Goal: Book appointment/travel/reservation

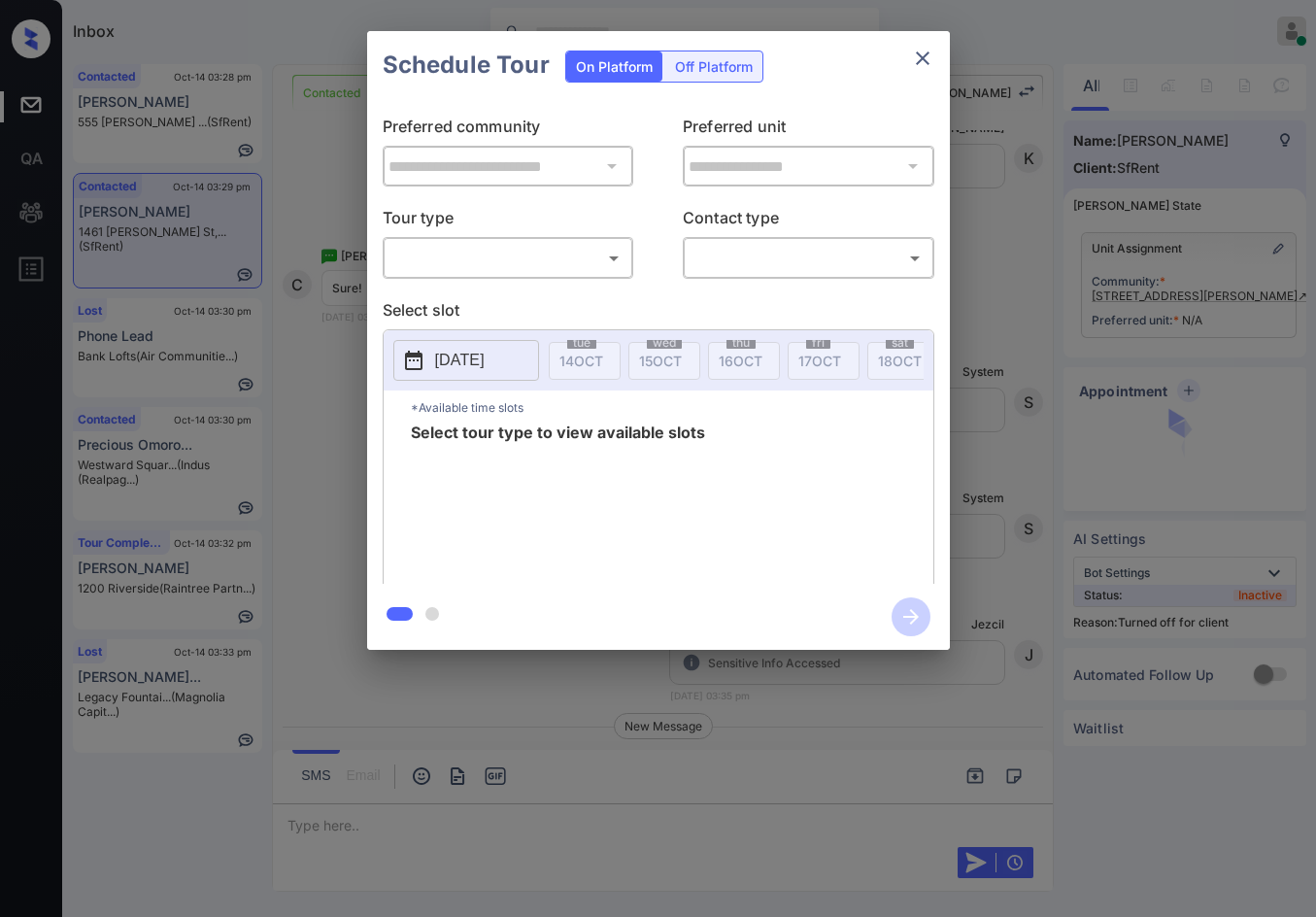
scroll to position [3473, 0]
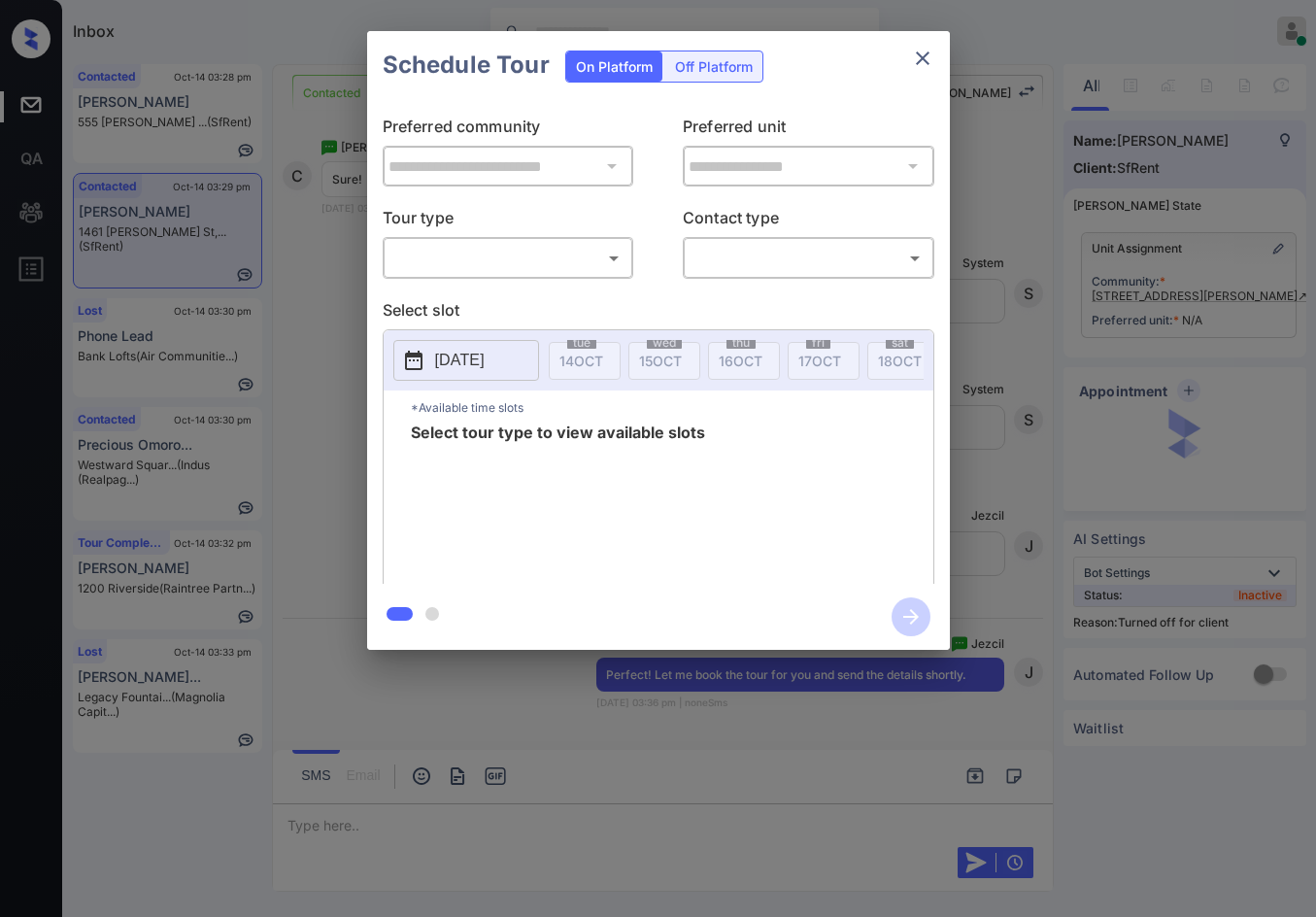
click at [1248, 224] on div "**********" at bounding box center [658, 340] width 1316 height 681
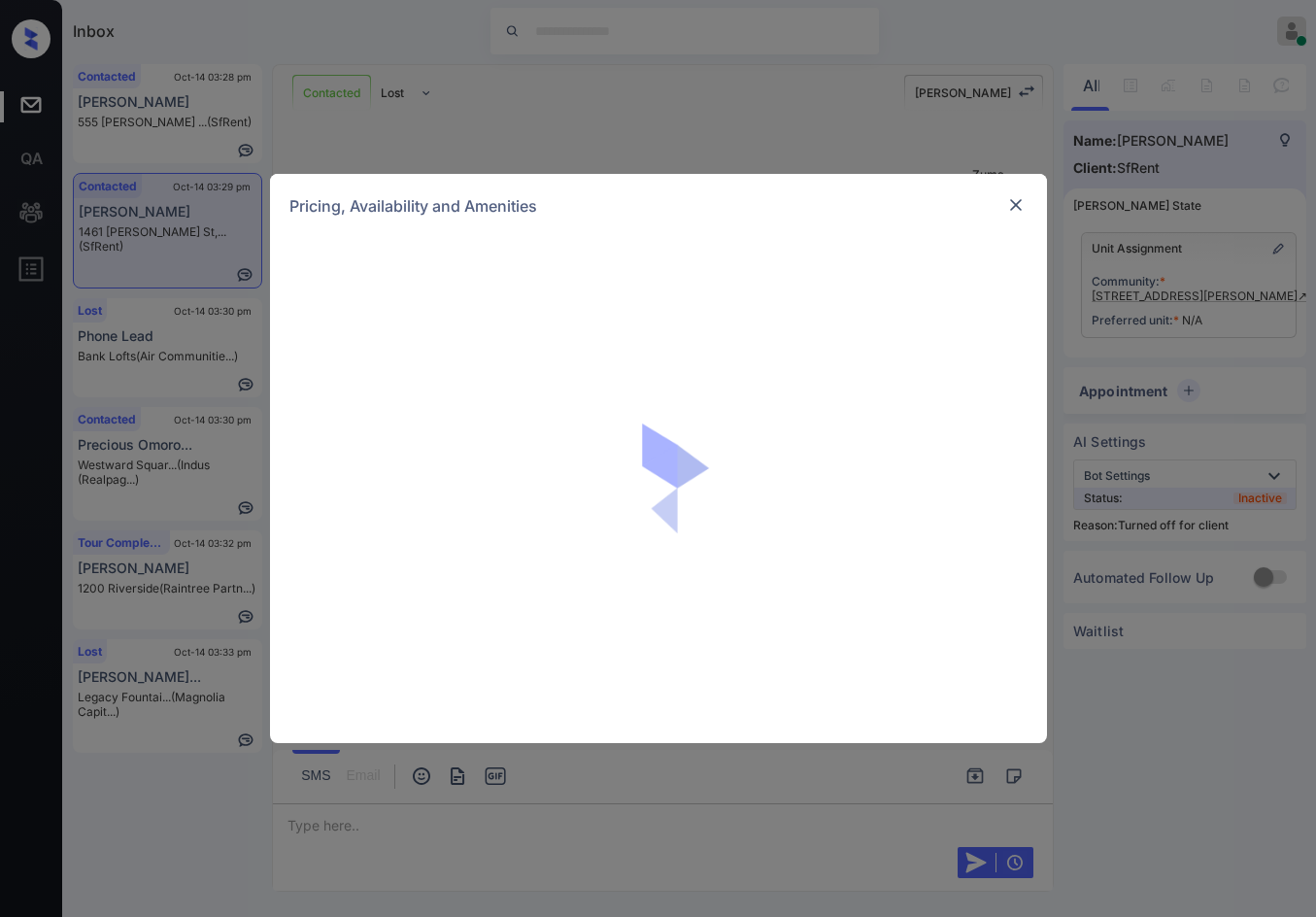
scroll to position [3480, 0]
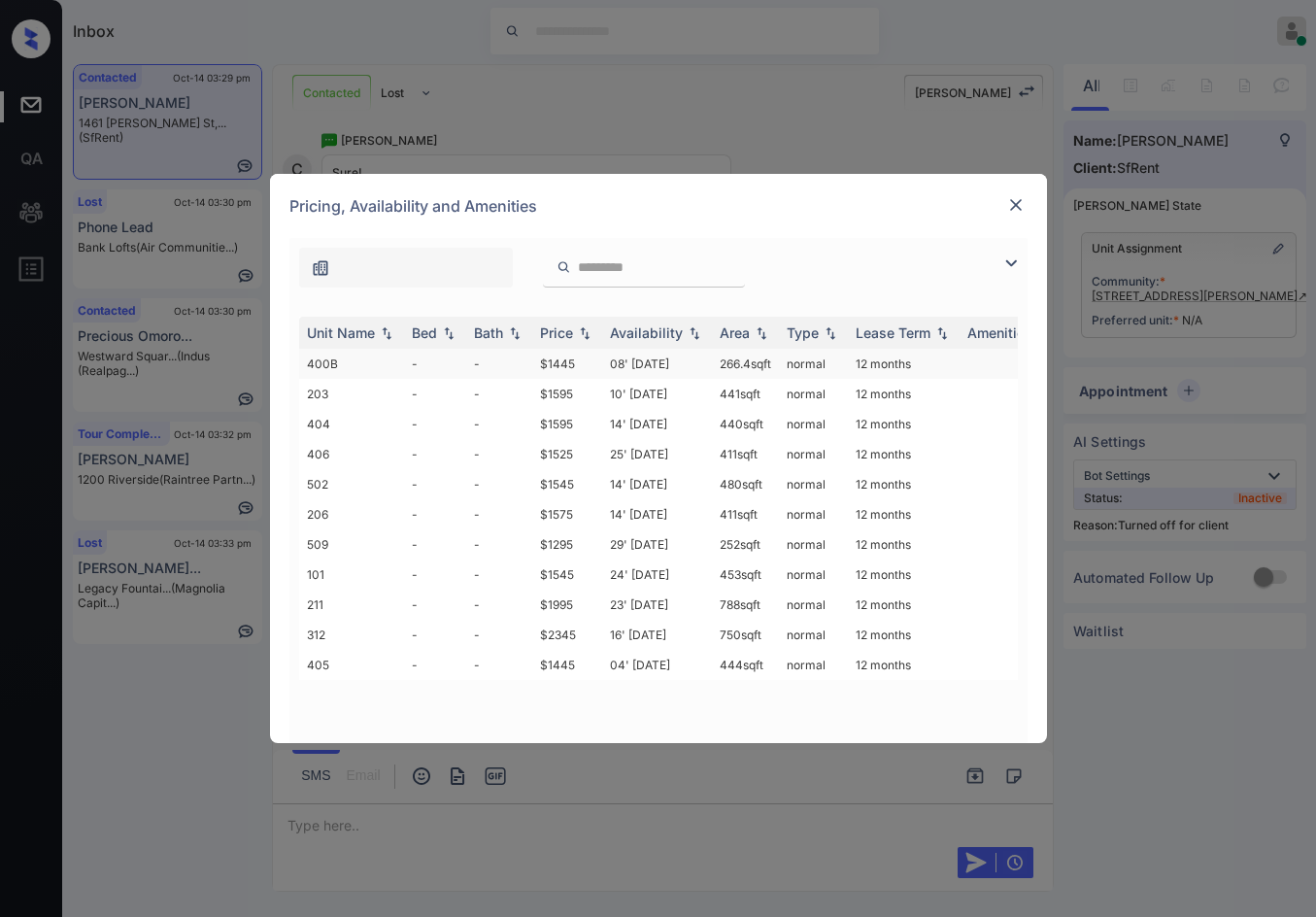
click at [687, 379] on td "08' Jan 21" at bounding box center [657, 363] width 110 height 30
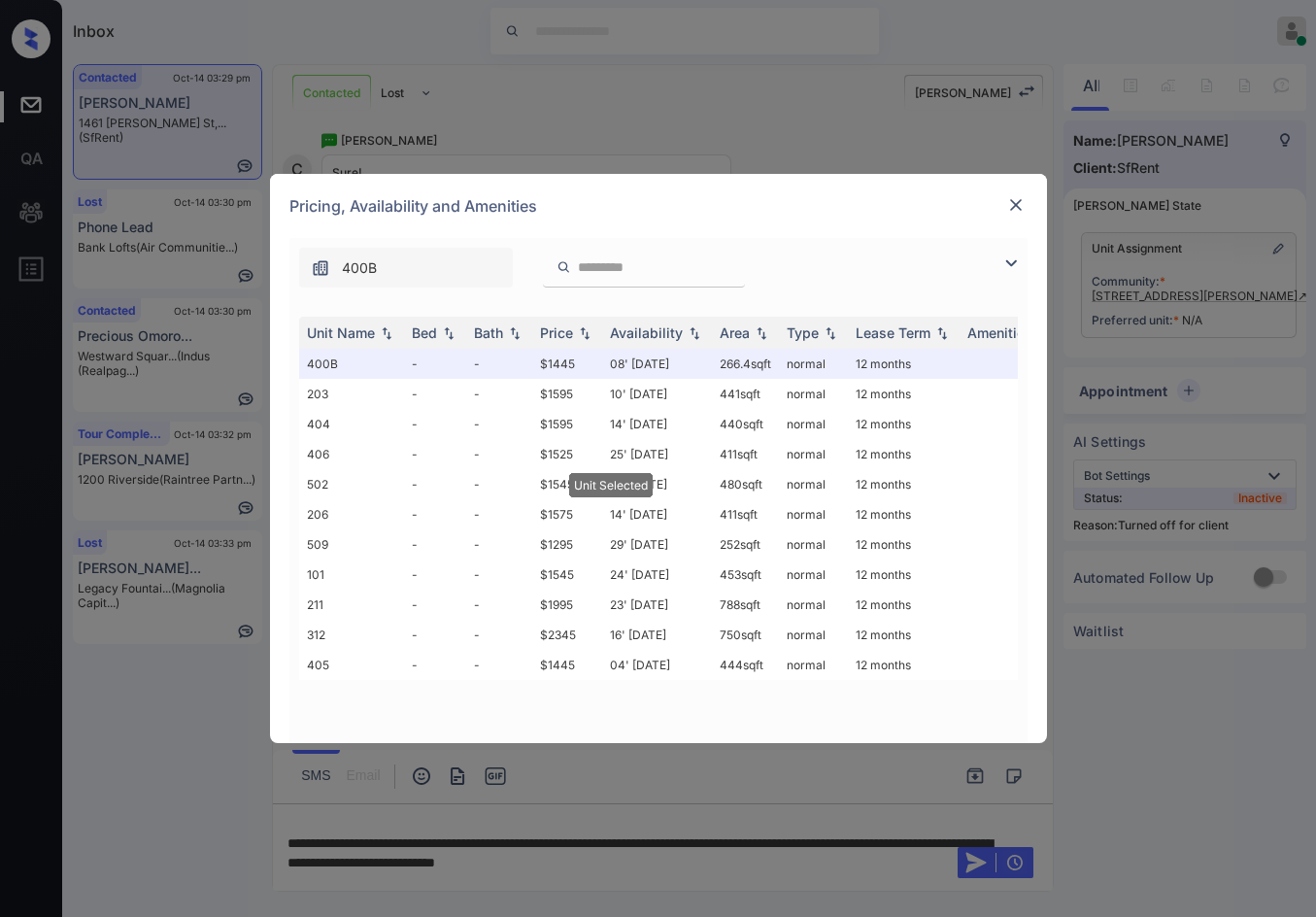
click at [1014, 210] on img at bounding box center [1016, 205] width 20 height 20
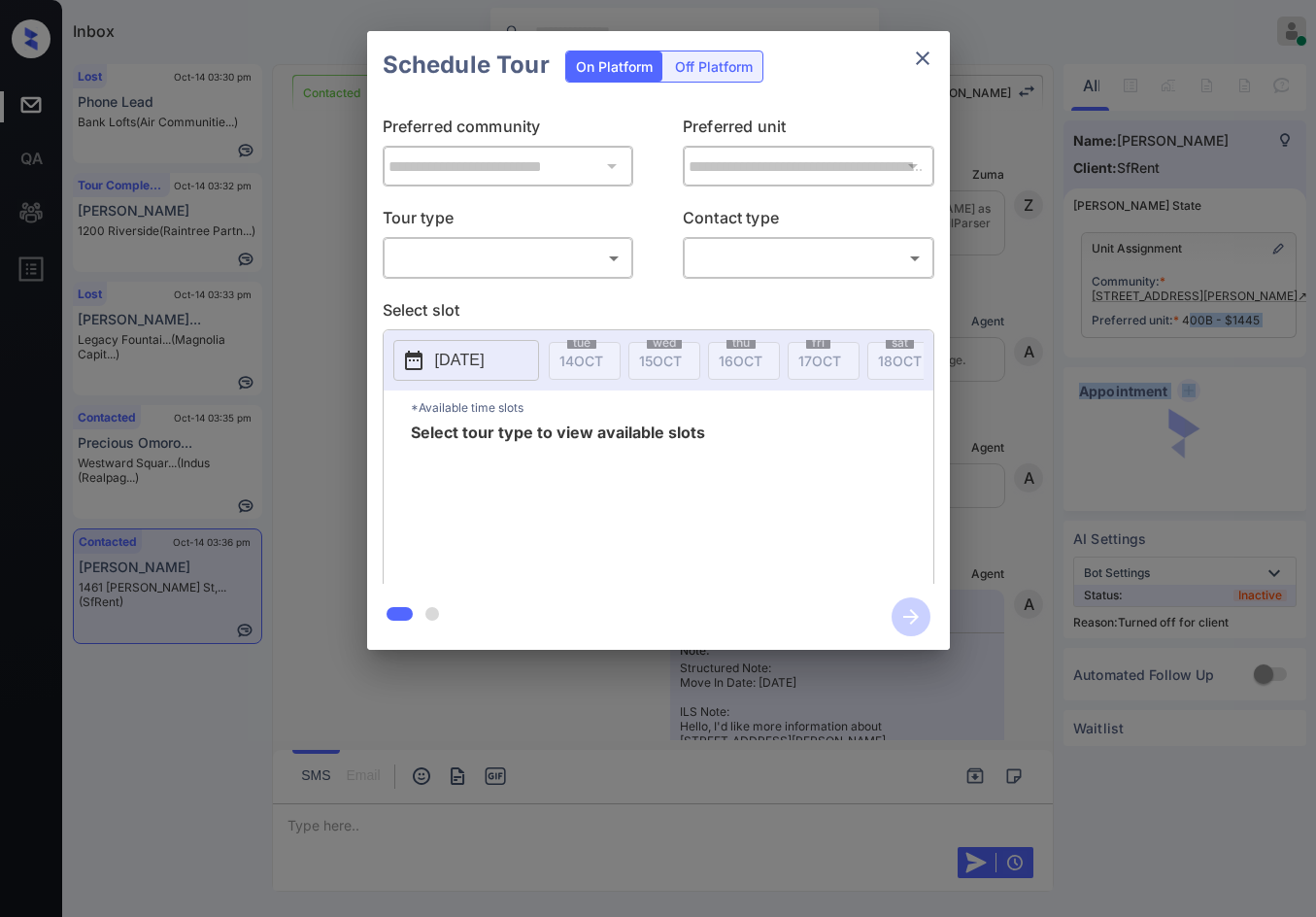
scroll to position [3606, 0]
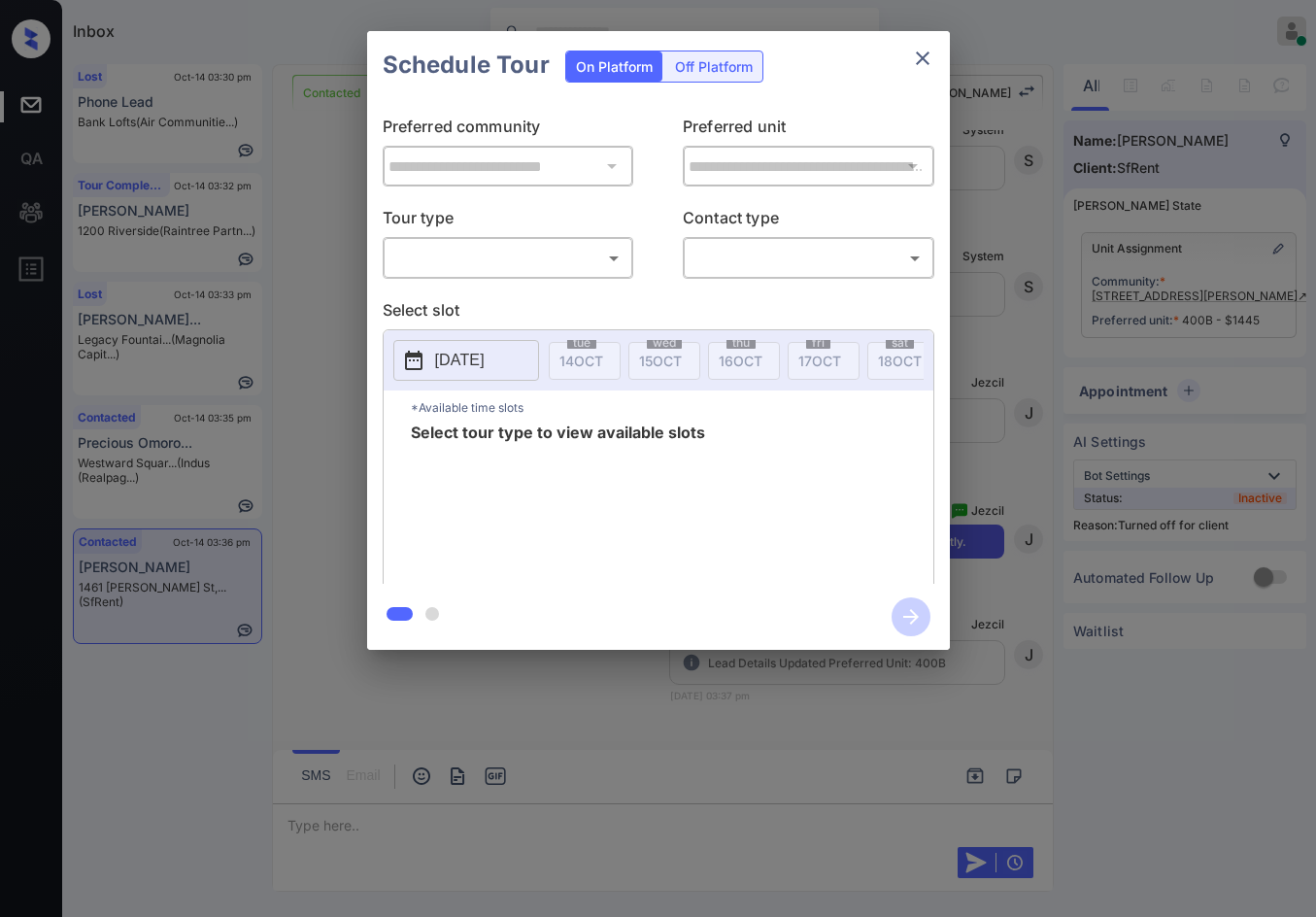
click at [712, 60] on div "Off Platform" at bounding box center [714, 66] width 97 height 30
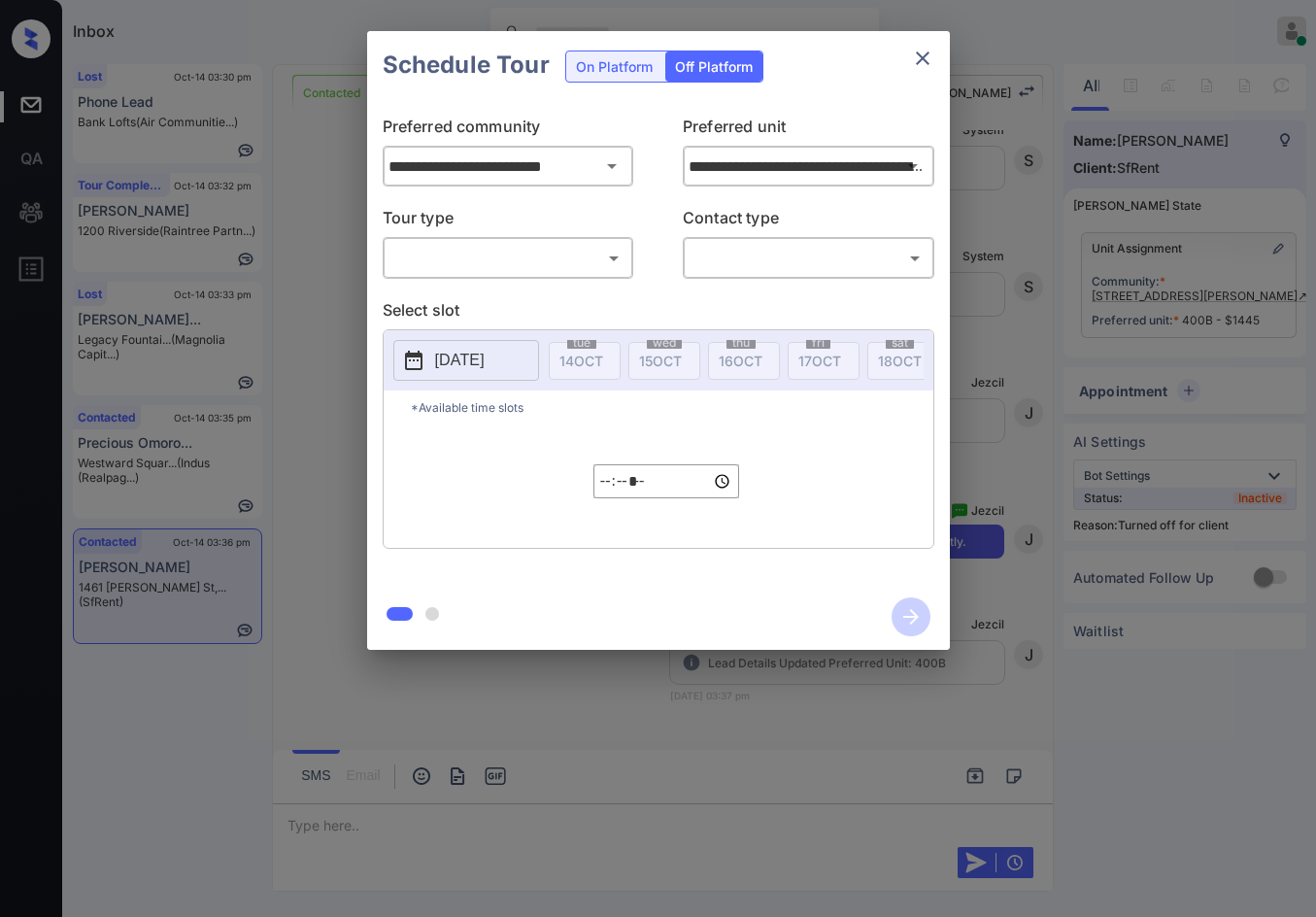
click at [565, 268] on body "Inbox Jezcil Usanastre Online Set yourself offline Set yourself on break Profil…" at bounding box center [658, 458] width 1316 height 917
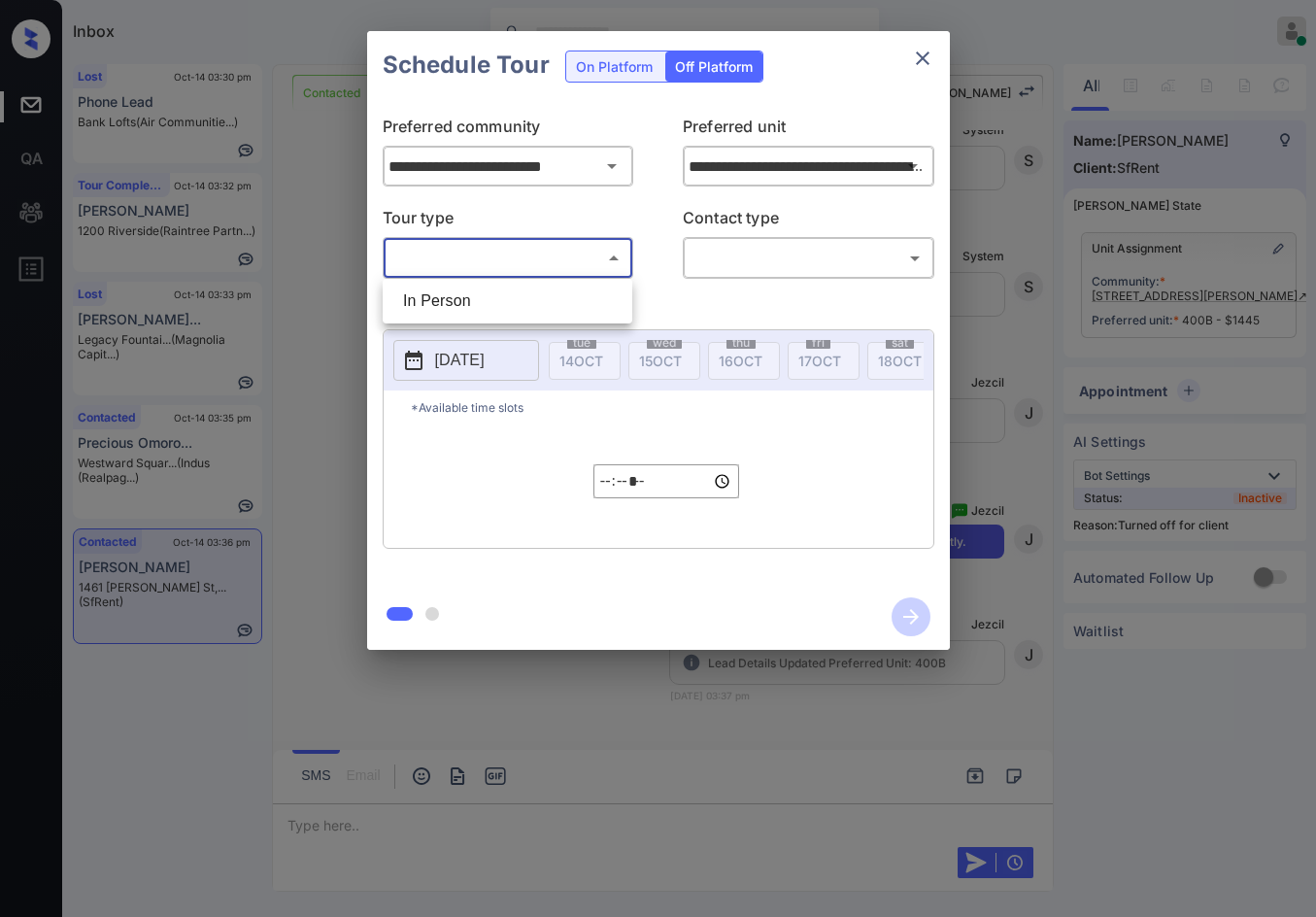
click at [549, 306] on li "In Person" at bounding box center [507, 301] width 240 height 35
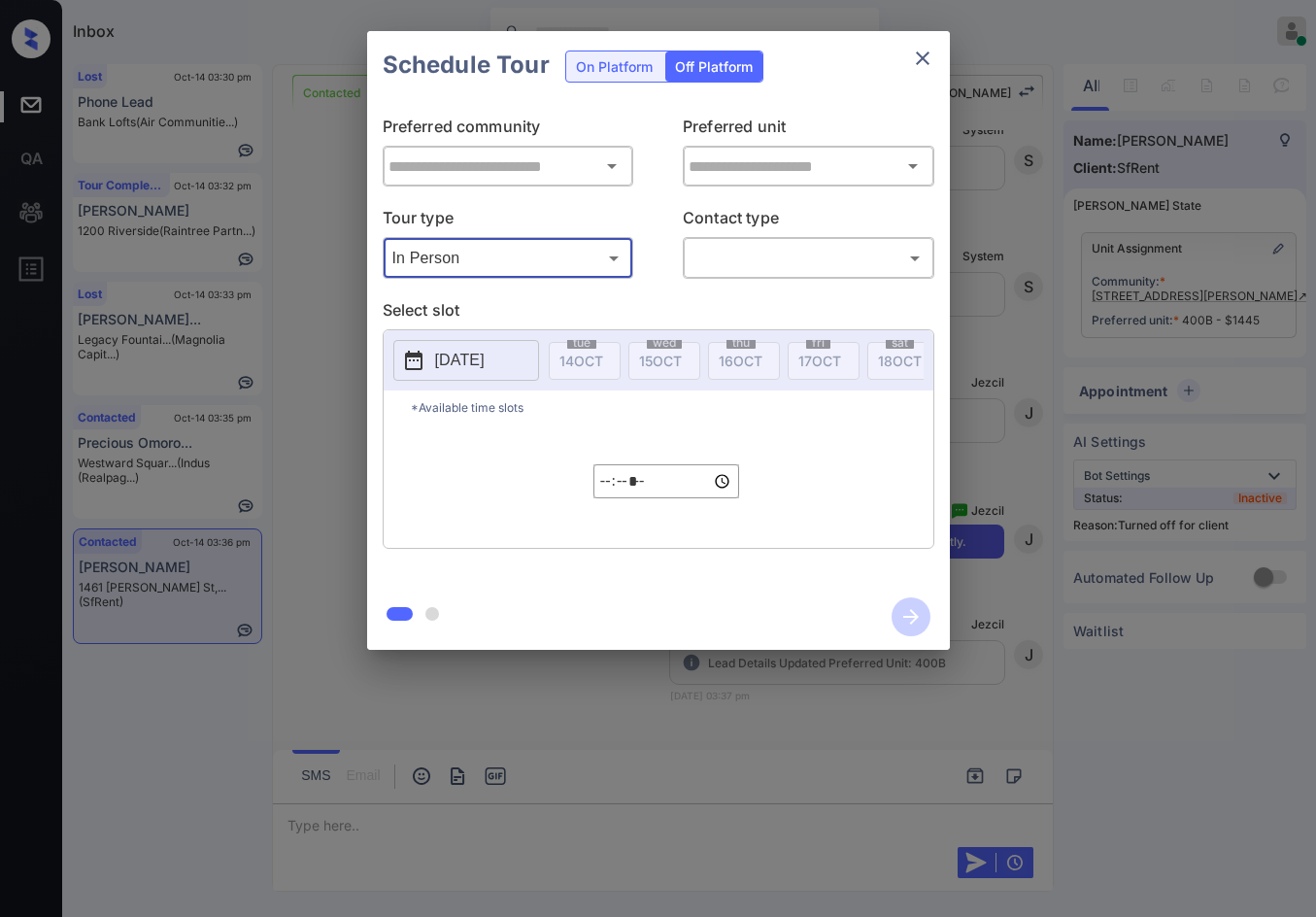
type input "********"
type input "**********"
click at [744, 273] on body "Inbox Jezcil Usanastre Online Set yourself offline Set yourself on break Profil…" at bounding box center [658, 458] width 1316 height 917
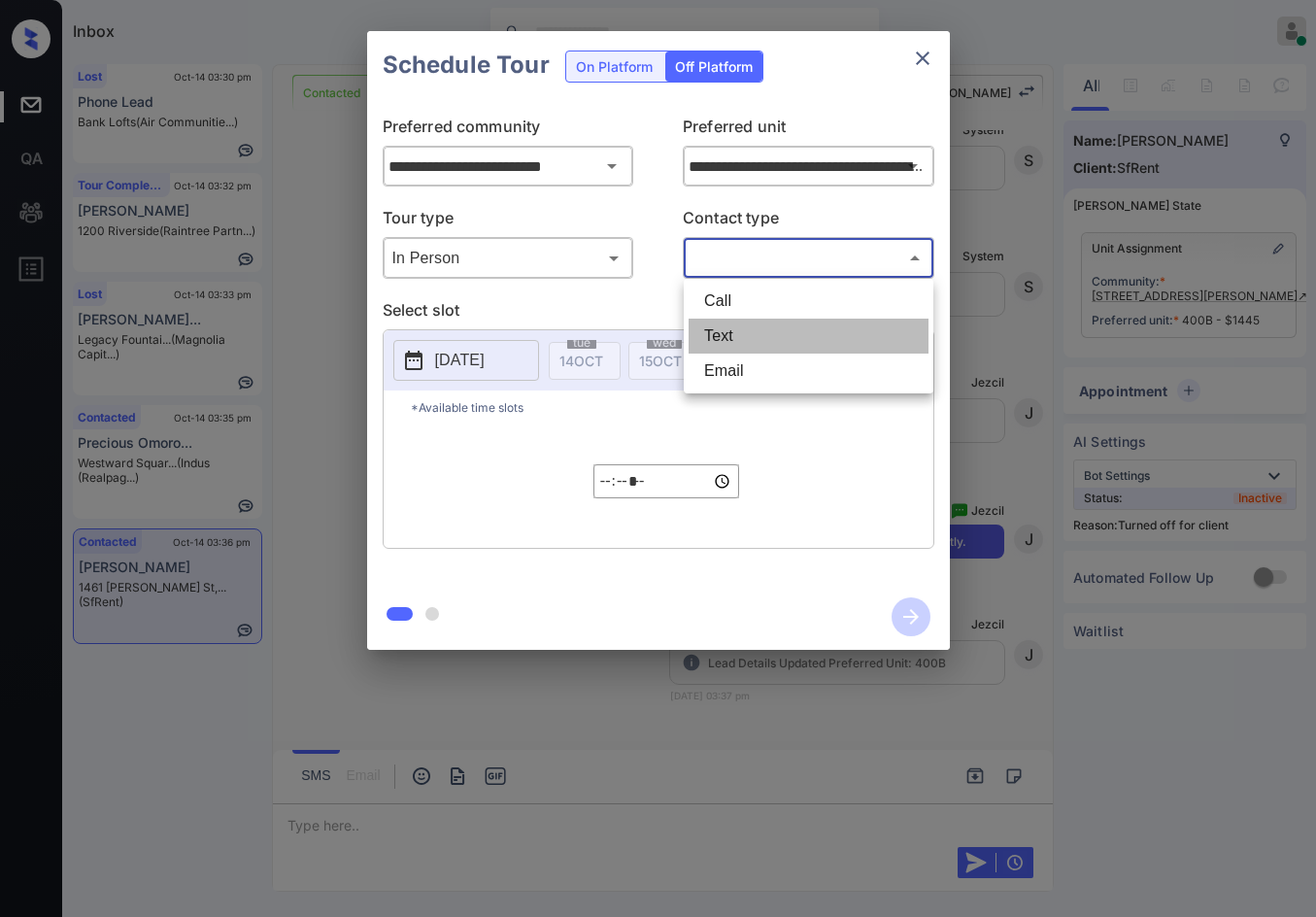
click at [748, 339] on li "Text" at bounding box center [809, 335] width 240 height 35
type input "****"
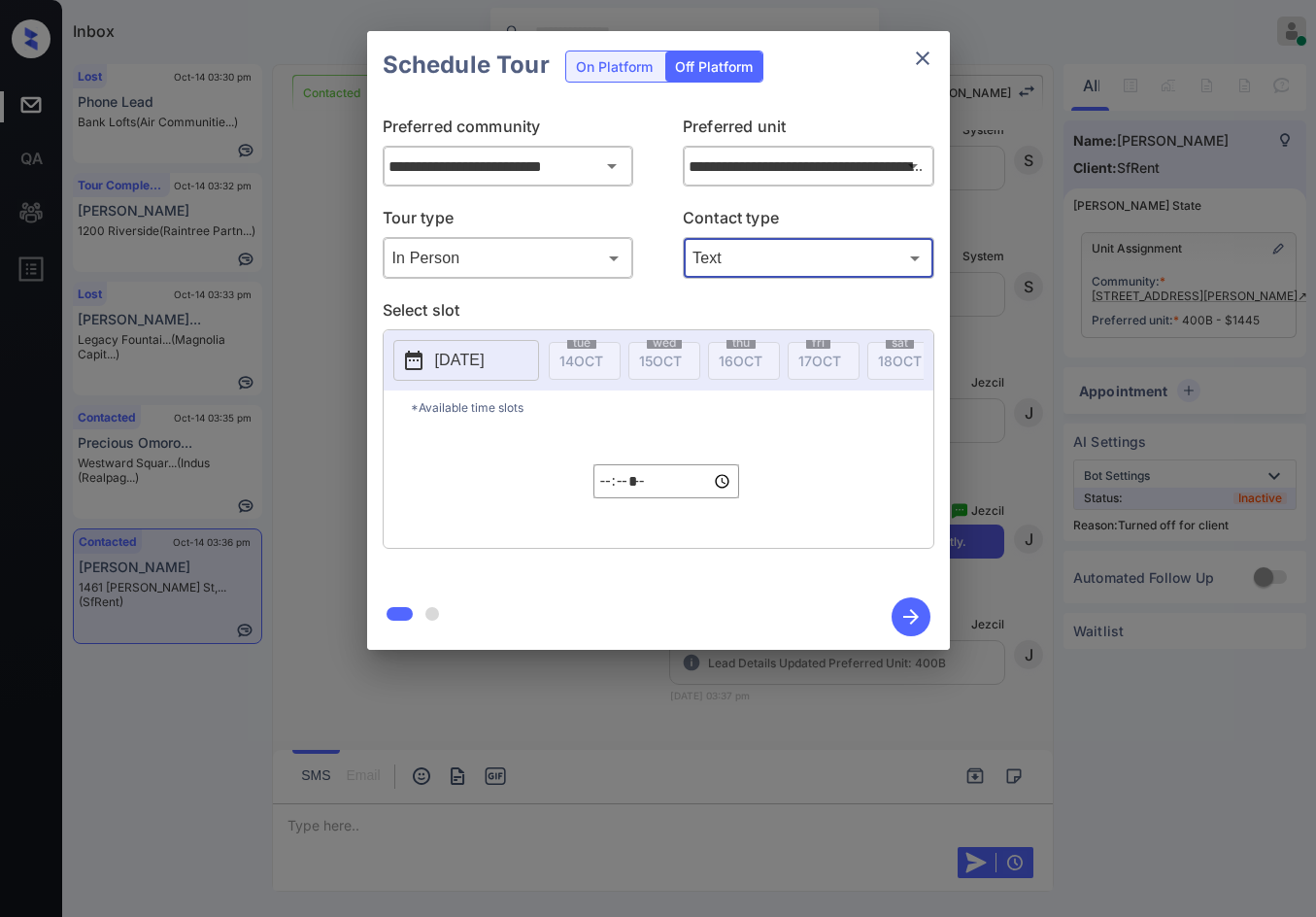
click at [484, 366] on p "[DATE]" at bounding box center [460, 359] width 50 height 23
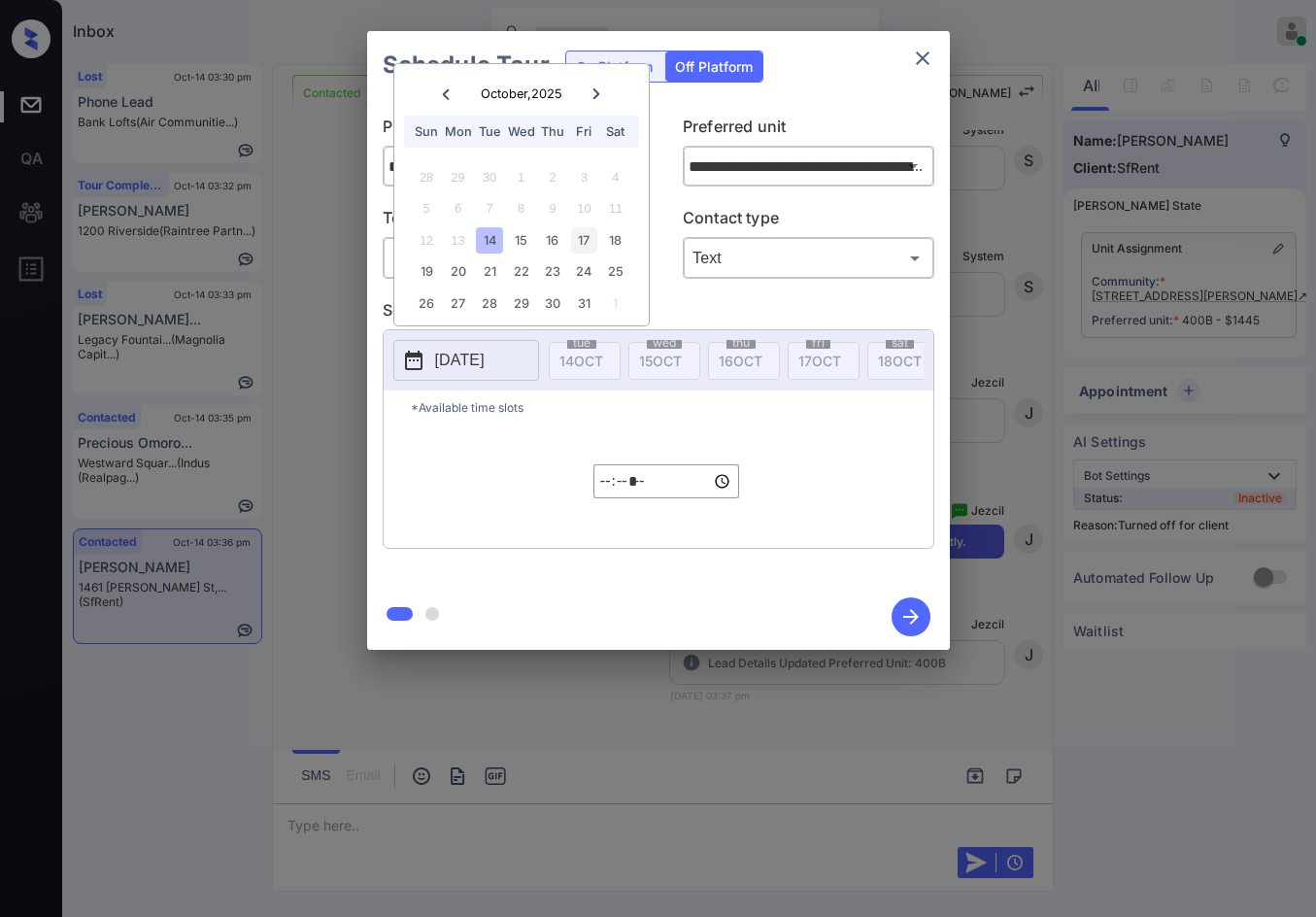
click at [578, 245] on div "17" at bounding box center [584, 240] width 26 height 26
click at [489, 240] on div "14" at bounding box center [488, 240] width 26 height 26
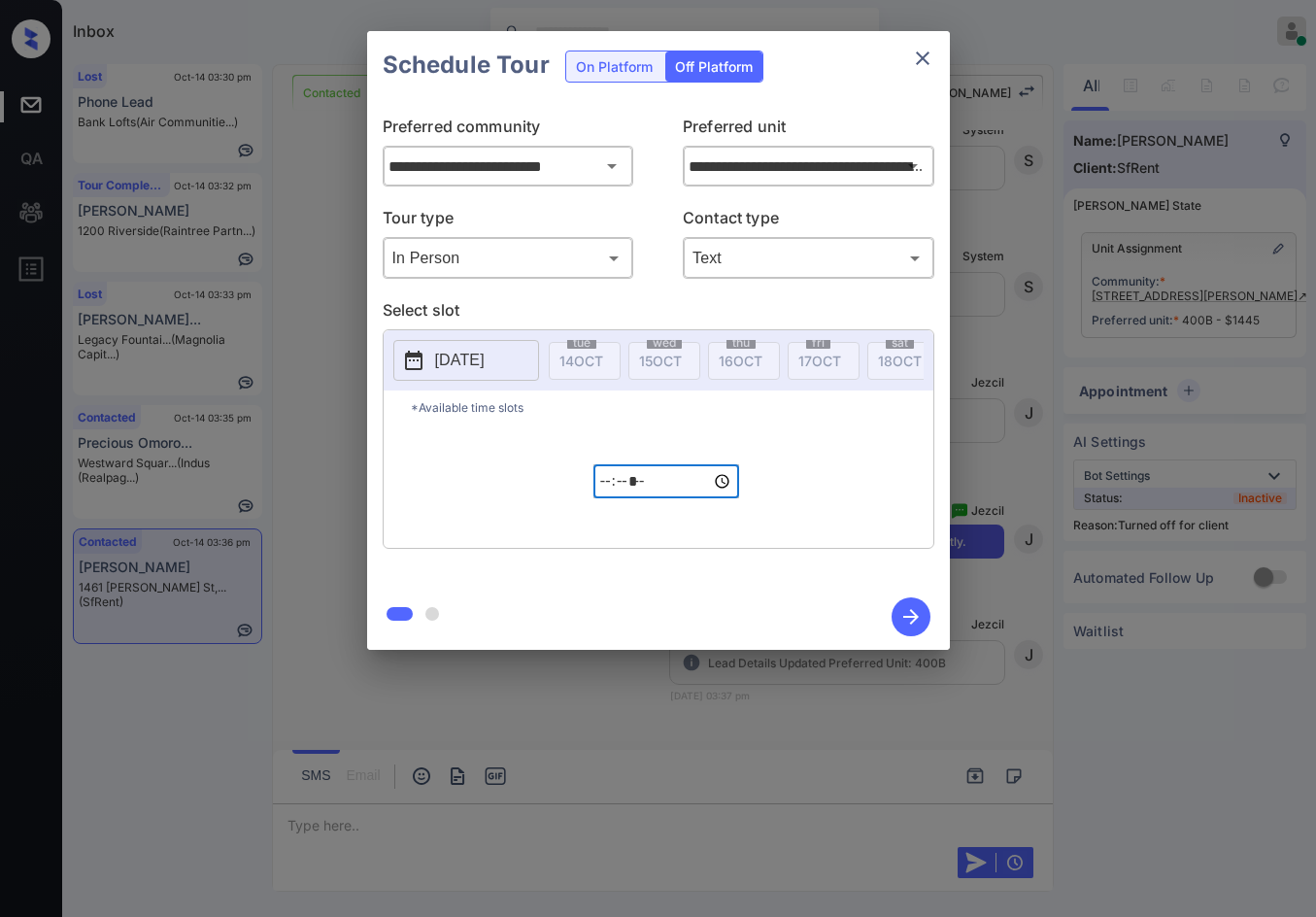
click at [610, 498] on input "*****" at bounding box center [666, 481] width 146 height 34
click at [630, 498] on input "*****" at bounding box center [666, 481] width 146 height 34
click at [631, 497] on input "*****" at bounding box center [666, 481] width 146 height 34
type input "*****"
click at [917, 611] on icon "button" at bounding box center [910, 616] width 39 height 39
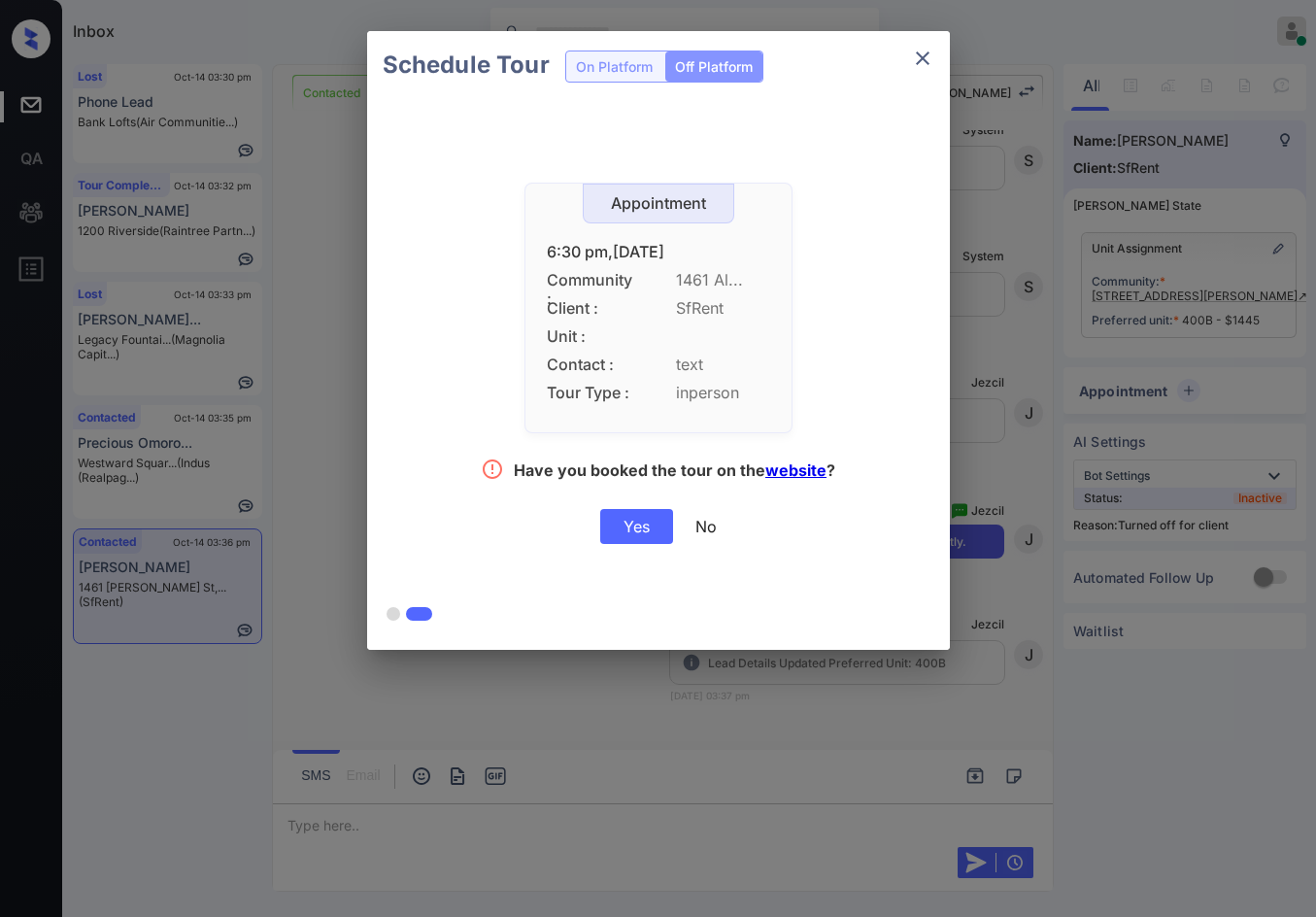
click at [615, 541] on div "Yes" at bounding box center [636, 526] width 72 height 35
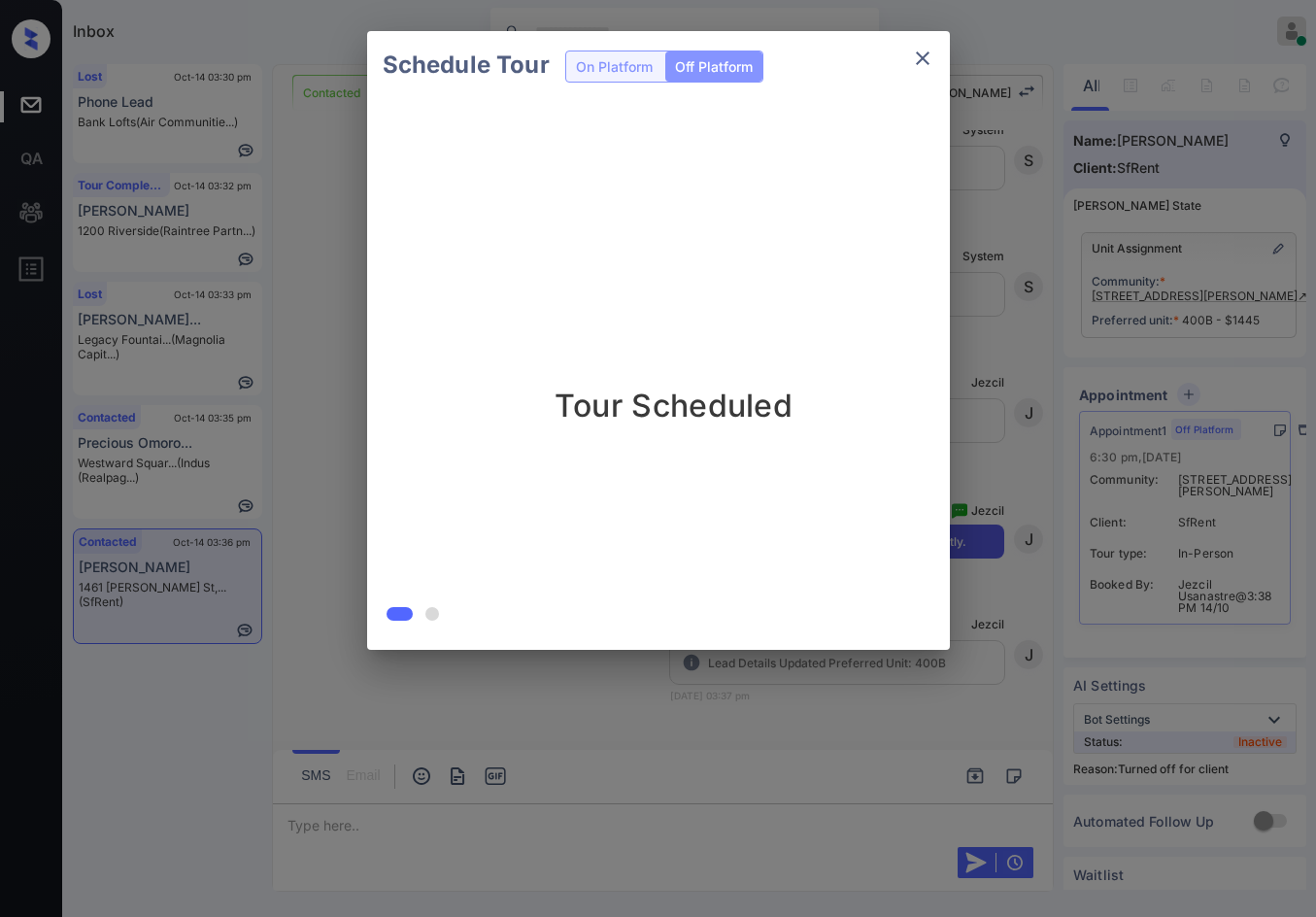
scroll to position [3731, 0]
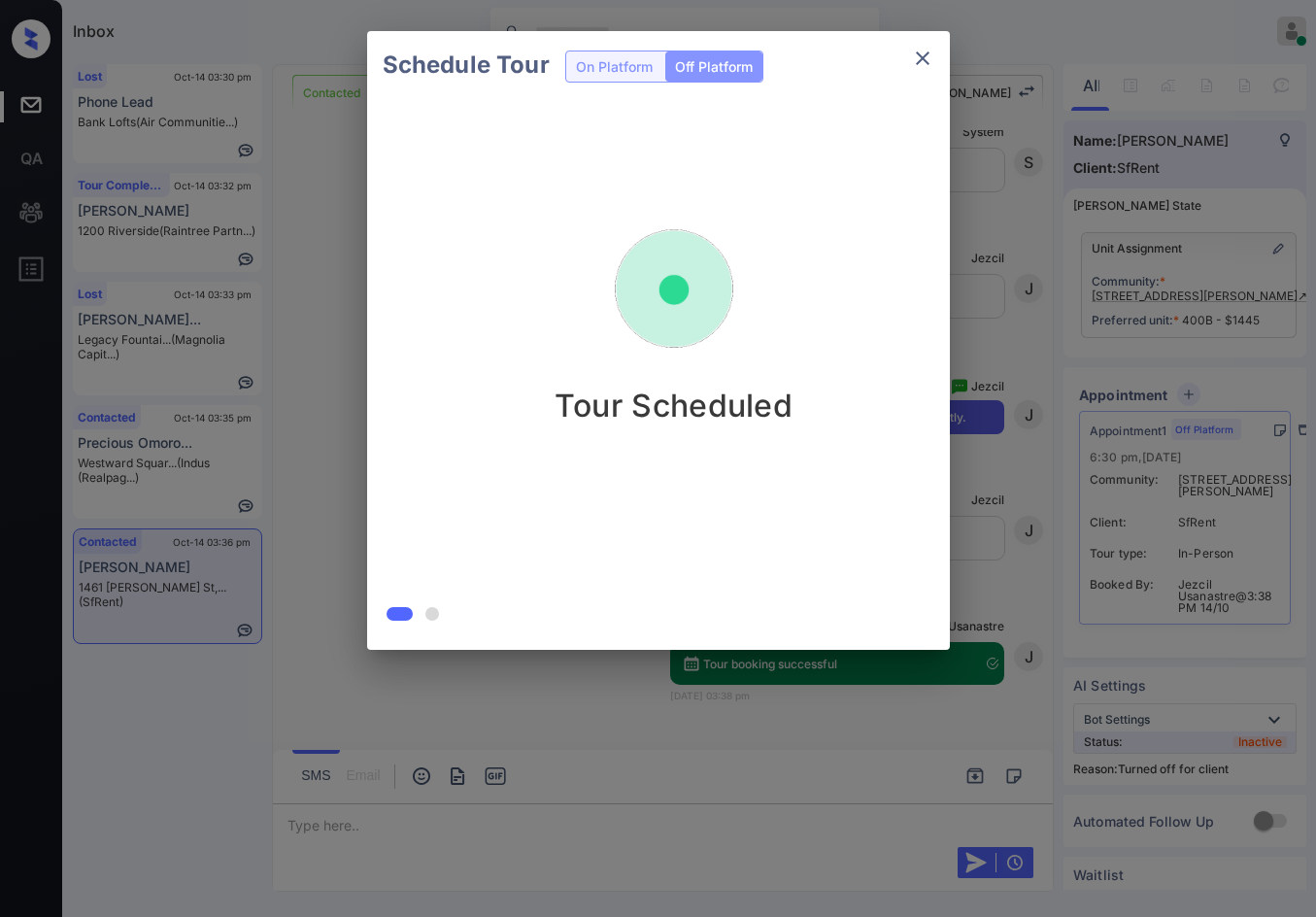
click at [637, 787] on div at bounding box center [658, 458] width 1316 height 917
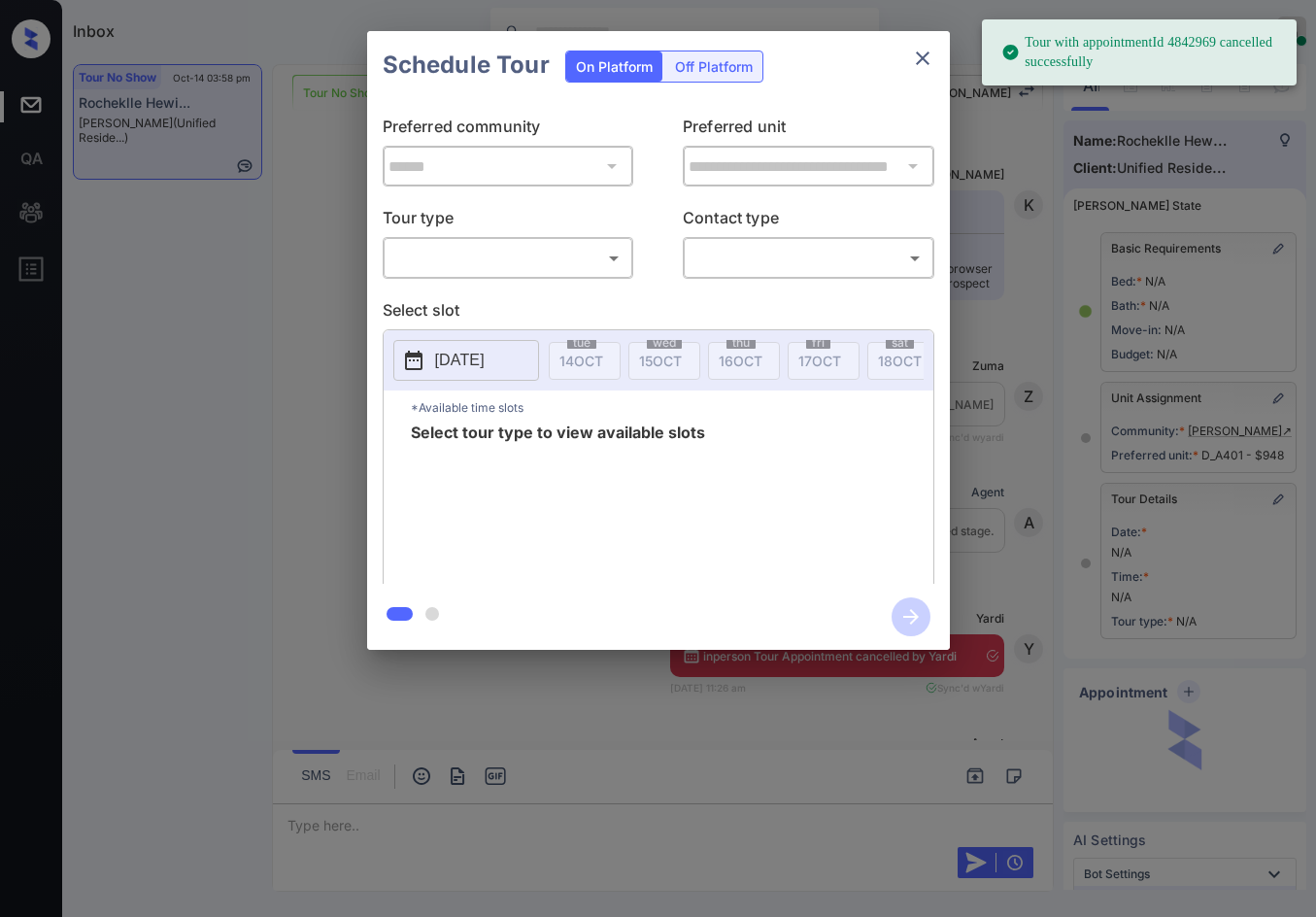
scroll to position [64, 0]
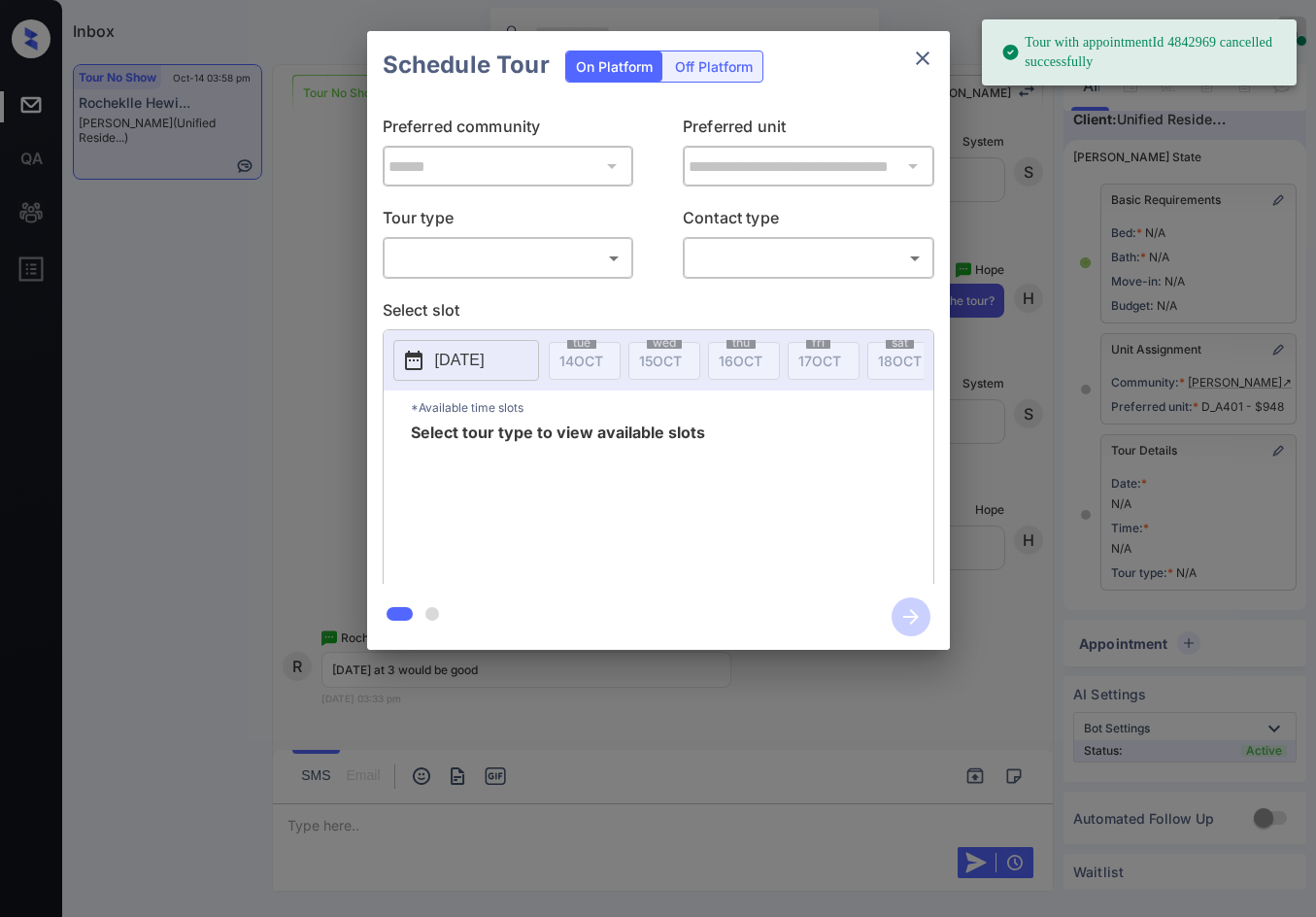
click at [519, 267] on body "Tour with appointmentId 4842969 cancelled successfully Inbox Jezcil Usanastre O…" at bounding box center [658, 458] width 1316 height 917
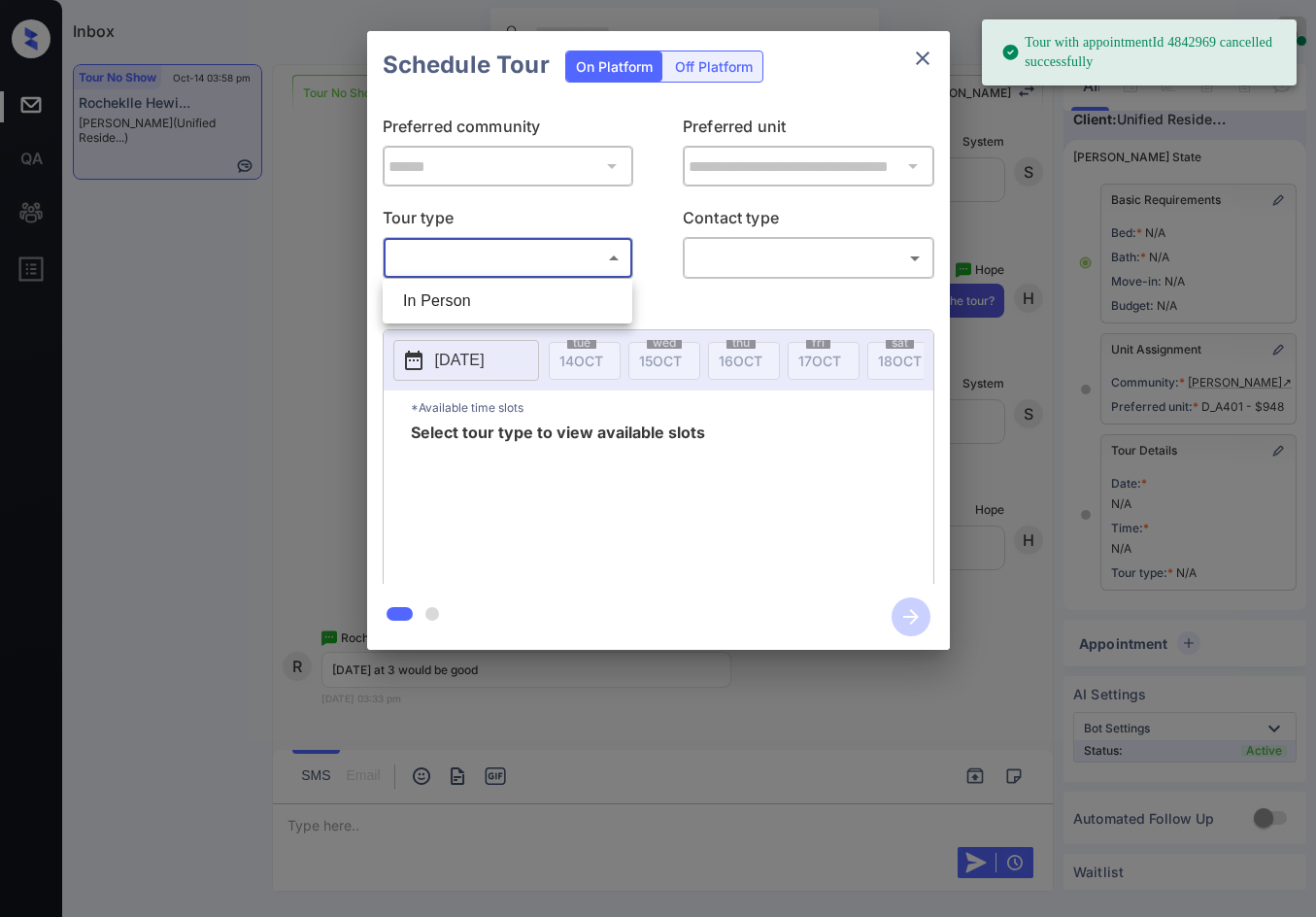
click at [523, 286] on li "In Person" at bounding box center [507, 301] width 240 height 35
type input "********"
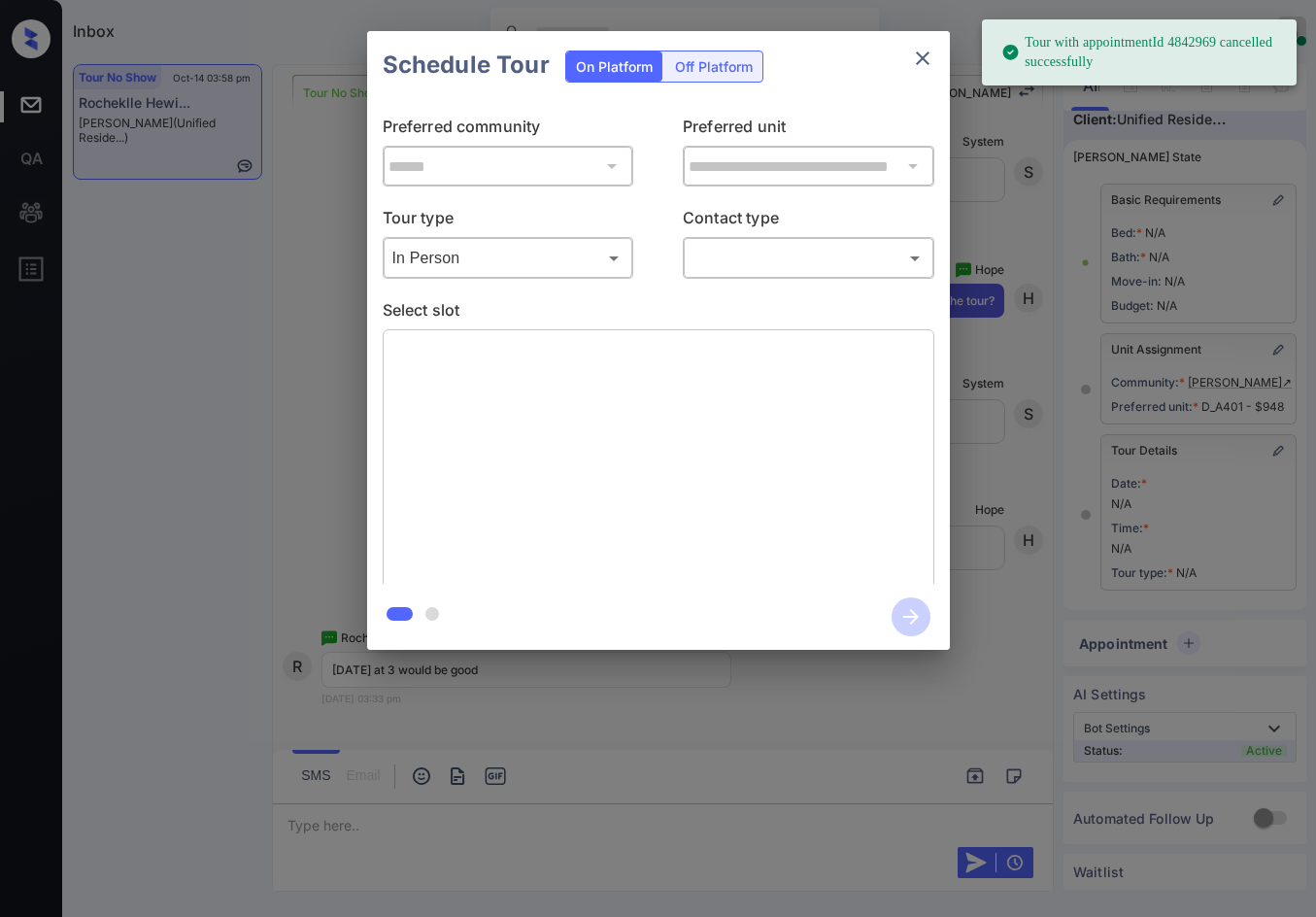
click at [769, 281] on div "**********" at bounding box center [658, 341] width 583 height 484
click at [776, 270] on body "Tour with appointmentId 4842969 cancelled successfully Inbox Jezcil Usanastre O…" at bounding box center [658, 458] width 1316 height 917
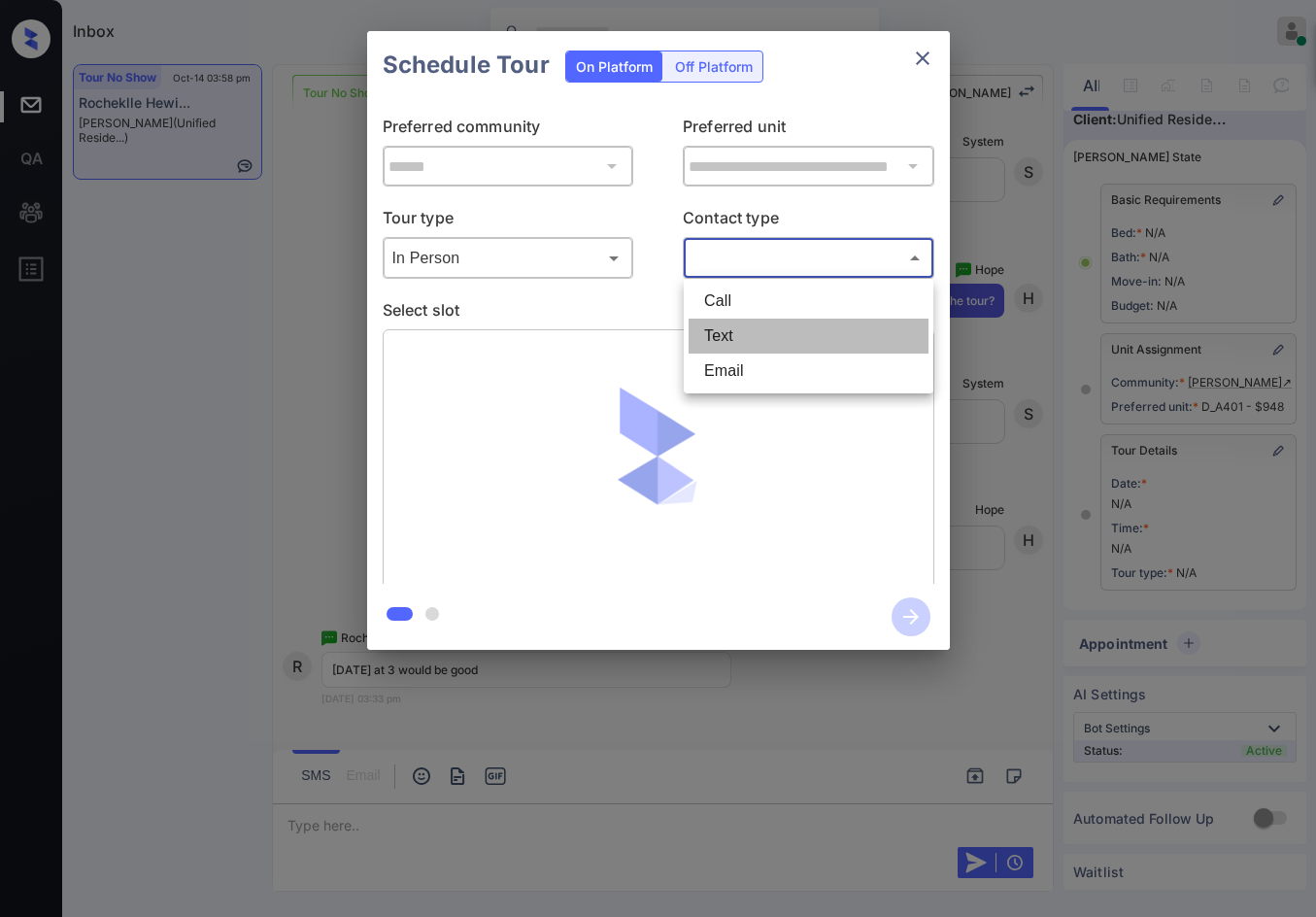
click at [764, 334] on li "Text" at bounding box center [809, 335] width 240 height 35
type input "****"
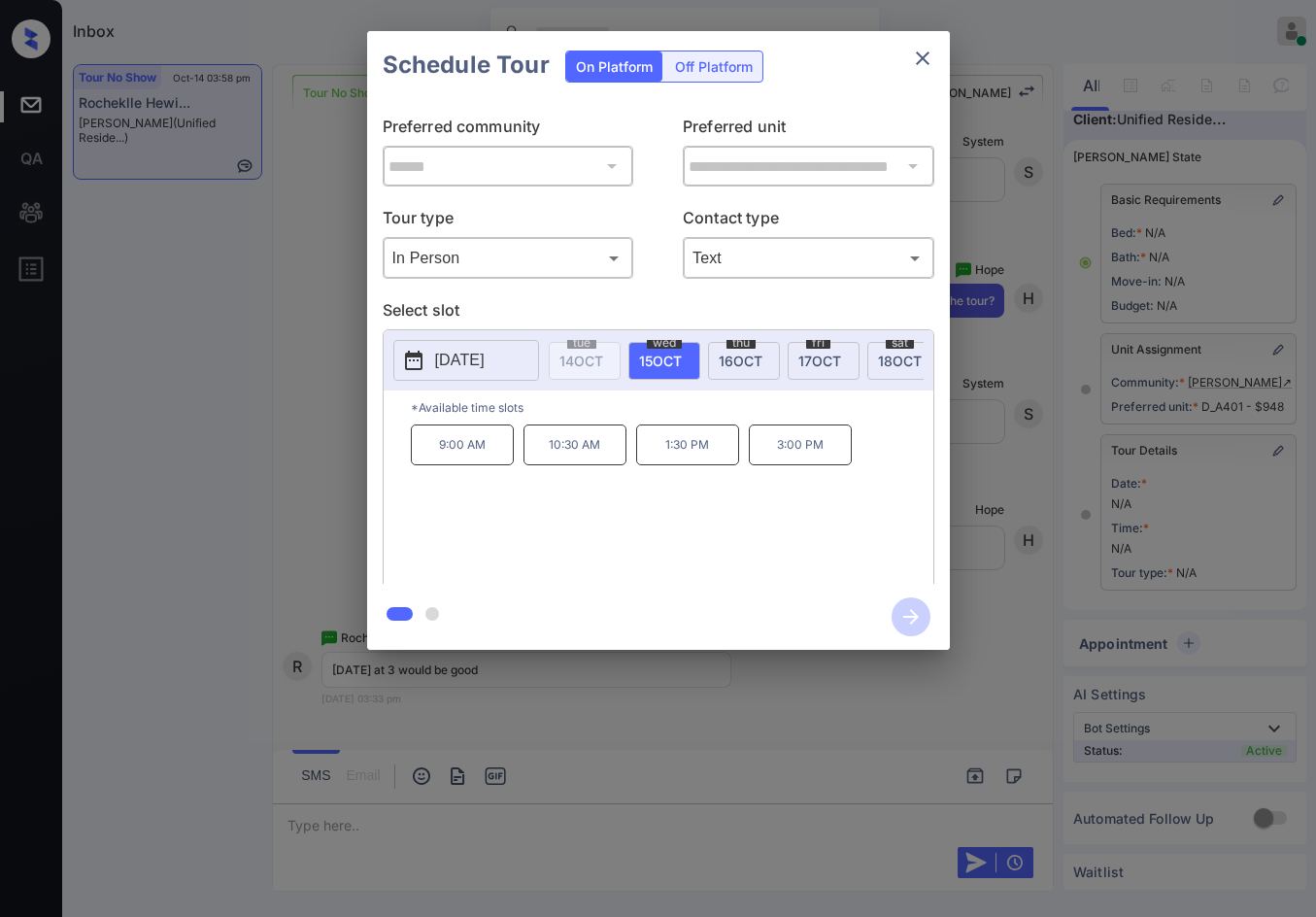
click at [348, 469] on div "**********" at bounding box center [658, 340] width 1316 height 681
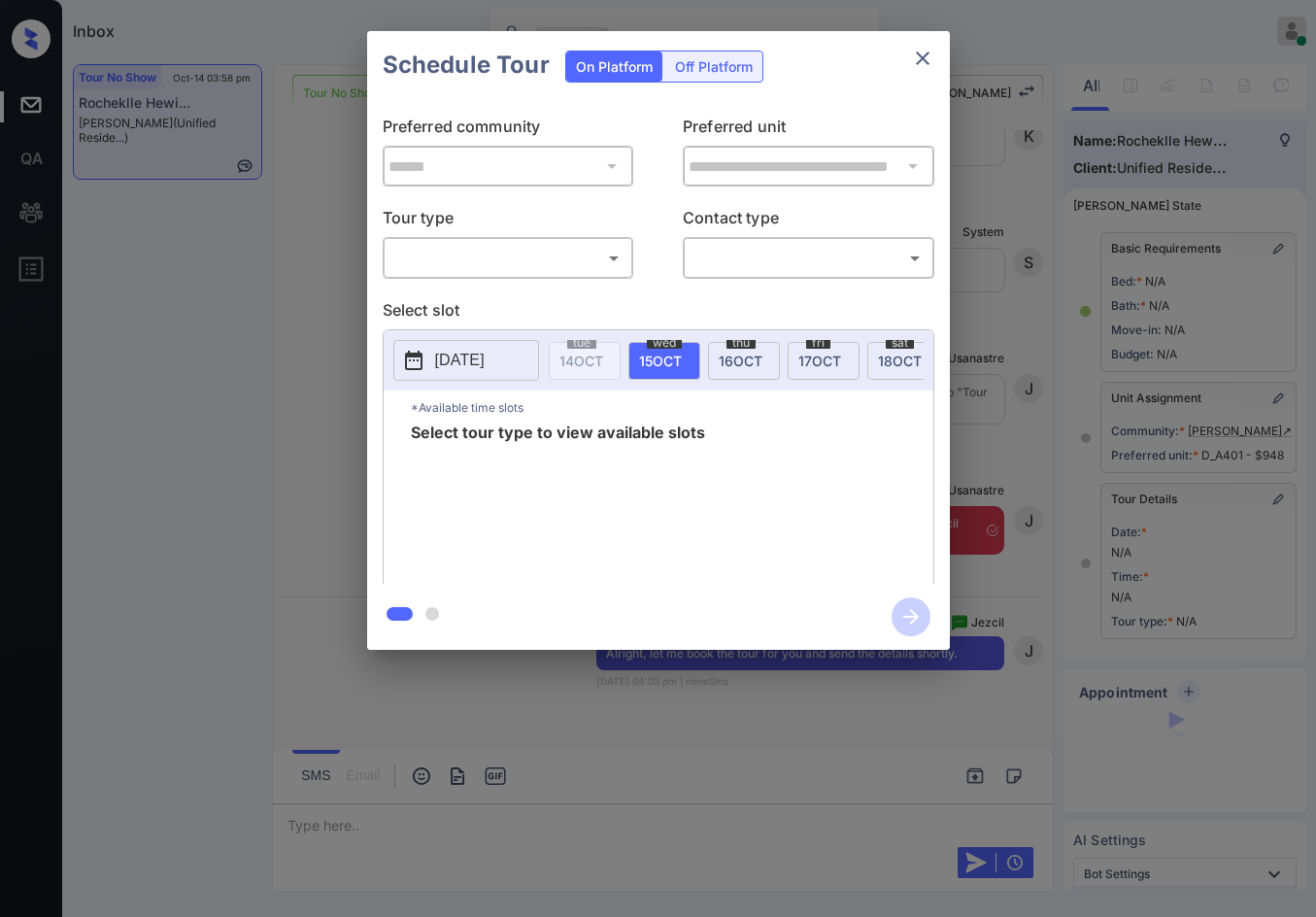
scroll to position [64, 0]
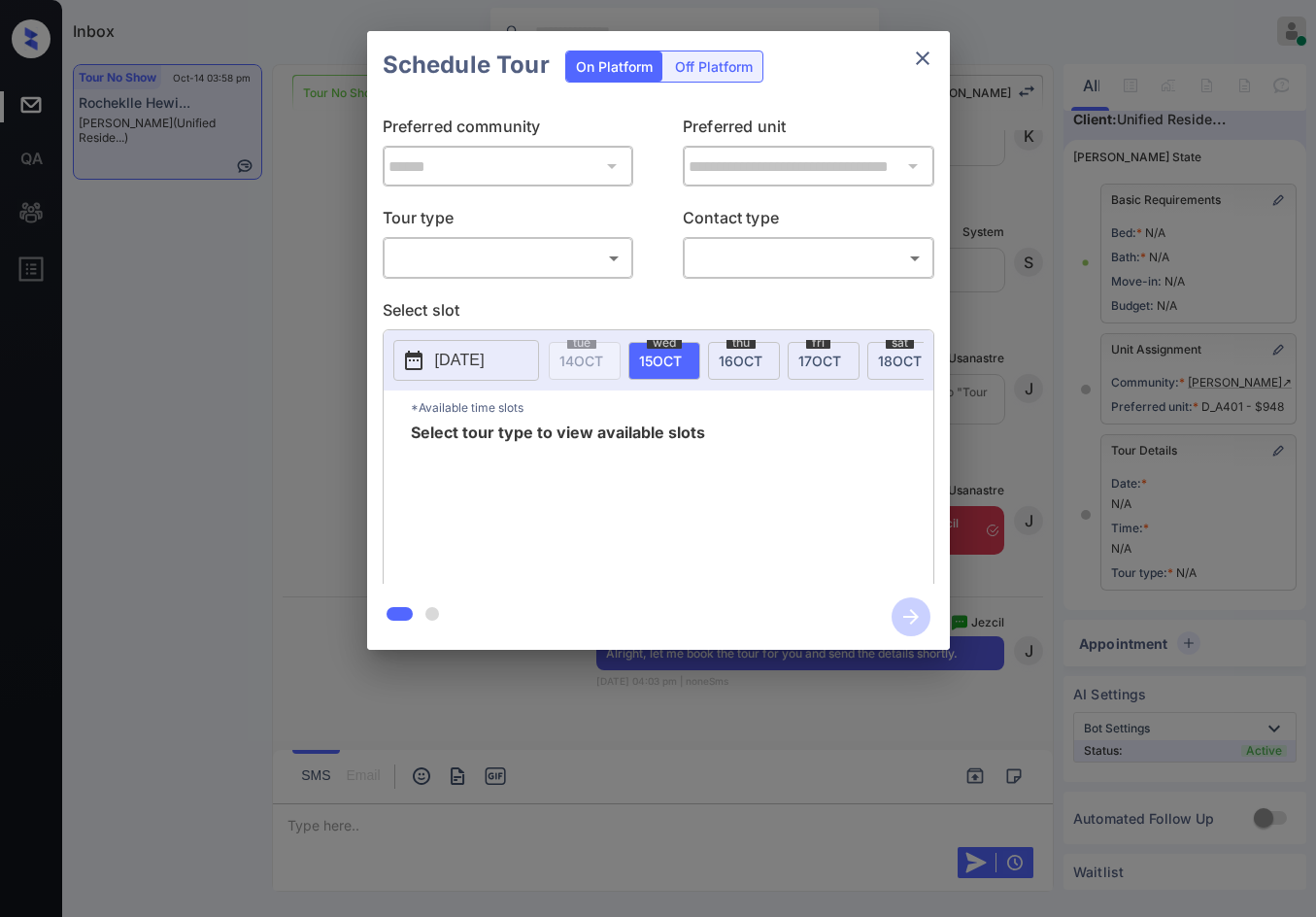
click at [537, 260] on body "Inbox Jezcil Usanastre Online Set yourself offline Set yourself on break Profil…" at bounding box center [658, 458] width 1316 height 917
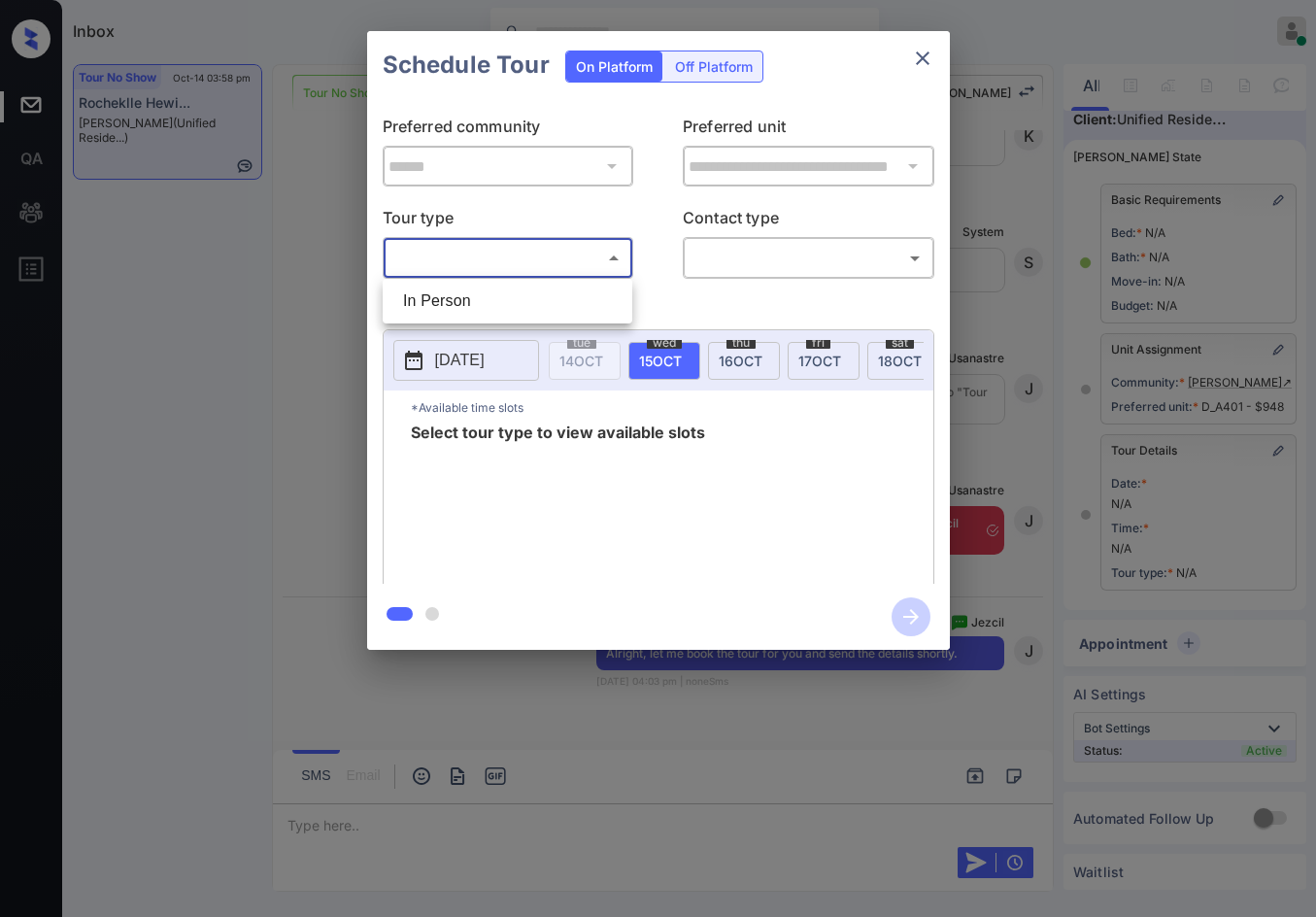
drag, startPoint x: 544, startPoint y: 294, endPoint x: 573, endPoint y: 288, distance: 29.6
click at [545, 294] on li "In Person" at bounding box center [507, 301] width 240 height 35
type input "********"
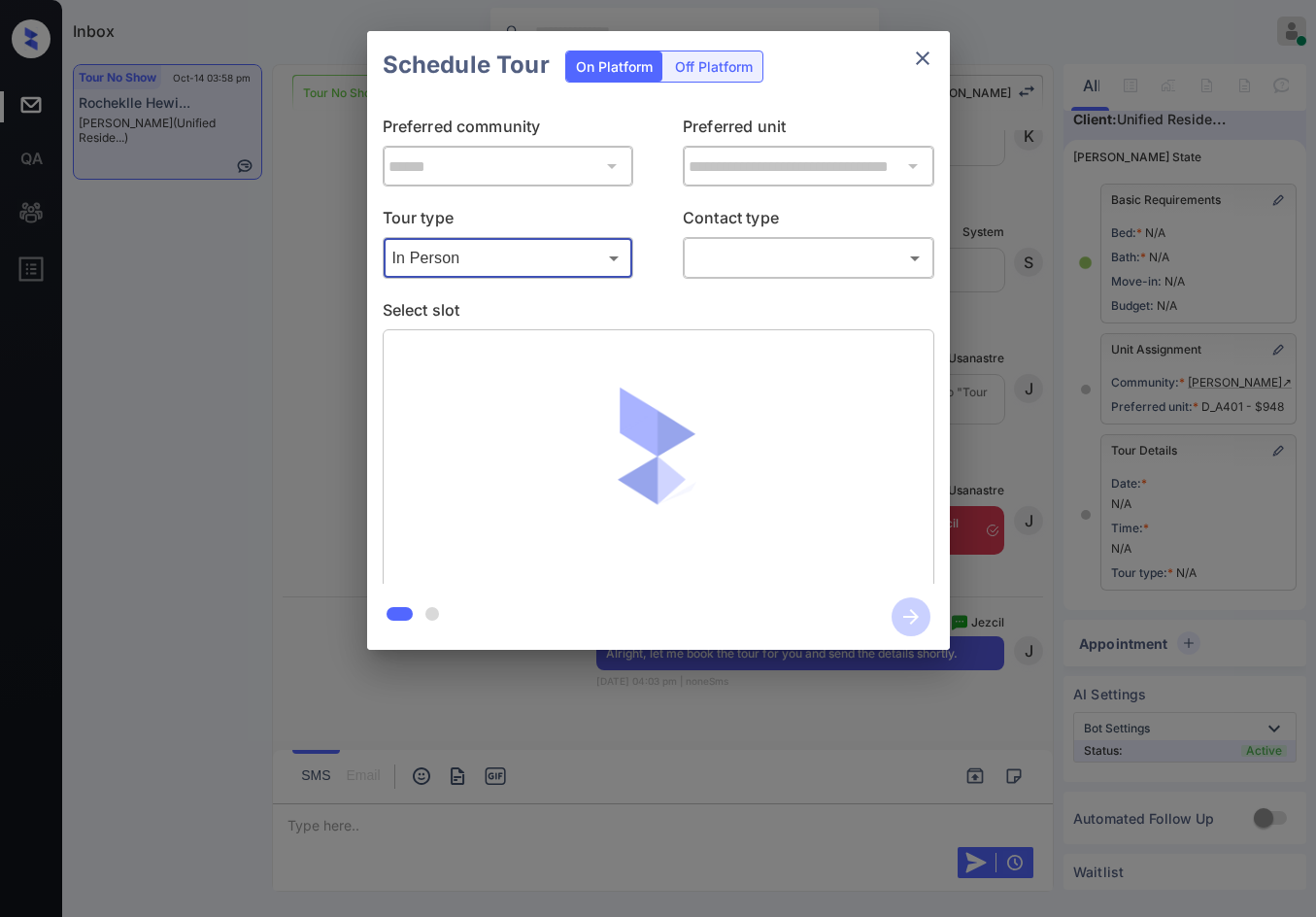
click at [741, 254] on body "Inbox Jezcil Usanastre Online Set yourself offline Set yourself on break Profil…" at bounding box center [658, 458] width 1316 height 917
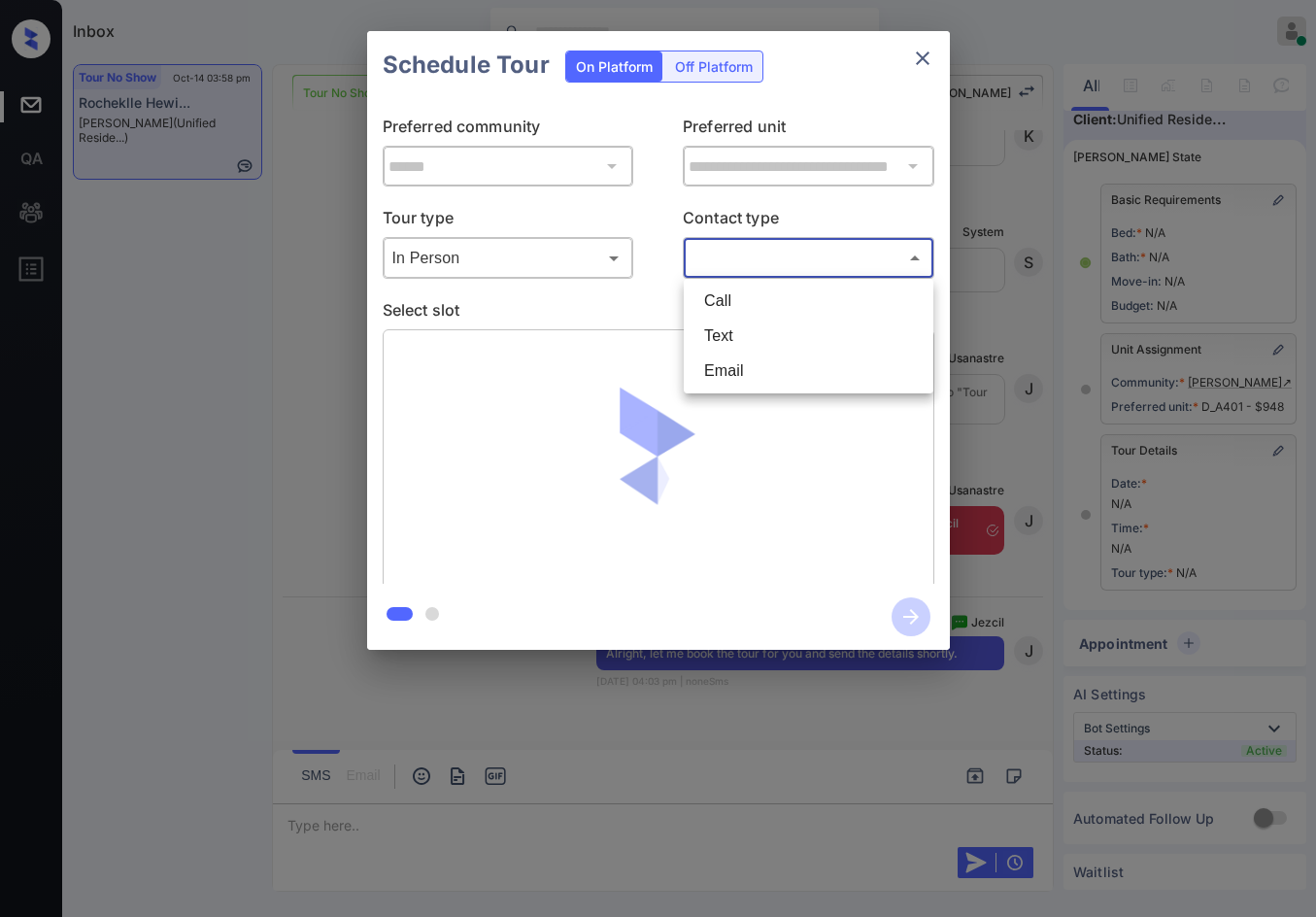
click at [744, 334] on li "Text" at bounding box center [809, 335] width 240 height 35
type input "****"
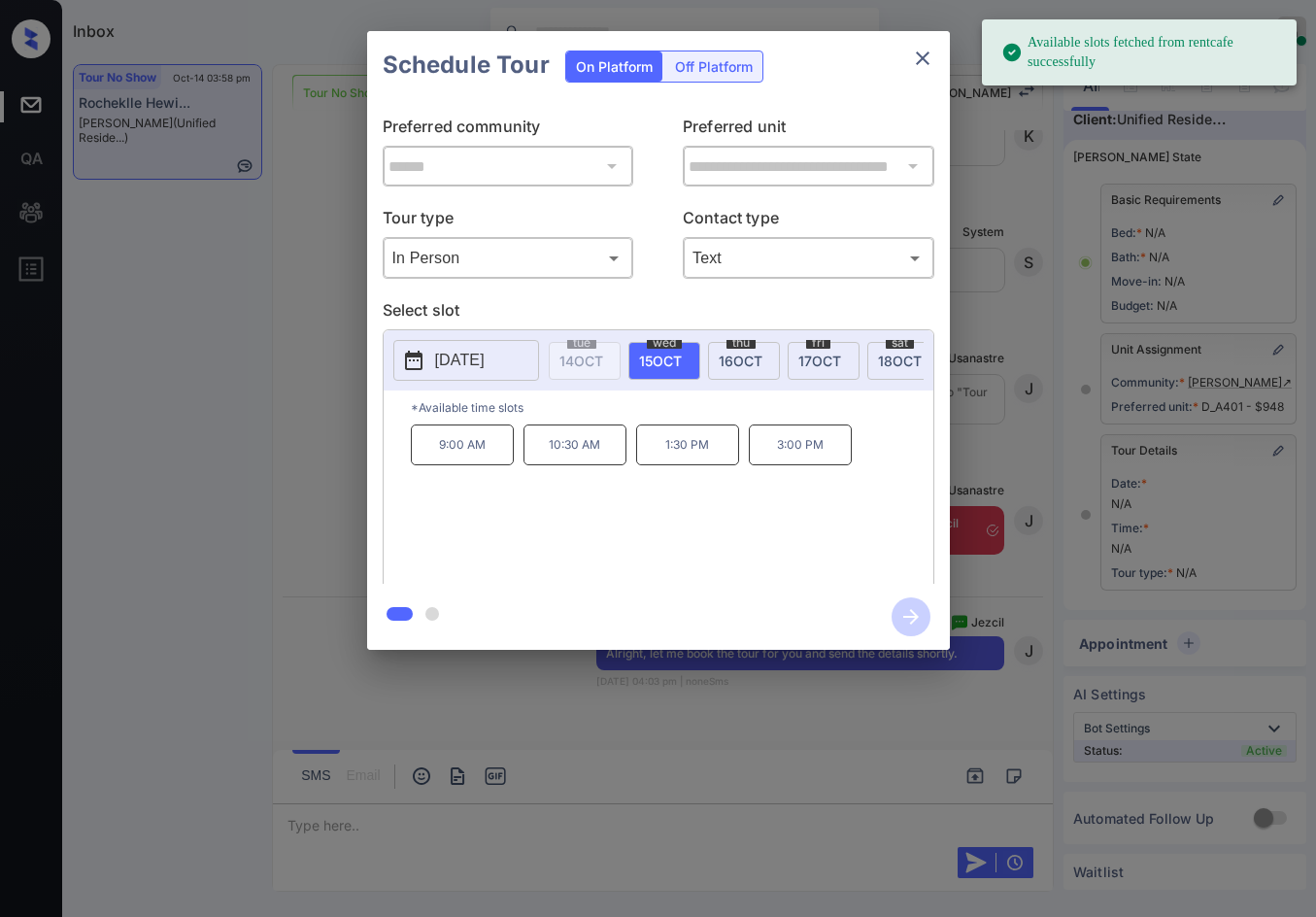
click at [769, 458] on p "3:00 PM" at bounding box center [800, 445] width 103 height 41
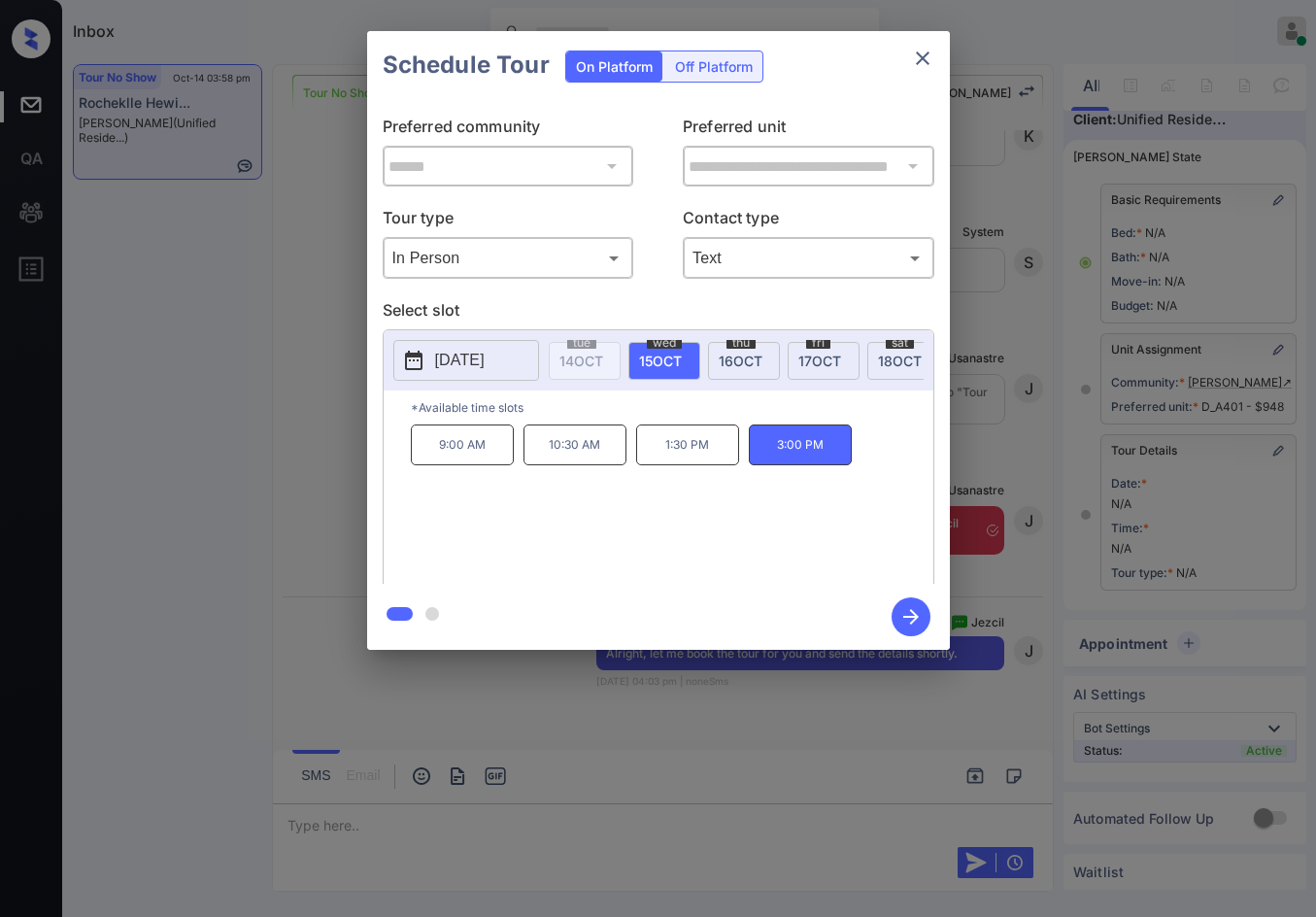
click at [896, 625] on icon "button" at bounding box center [910, 616] width 39 height 39
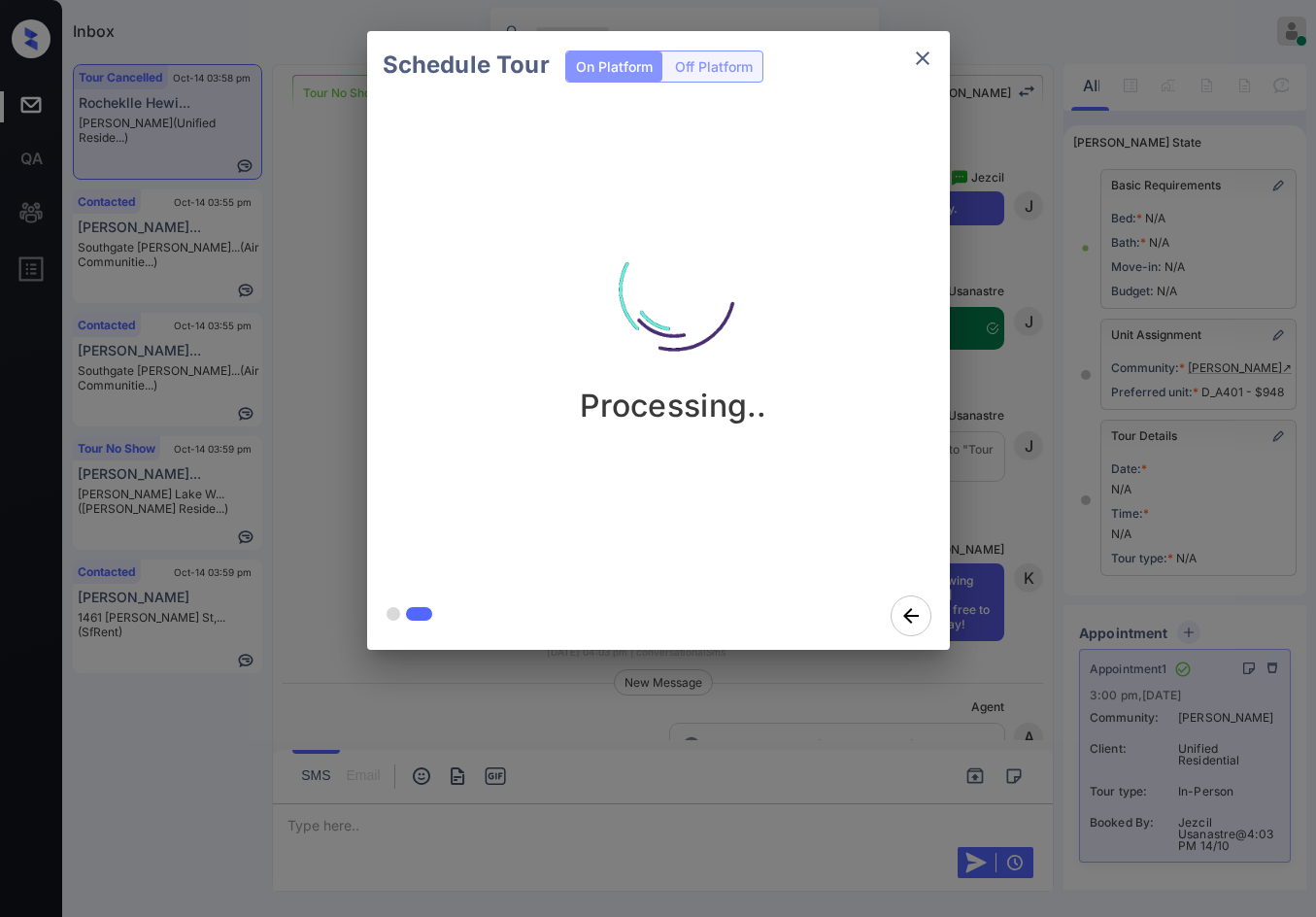
scroll to position [22939, 0]
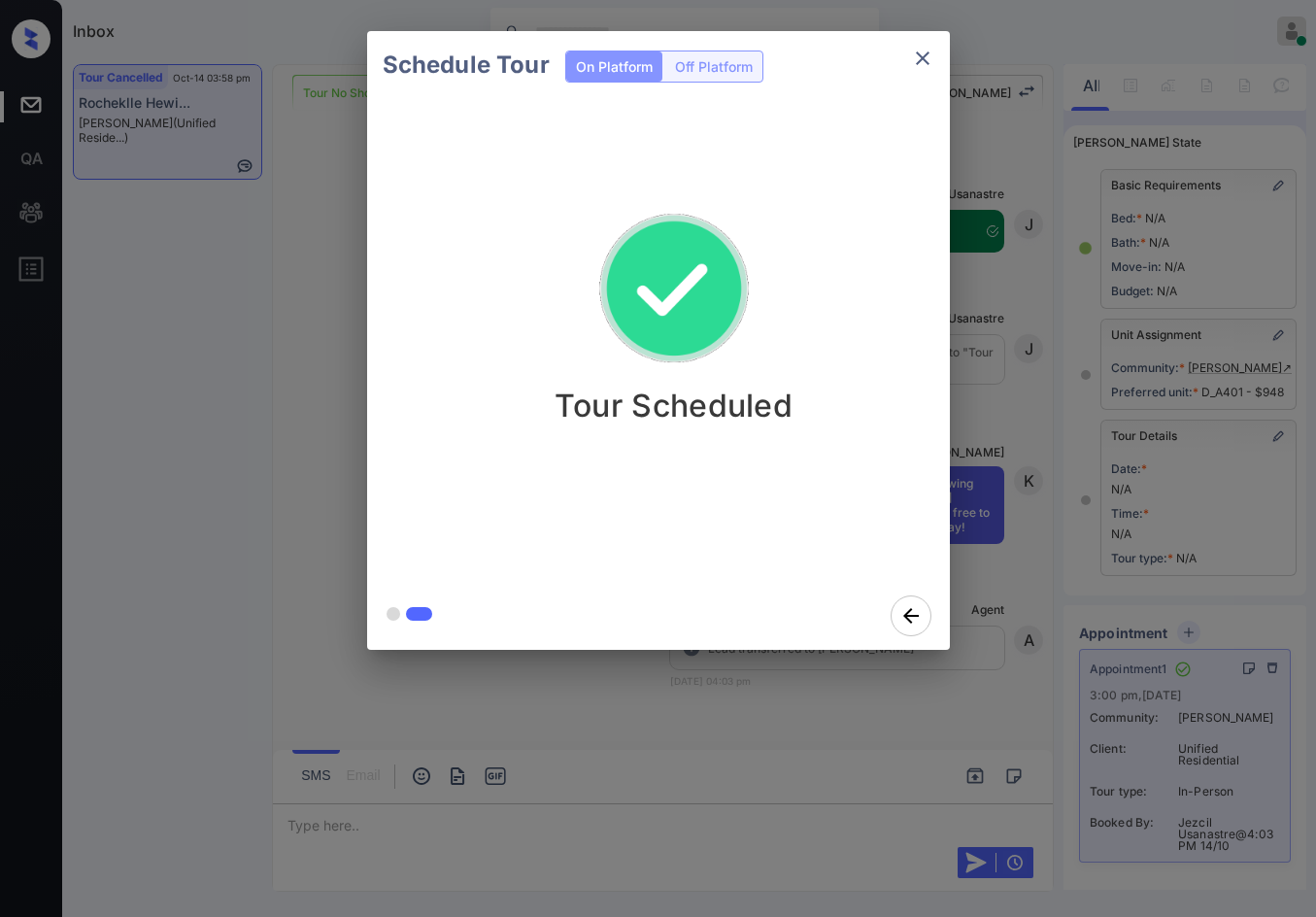
click at [284, 478] on div "Schedule Tour On Platform Off Platform Tour Scheduled" at bounding box center [658, 340] width 1316 height 681
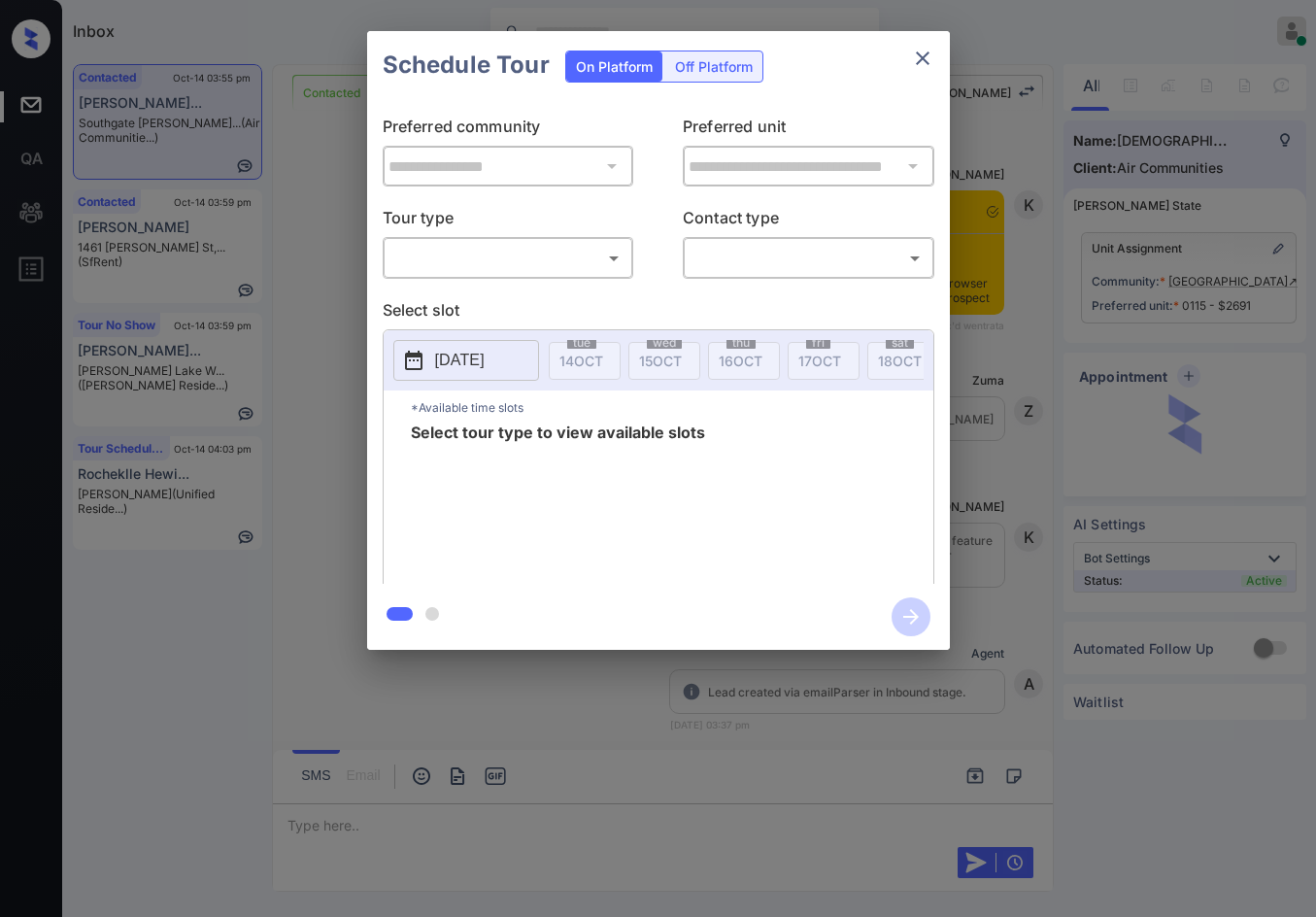
scroll to position [1636, 0]
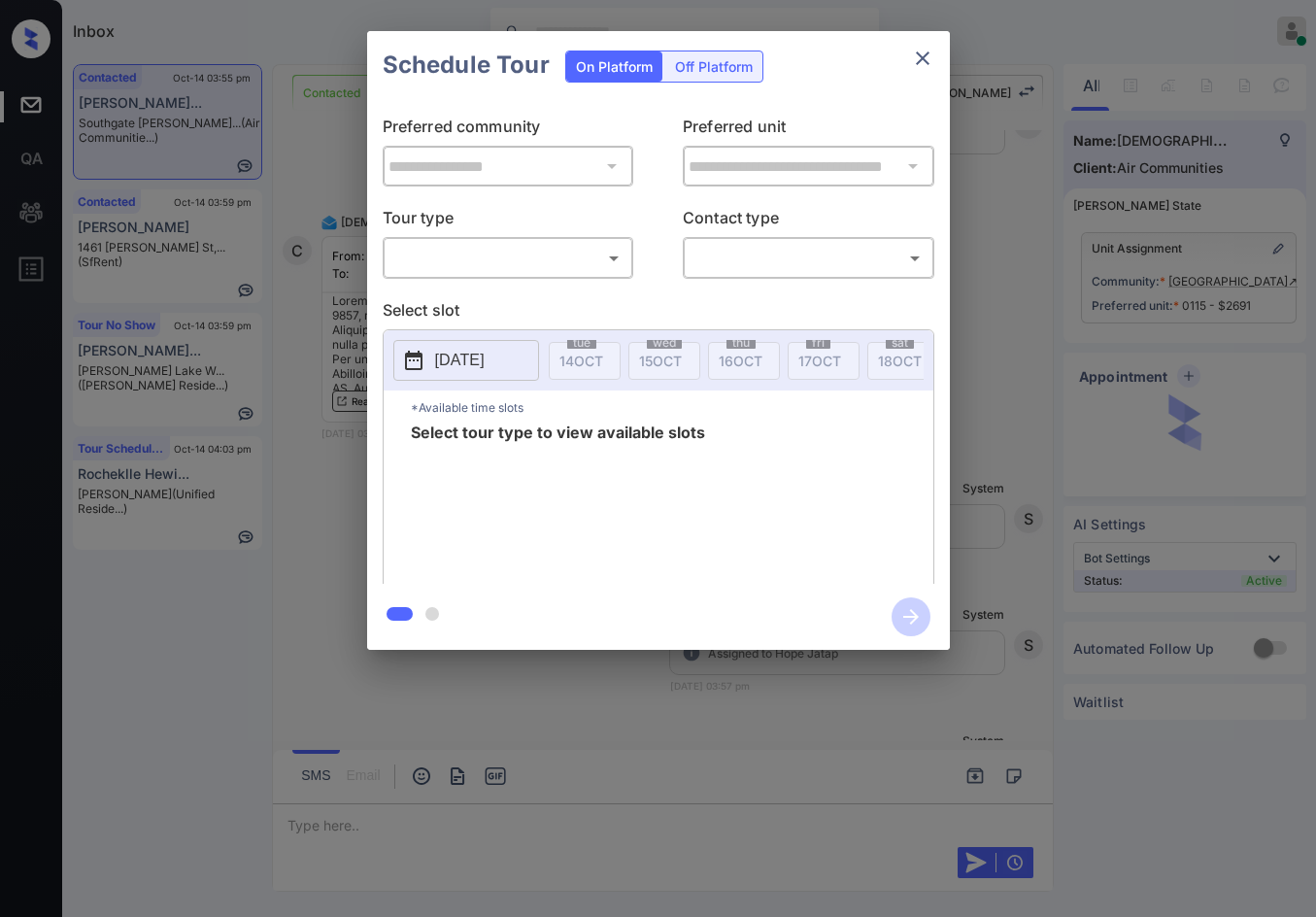
click at [422, 253] on body "Inbox Jezcil Usanastre Online Set yourself offline Set yourself on break Profil…" at bounding box center [658, 458] width 1316 height 917
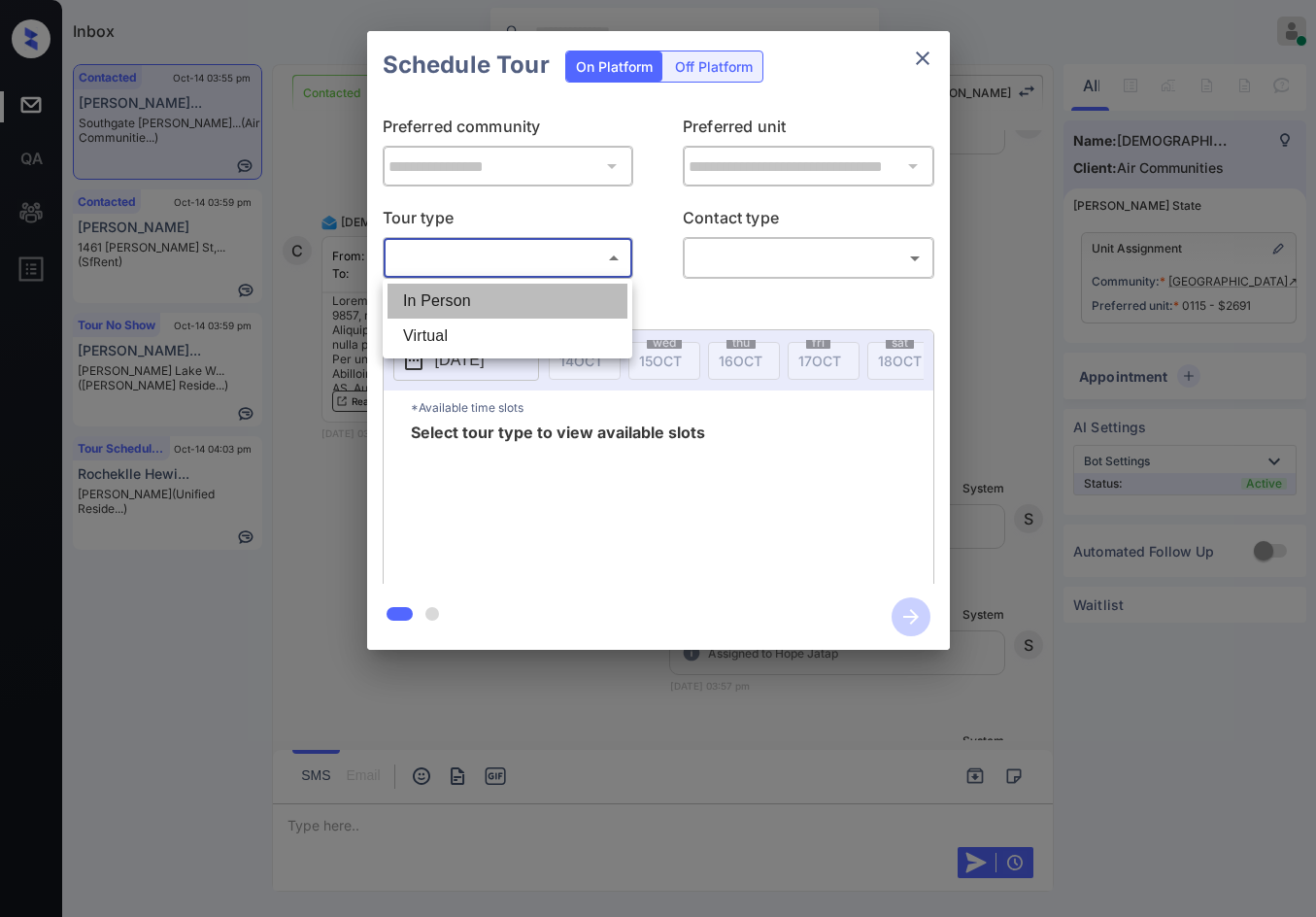
click at [451, 299] on li "In Person" at bounding box center [507, 301] width 240 height 35
type input "********"
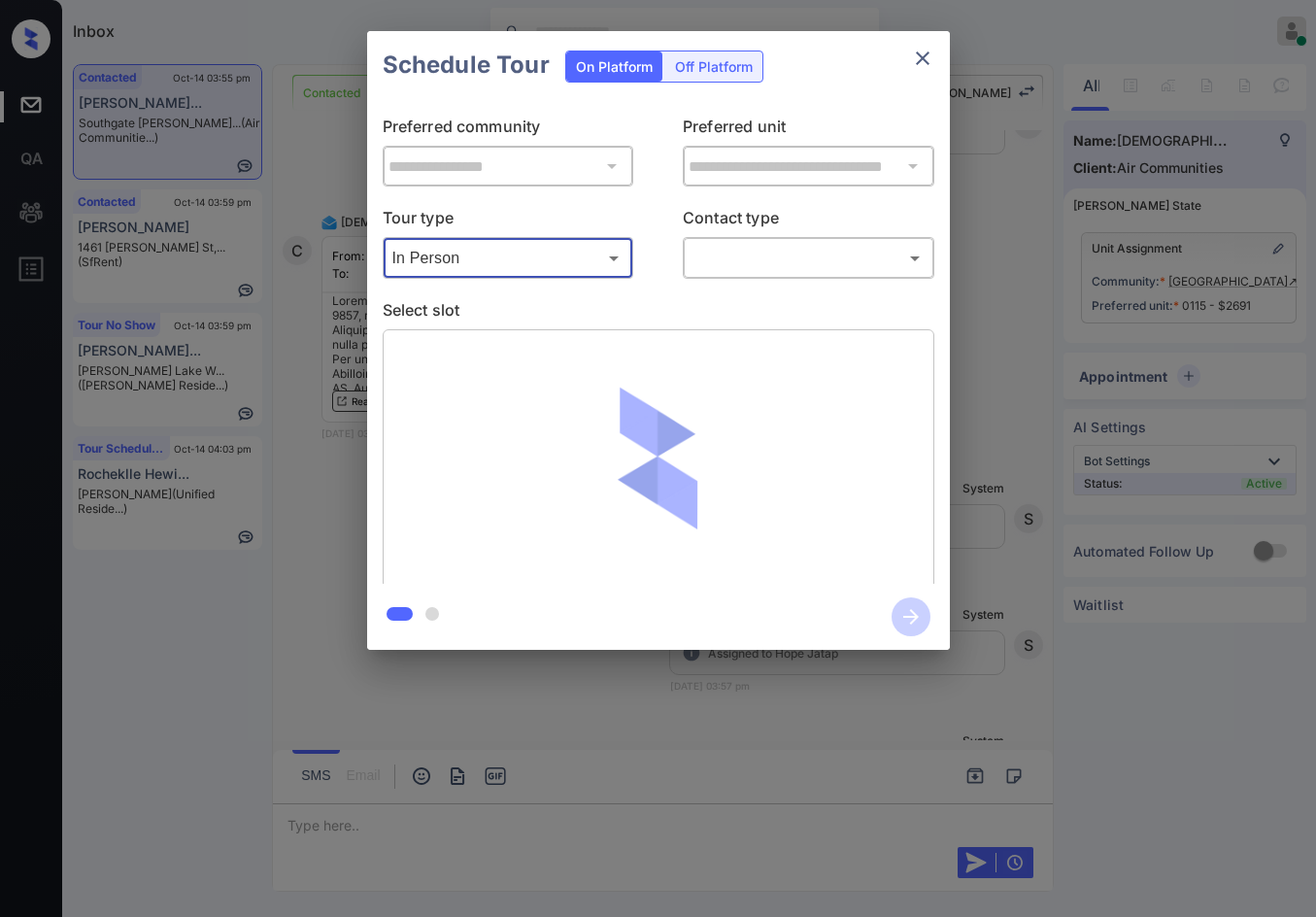
click at [750, 284] on div "**********" at bounding box center [658, 341] width 583 height 484
click at [769, 262] on body "Inbox Jezcil Usanastre Online Set yourself offline Set yourself on break Profil…" at bounding box center [658, 458] width 1316 height 917
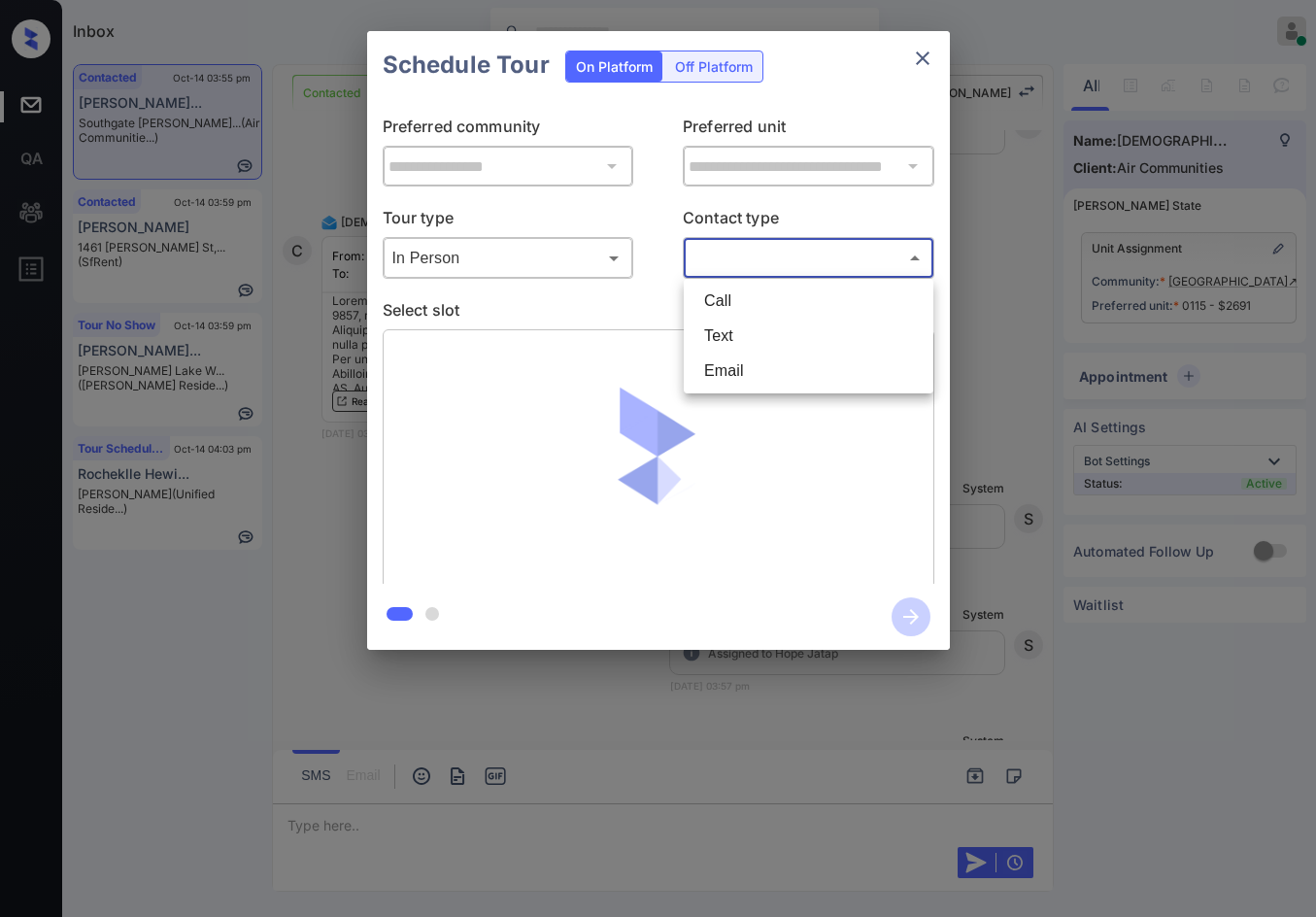
click at [757, 340] on li "Text" at bounding box center [809, 335] width 240 height 35
type input "****"
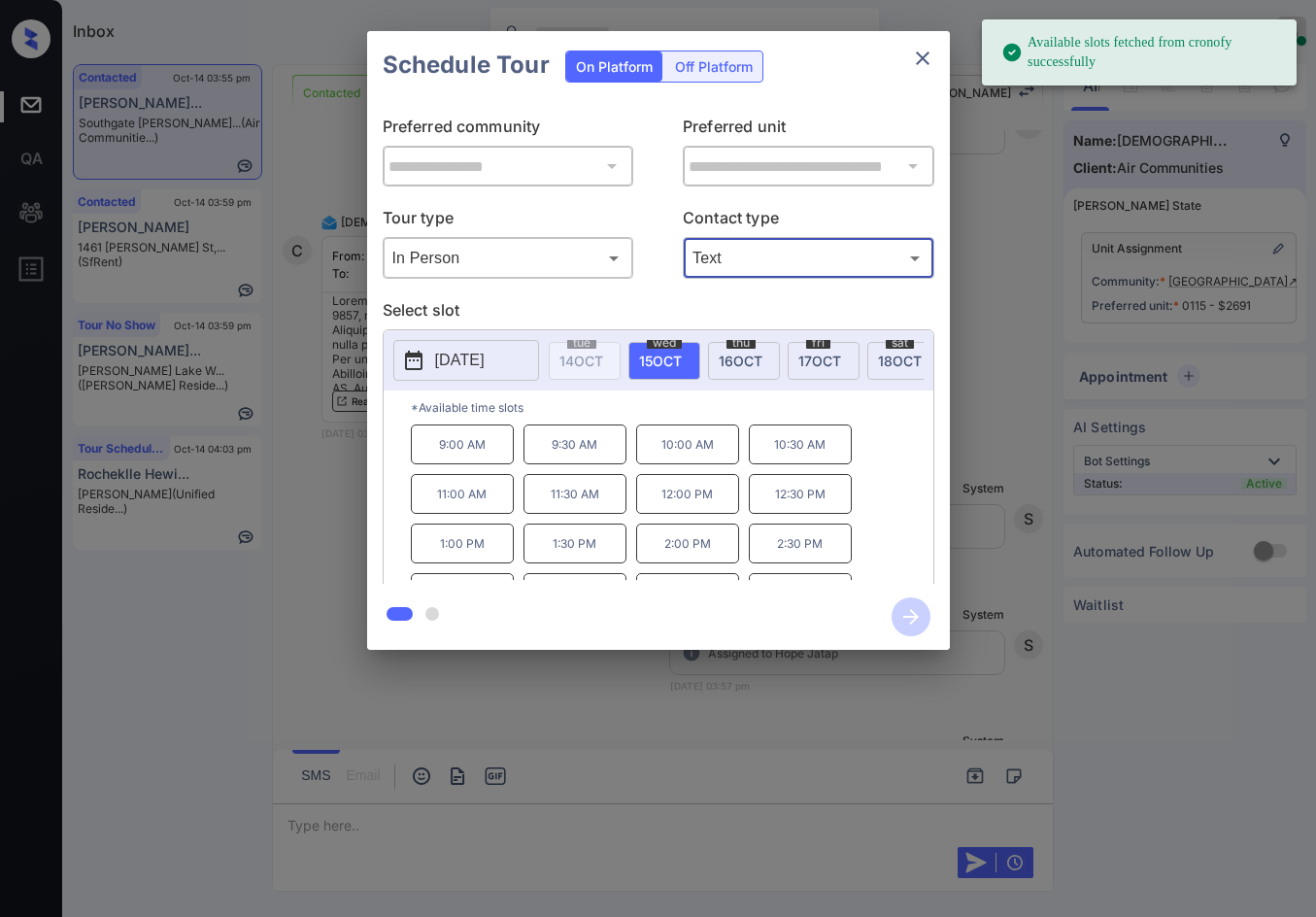
click at [319, 398] on div "**********" at bounding box center [658, 340] width 1316 height 681
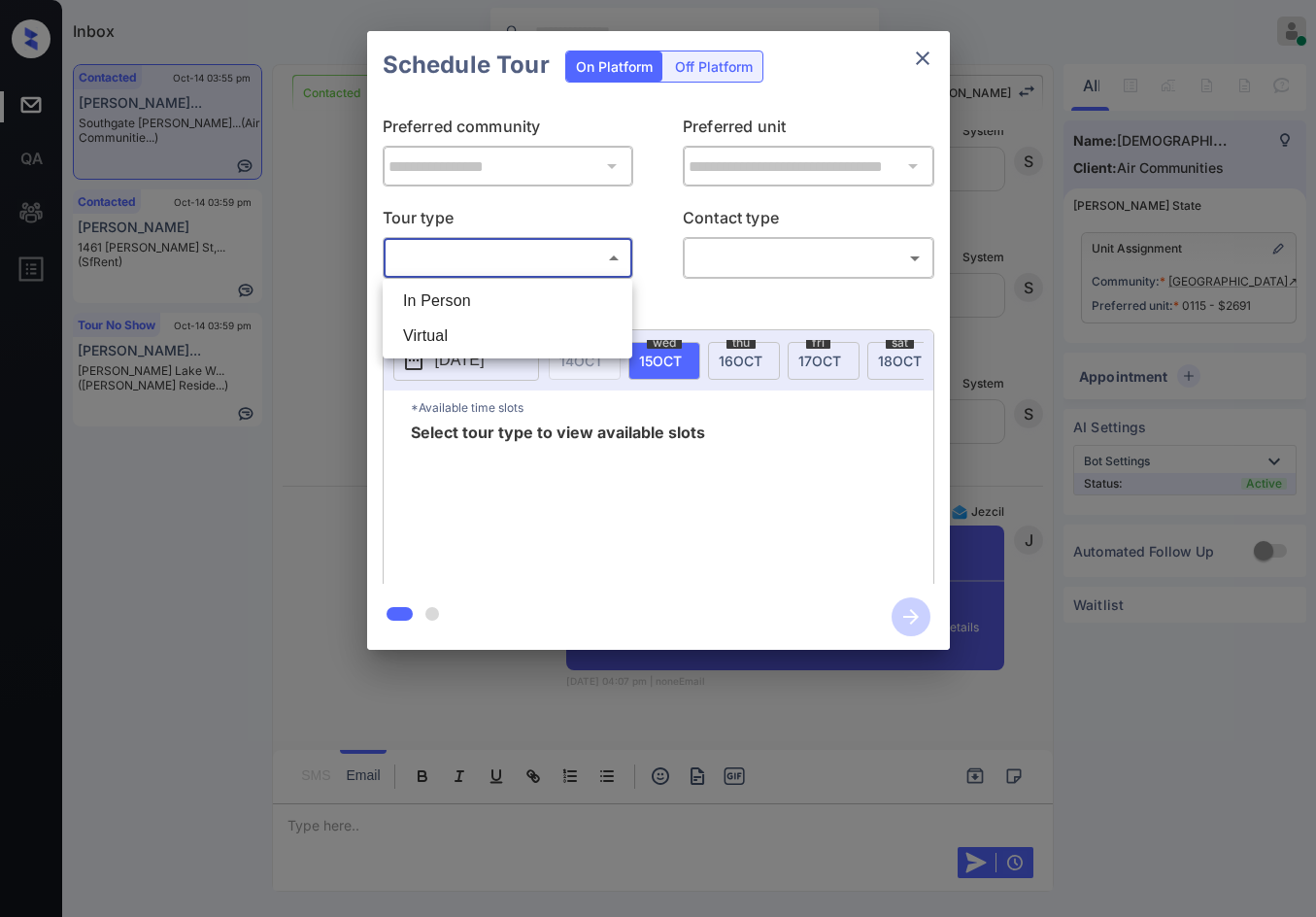
click at [592, 264] on body "Inbox Jezcil Usanastre Online Set yourself offline Set yourself on break Profil…" at bounding box center [658, 458] width 1316 height 917
click at [539, 311] on li "In Person" at bounding box center [507, 301] width 240 height 35
type input "********"
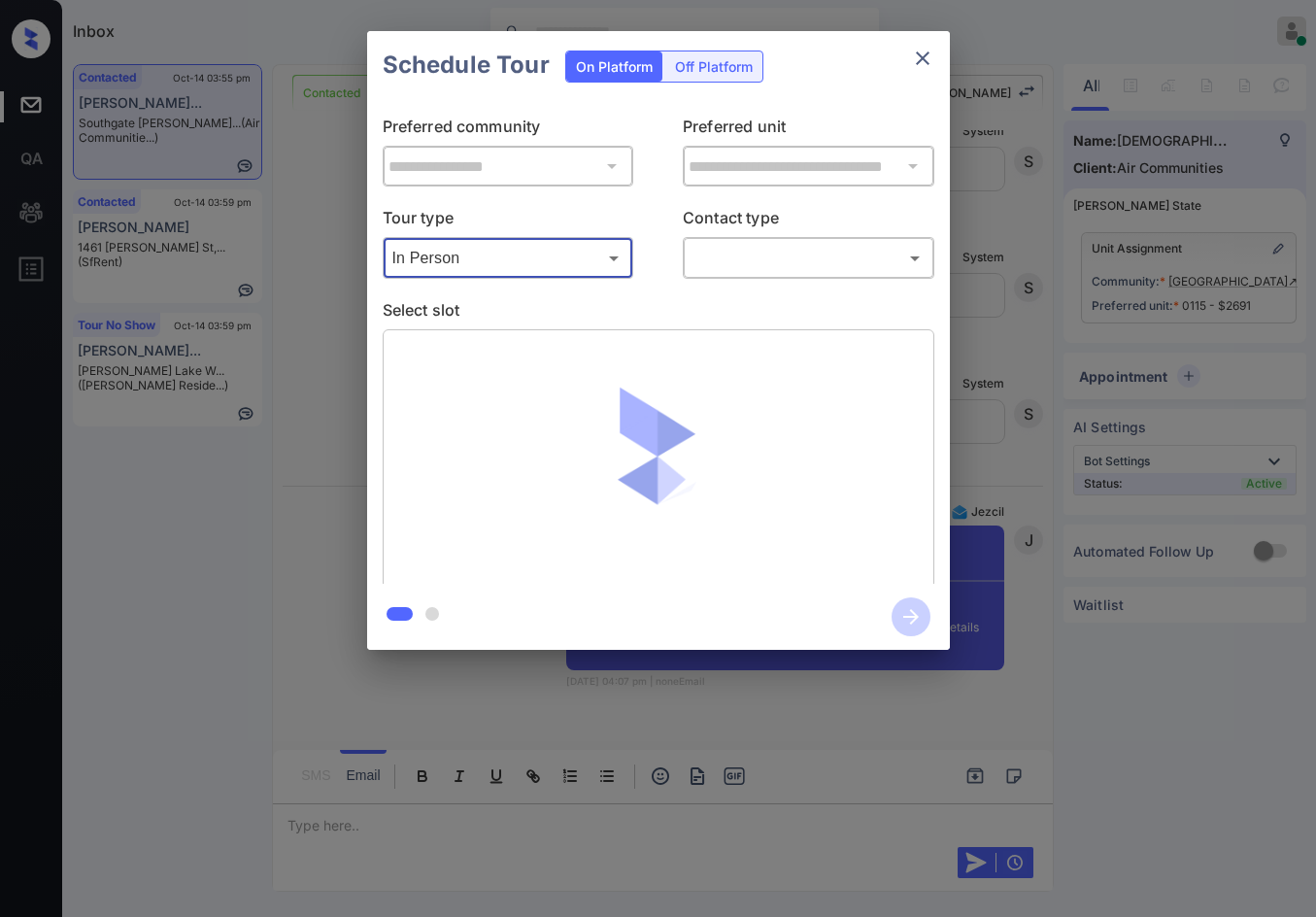
click at [748, 256] on body "Inbox Jezcil Usanastre Online Set yourself offline Set yourself on break Profil…" at bounding box center [658, 458] width 1316 height 917
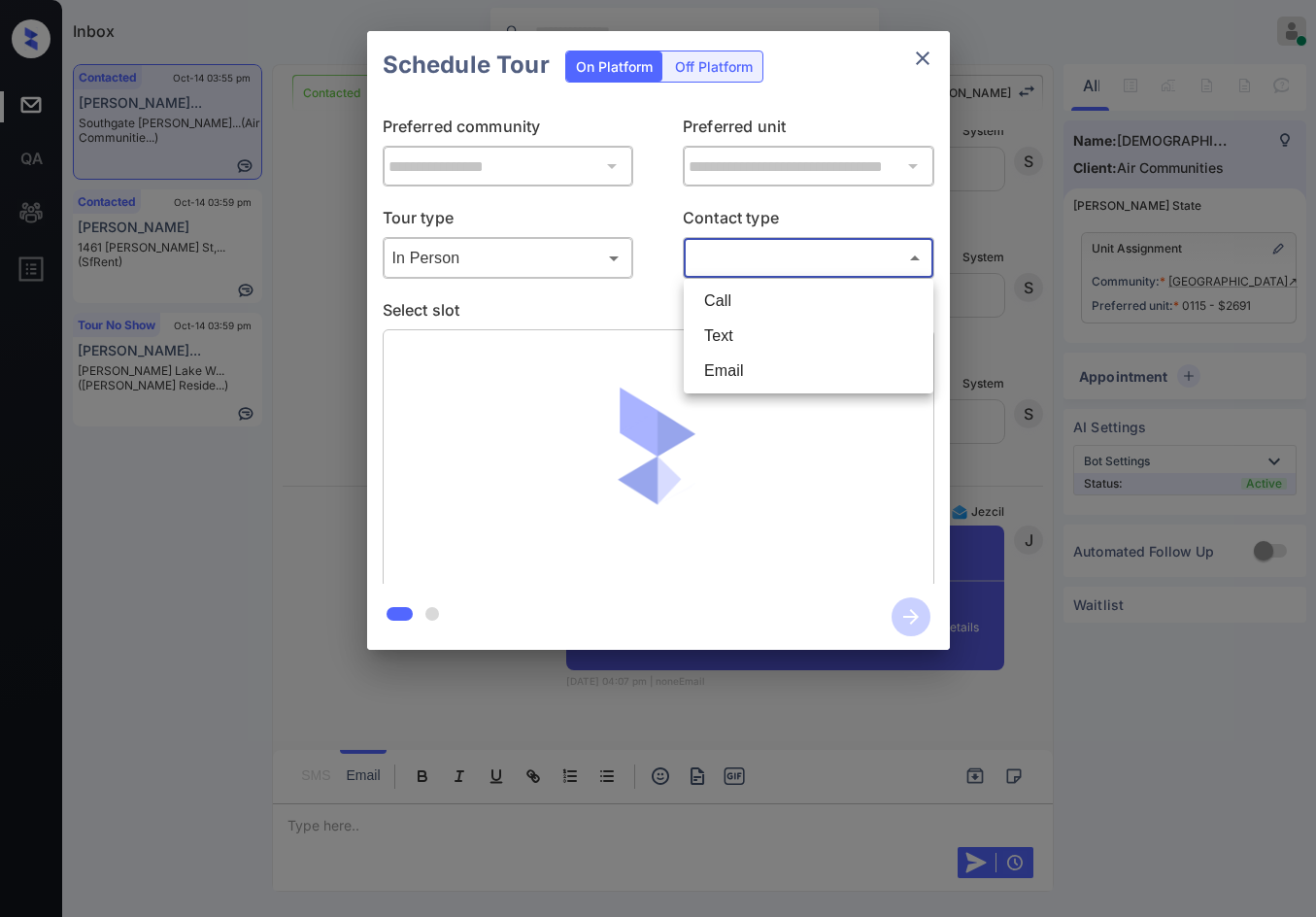
click at [735, 380] on li "Email" at bounding box center [809, 370] width 240 height 35
type input "*****"
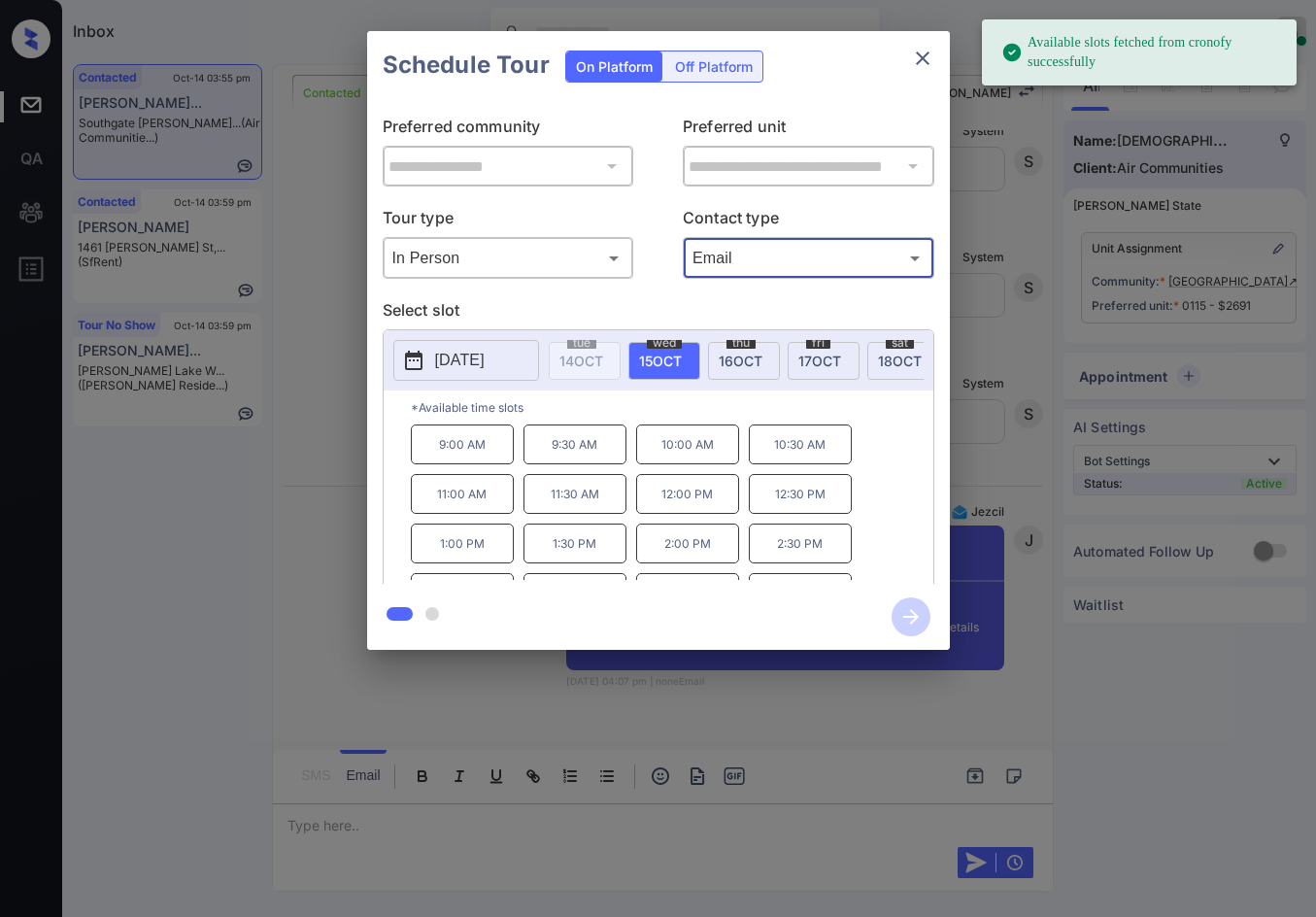
click at [682, 456] on p "10:00 AM" at bounding box center [688, 445] width 103 height 40
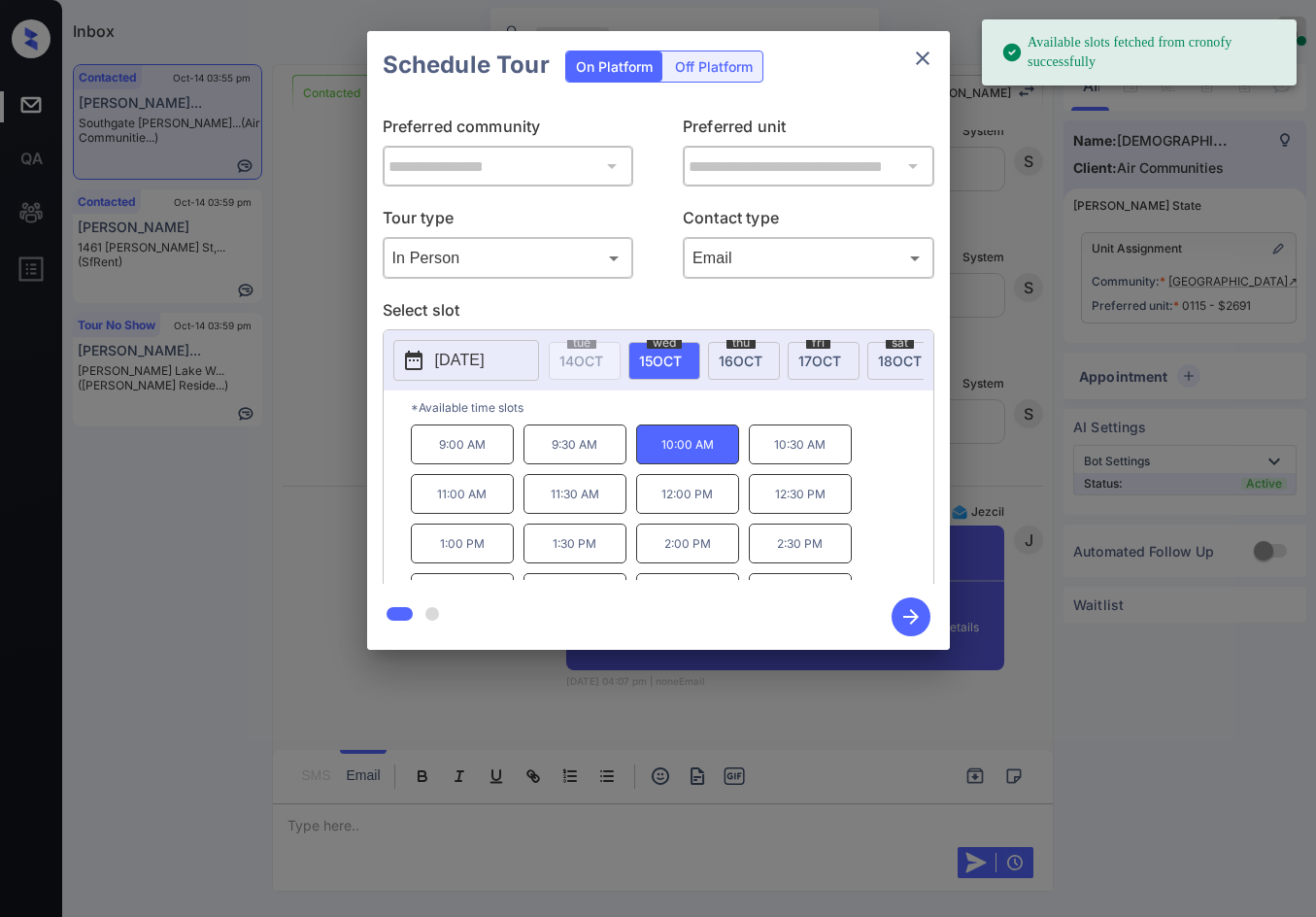
click at [899, 606] on icon "button" at bounding box center [910, 616] width 39 height 39
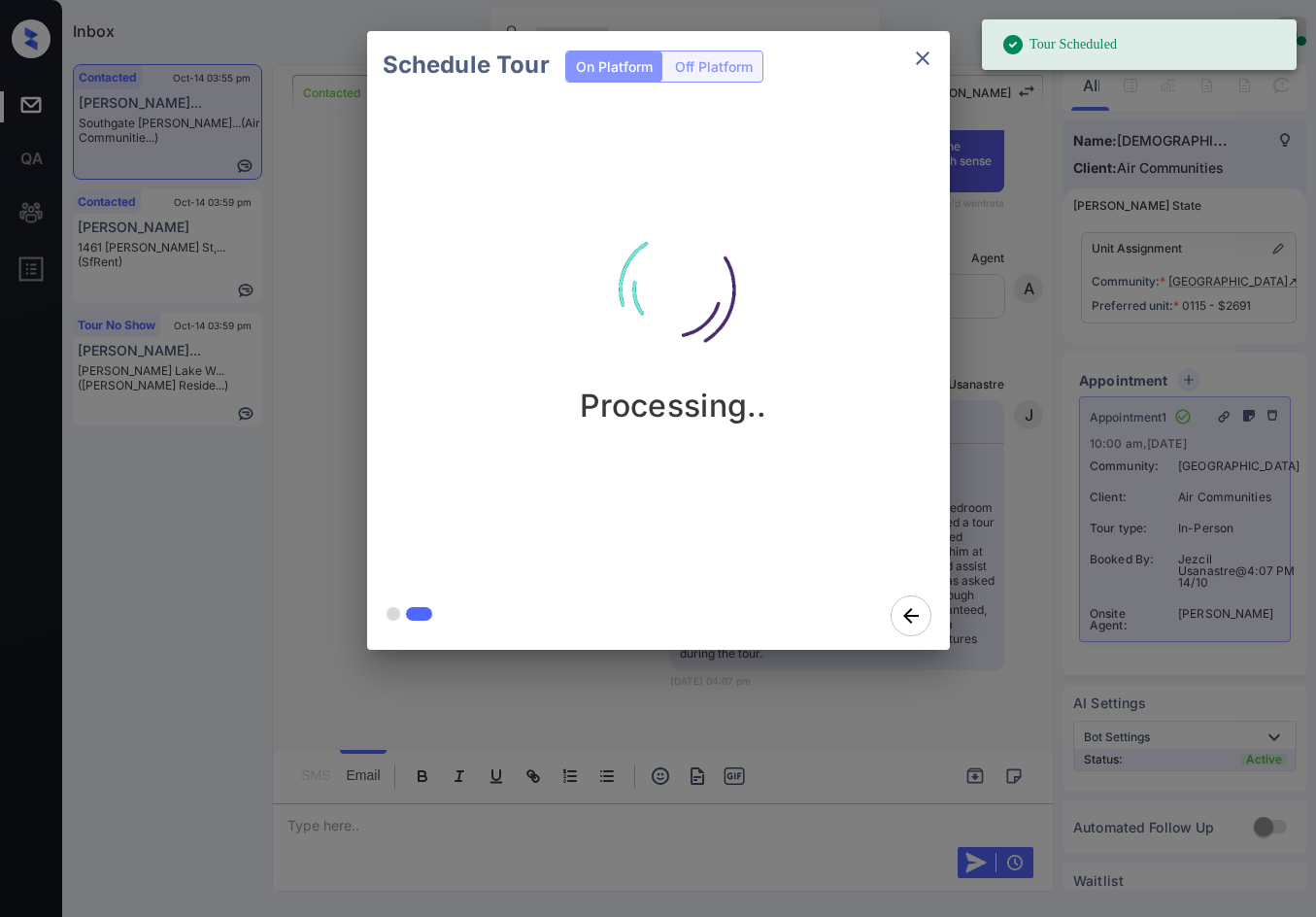
scroll to position [3640, 0]
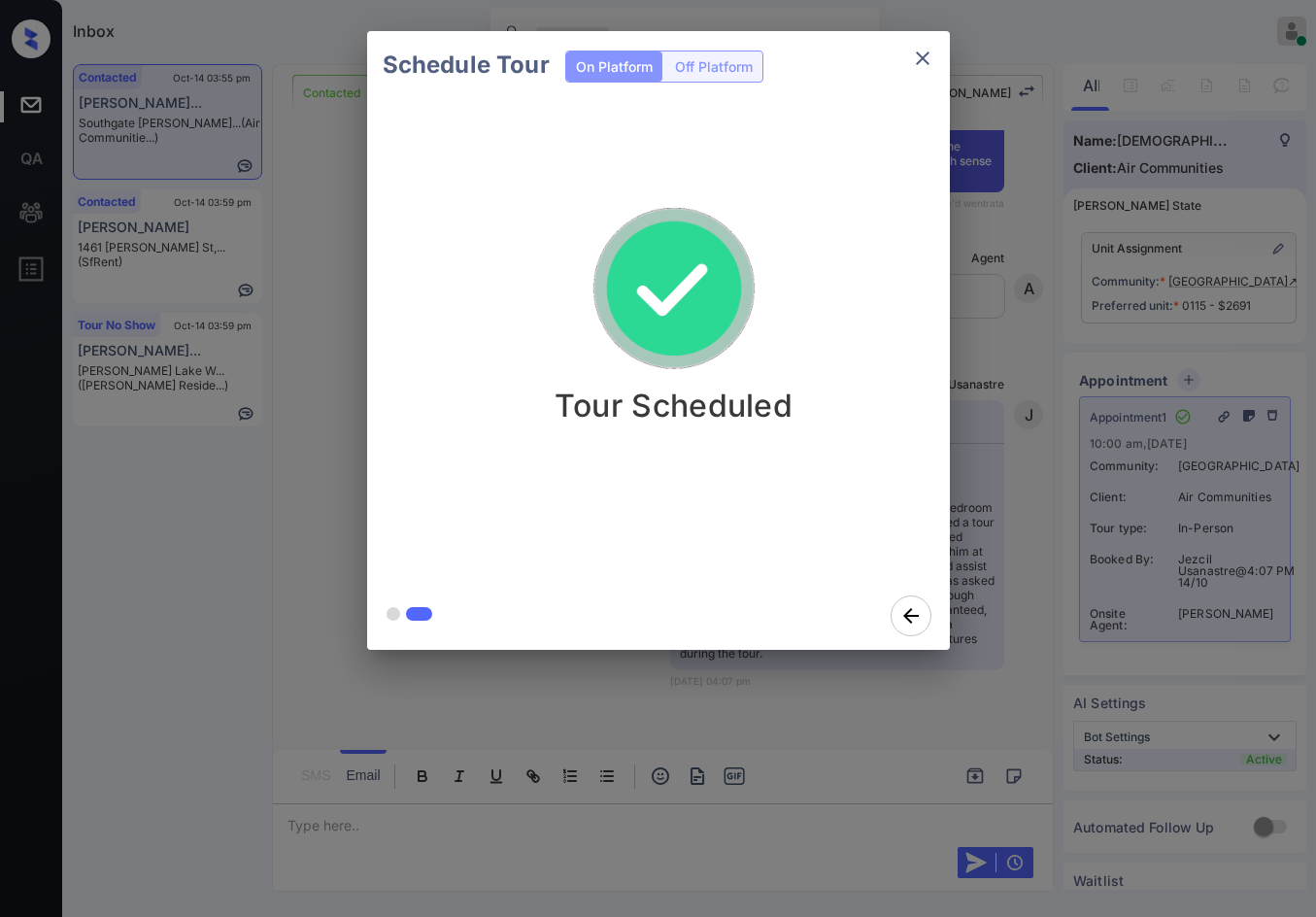
click at [1165, 328] on div "Schedule Tour On Platform Off Platform Tour Scheduled" at bounding box center [658, 340] width 1316 height 681
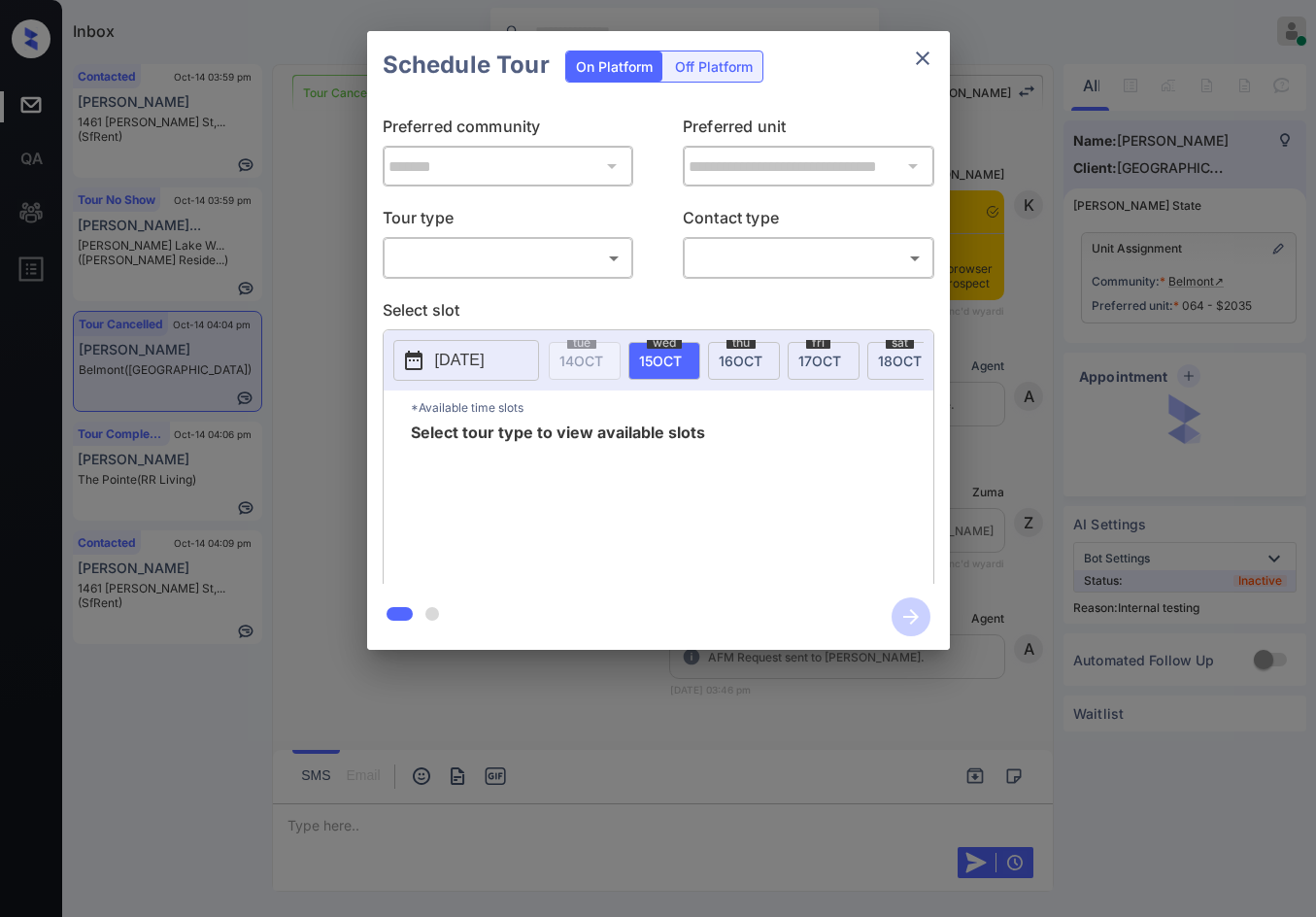
scroll to position [14988, 0]
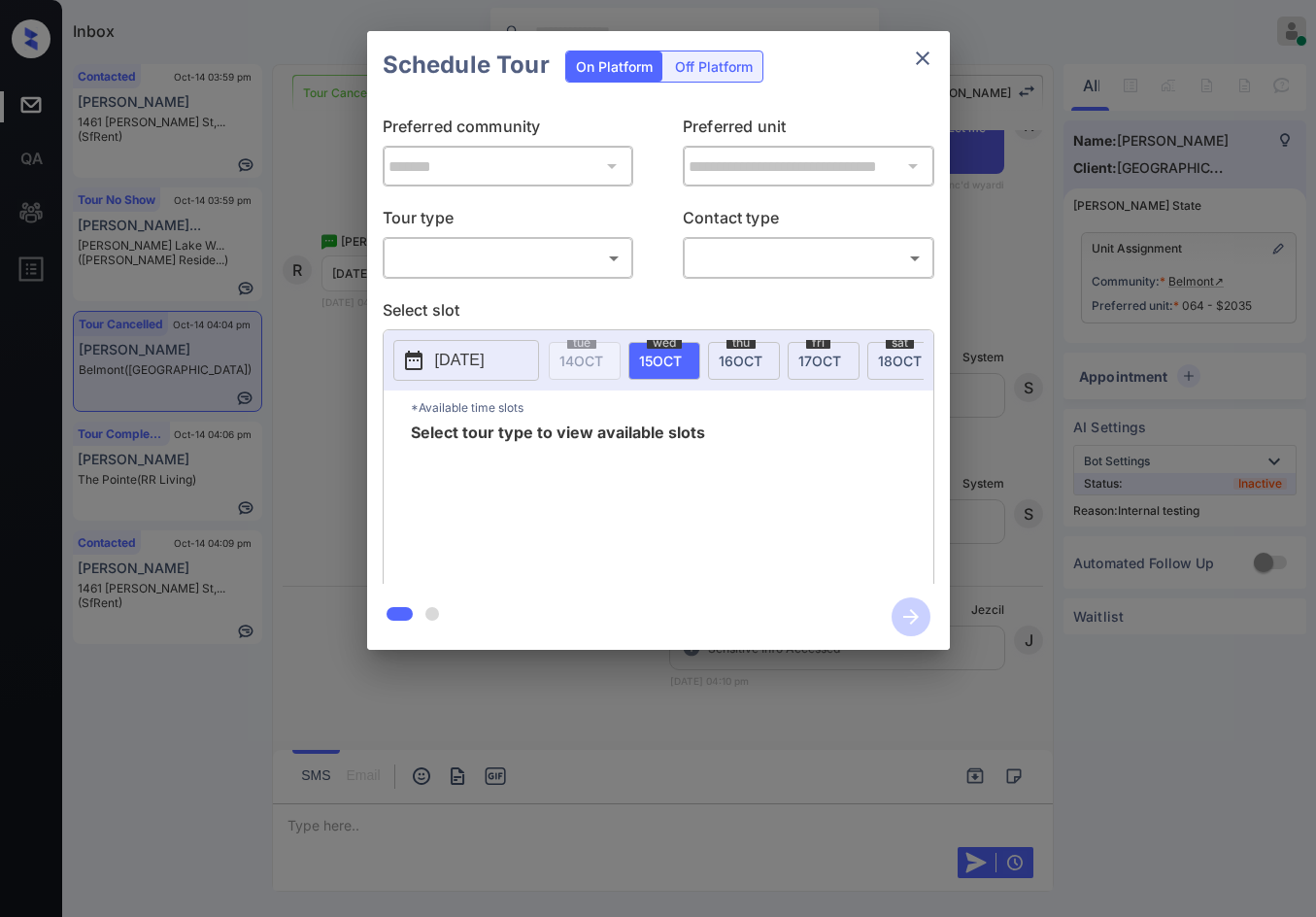
click at [611, 253] on body "Inbox Jezcil Usanastre Online Set yourself offline Set yourself on break Profil…" at bounding box center [658, 458] width 1316 height 917
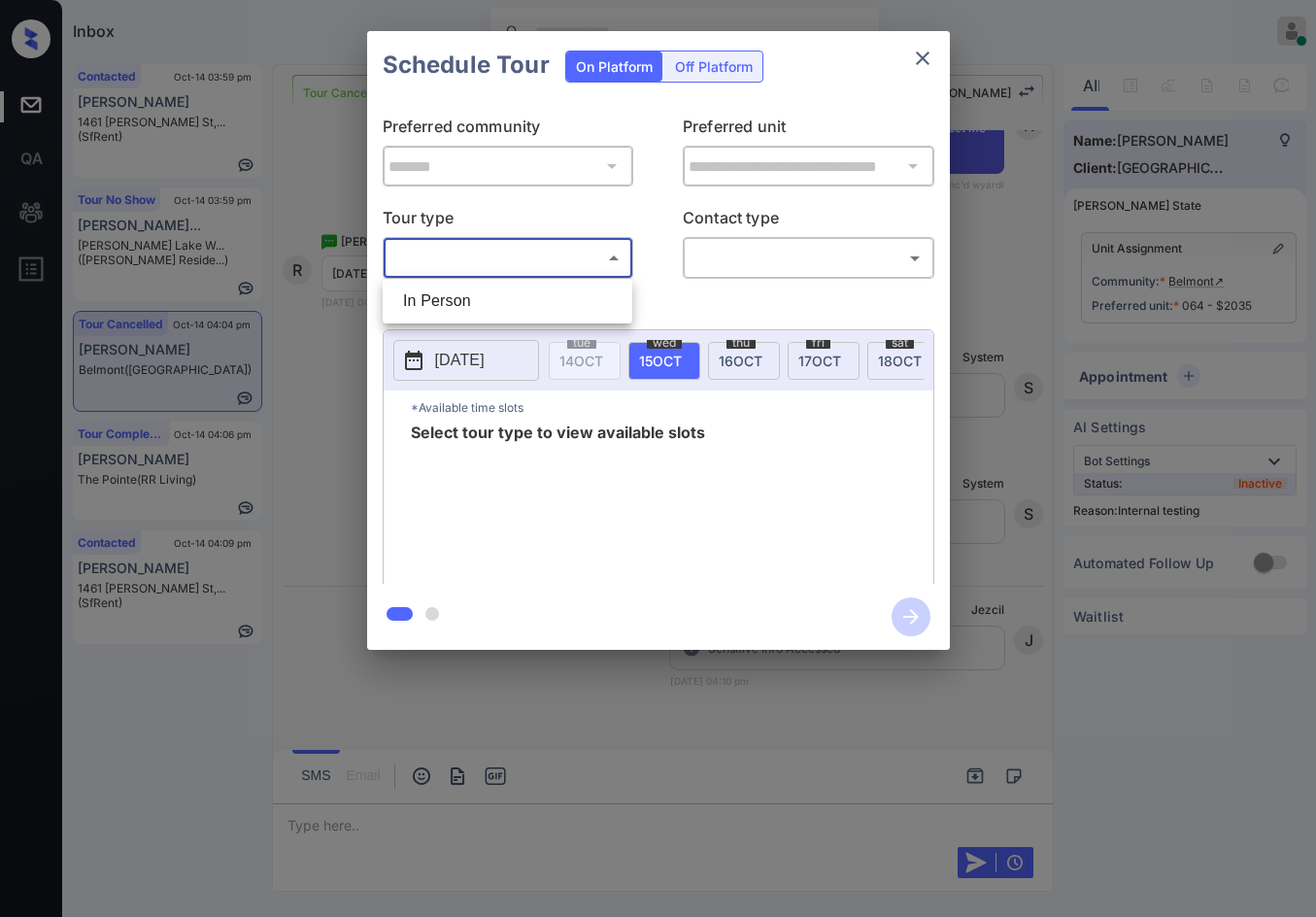
click at [533, 319] on ul "In Person" at bounding box center [507, 301] width 249 height 45
click at [592, 297] on li "In Person" at bounding box center [507, 301] width 240 height 35
type input "********"
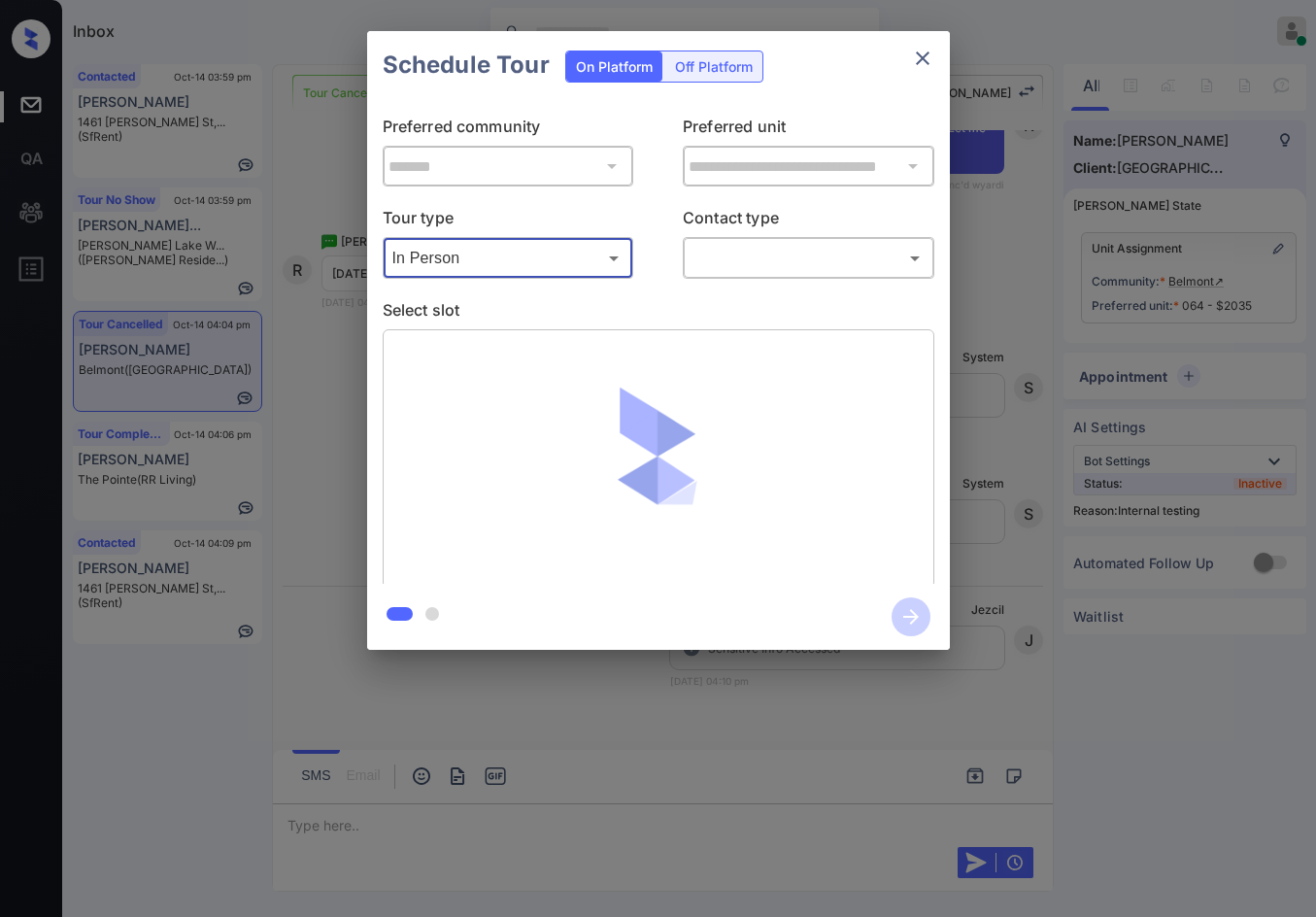
click at [749, 255] on body "Inbox Jezcil Usanastre Online Set yourself offline Set yourself on break Profil…" at bounding box center [658, 458] width 1316 height 917
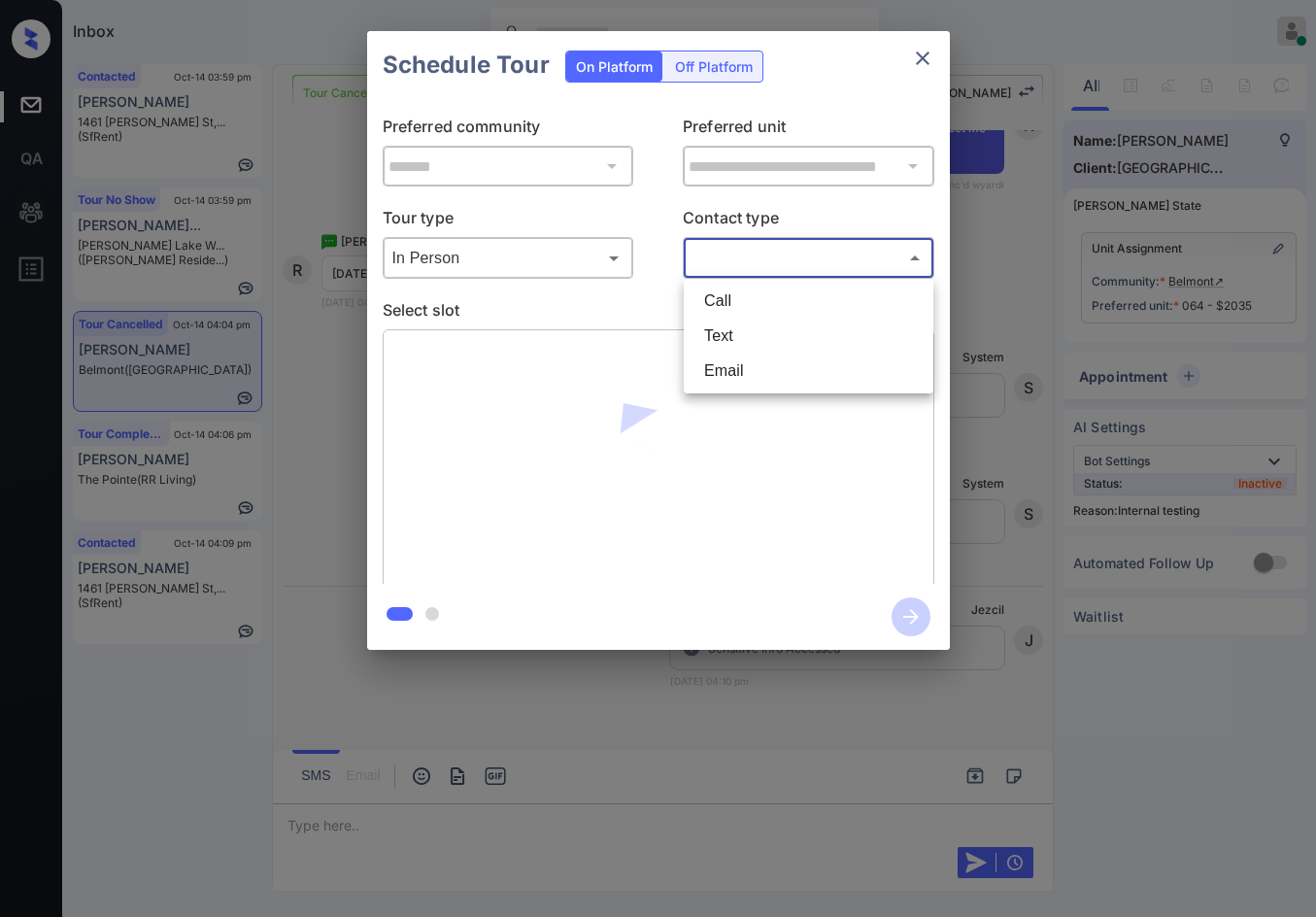
click at [765, 336] on li "Text" at bounding box center [809, 335] width 240 height 35
type input "****"
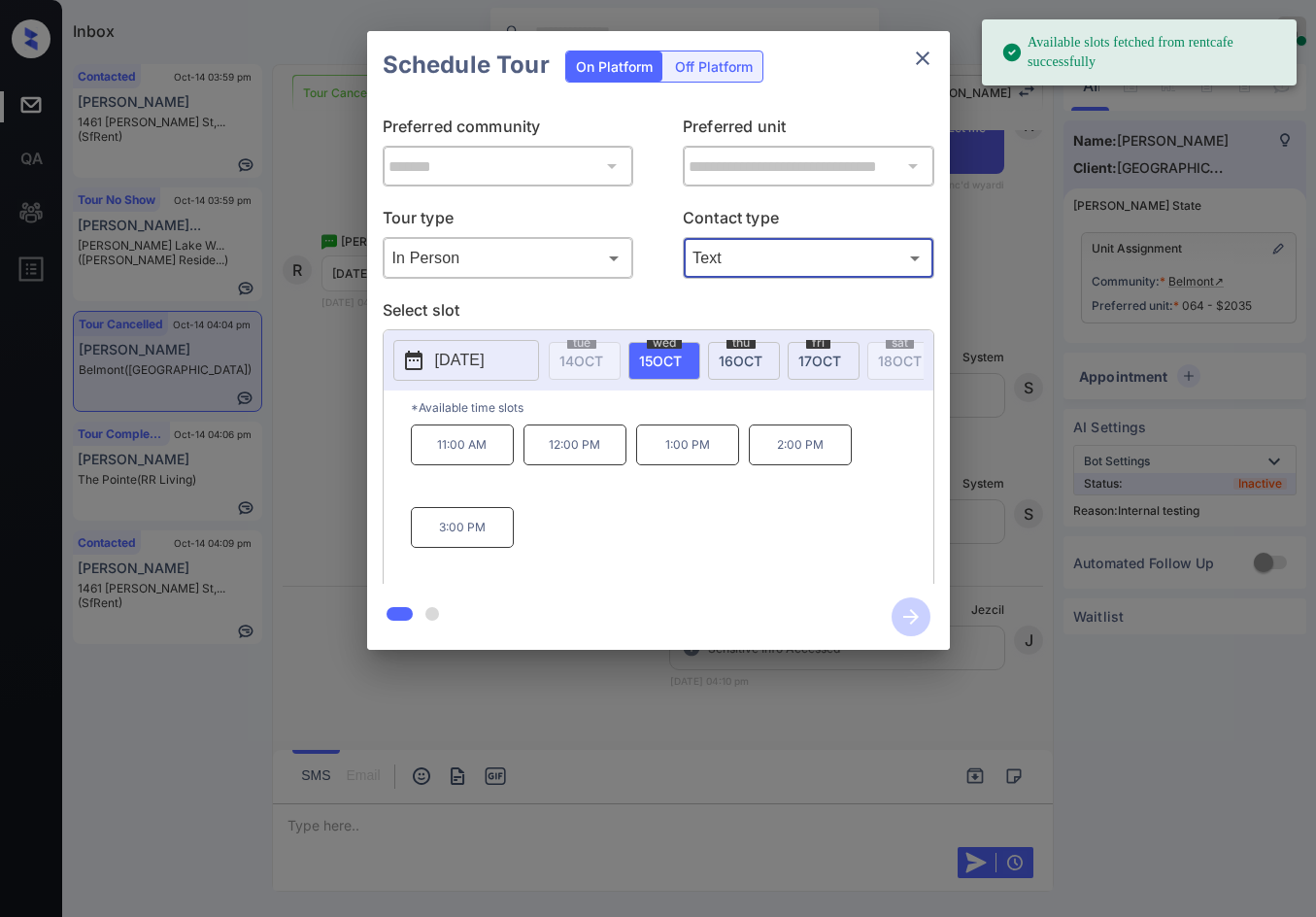
click at [790, 369] on div "fri 17 OCT" at bounding box center [824, 360] width 71 height 38
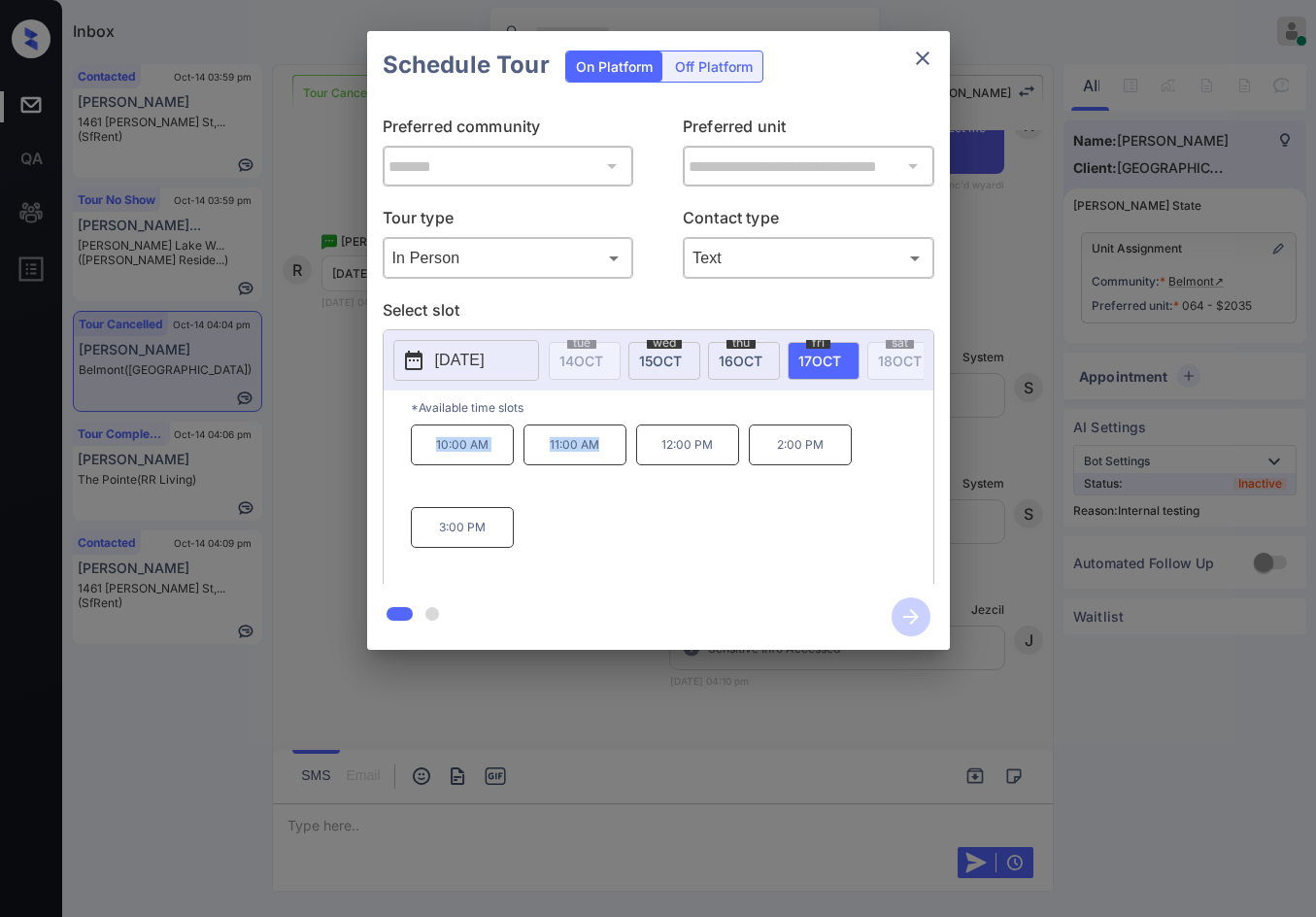
drag, startPoint x: 454, startPoint y: 461, endPoint x: 608, endPoint y: 462, distance: 154.0
click at [608, 462] on div "10:00 AM 11:00 AM 12:00 PM 2:00 PM 3:00 PM" at bounding box center [672, 502] width 522 height 156
copy div "10:00 AM 11:00 AM"
click at [331, 452] on div "**********" at bounding box center [658, 340] width 1316 height 681
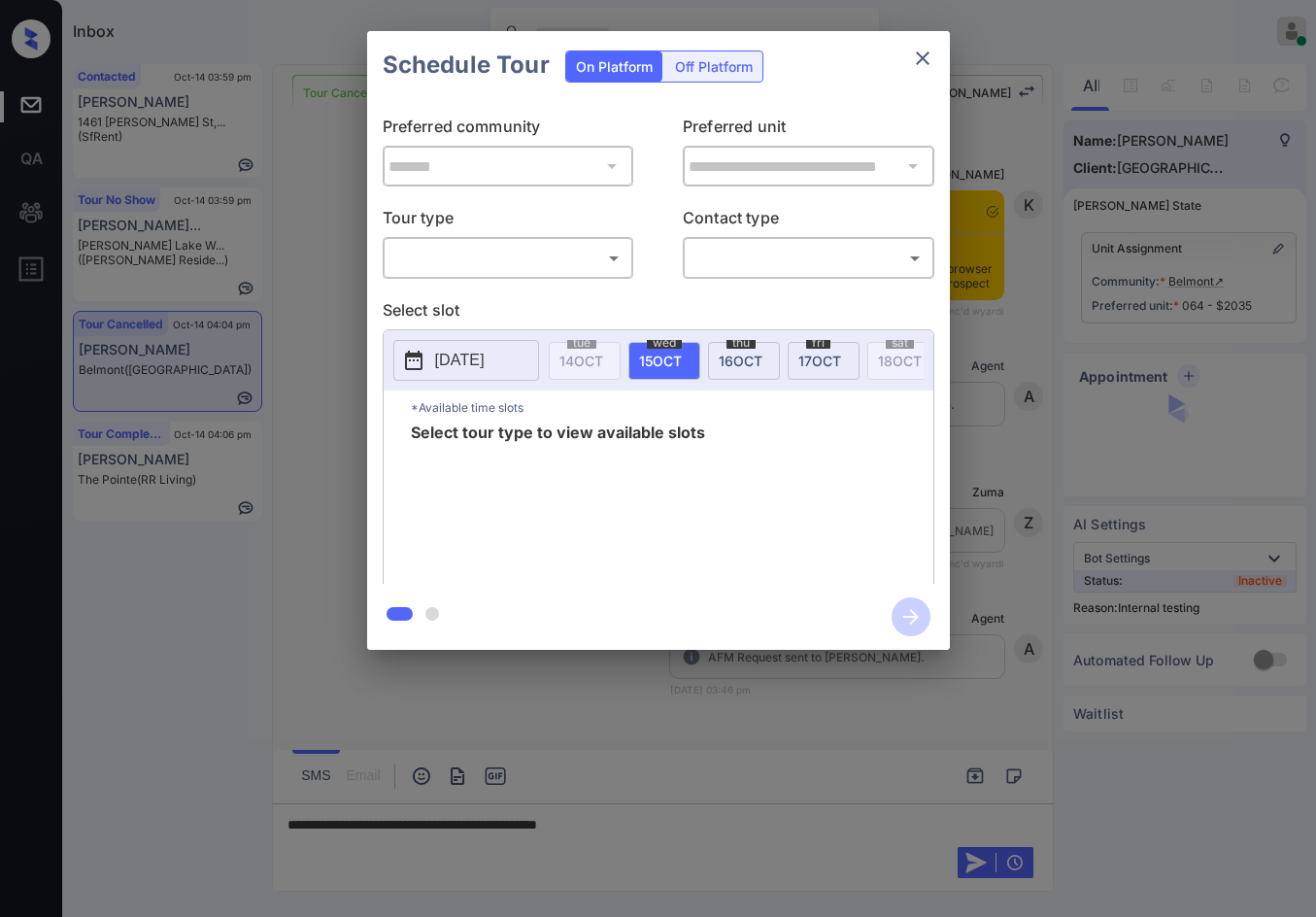
scroll to position [14988, 0]
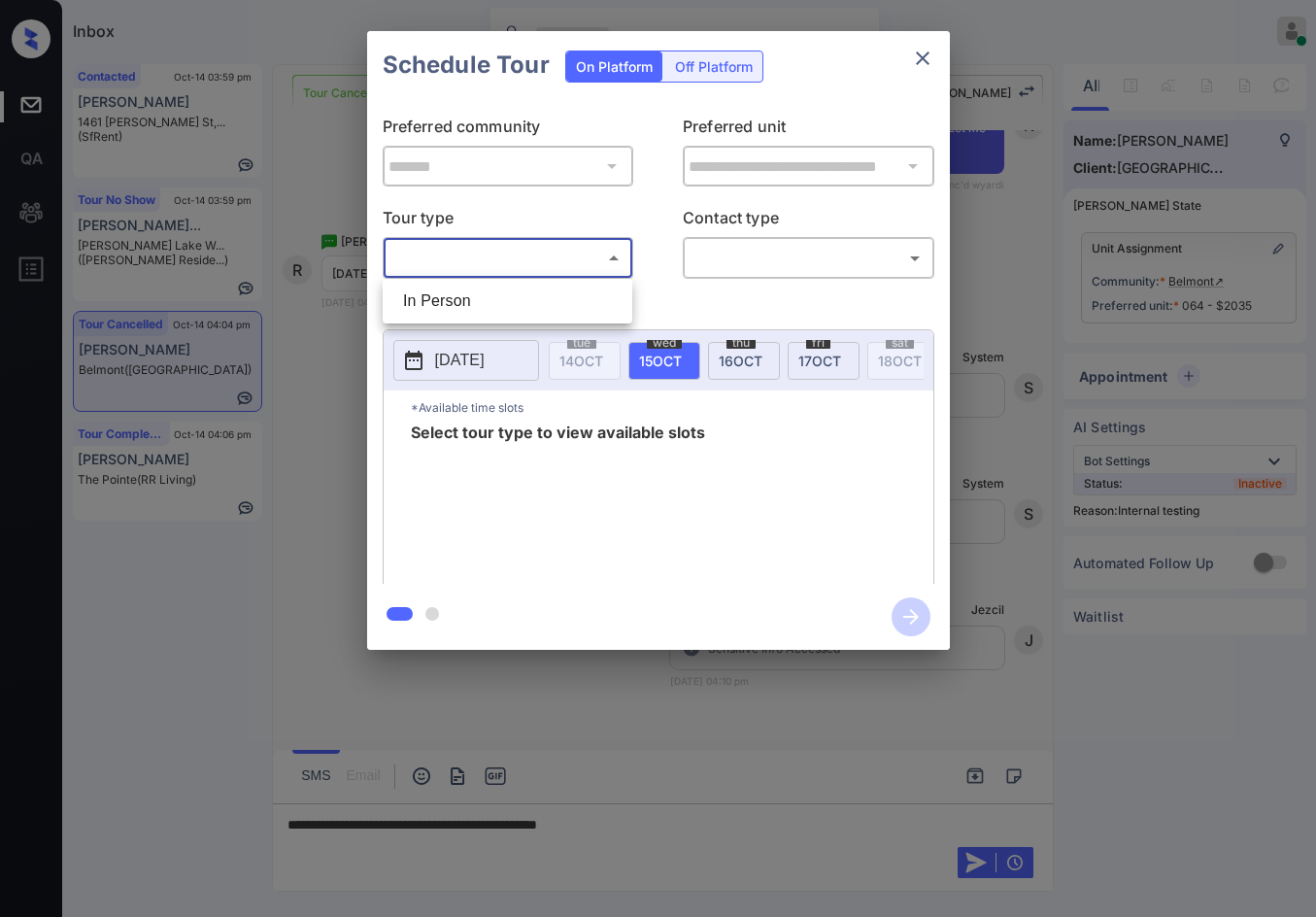
click at [604, 272] on body "Inbox Jezcil Usanastre Online Set yourself offline Set yourself on break Profil…" at bounding box center [658, 458] width 1316 height 917
click at [584, 305] on li "In Person" at bounding box center [507, 301] width 240 height 35
type input "********"
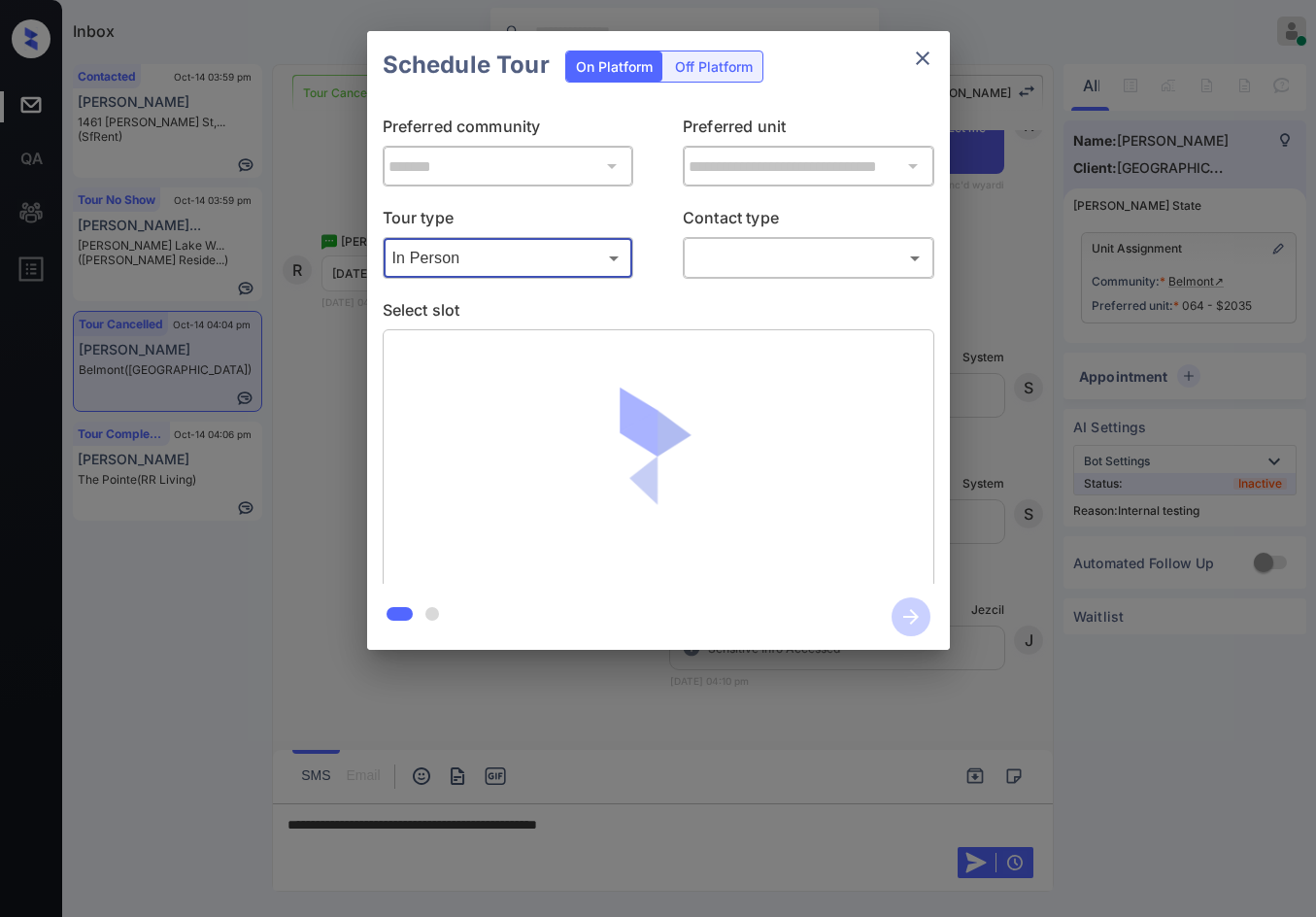
click at [725, 257] on body "Inbox Jezcil Usanastre Online Set yourself offline Set yourself on break Profil…" at bounding box center [658, 458] width 1316 height 917
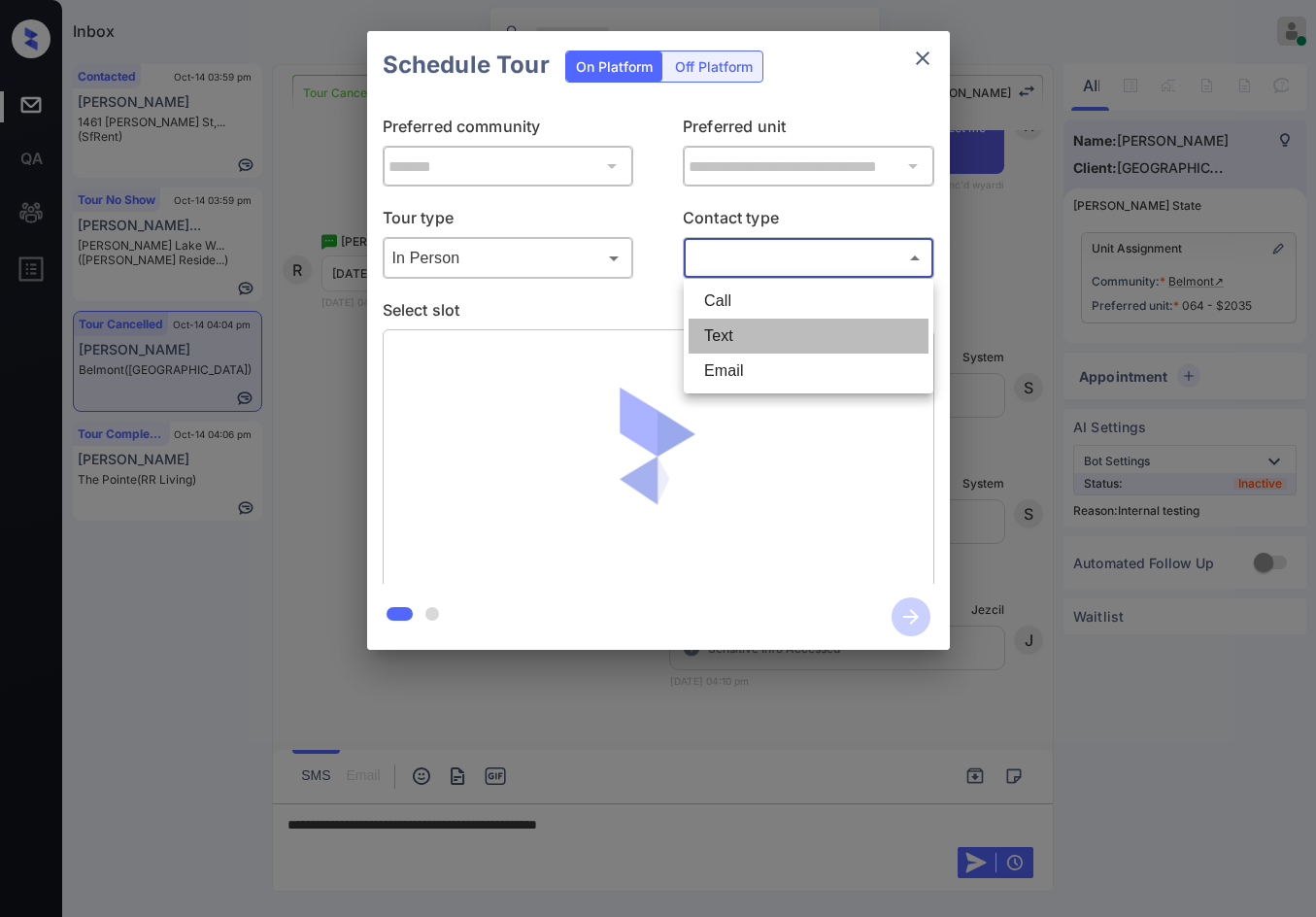
click at [738, 329] on li "Text" at bounding box center [809, 335] width 240 height 35
type input "****"
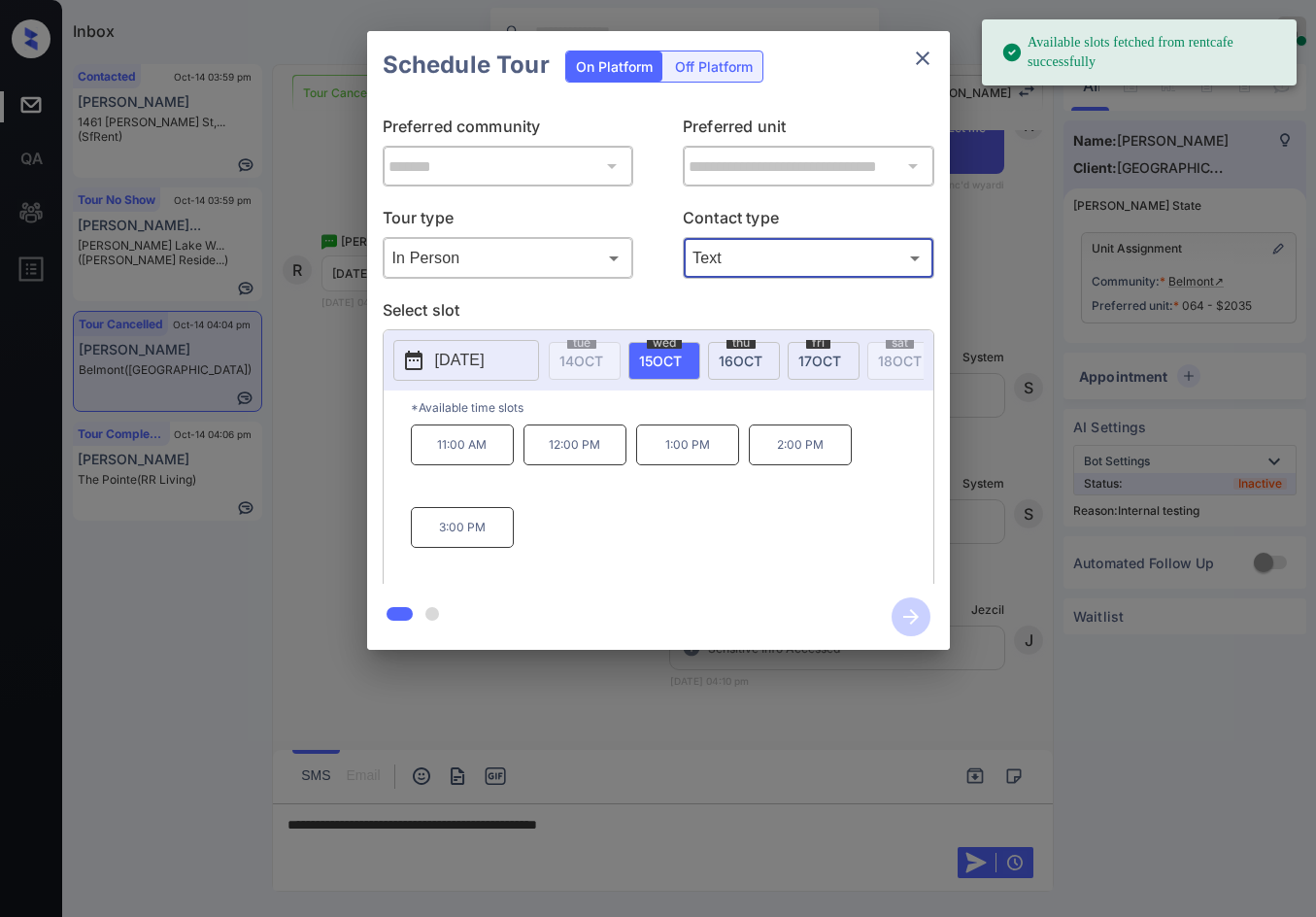
click at [822, 355] on span "17 OCT" at bounding box center [819, 360] width 43 height 17
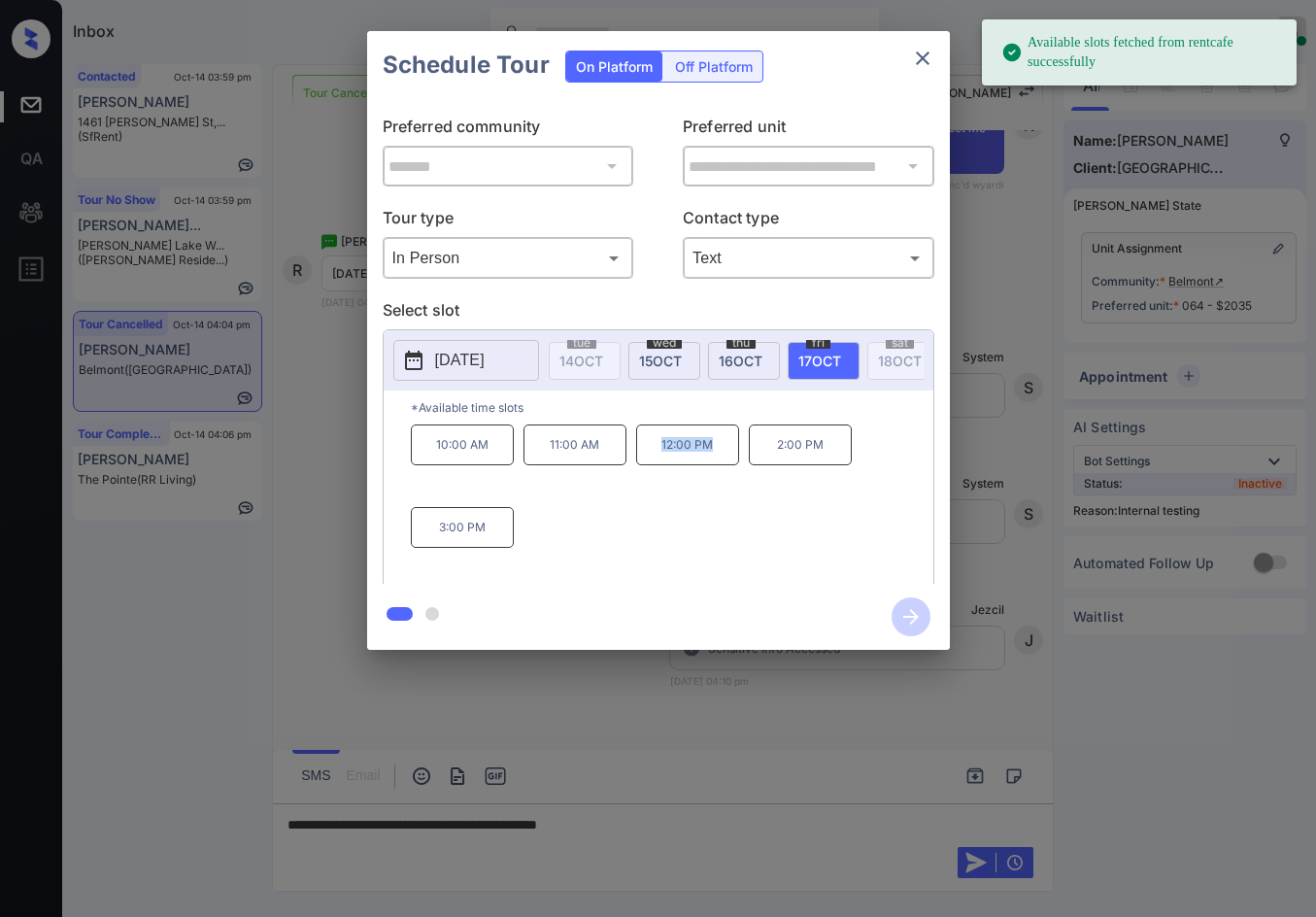
drag, startPoint x: 689, startPoint y: 454, endPoint x: 705, endPoint y: 458, distance: 16.5
click at [711, 456] on p "12:00 PM" at bounding box center [688, 445] width 103 height 41
copy p "12:00 PM"
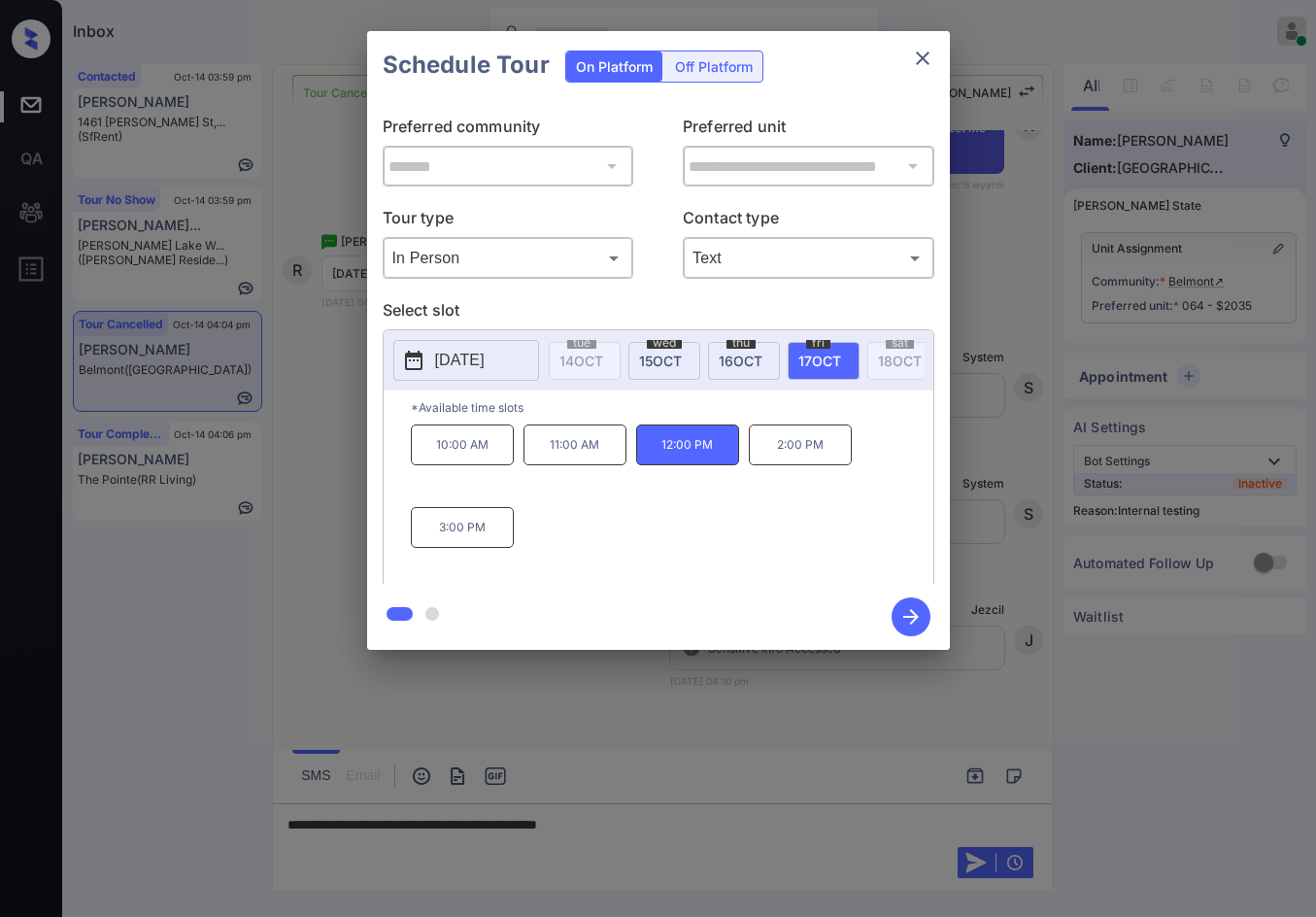
click at [525, 884] on div at bounding box center [658, 458] width 1316 height 917
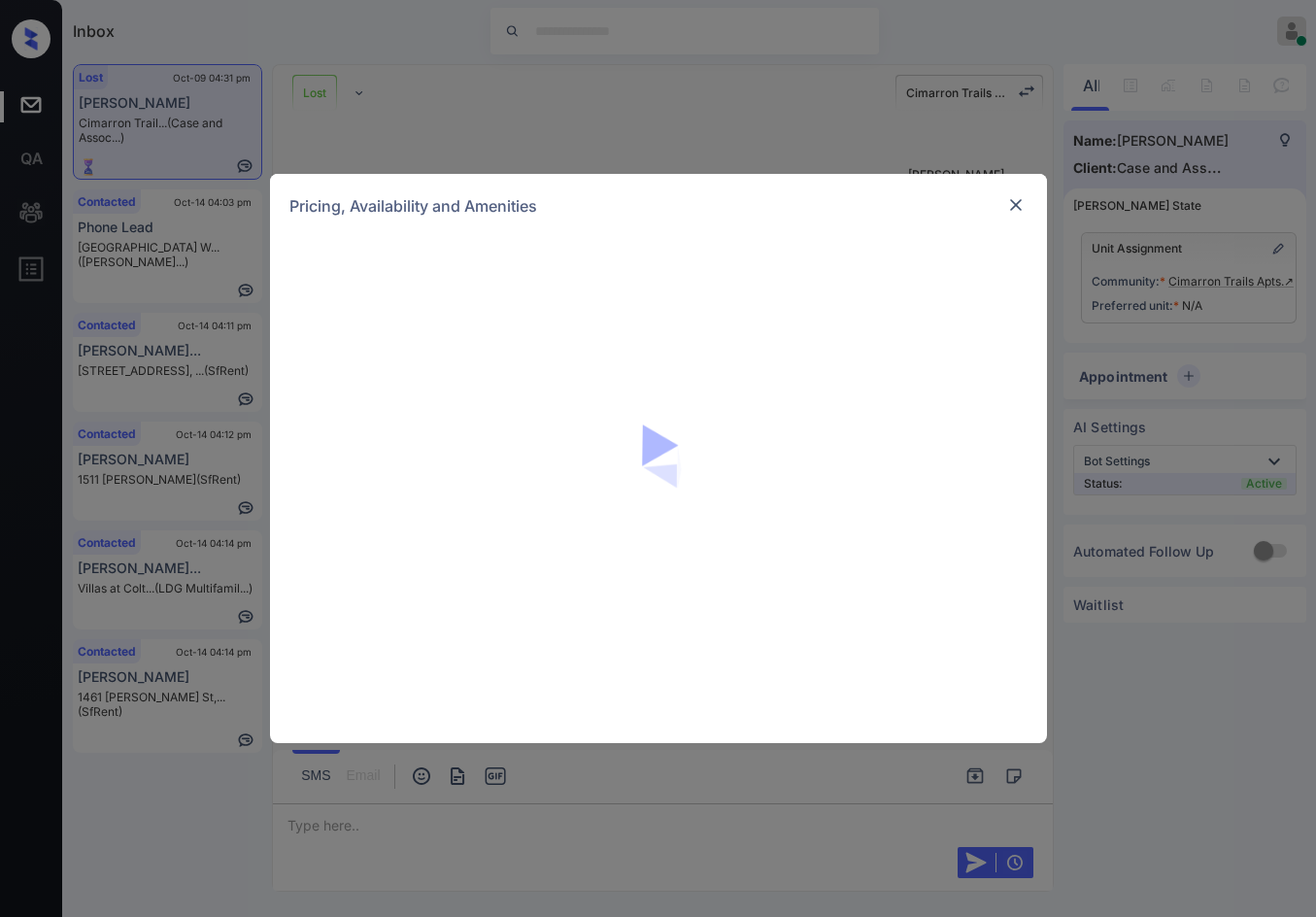
scroll to position [2622, 0]
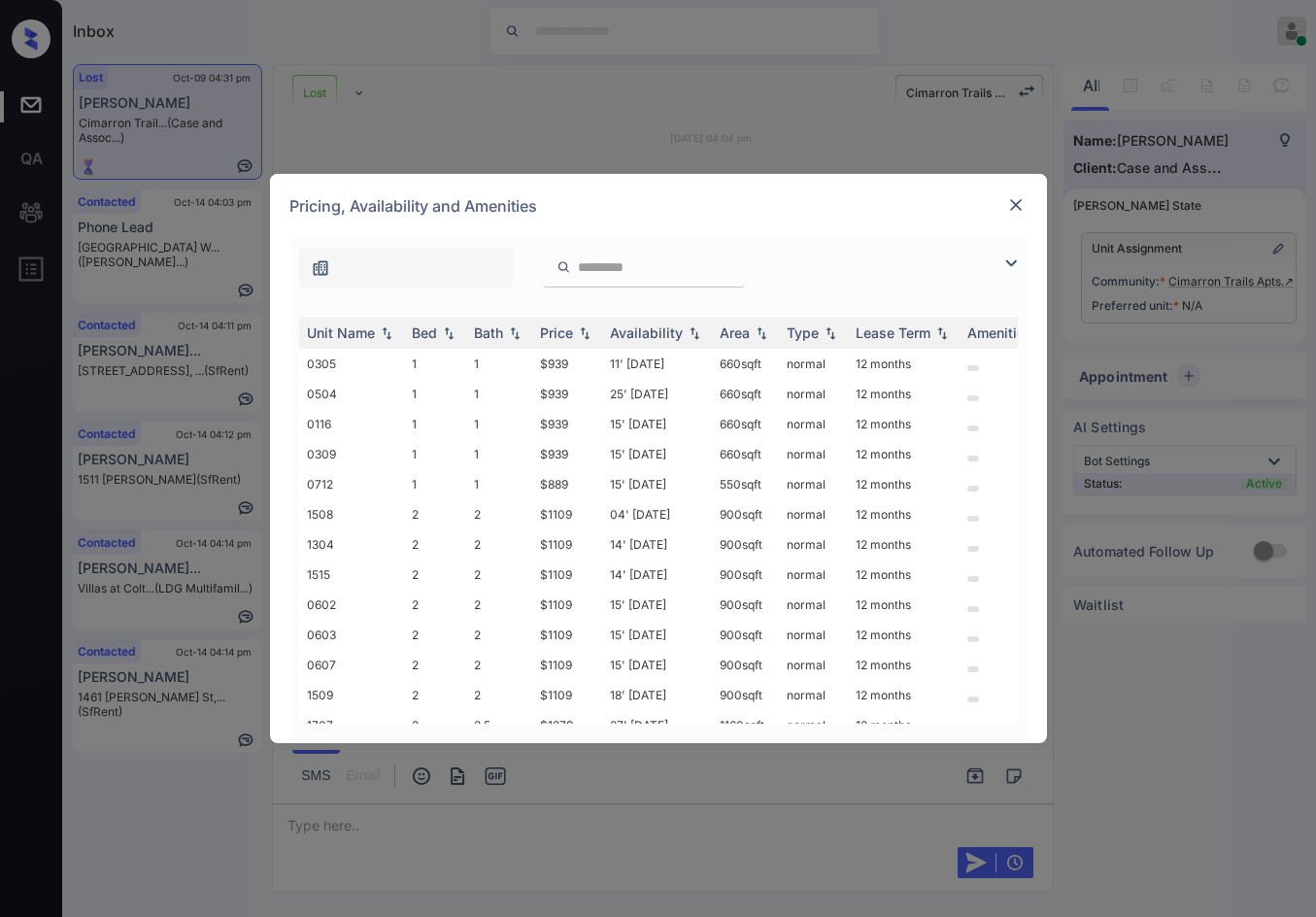
click at [1009, 265] on img at bounding box center [1010, 262] width 23 height 23
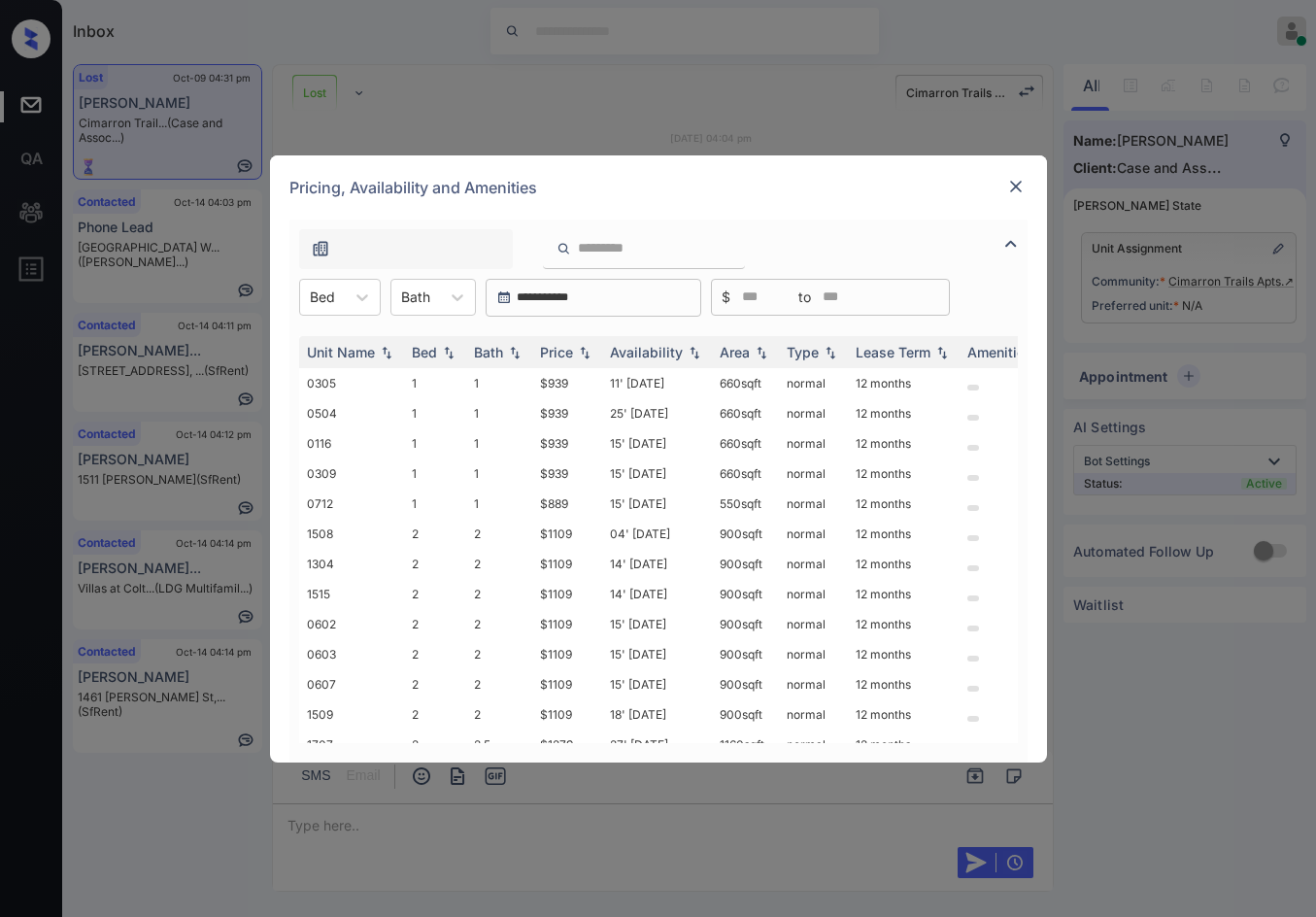
click at [294, 296] on div "**********" at bounding box center [659, 298] width 738 height 38
click at [326, 297] on div at bounding box center [322, 297] width 25 height 21
click at [1010, 193] on img at bounding box center [1016, 187] width 20 height 20
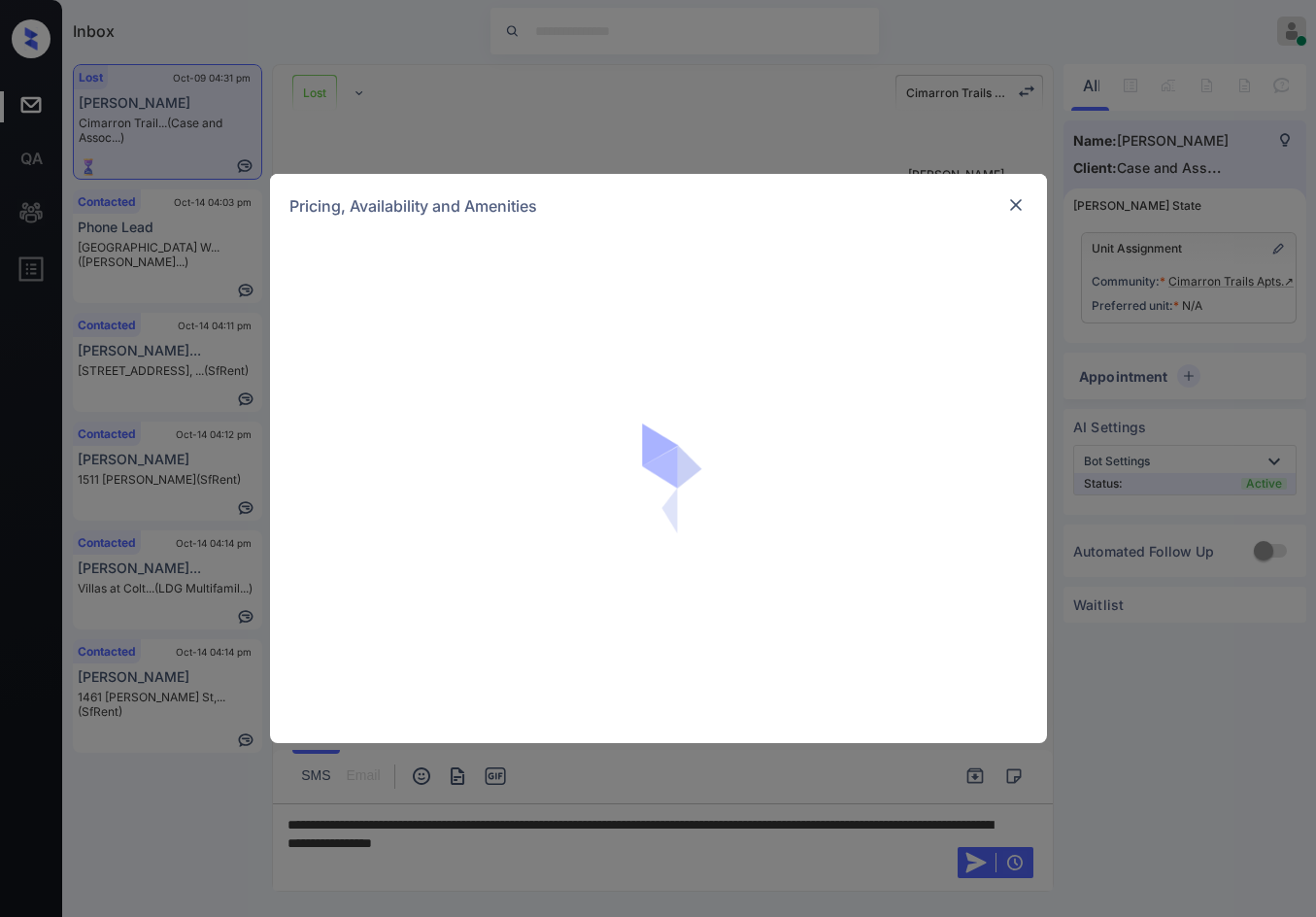
scroll to position [3593, 0]
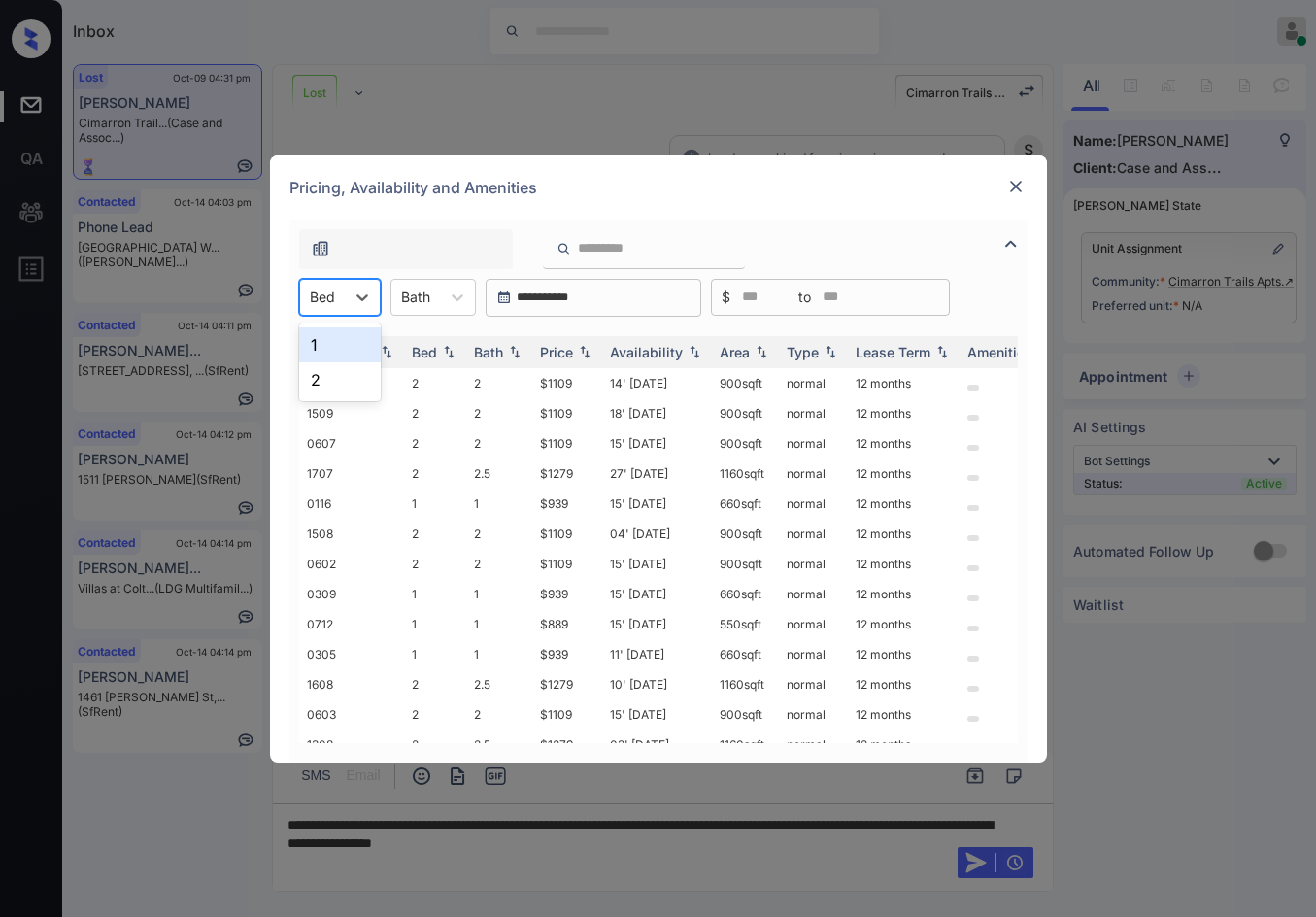
click at [318, 290] on div at bounding box center [322, 297] width 25 height 21
click at [1011, 185] on img at bounding box center [1016, 187] width 20 height 20
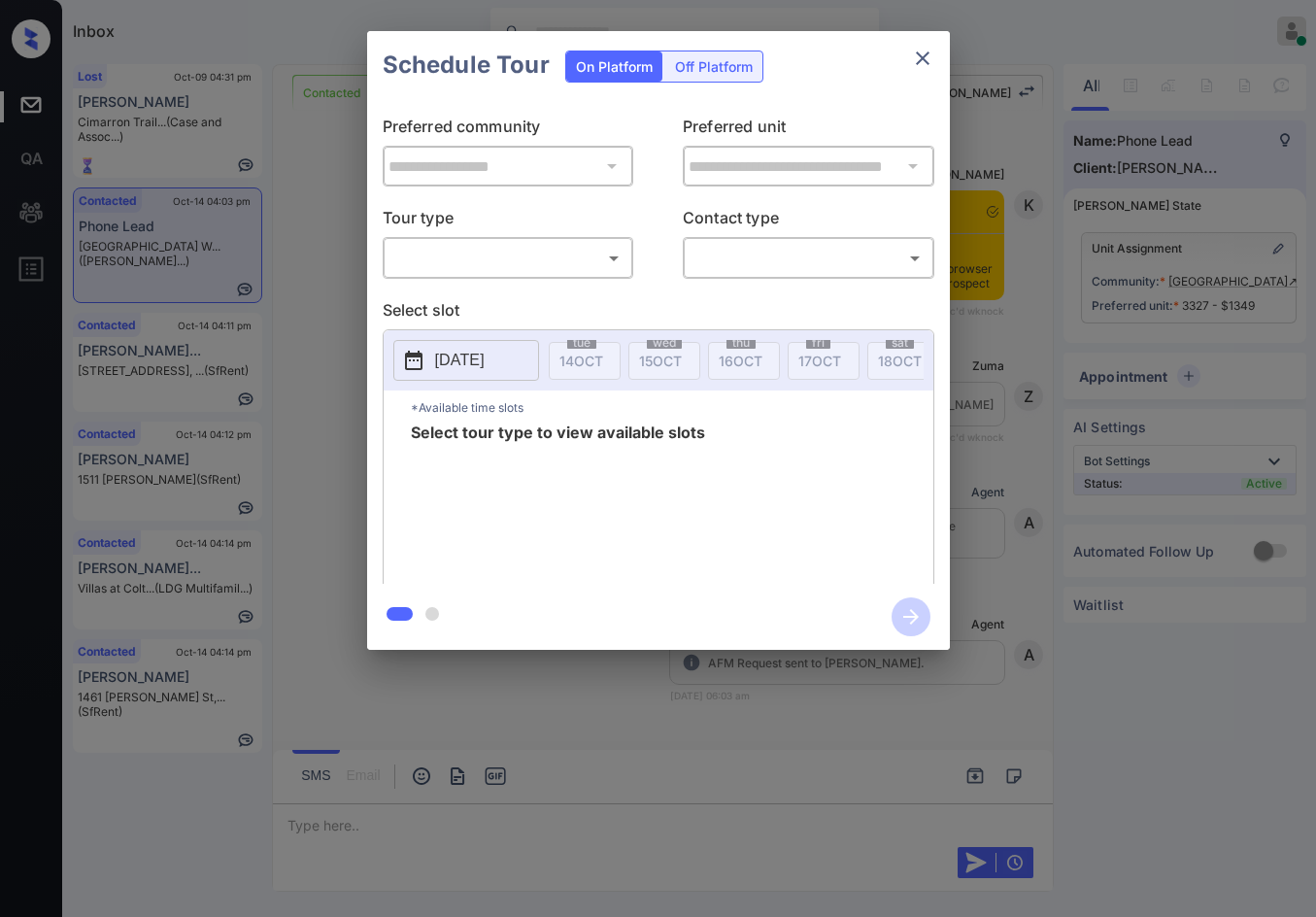
scroll to position [6980, 0]
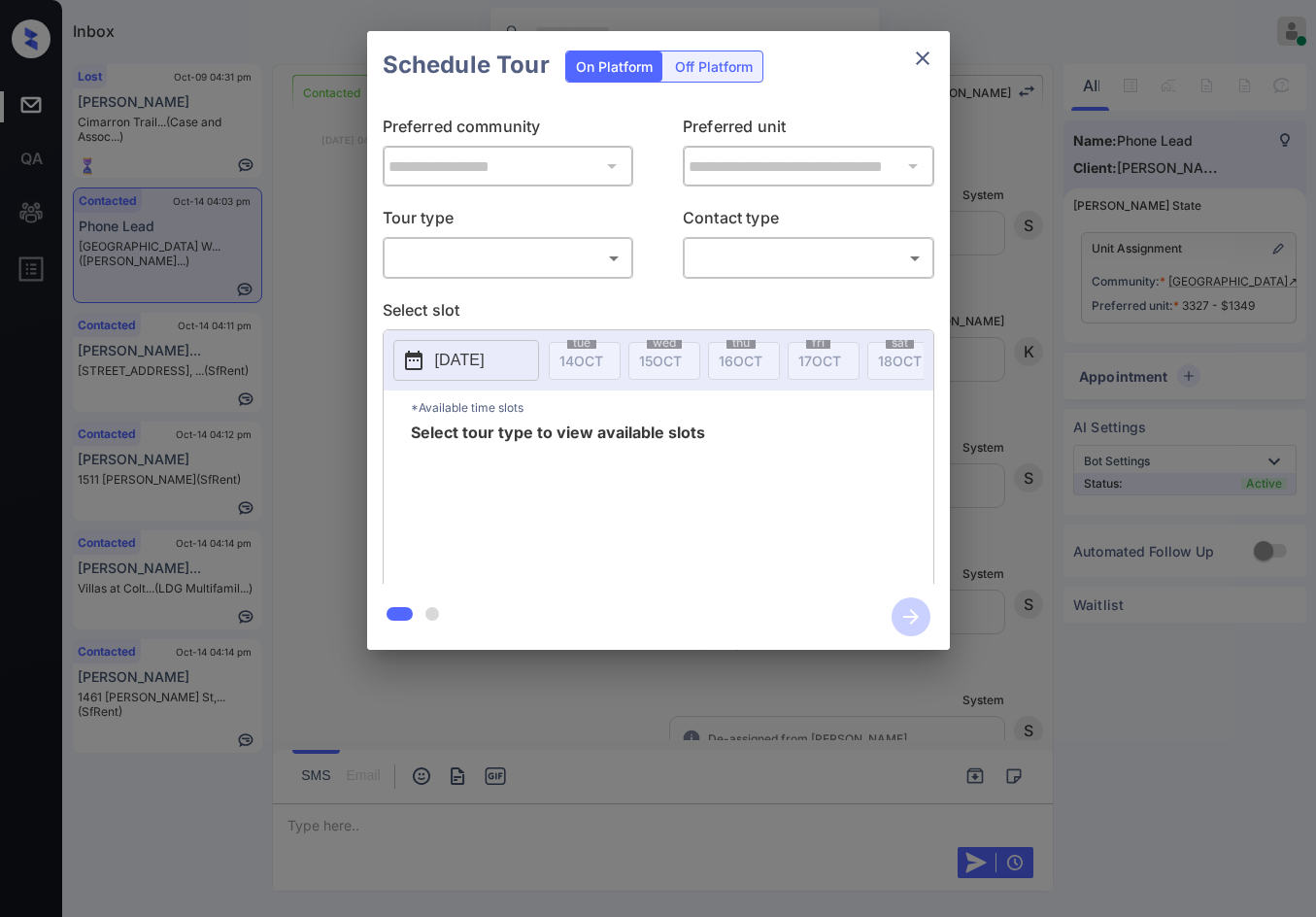
click at [483, 271] on body "Inbox Jezcil Usanastre Online Set yourself offline Set yourself on break Profil…" at bounding box center [658, 458] width 1316 height 917
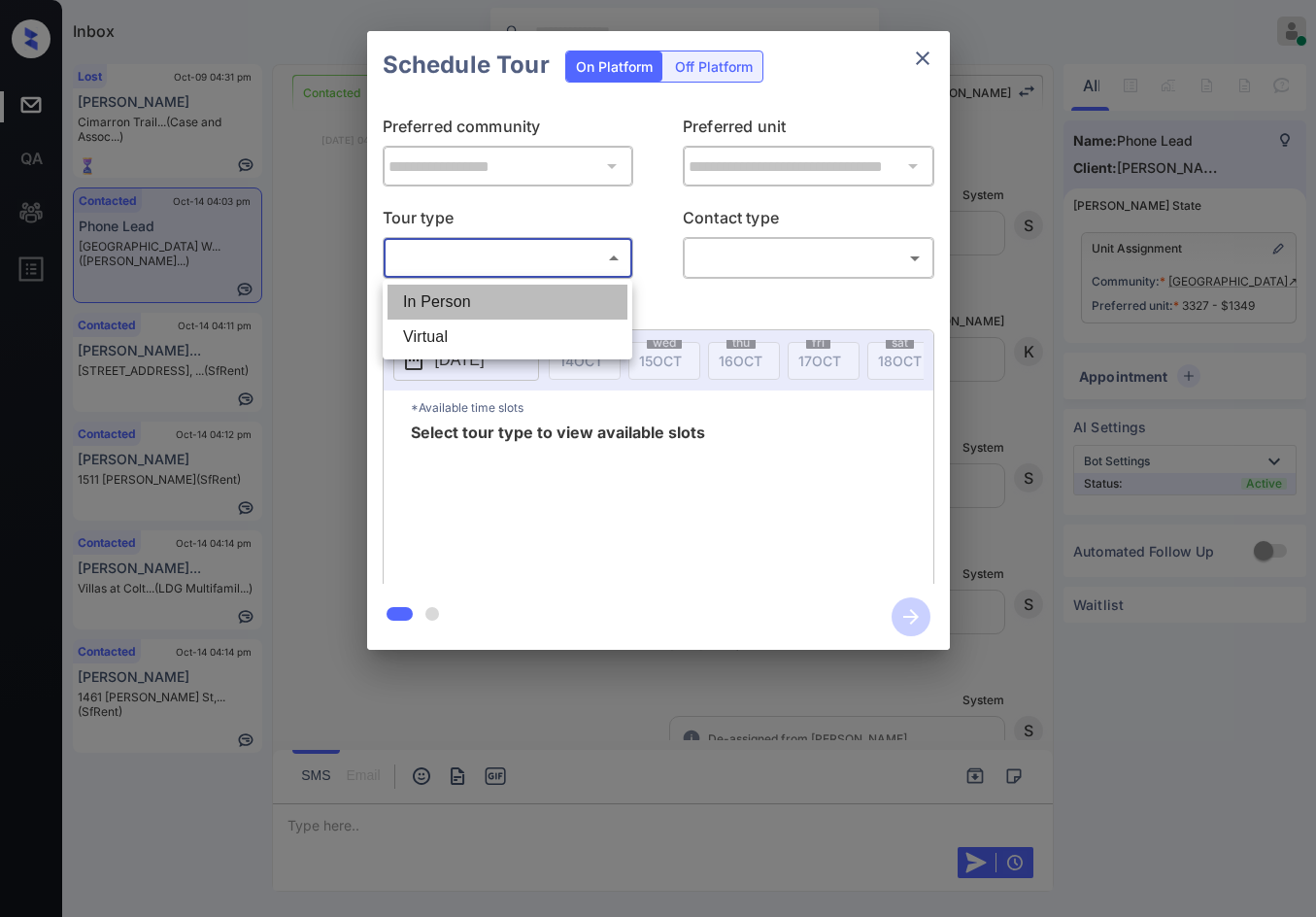
click at [481, 302] on li "In Person" at bounding box center [507, 302] width 240 height 35
type input "********"
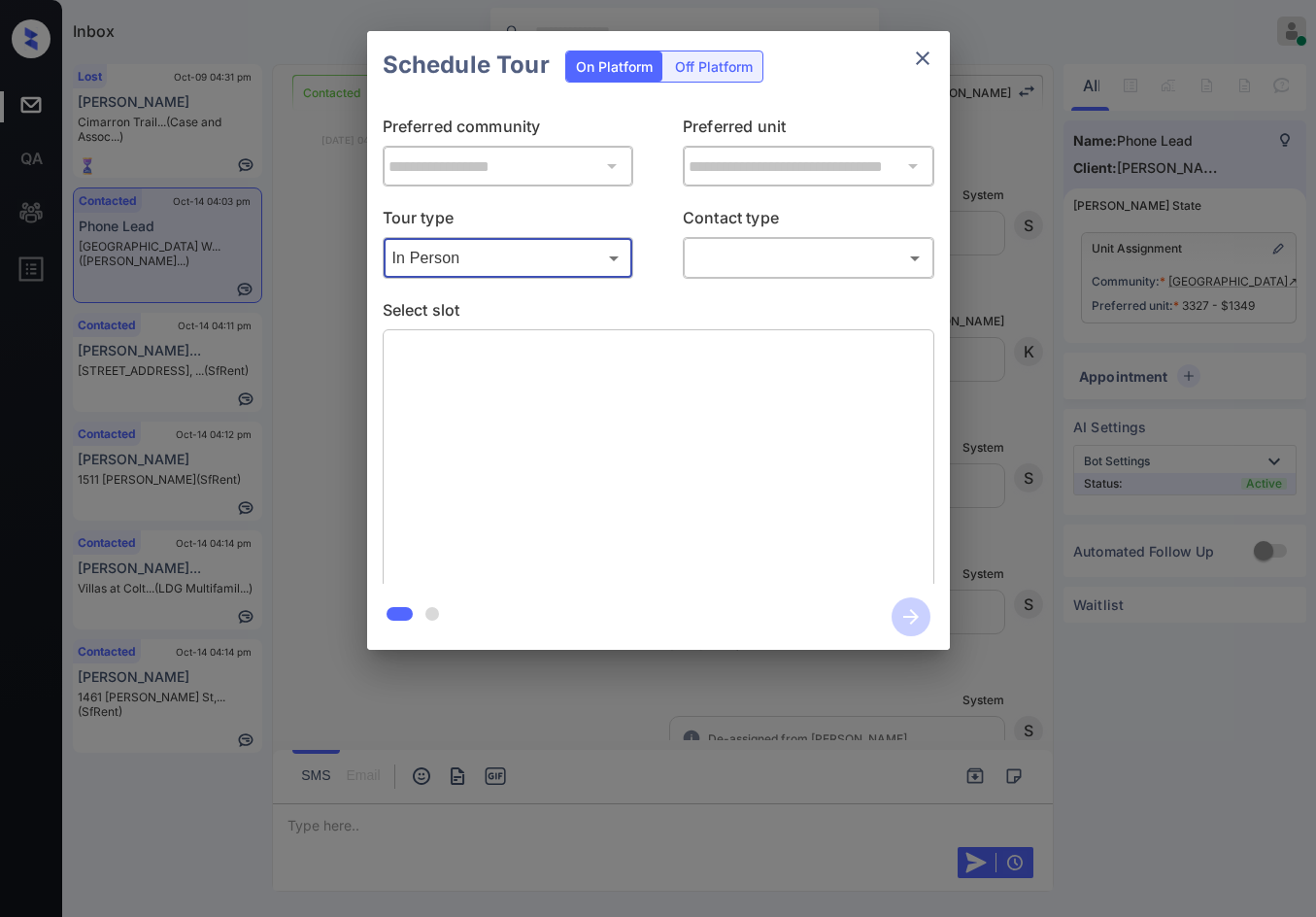
click at [694, 277] on div "​ ​" at bounding box center [808, 258] width 251 height 42
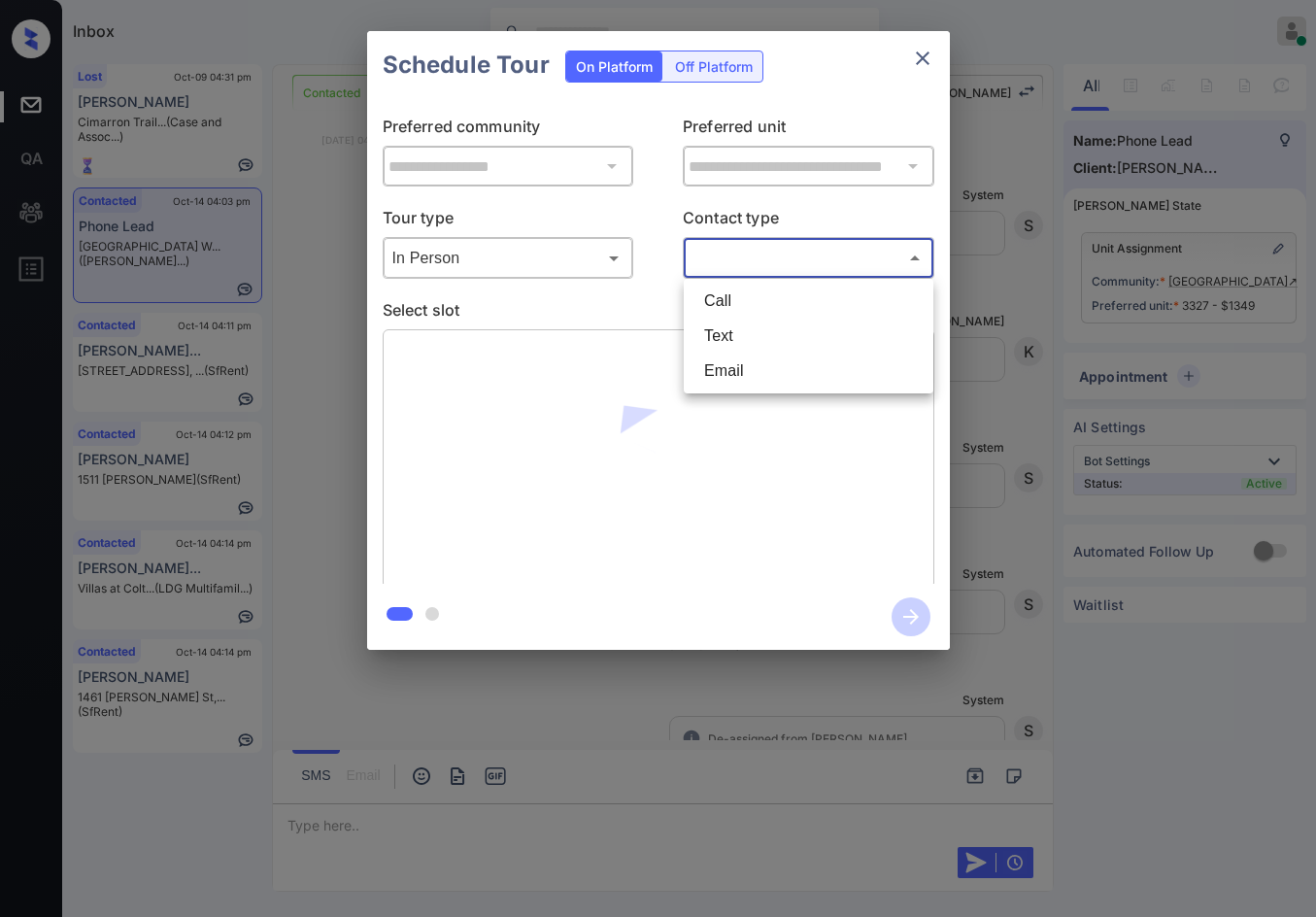
drag, startPoint x: 711, startPoint y: 273, endPoint x: 724, endPoint y: 315, distance: 44.0
click at [713, 274] on body "Inbox Jezcil Usanastre Online Set yourself offline Set yourself on break Profil…" at bounding box center [658, 458] width 1316 height 917
drag, startPoint x: 724, startPoint y: 315, endPoint x: 756, endPoint y: 338, distance: 39.4
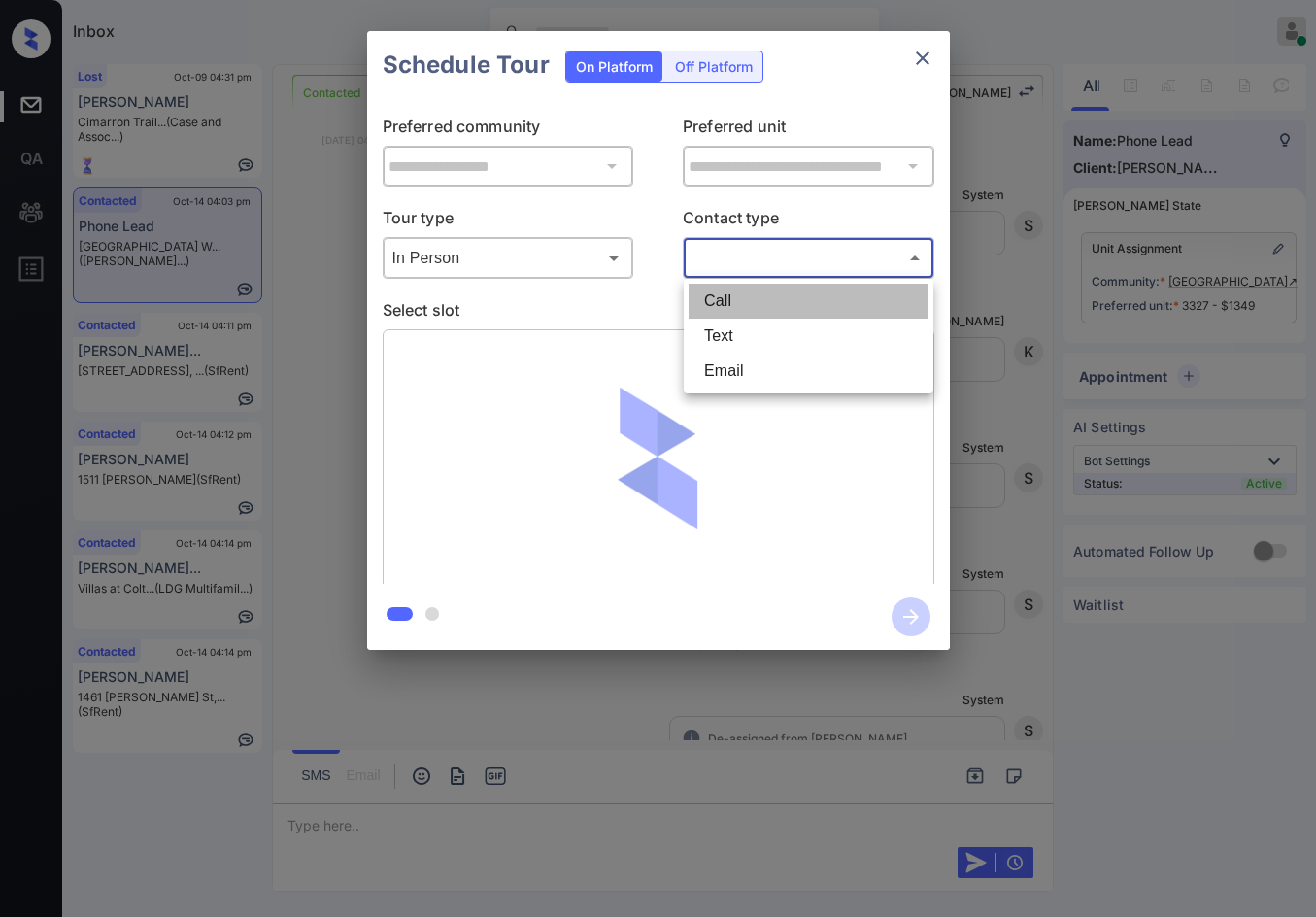
click at [725, 315] on li "Call" at bounding box center [809, 301] width 240 height 35
click at [709, 247] on body "Inbox Jezcil Usanastre Online Set yourself offline Set yourself on break Profil…" at bounding box center [658, 458] width 1316 height 917
click at [733, 335] on li "Text" at bounding box center [809, 335] width 240 height 35
type input "****"
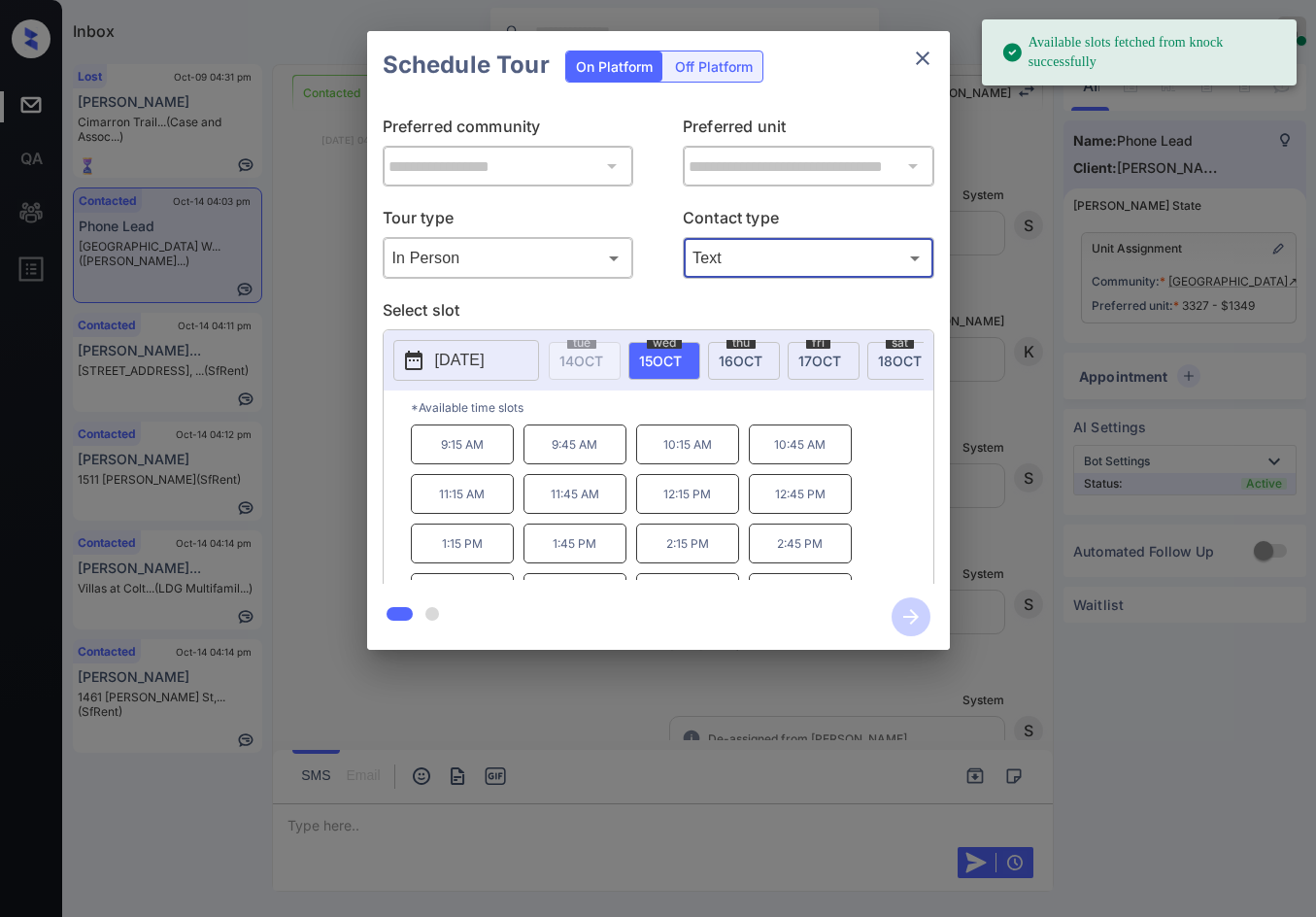
click at [505, 381] on div "[DATE]" at bounding box center [465, 359] width 146 height 41
click at [471, 375] on button "[DATE]" at bounding box center [465, 359] width 146 height 41
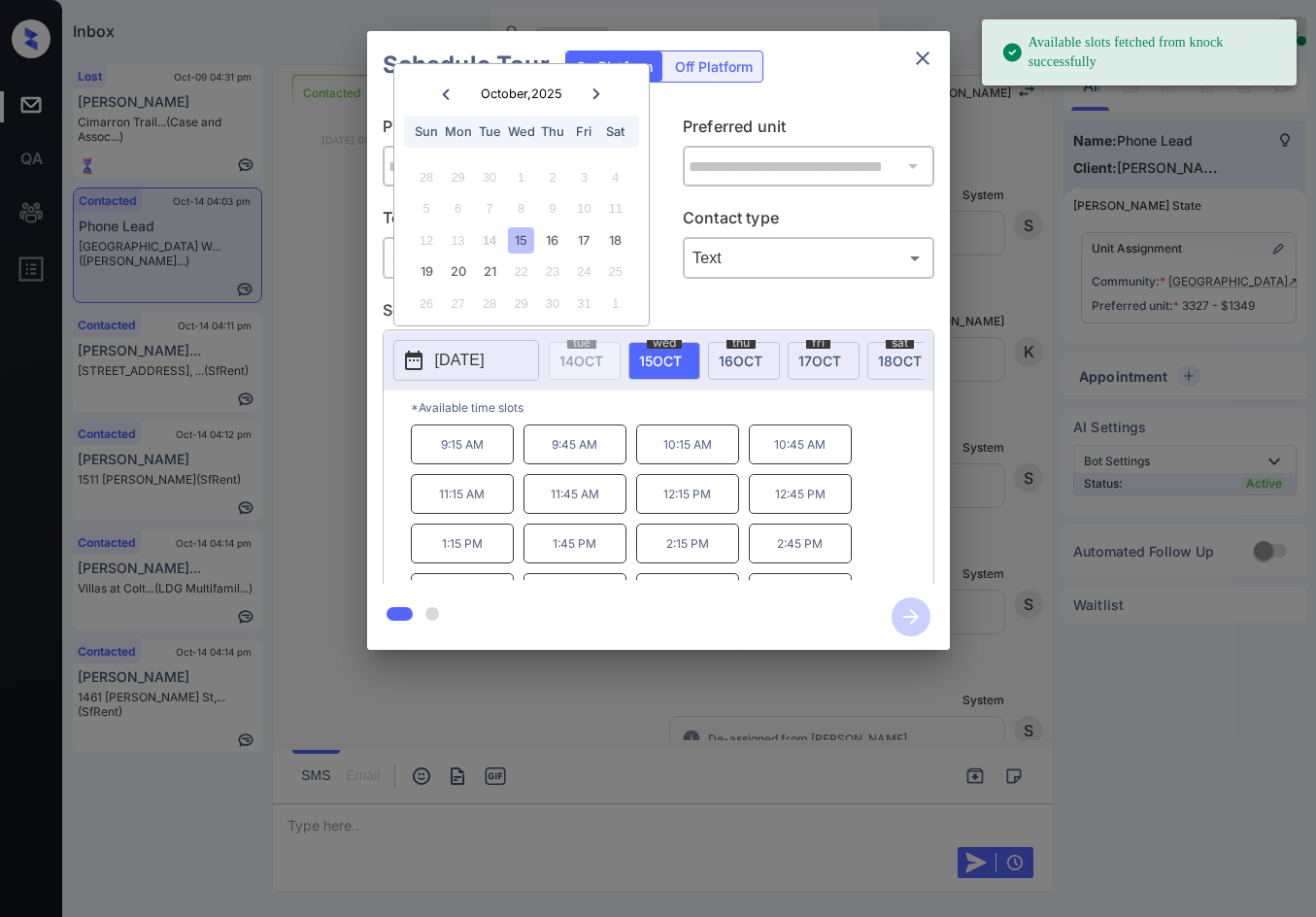
click at [325, 384] on div "**********" at bounding box center [658, 340] width 1316 height 681
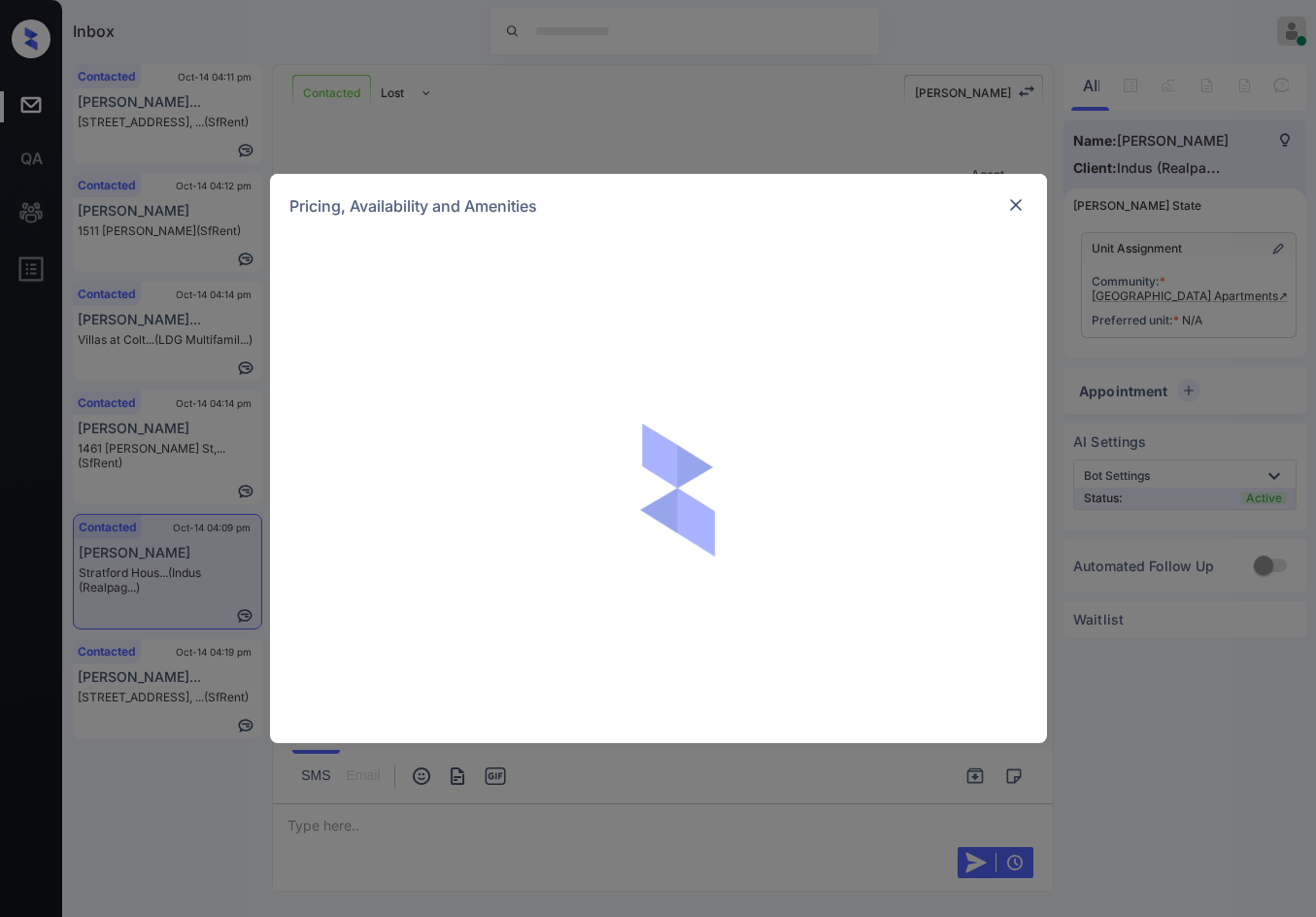
scroll to position [1213, 0]
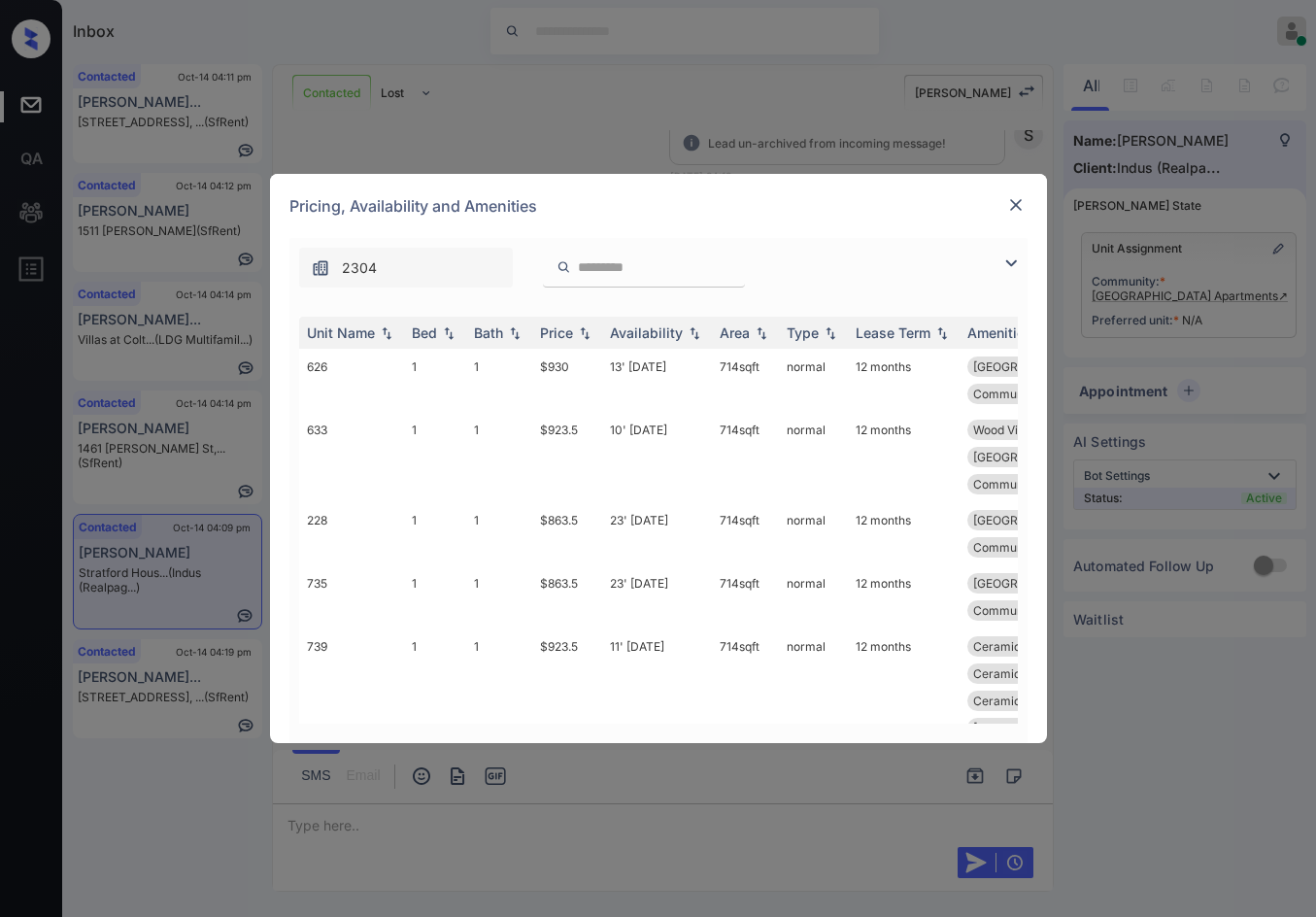
click at [1015, 273] on img at bounding box center [1010, 262] width 23 height 23
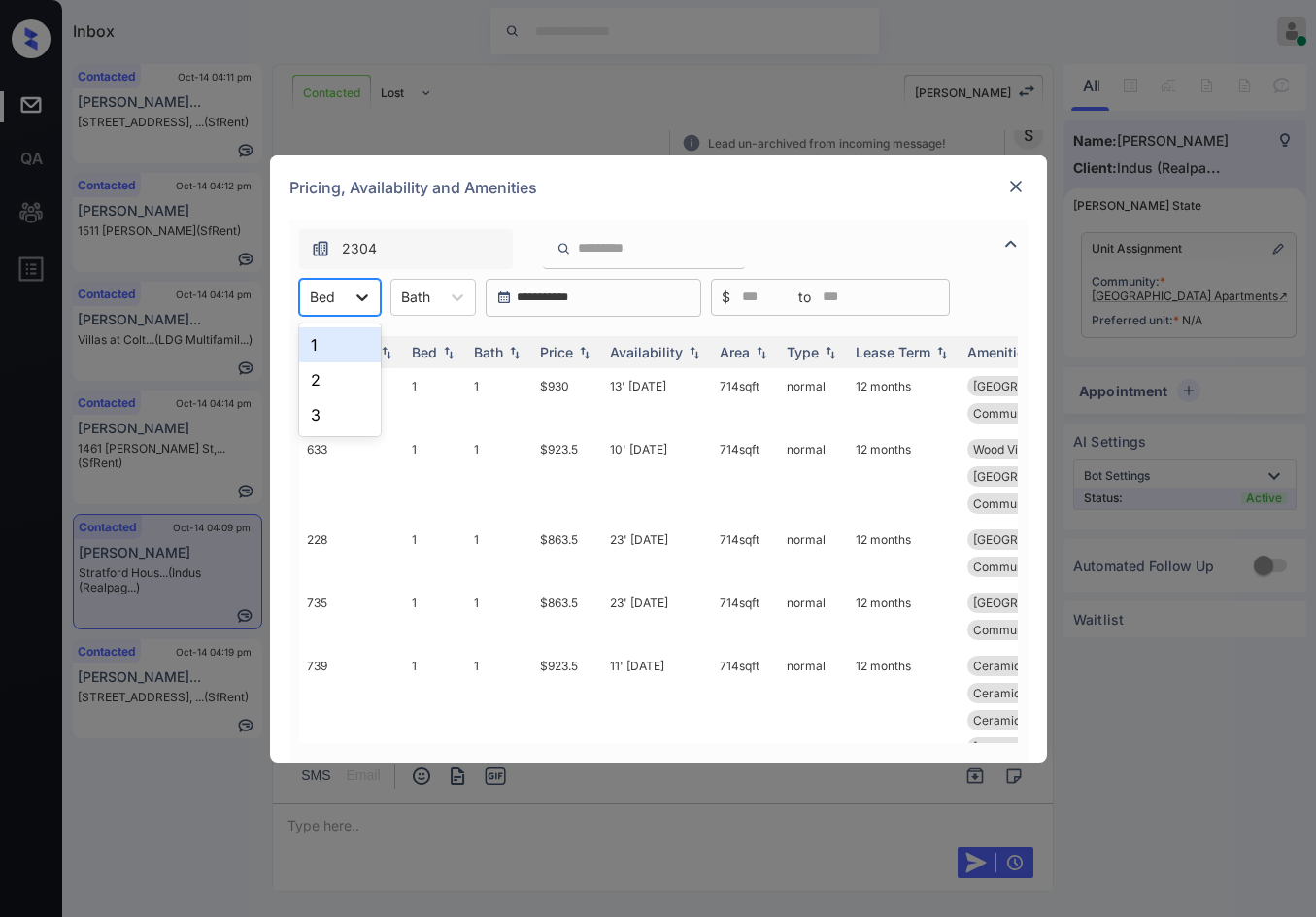
click at [375, 297] on div at bounding box center [361, 297] width 35 height 35
click at [358, 355] on div "1" at bounding box center [339, 344] width 81 height 35
click at [588, 345] on img at bounding box center [585, 351] width 20 height 14
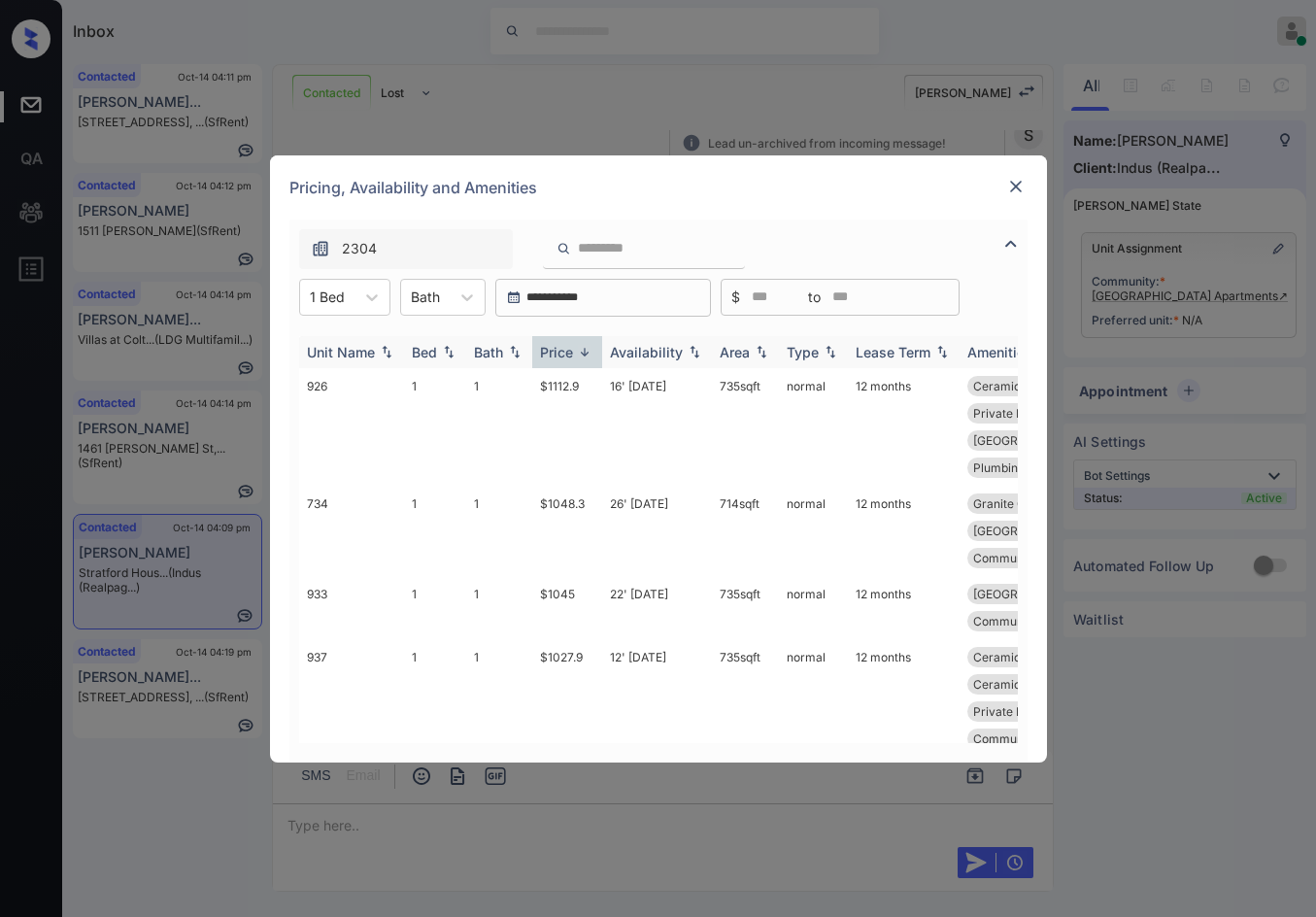
click at [589, 345] on img at bounding box center [585, 351] width 20 height 15
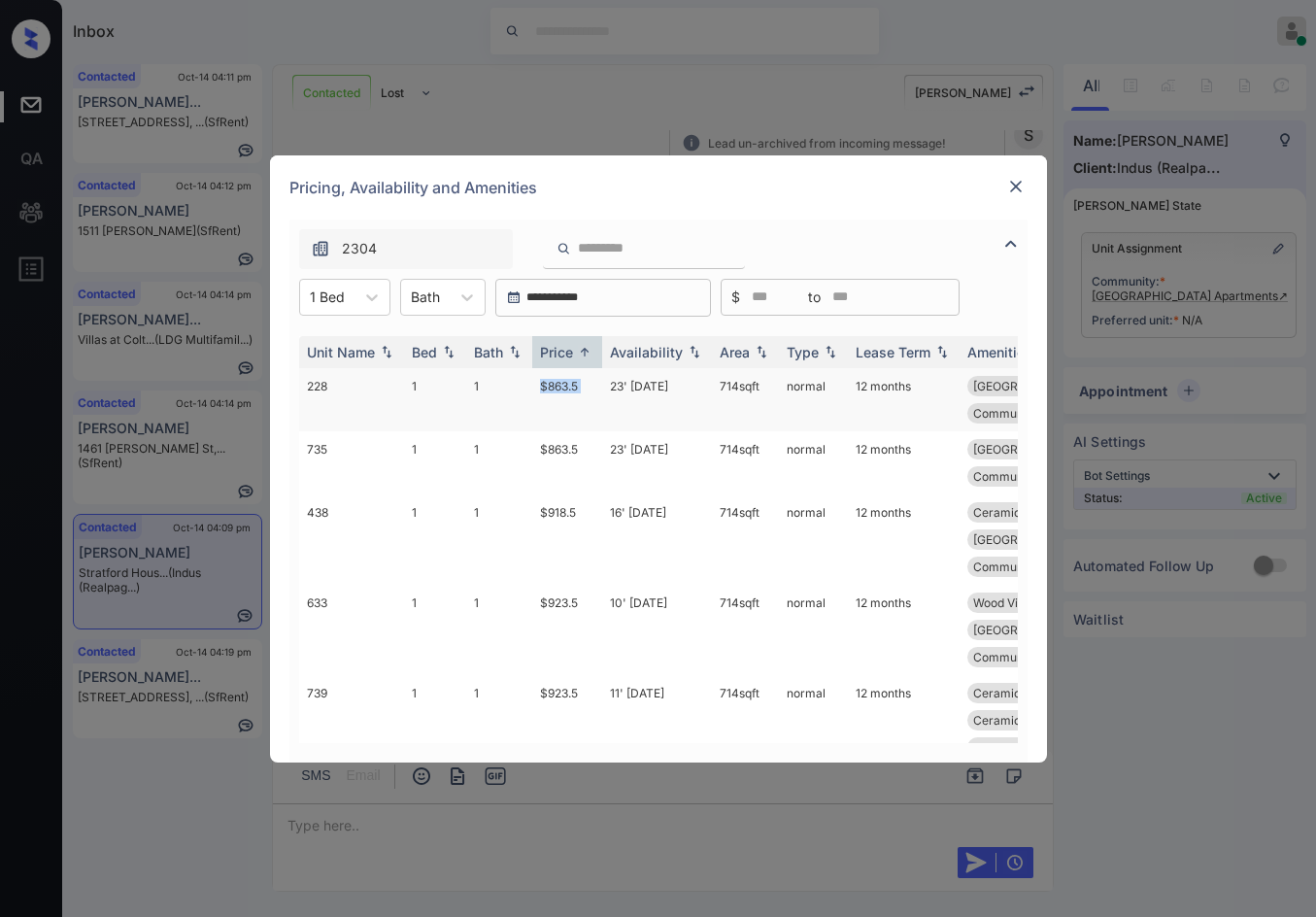
drag, startPoint x: 533, startPoint y: 379, endPoint x: 607, endPoint y: 383, distance: 74.1
click at [607, 383] on tr "228 1 1 $863.5 23' Nov 25 714 sqft normal 12 months Reserved Parkin... Communit…" at bounding box center [806, 400] width 1015 height 64
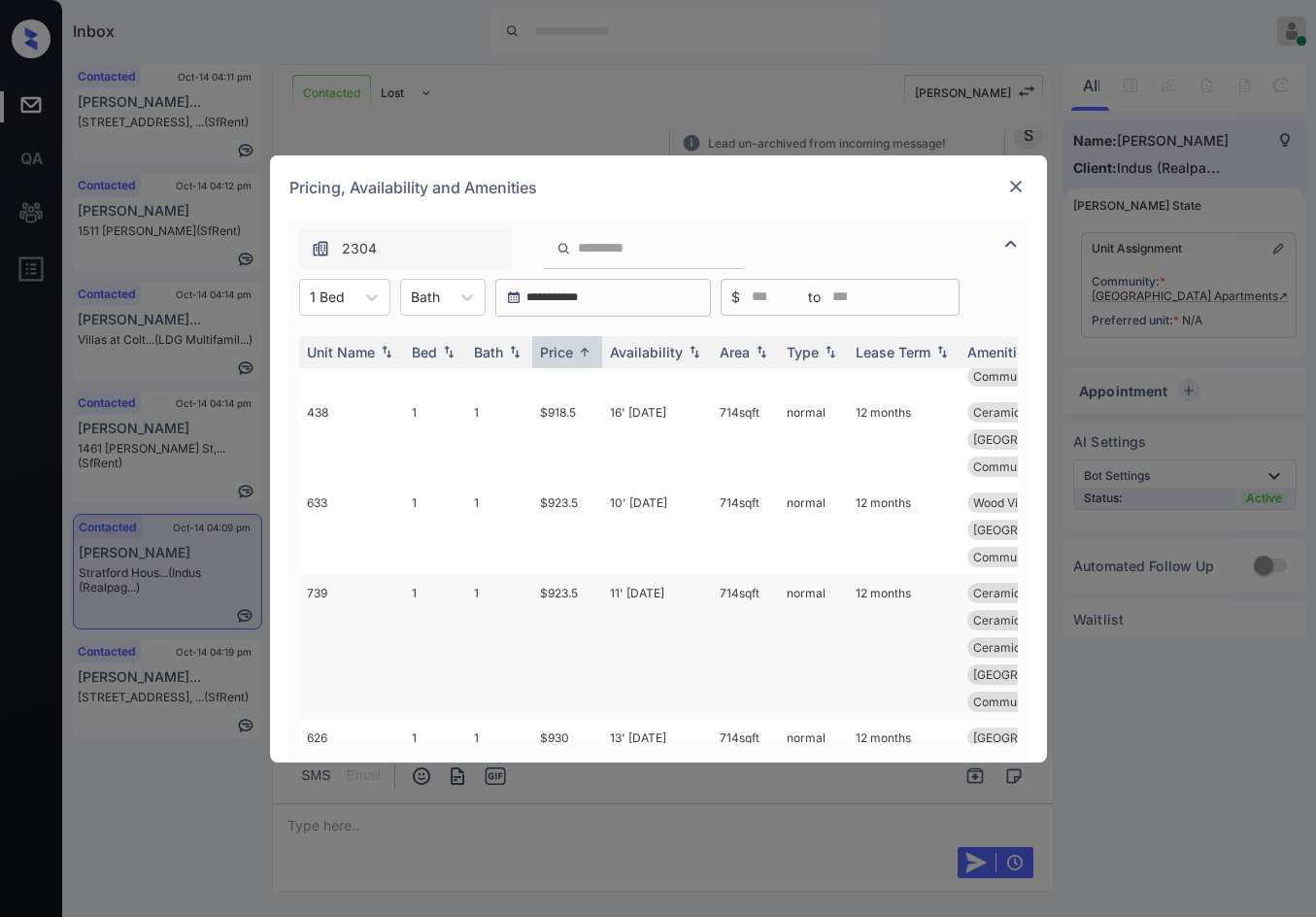
scroll to position [97, 0]
click at [619, 722] on td "13' Oct 25" at bounding box center [657, 754] width 110 height 64
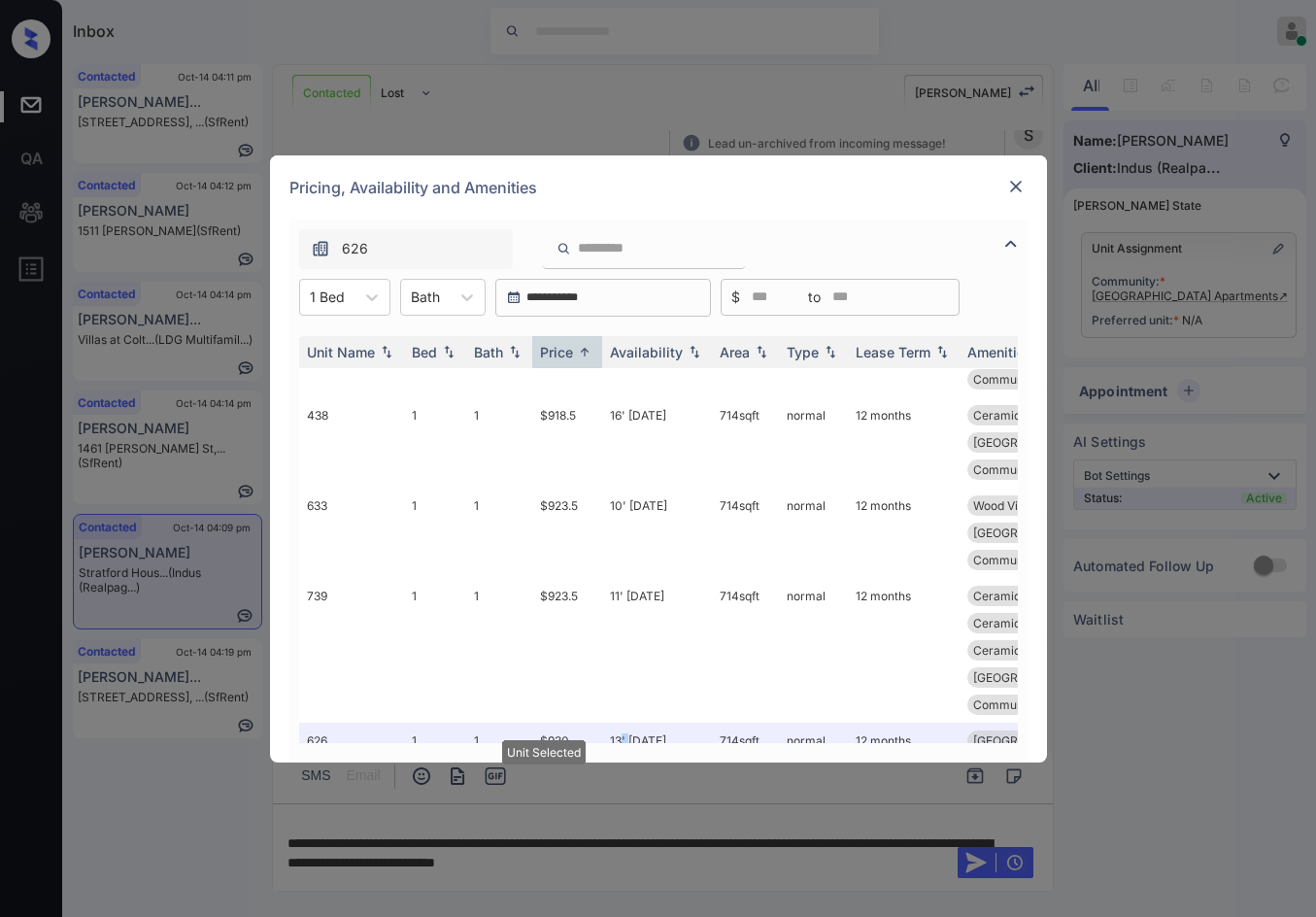
click at [1015, 188] on img at bounding box center [1016, 187] width 20 height 20
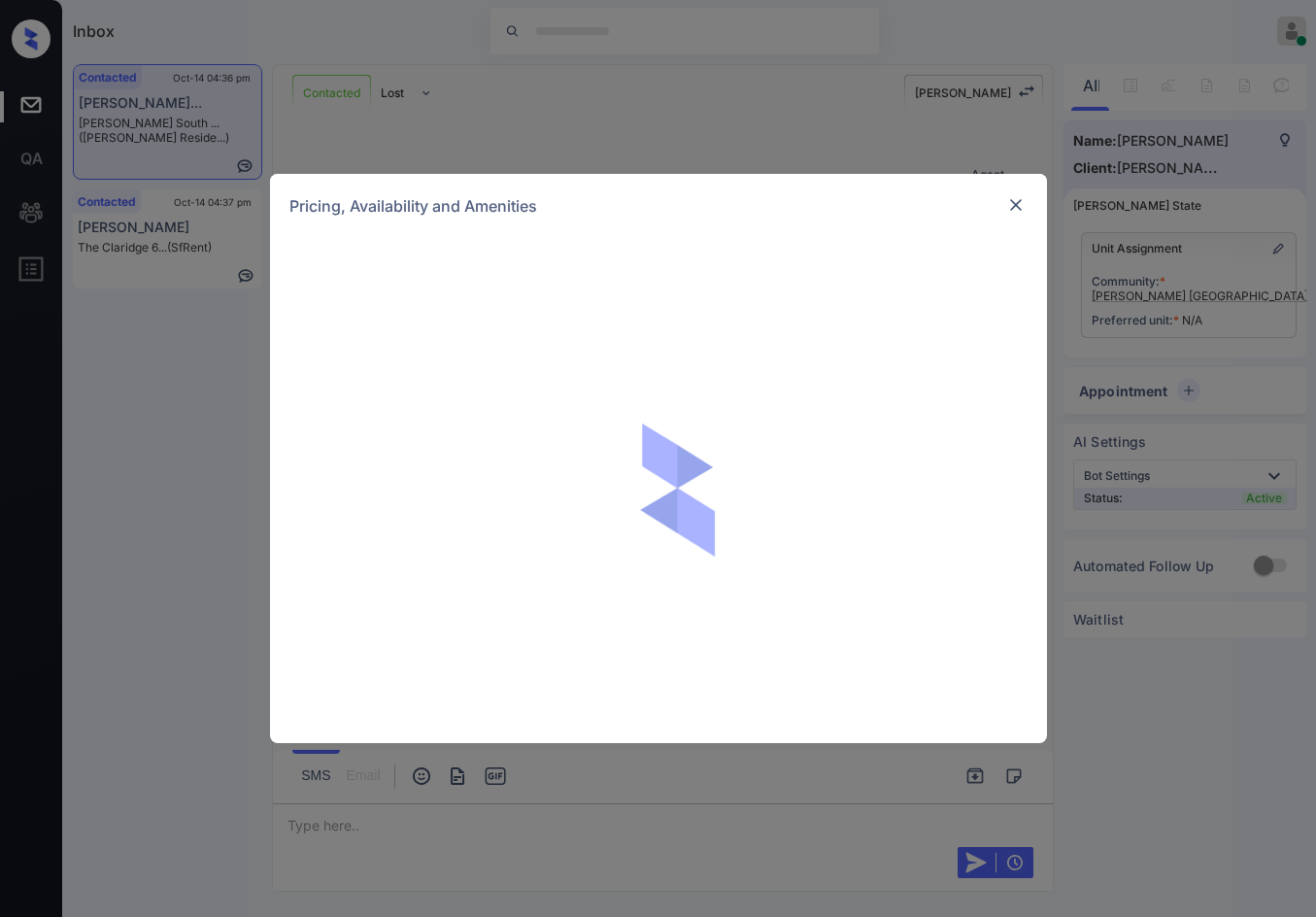
scroll to position [1897, 0]
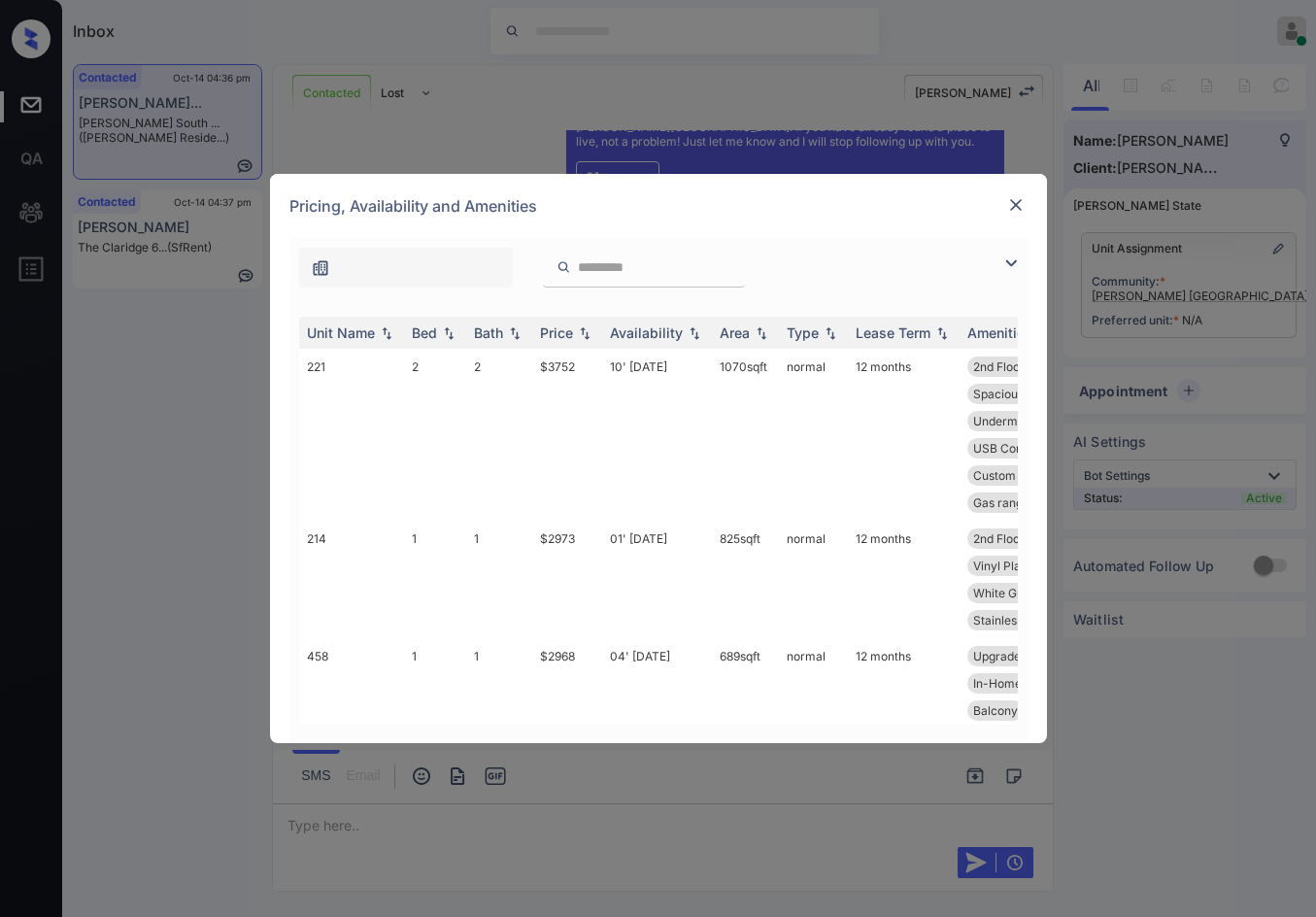
drag, startPoint x: 1018, startPoint y: 261, endPoint x: 828, endPoint y: 302, distance: 194.4
click at [1017, 261] on img at bounding box center [1010, 262] width 23 height 23
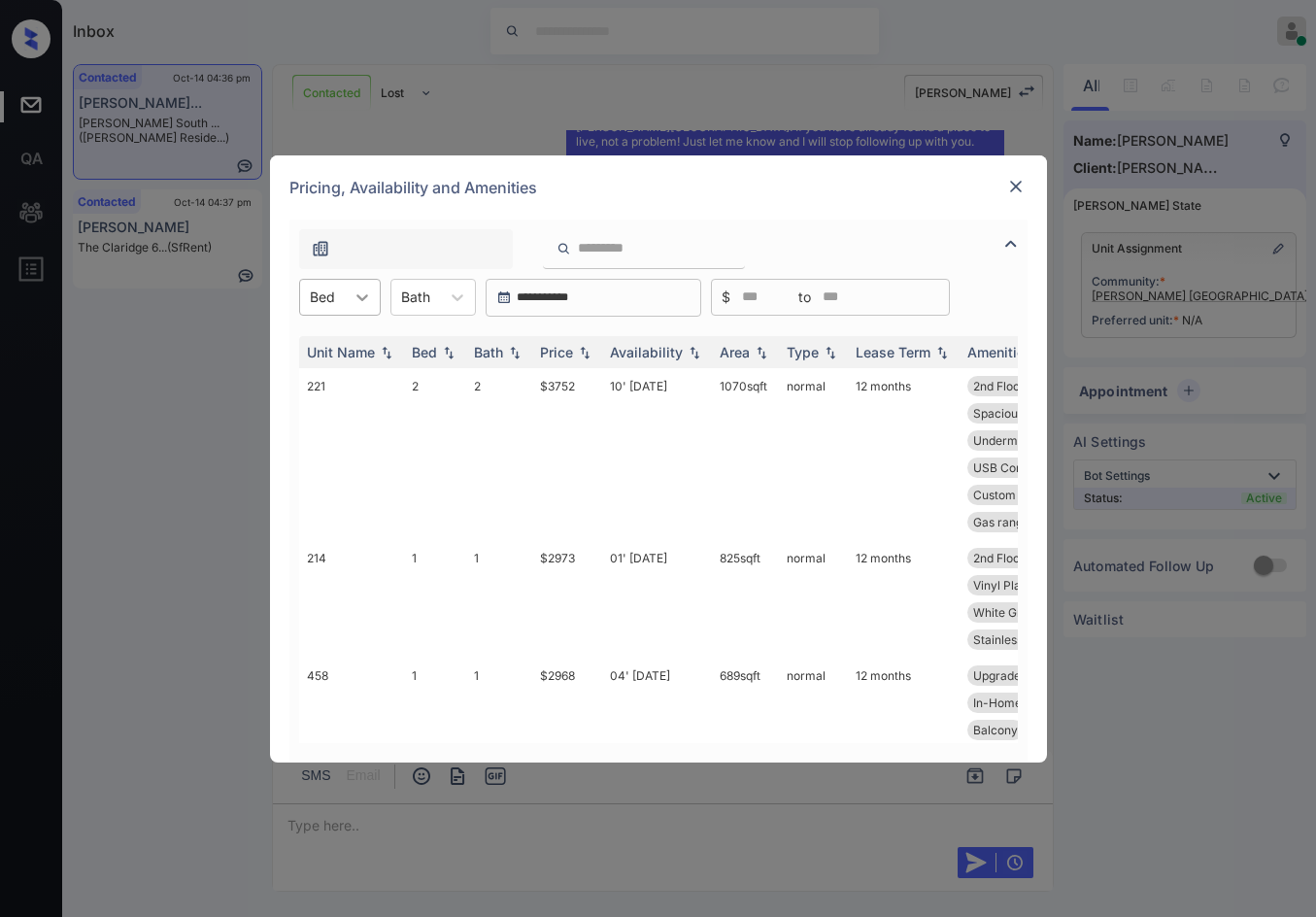
click at [368, 289] on icon at bounding box center [362, 298] width 20 height 20
click at [370, 376] on div "2" at bounding box center [339, 379] width 81 height 35
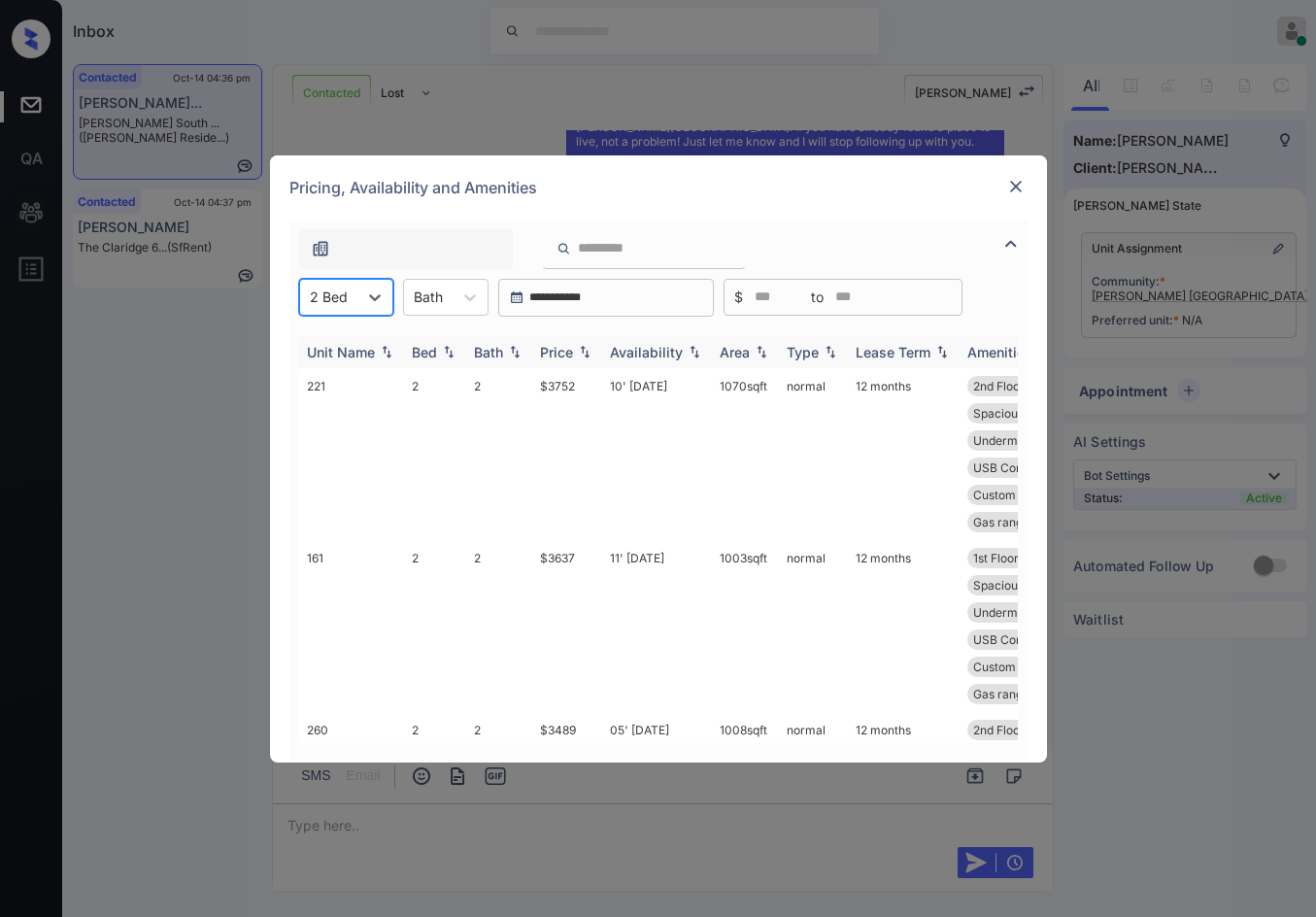
click at [590, 354] on img at bounding box center [585, 351] width 20 height 14
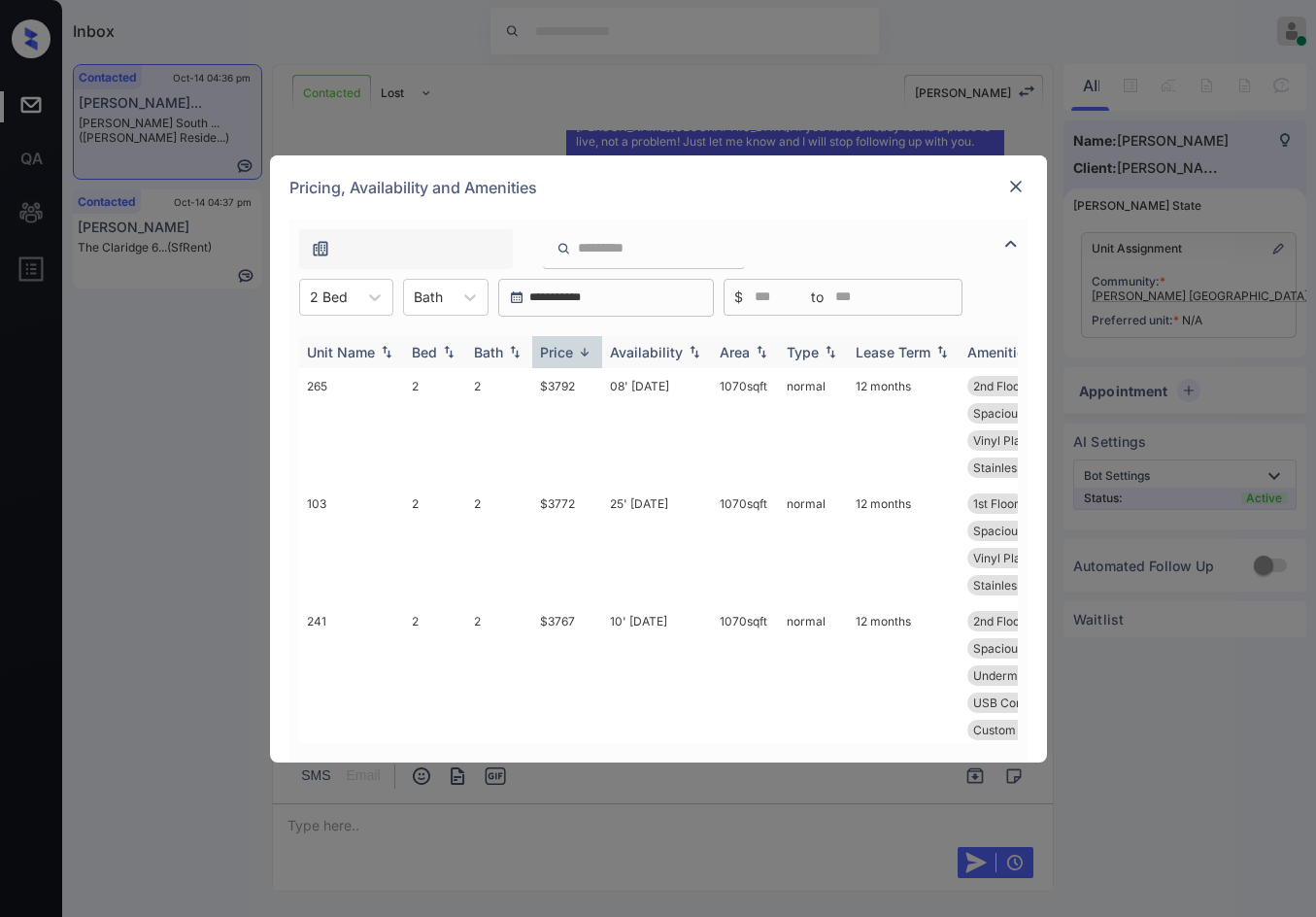
click at [590, 354] on img at bounding box center [585, 351] width 20 height 15
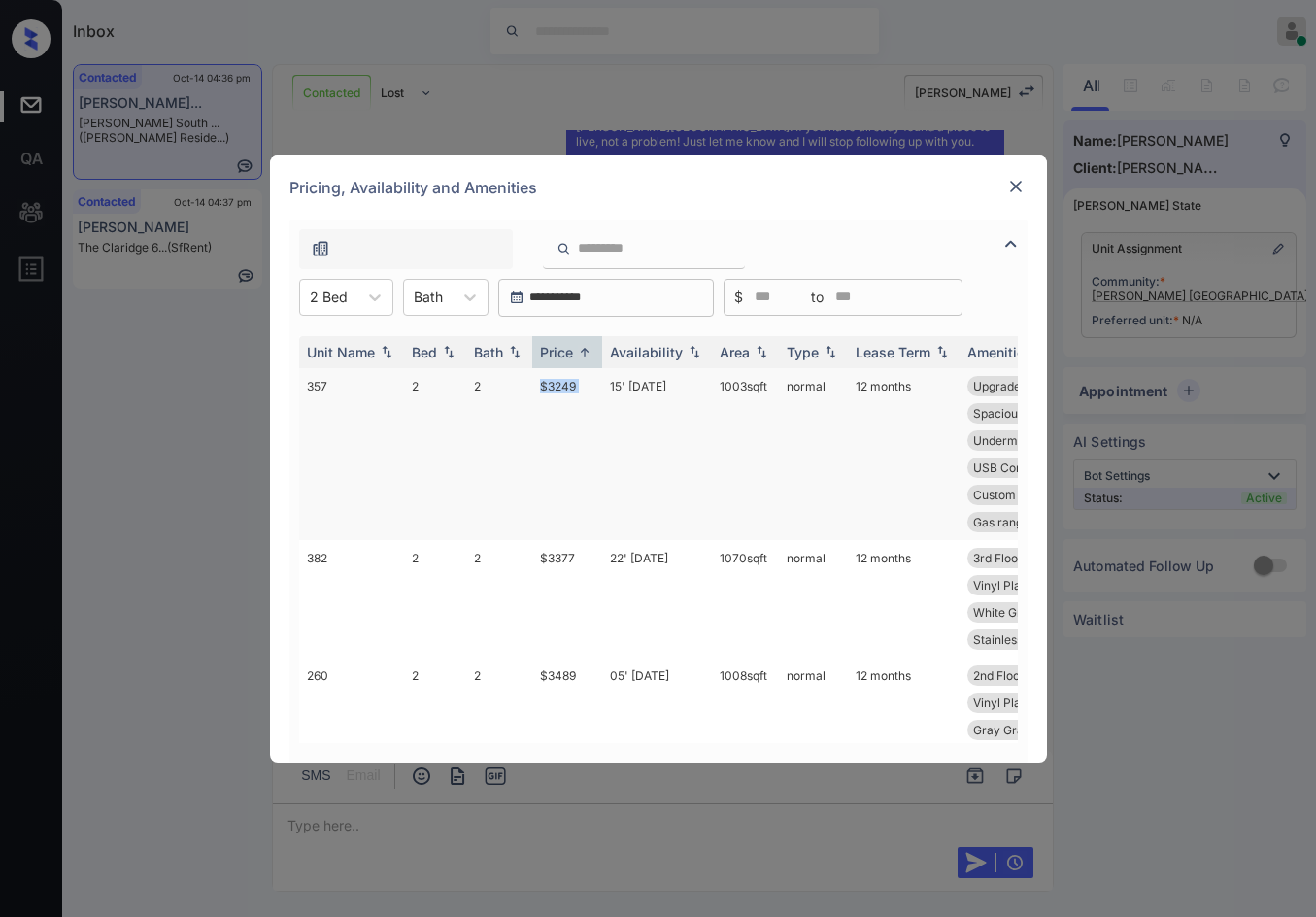
drag, startPoint x: 516, startPoint y: 383, endPoint x: 605, endPoint y: 385, distance: 89.0
click at [605, 385] on tr "357 2 2 $3249 15' Sep 25 1003 sqft normal 12 months Upgrades: 2x2 3rd Floor Qua…" at bounding box center [806, 454] width 1015 height 172
click at [606, 385] on td "15' Sep 25" at bounding box center [657, 454] width 110 height 172
drag, startPoint x: 606, startPoint y: 385, endPoint x: 890, endPoint y: 244, distance: 317.1
click at [607, 385] on td "15' Sep 25" at bounding box center [657, 454] width 110 height 172
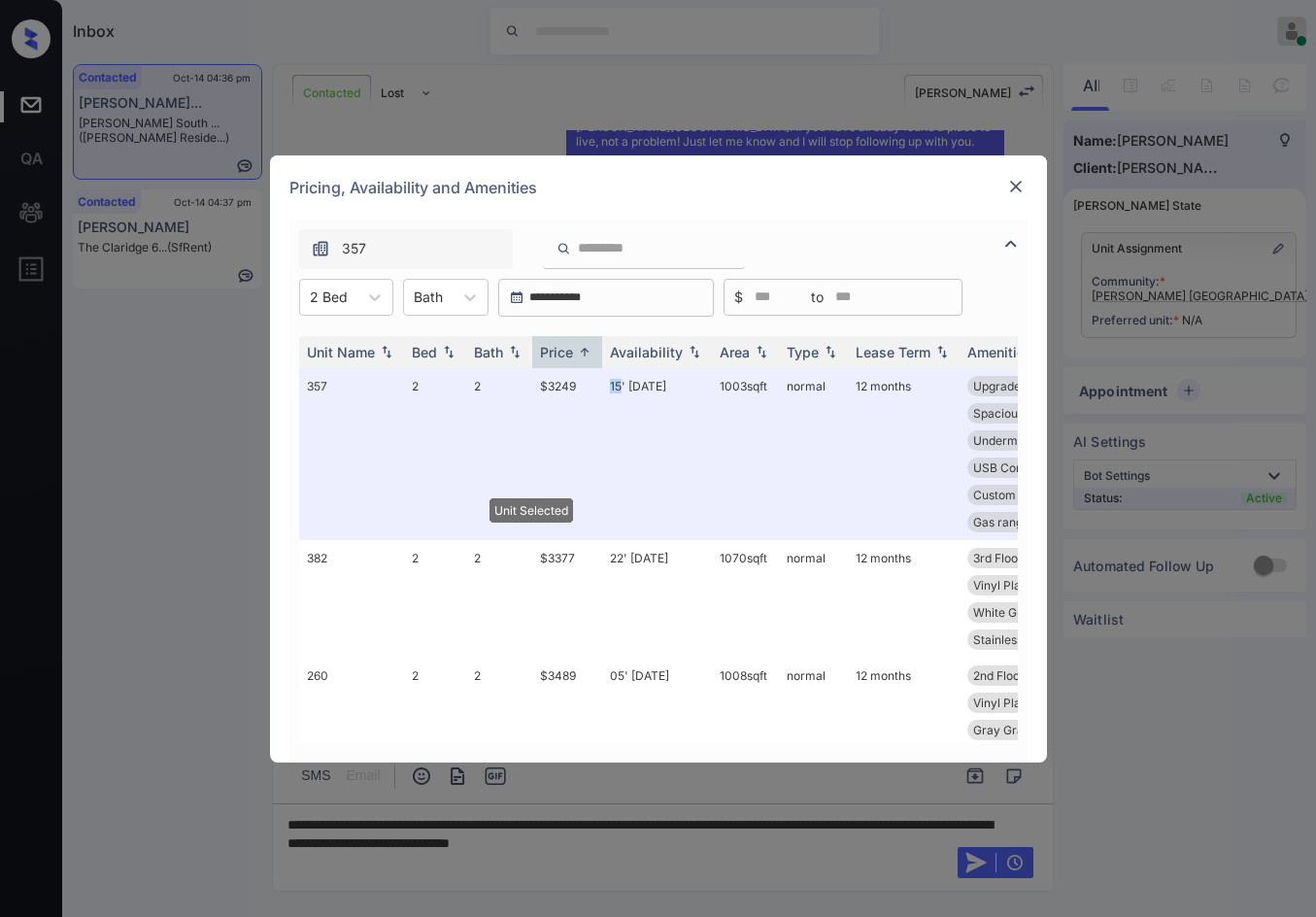
click at [1006, 192] on img at bounding box center [1016, 187] width 20 height 20
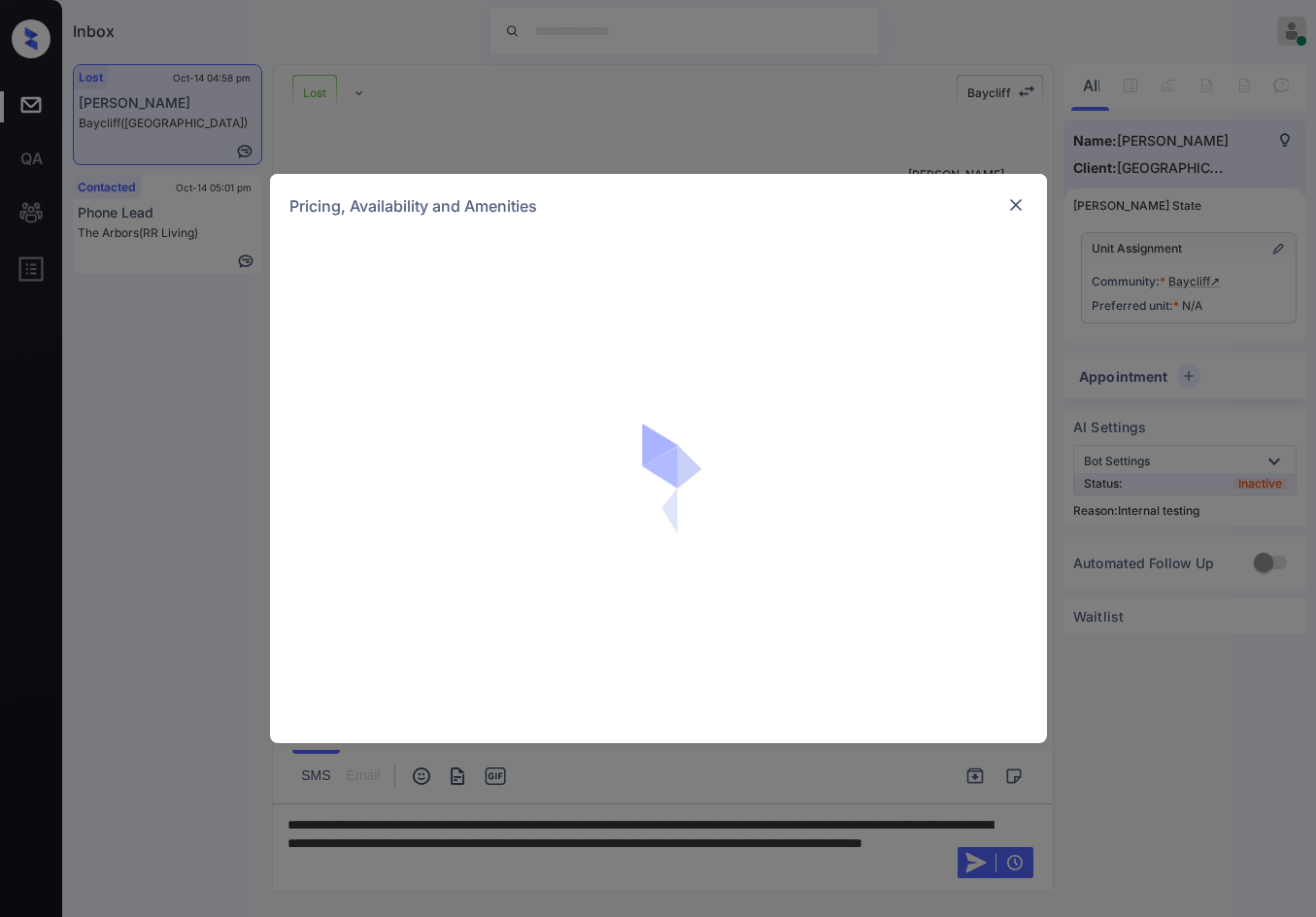
scroll to position [2445, 0]
click at [1013, 205] on img at bounding box center [1016, 205] width 20 height 20
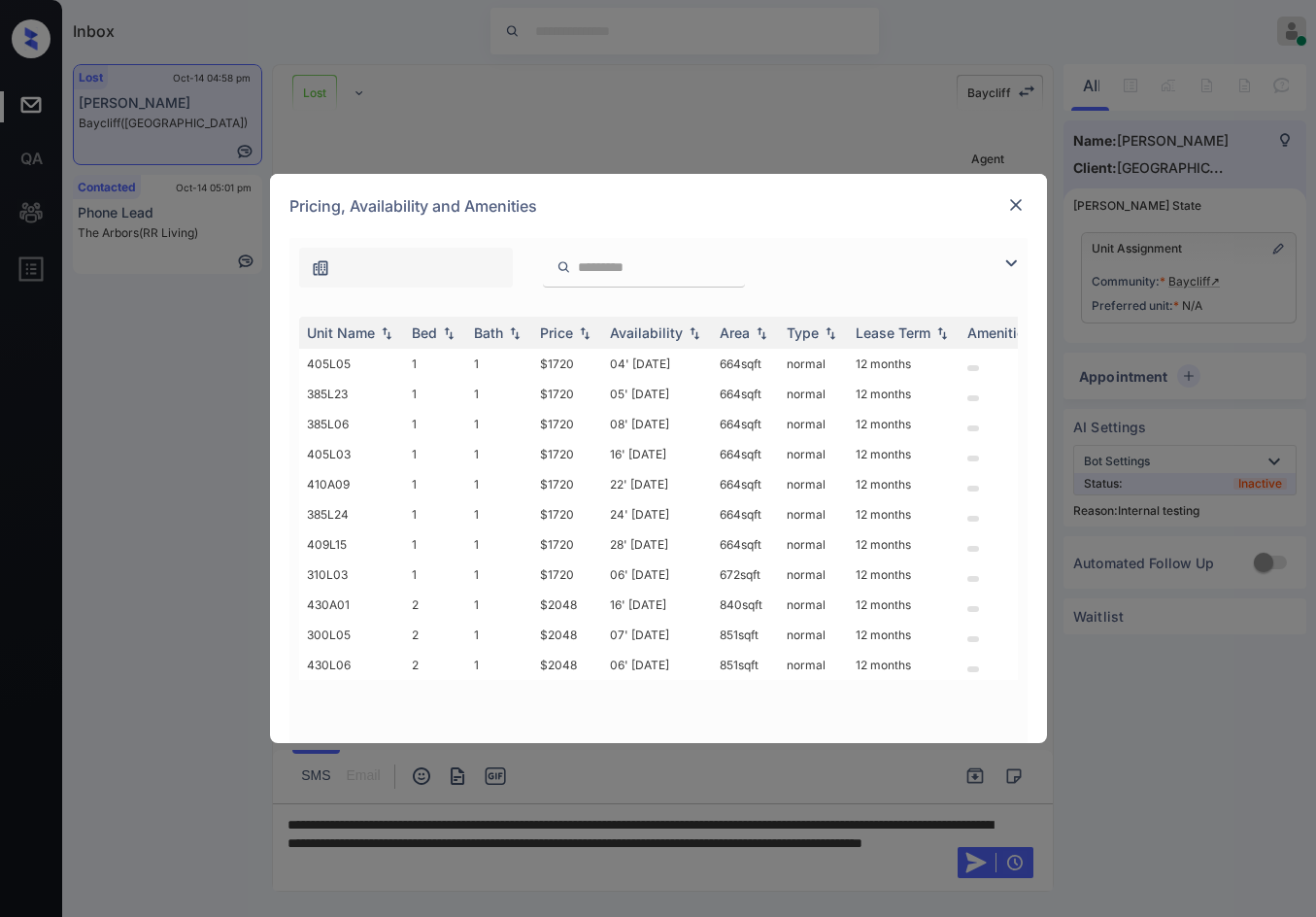
click at [1010, 266] on img at bounding box center [1010, 262] width 23 height 23
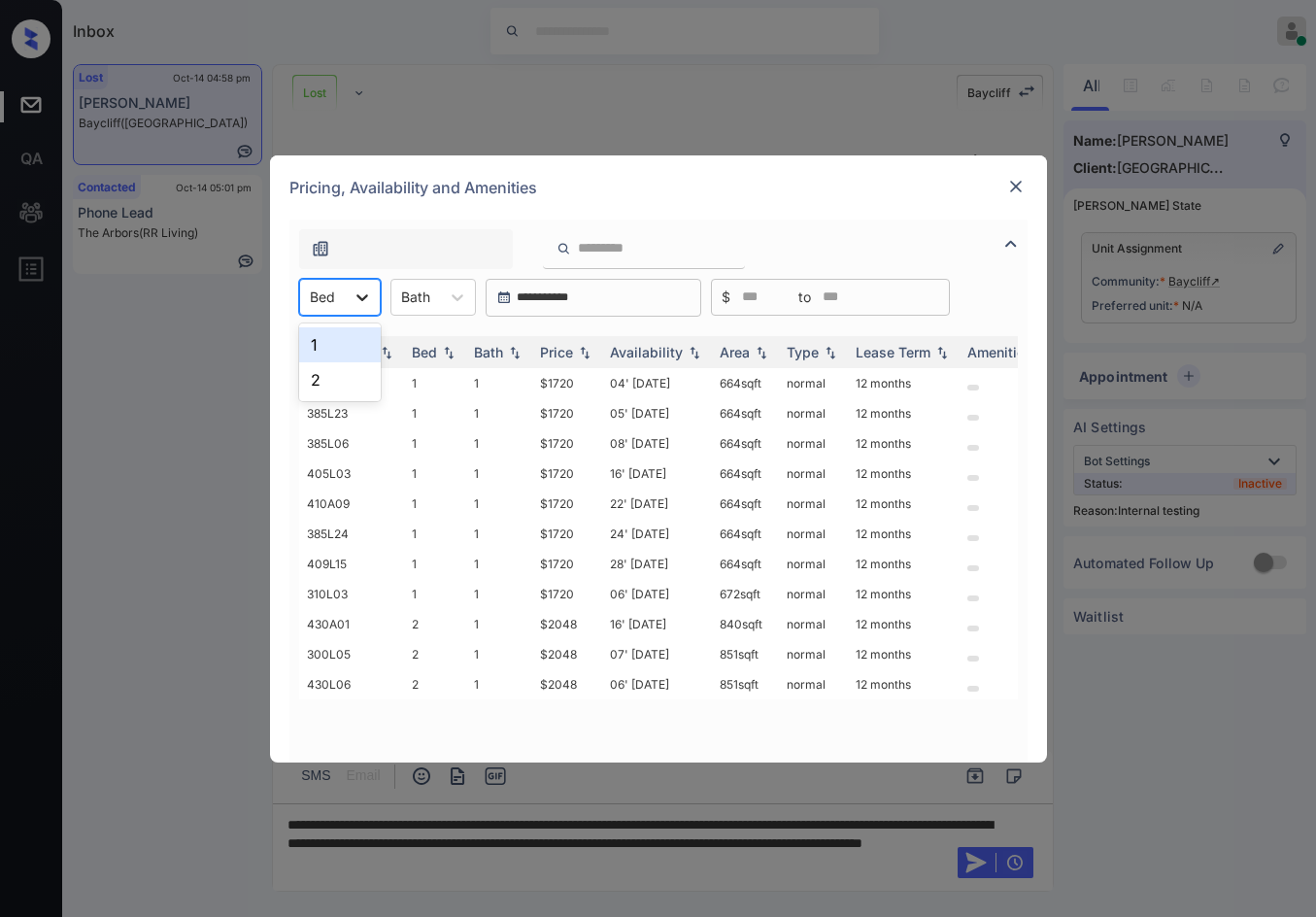
click at [362, 296] on icon at bounding box center [362, 298] width 20 height 20
click at [352, 343] on div "1" at bounding box center [339, 344] width 81 height 35
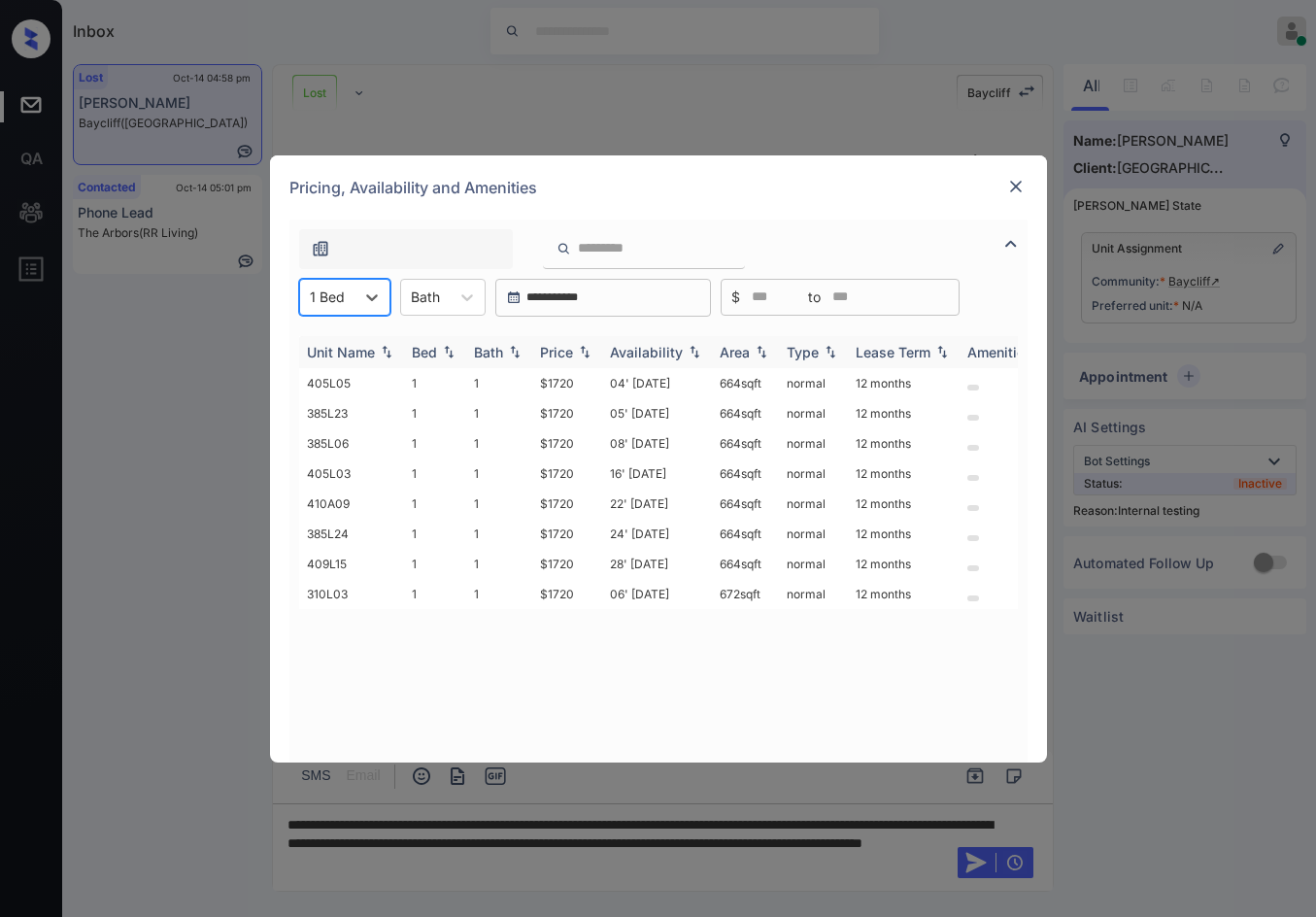
click at [587, 347] on img at bounding box center [585, 351] width 20 height 14
click at [587, 348] on img at bounding box center [585, 351] width 20 height 15
drag, startPoint x: 531, startPoint y: 381, endPoint x: 583, endPoint y: 380, distance: 52.0
click at [583, 380] on td "$1720" at bounding box center [567, 383] width 69 height 30
copy td "$1720"
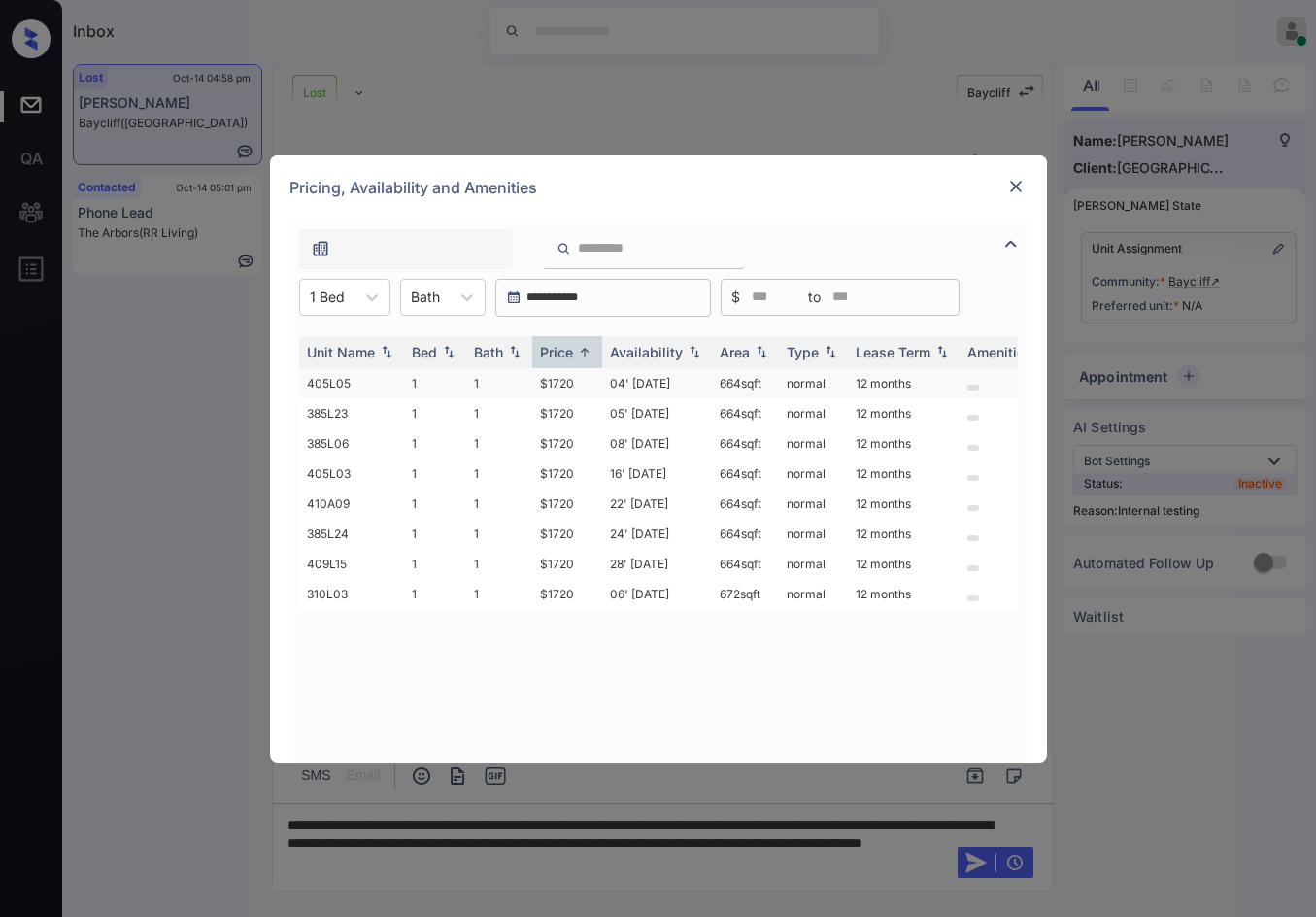
click at [669, 386] on td "04' Sep 25" at bounding box center [657, 383] width 110 height 30
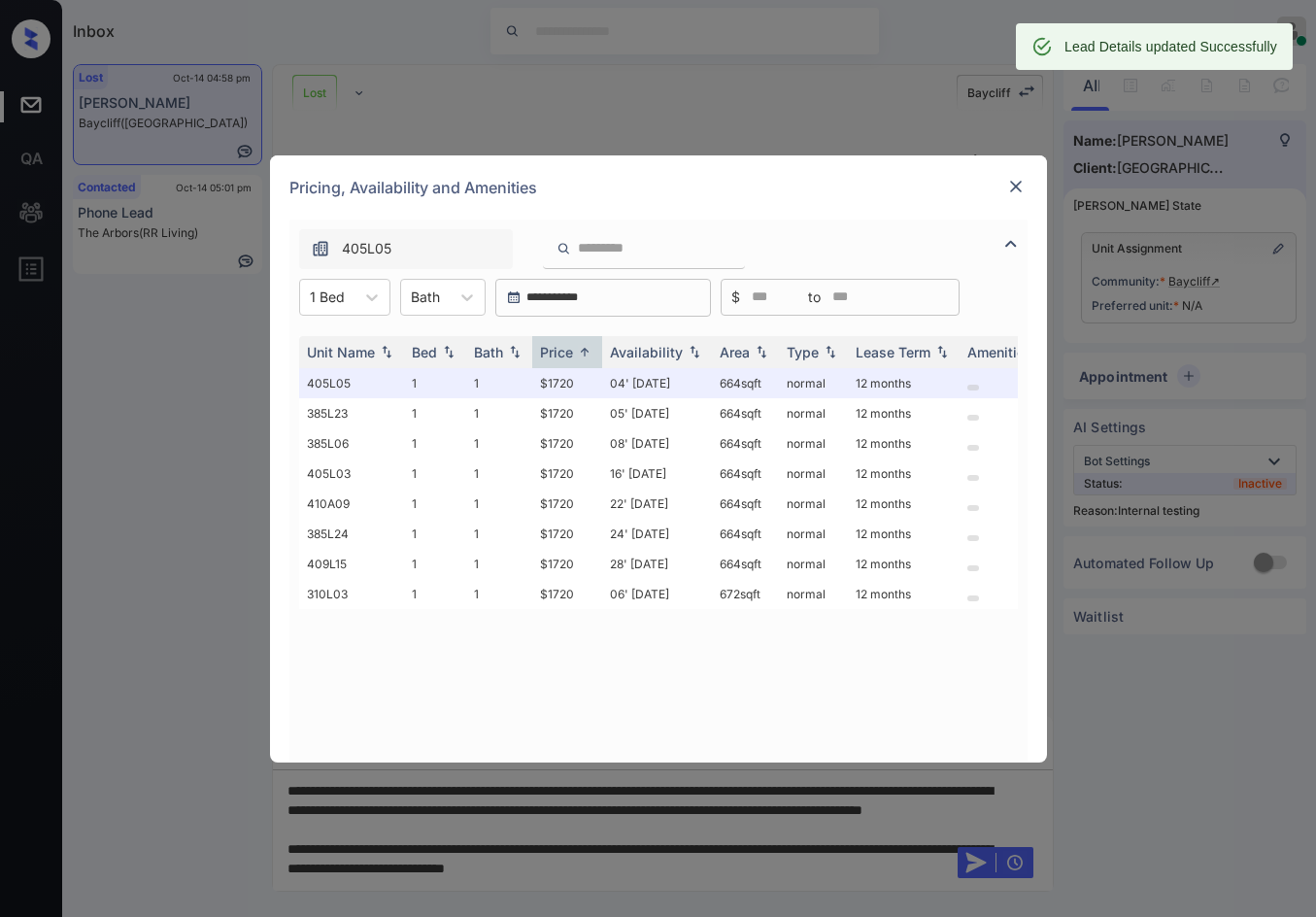
click at [1014, 187] on img at bounding box center [1016, 187] width 20 height 20
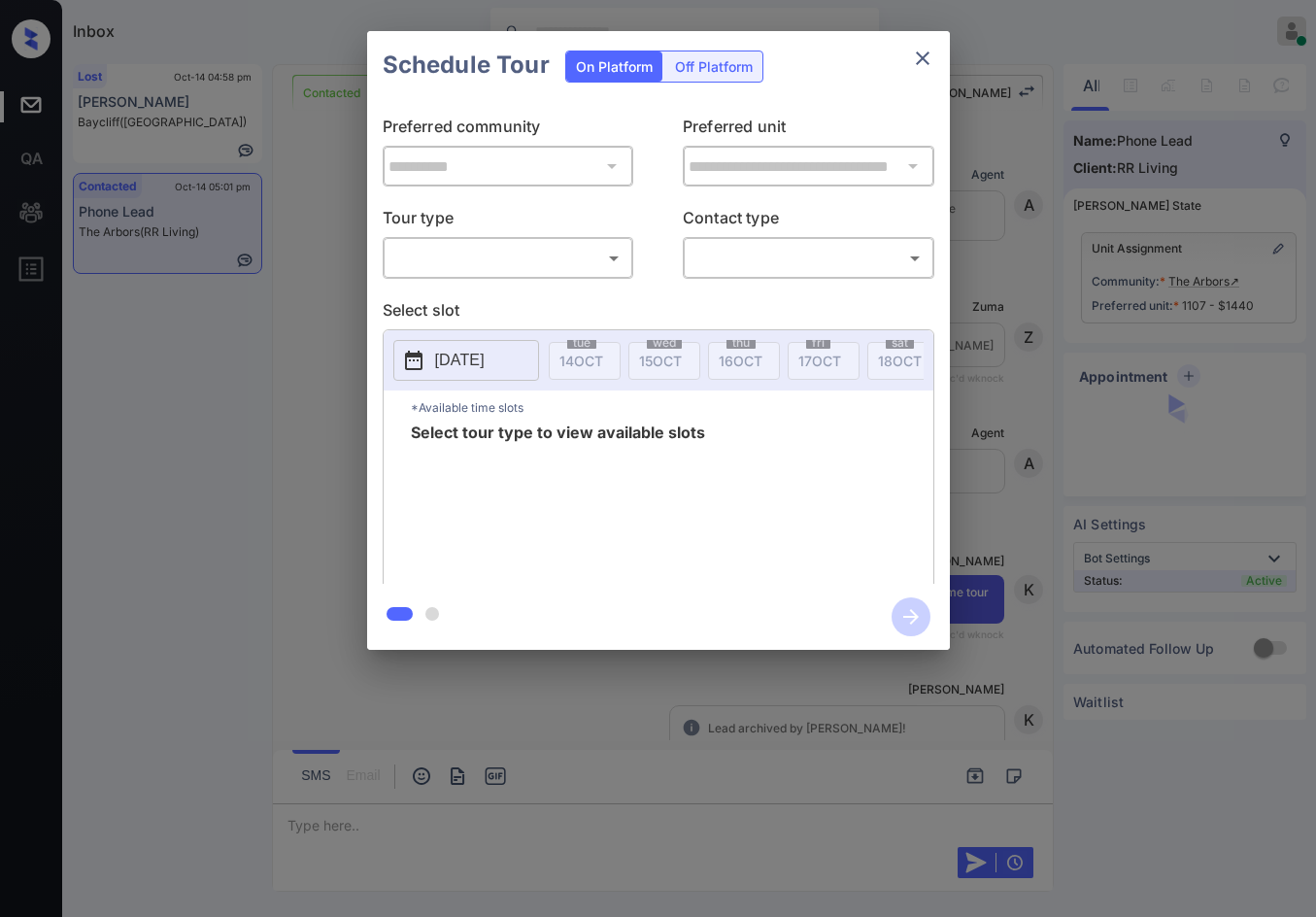
scroll to position [6044, 0]
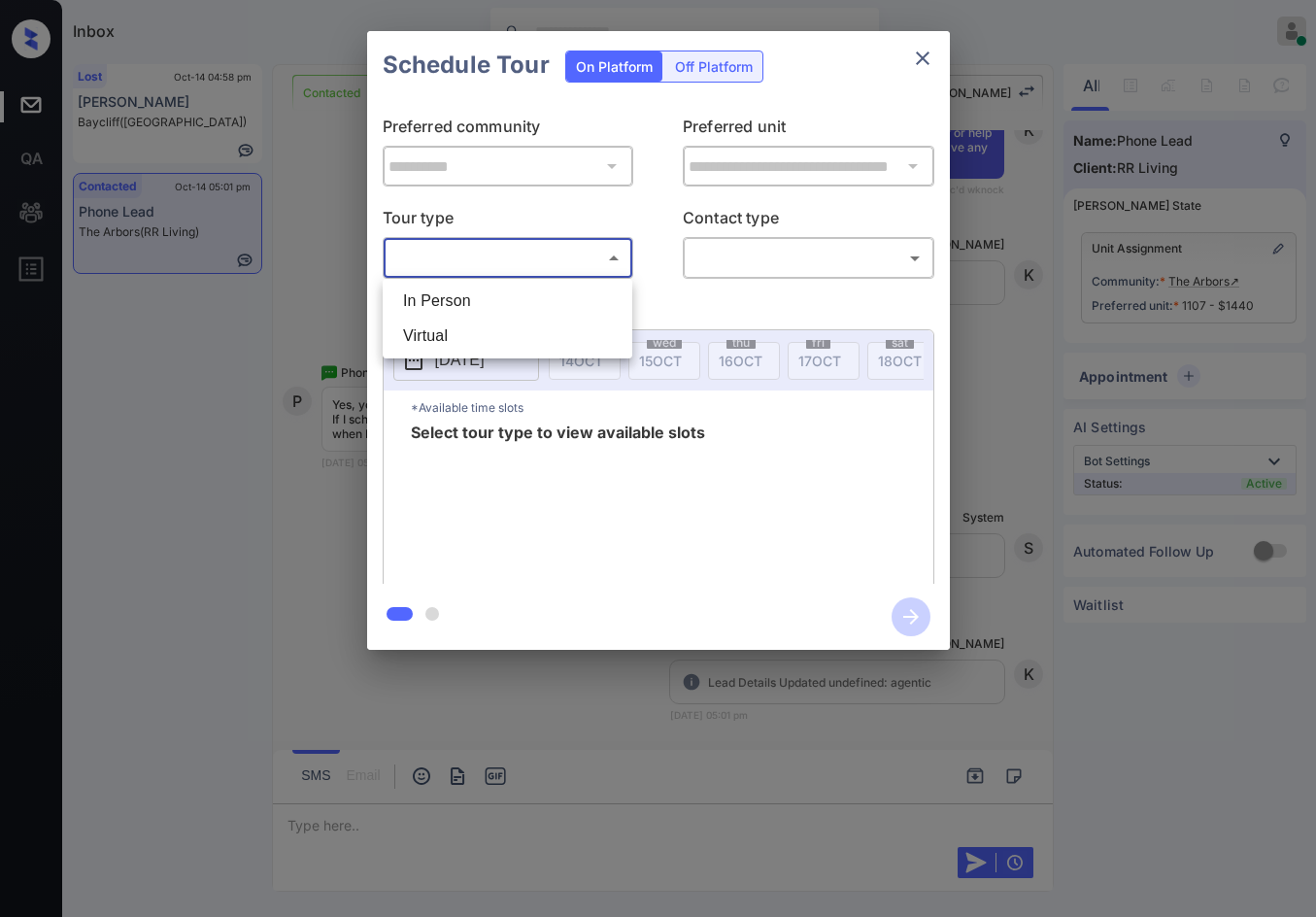
click at [591, 258] on body "Inbox Jezcil Usanastre Online Set yourself offline Set yourself on break Profil…" at bounding box center [658, 458] width 1316 height 917
click at [583, 298] on li "In Person" at bounding box center [507, 301] width 240 height 35
type input "********"
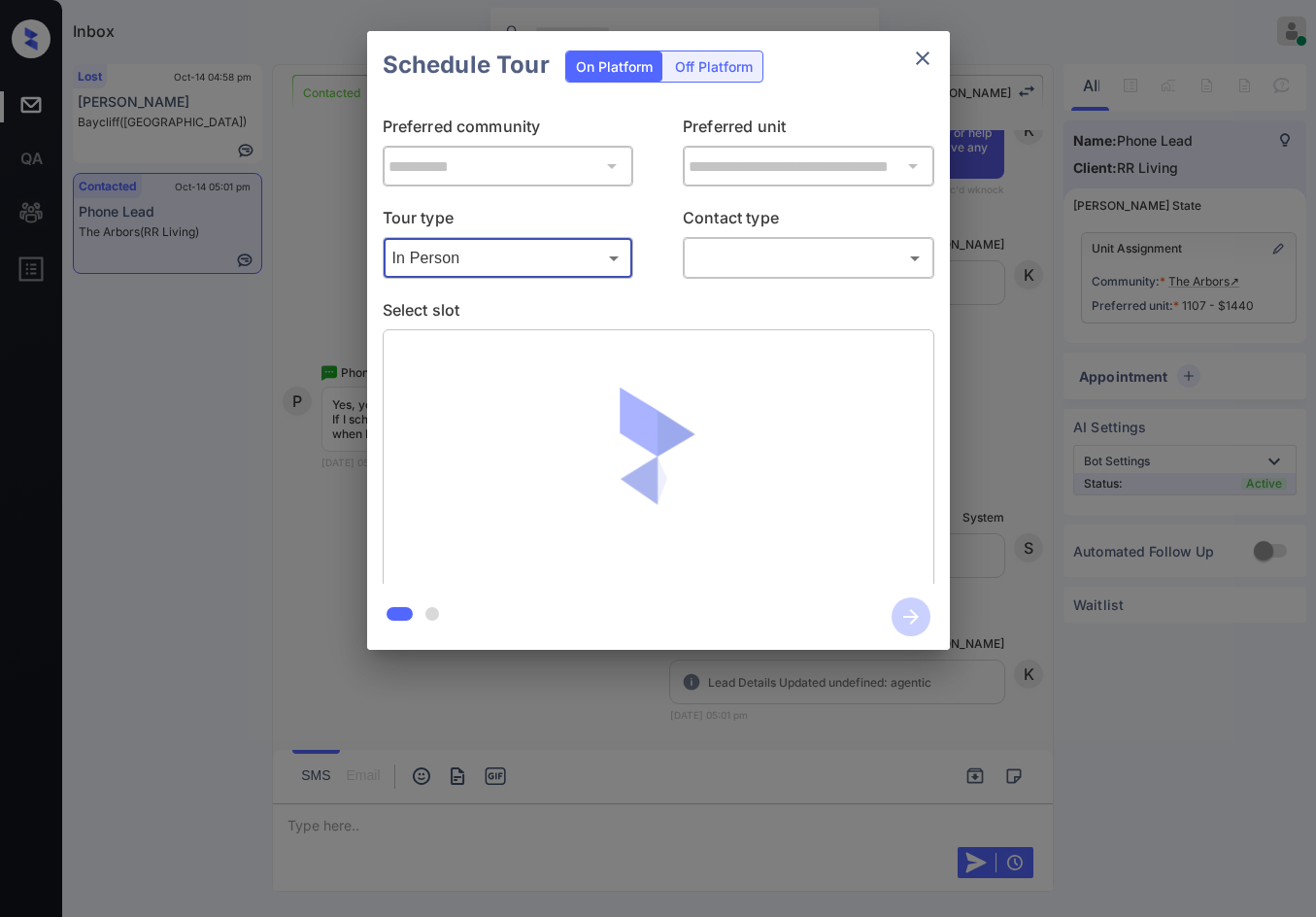
click at [717, 255] on body "Inbox Jezcil Usanastre Online Set yourself offline Set yourself on break Profil…" at bounding box center [658, 458] width 1316 height 917
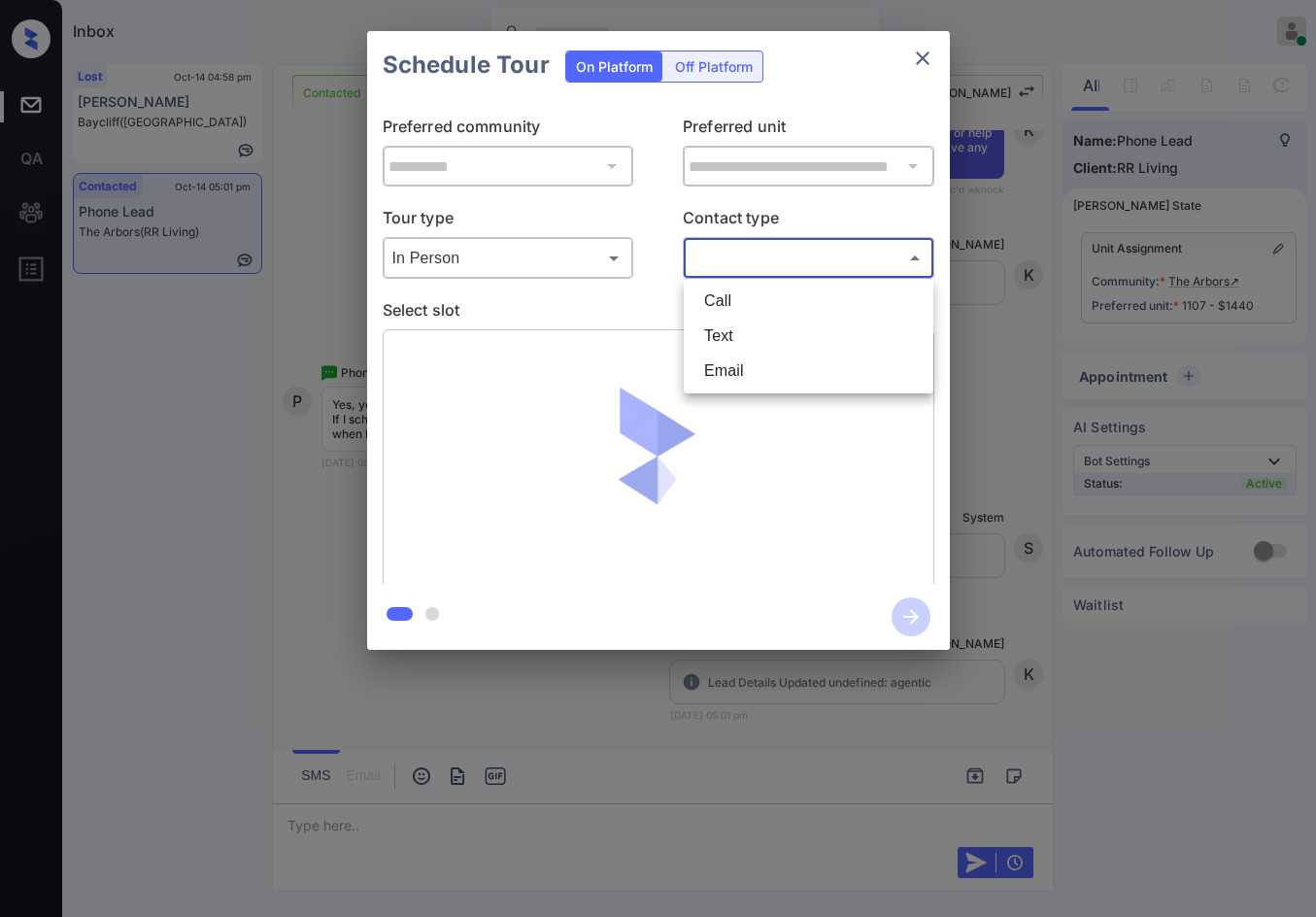
click at [779, 339] on li "Text" at bounding box center [809, 335] width 240 height 35
type input "****"
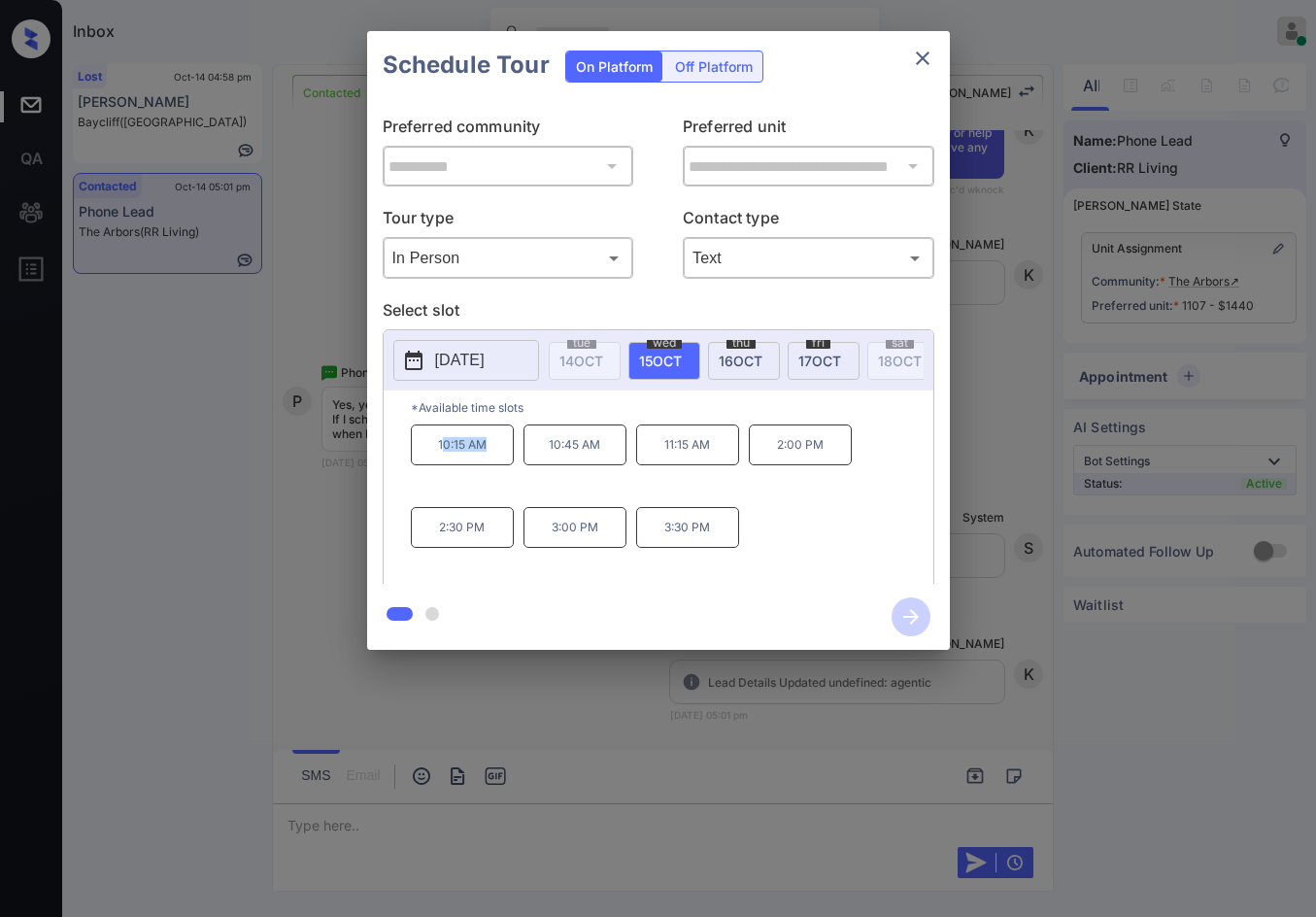
drag, startPoint x: 444, startPoint y: 464, endPoint x: 484, endPoint y: 459, distance: 40.3
click at [484, 459] on p "10:15 AM" at bounding box center [462, 445] width 103 height 41
drag, startPoint x: 410, startPoint y: 458, endPoint x: 487, endPoint y: 470, distance: 77.9
click at [487, 465] on p "10:15 AM" at bounding box center [462, 445] width 103 height 41
copy p "10:15 AM"
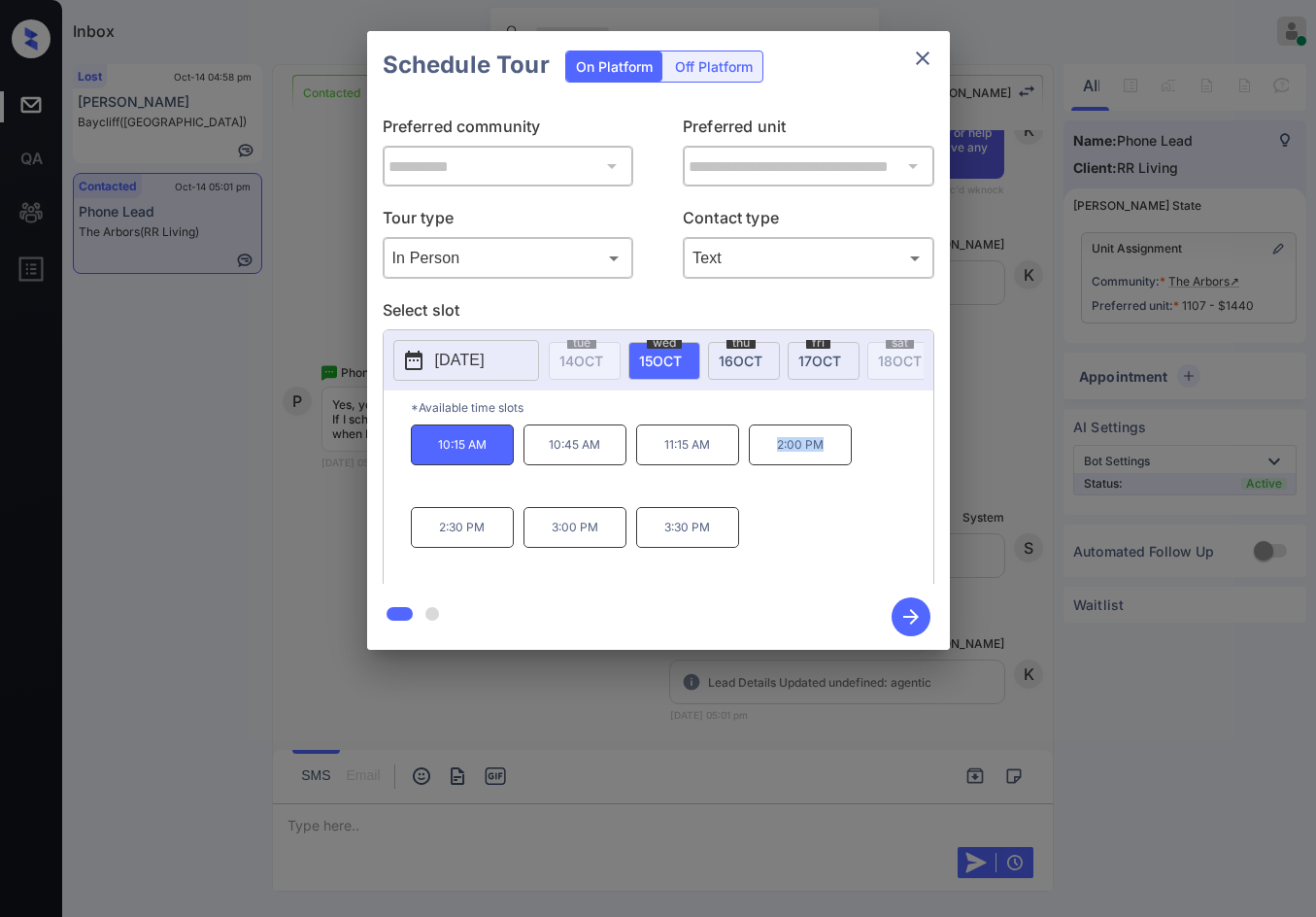
drag, startPoint x: 771, startPoint y: 461, endPoint x: 827, endPoint y: 466, distance: 56.2
click at [827, 465] on p "2:00 PM" at bounding box center [800, 445] width 103 height 41
copy p "2:00 PM"
drag, startPoint x: 425, startPoint y: 543, endPoint x: 519, endPoint y: 538, distance: 94.1
click at [519, 538] on div "10:15 AM 10:45 AM 11:15 AM 2:00 PM 2:30 PM 3:00 PM 3:30 PM" at bounding box center [672, 502] width 522 height 156
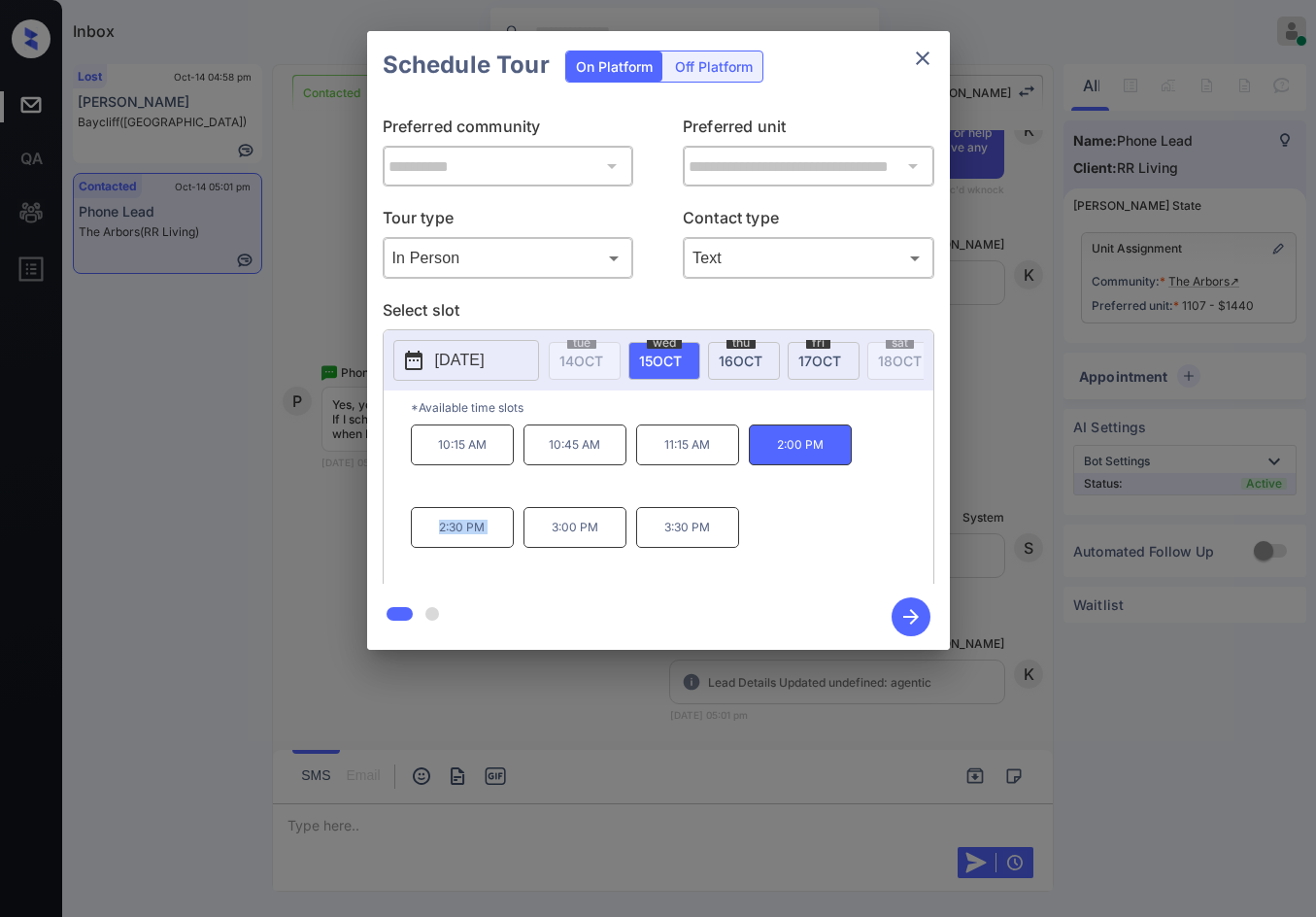
copy p "2:30 PM"
click at [154, 373] on div "**********" at bounding box center [658, 340] width 1316 height 681
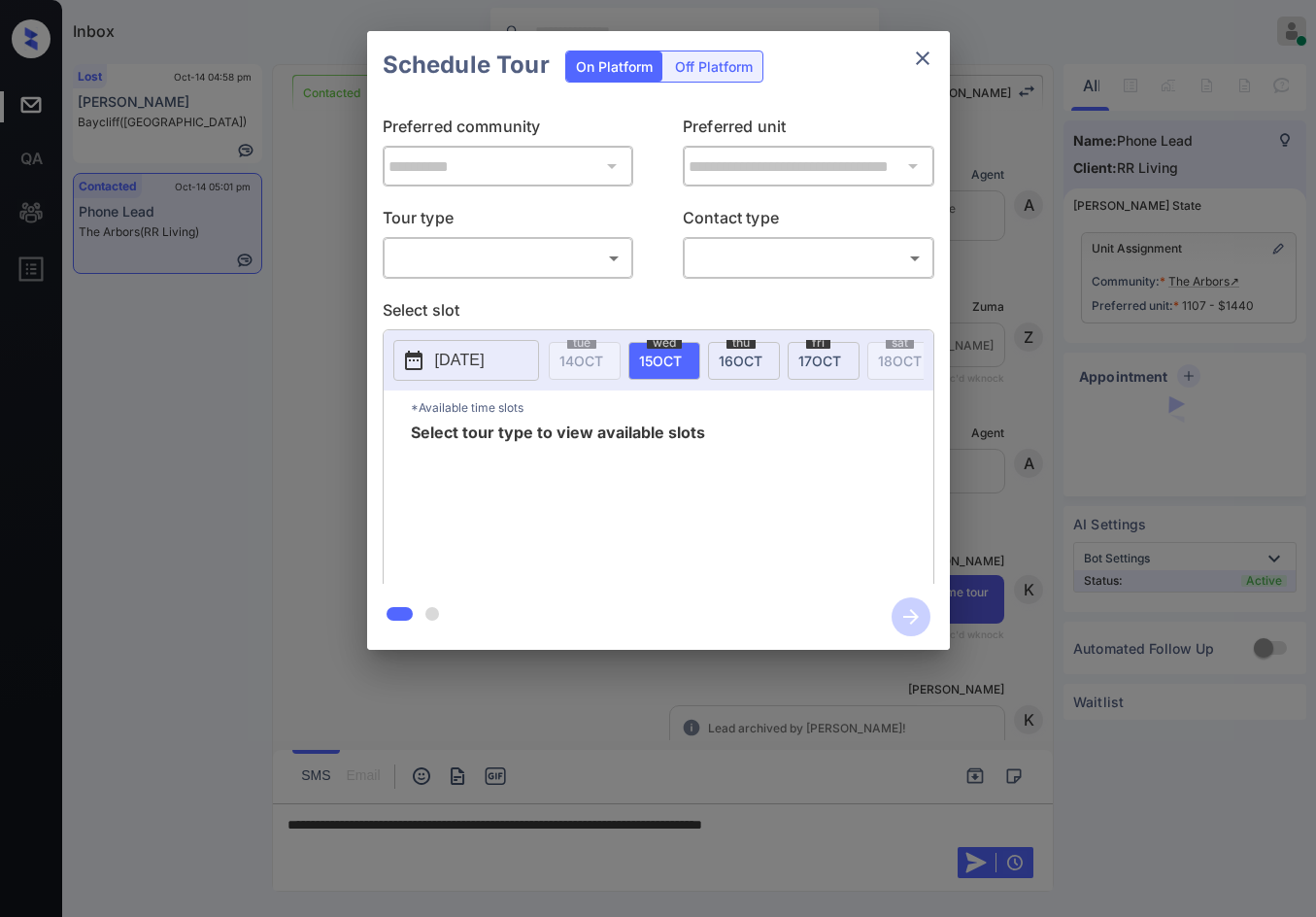
scroll to position [6529, 0]
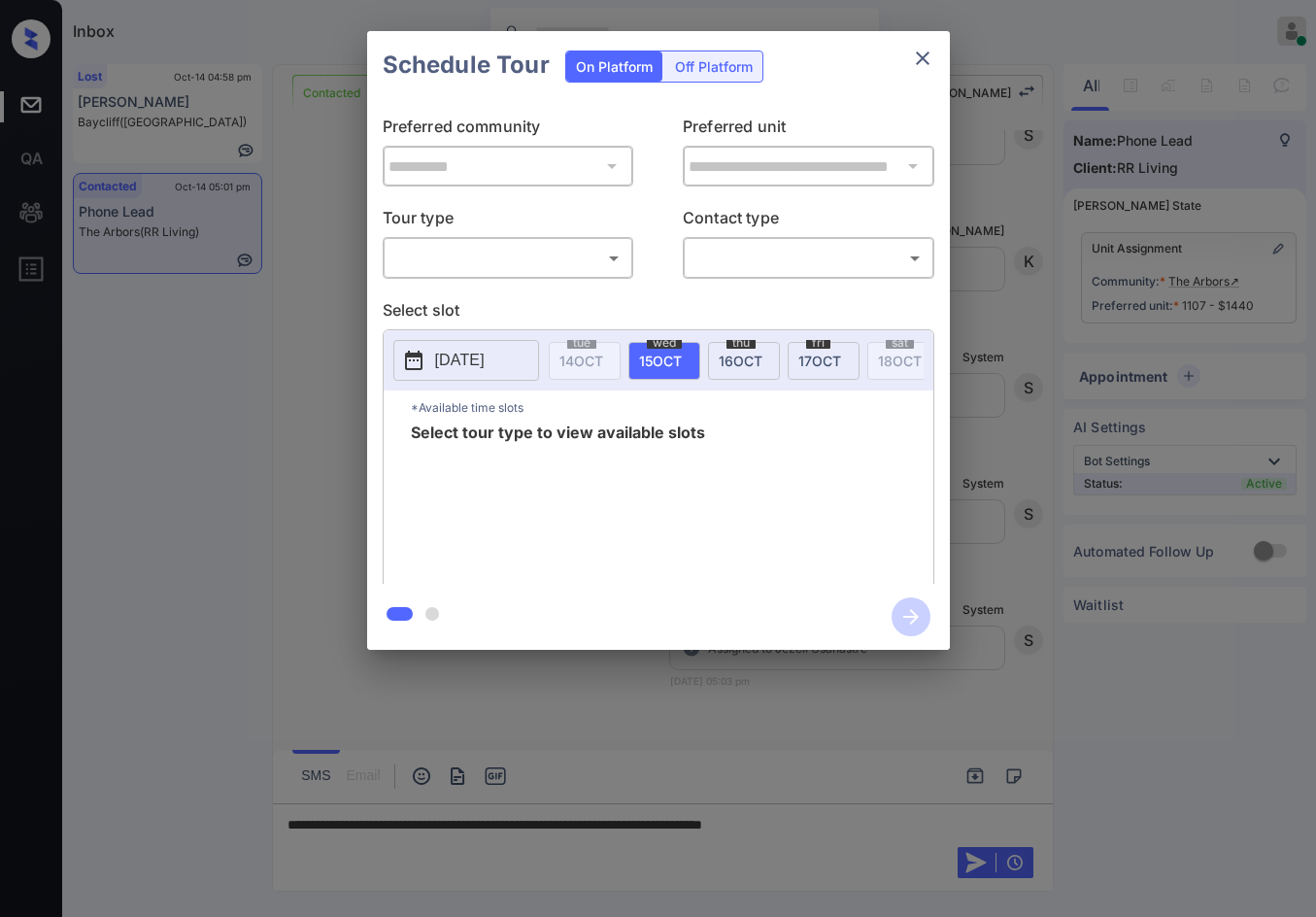
click at [536, 279] on div "​ ​" at bounding box center [508, 258] width 251 height 42
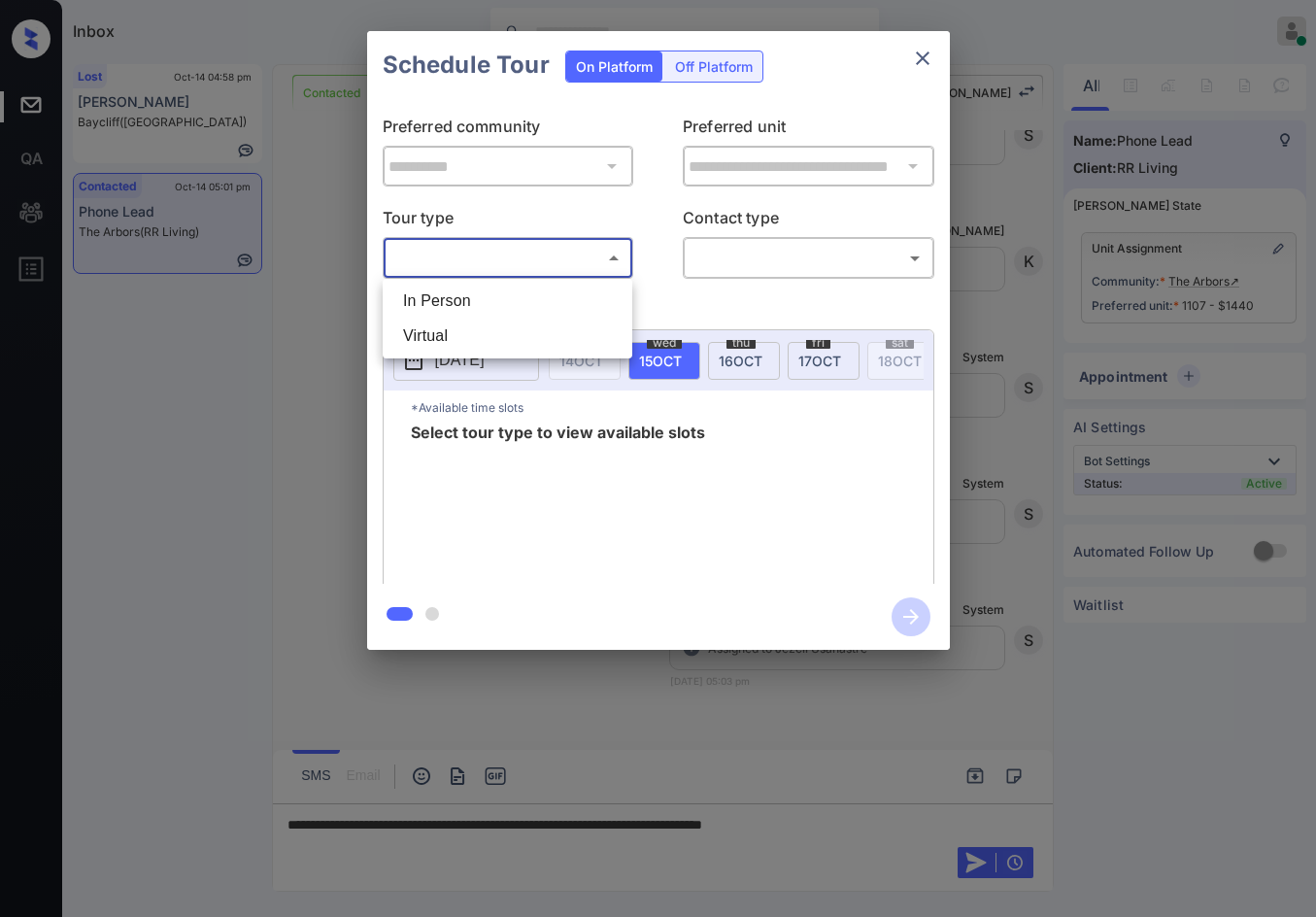
click at [542, 257] on body "Inbox Jezcil Usanastre Online Set yourself offline Set yourself on break Profil…" at bounding box center [658, 458] width 1316 height 917
click at [543, 293] on li "In Person" at bounding box center [507, 301] width 240 height 35
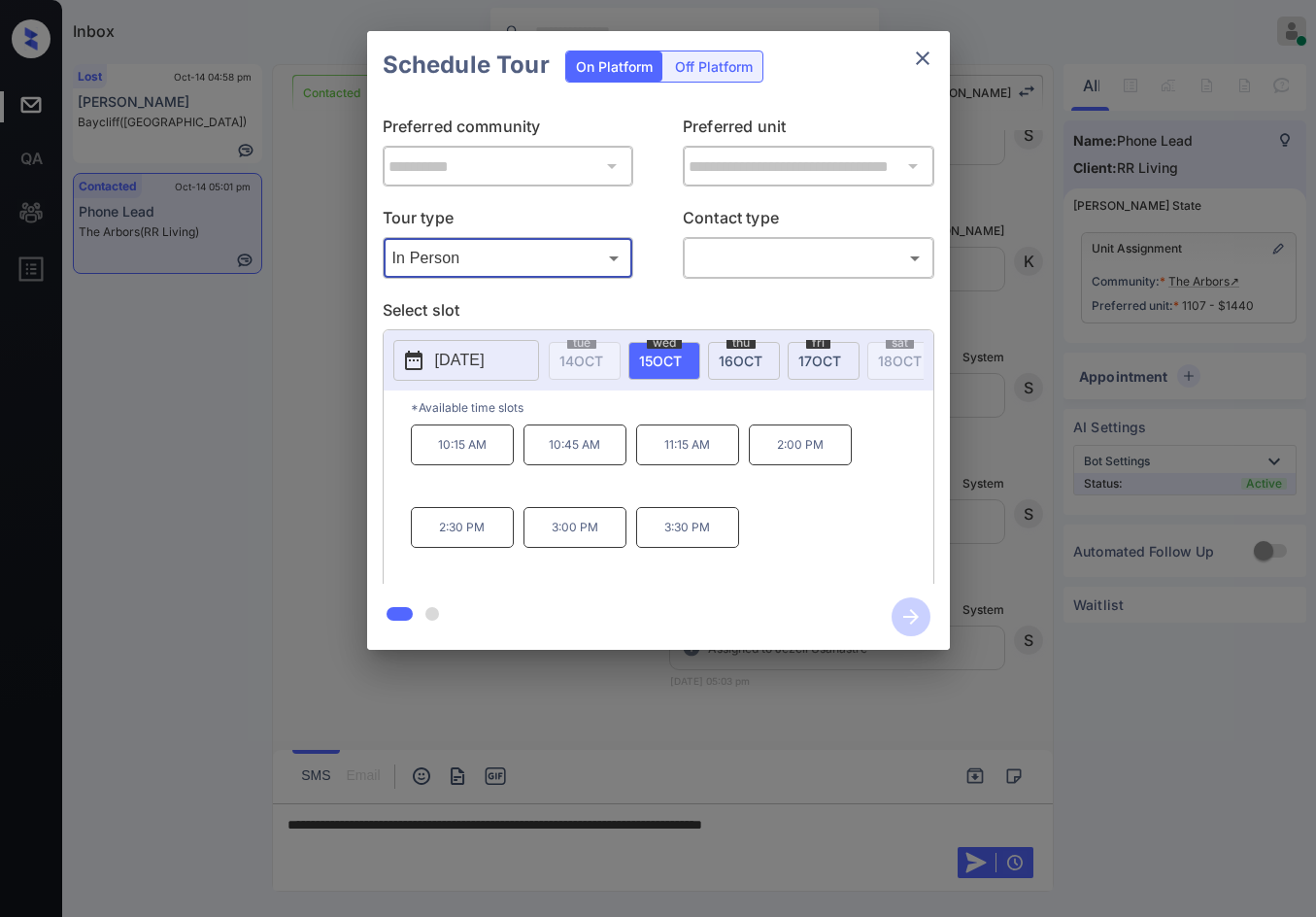
type input "********"
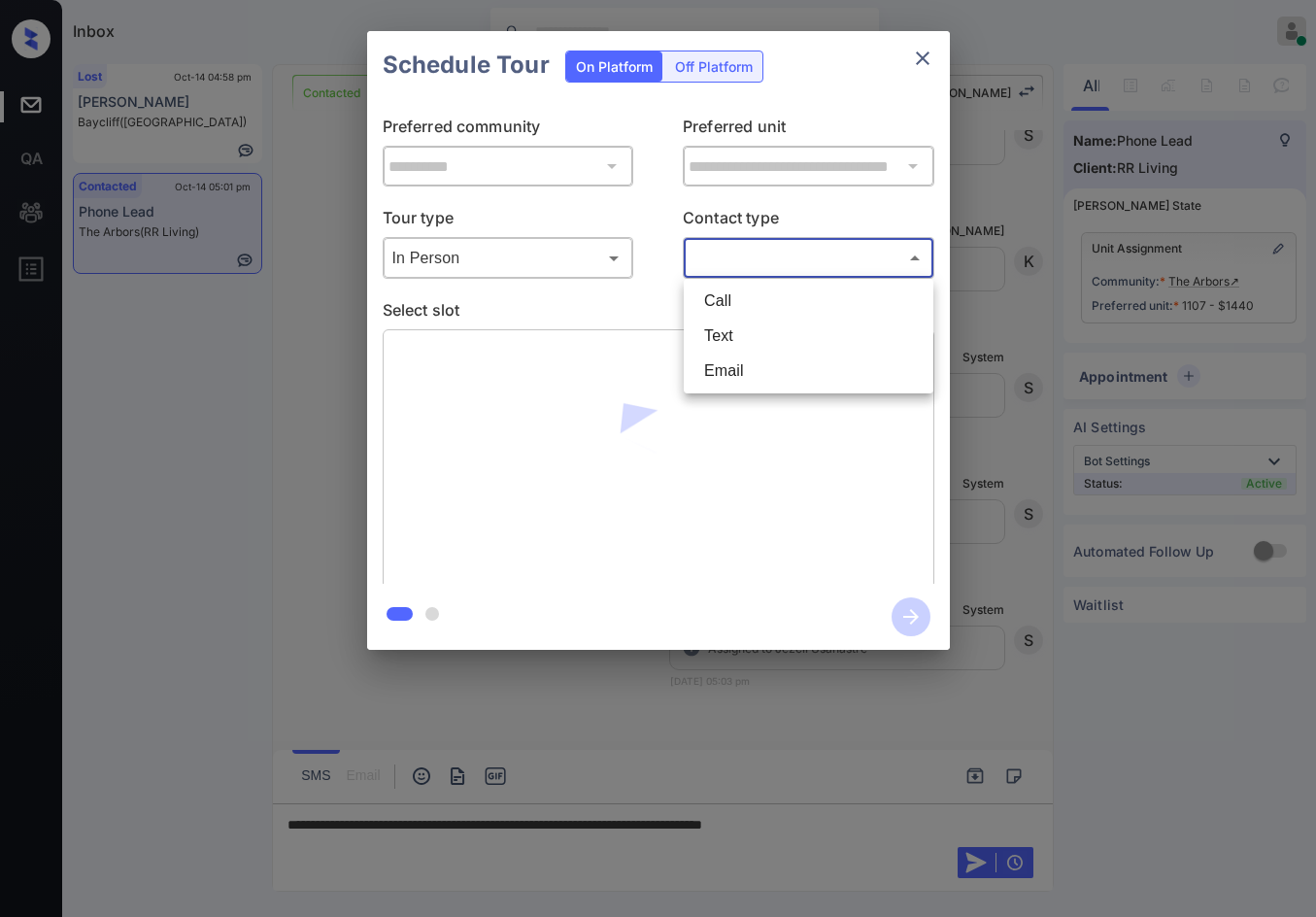
click at [843, 268] on body "Inbox Jezcil Usanastre Online Set yourself offline Set yourself on break Profil…" at bounding box center [658, 458] width 1316 height 917
click at [781, 344] on li "Text" at bounding box center [809, 335] width 240 height 35
type input "****"
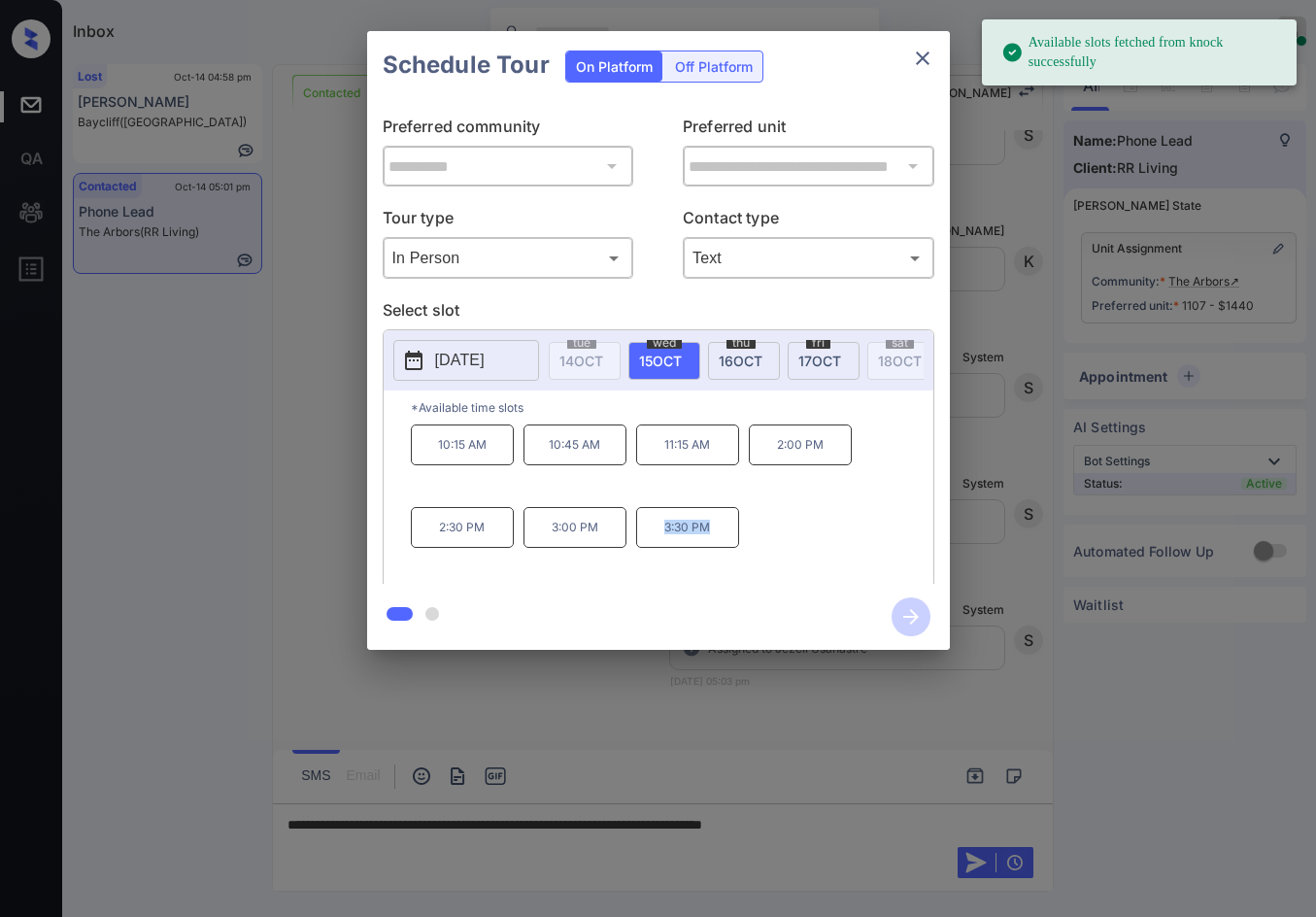
click at [722, 546] on p "3:30 PM" at bounding box center [688, 527] width 103 height 41
copy p "3:30 PM"
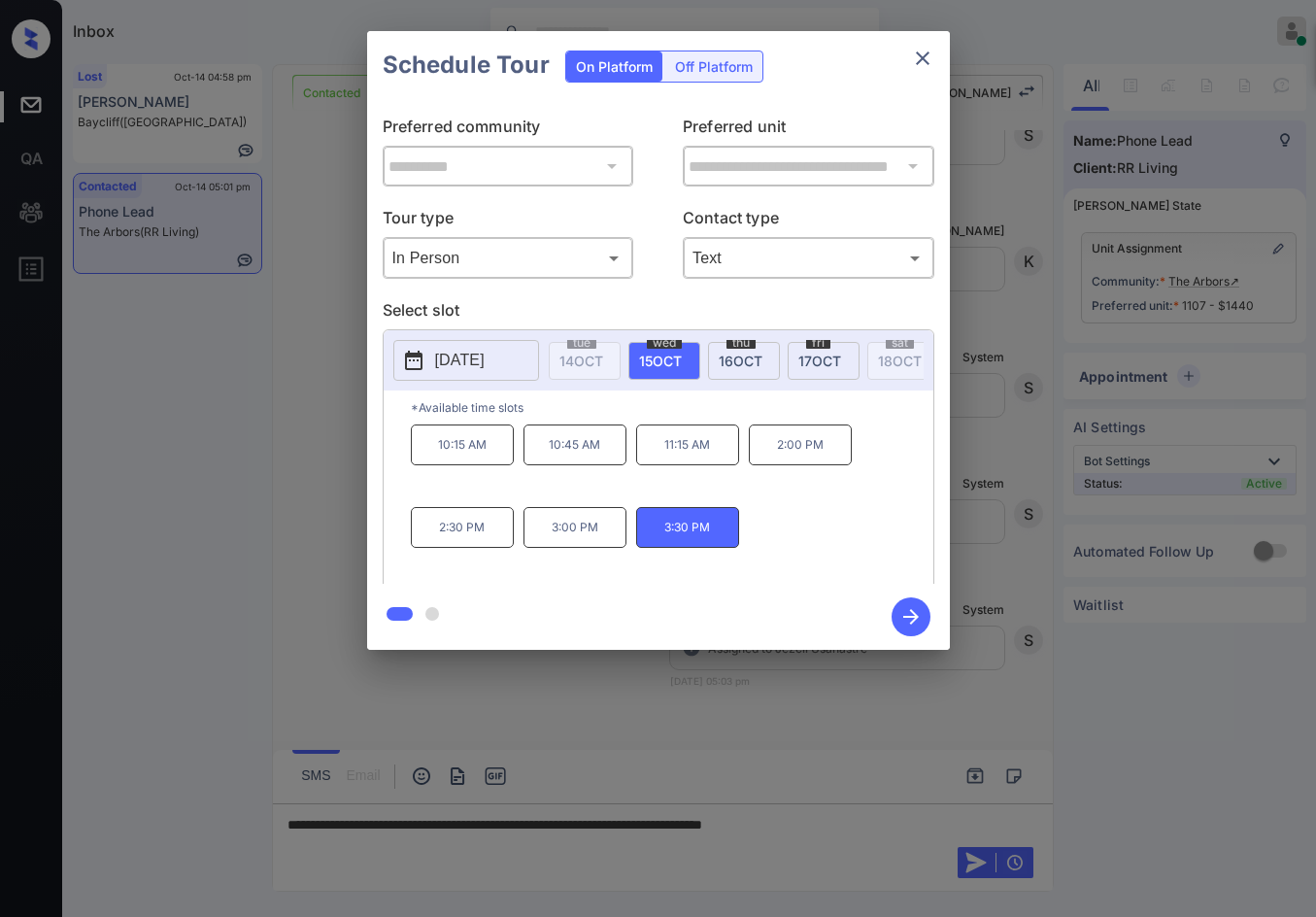
click at [738, 717] on div at bounding box center [658, 458] width 1316 height 917
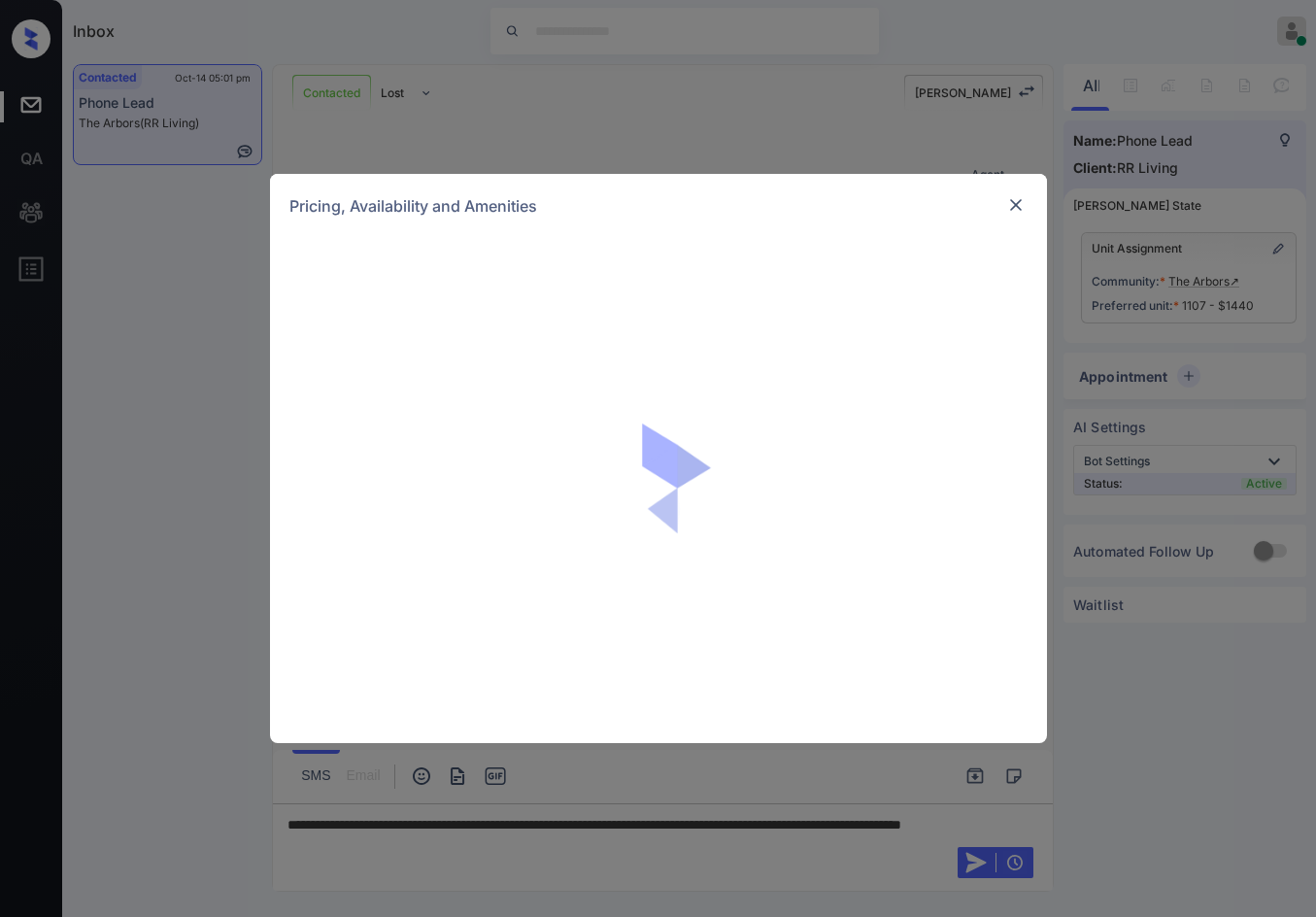
scroll to position [5336, 0]
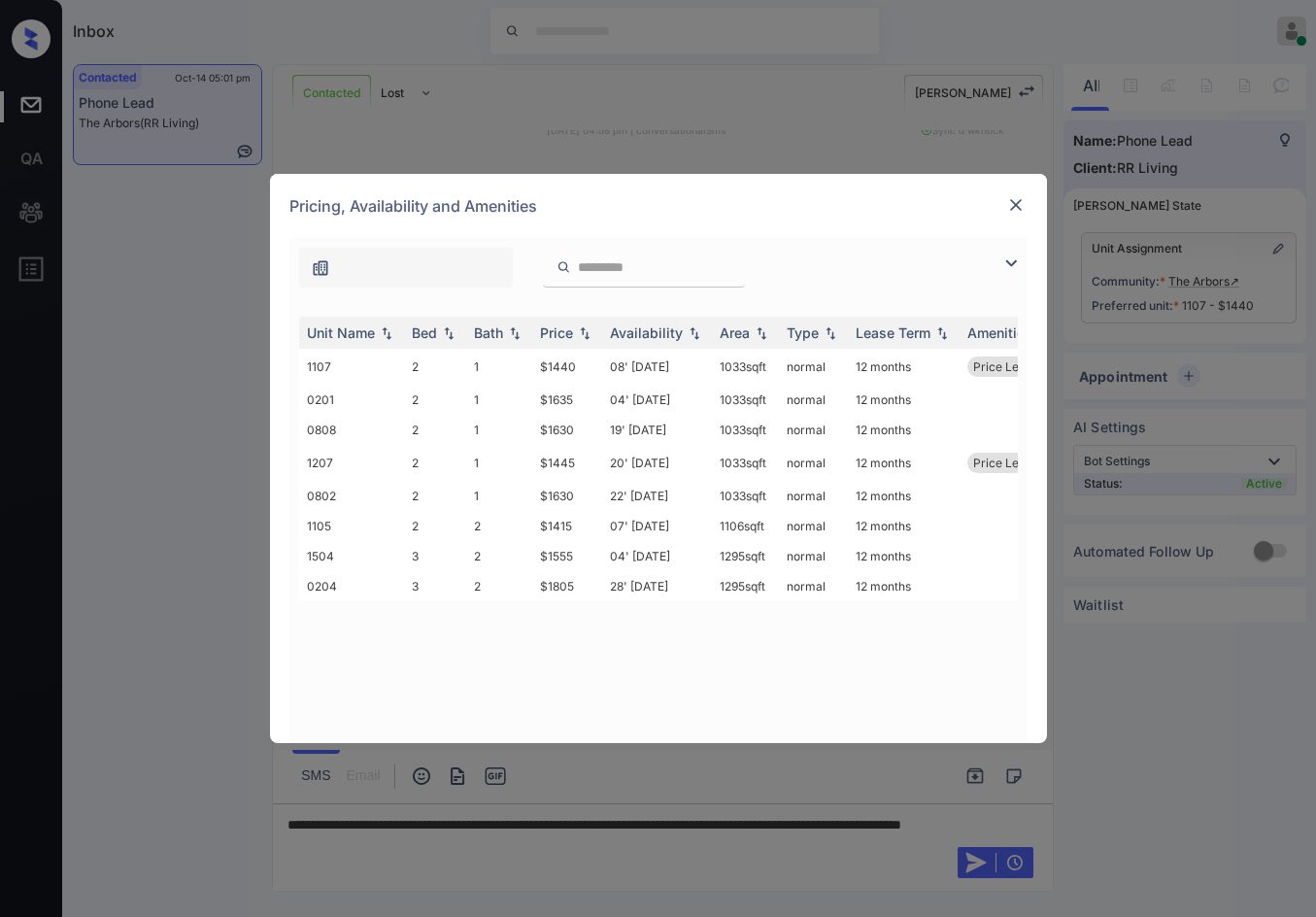
click at [1009, 262] on img at bounding box center [1010, 262] width 23 height 23
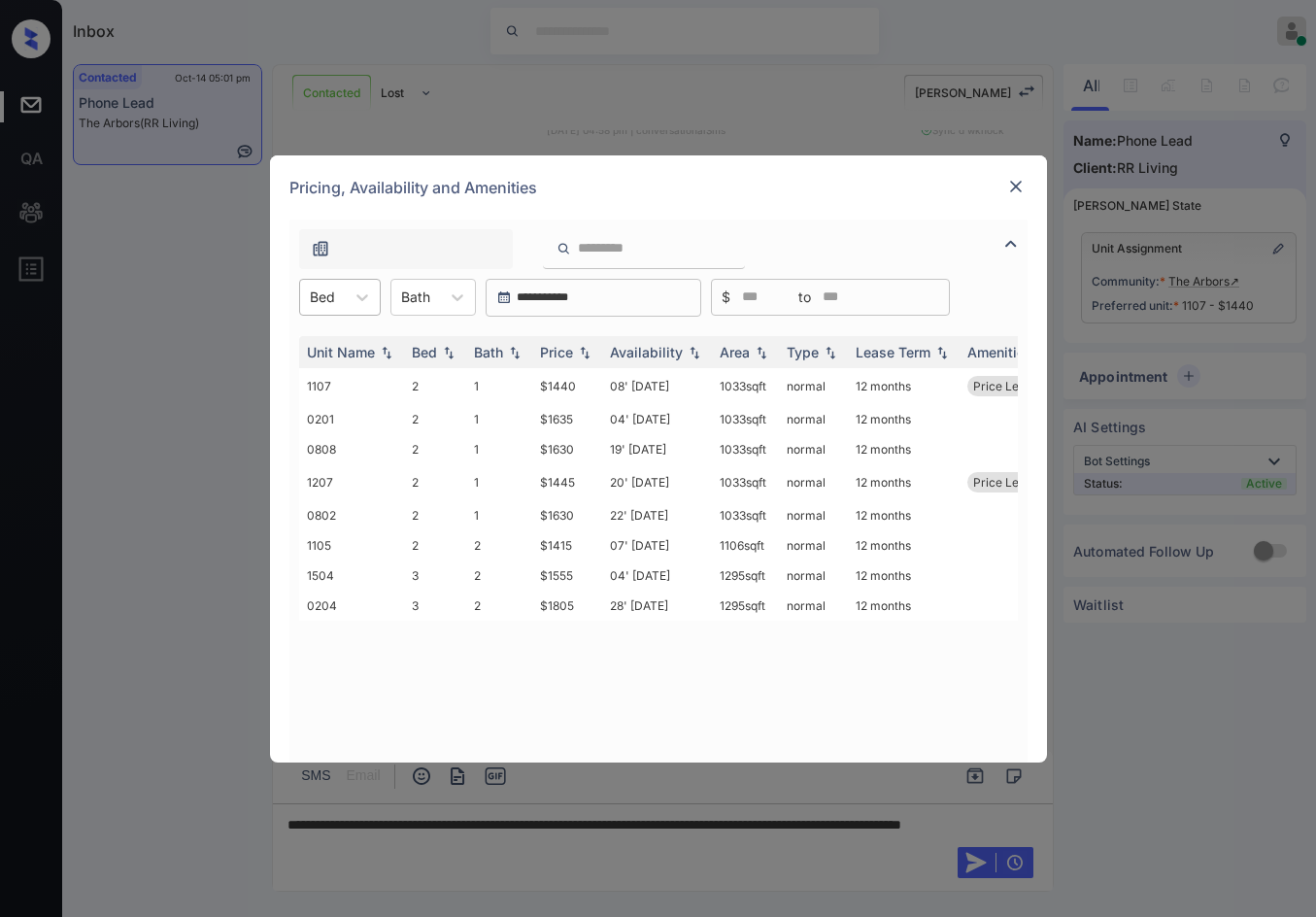
click at [317, 294] on div at bounding box center [322, 297] width 25 height 21
click at [1014, 189] on img at bounding box center [1016, 187] width 20 height 20
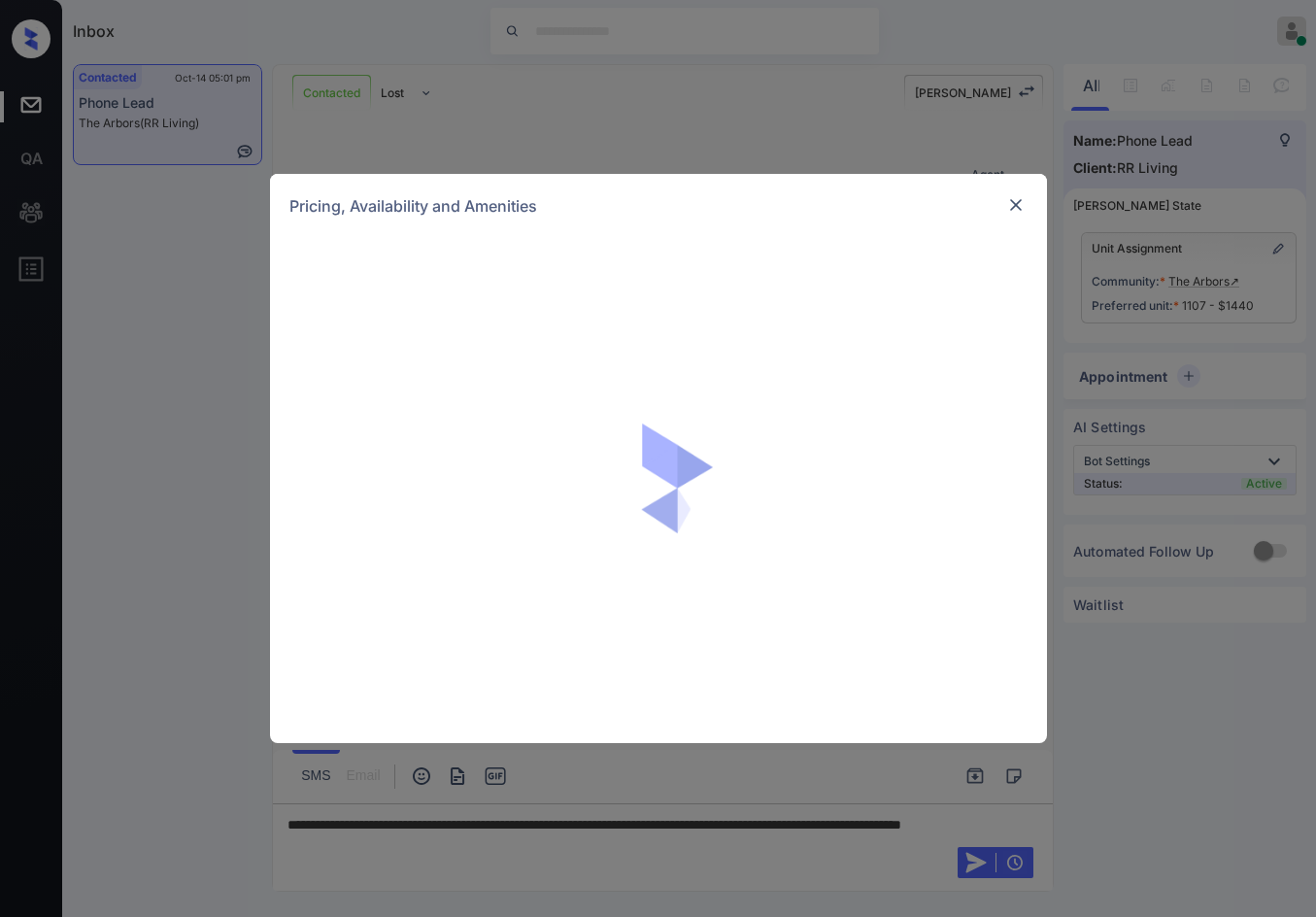
scroll to position [6529, 0]
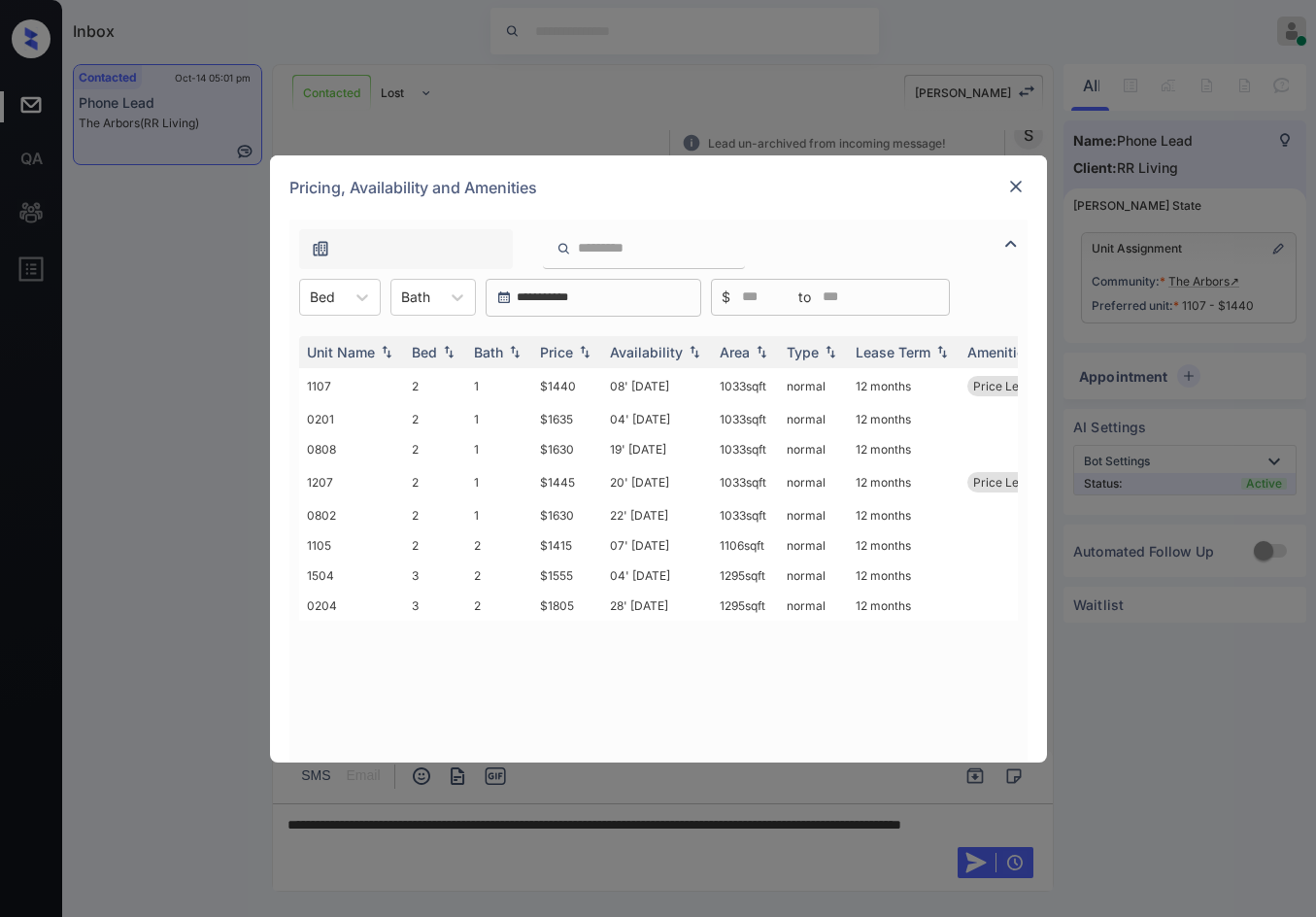
click at [169, 464] on div "**********" at bounding box center [658, 458] width 1316 height 917
click at [1017, 175] on div at bounding box center [1015, 186] width 23 height 23
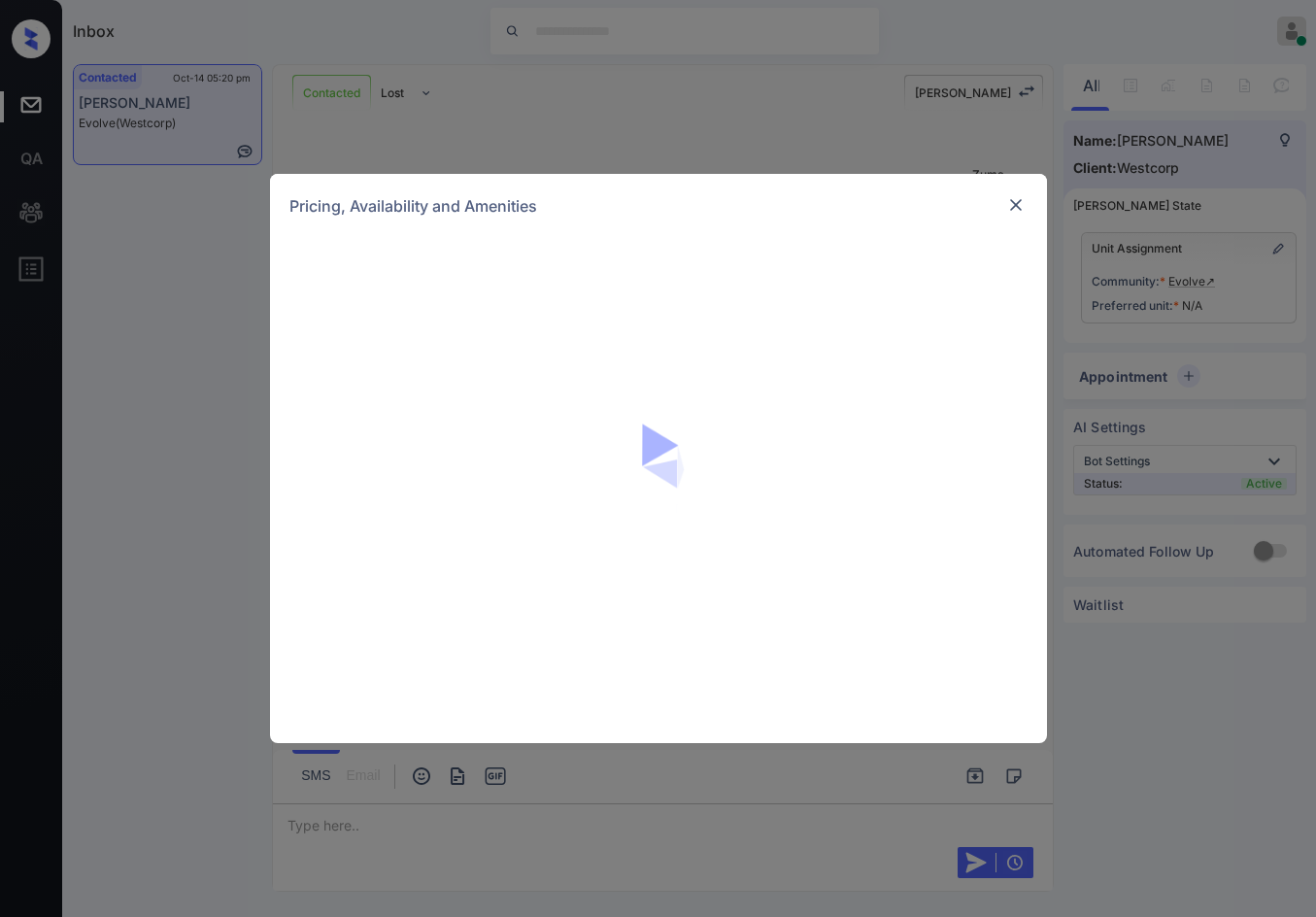
scroll to position [6506, 0]
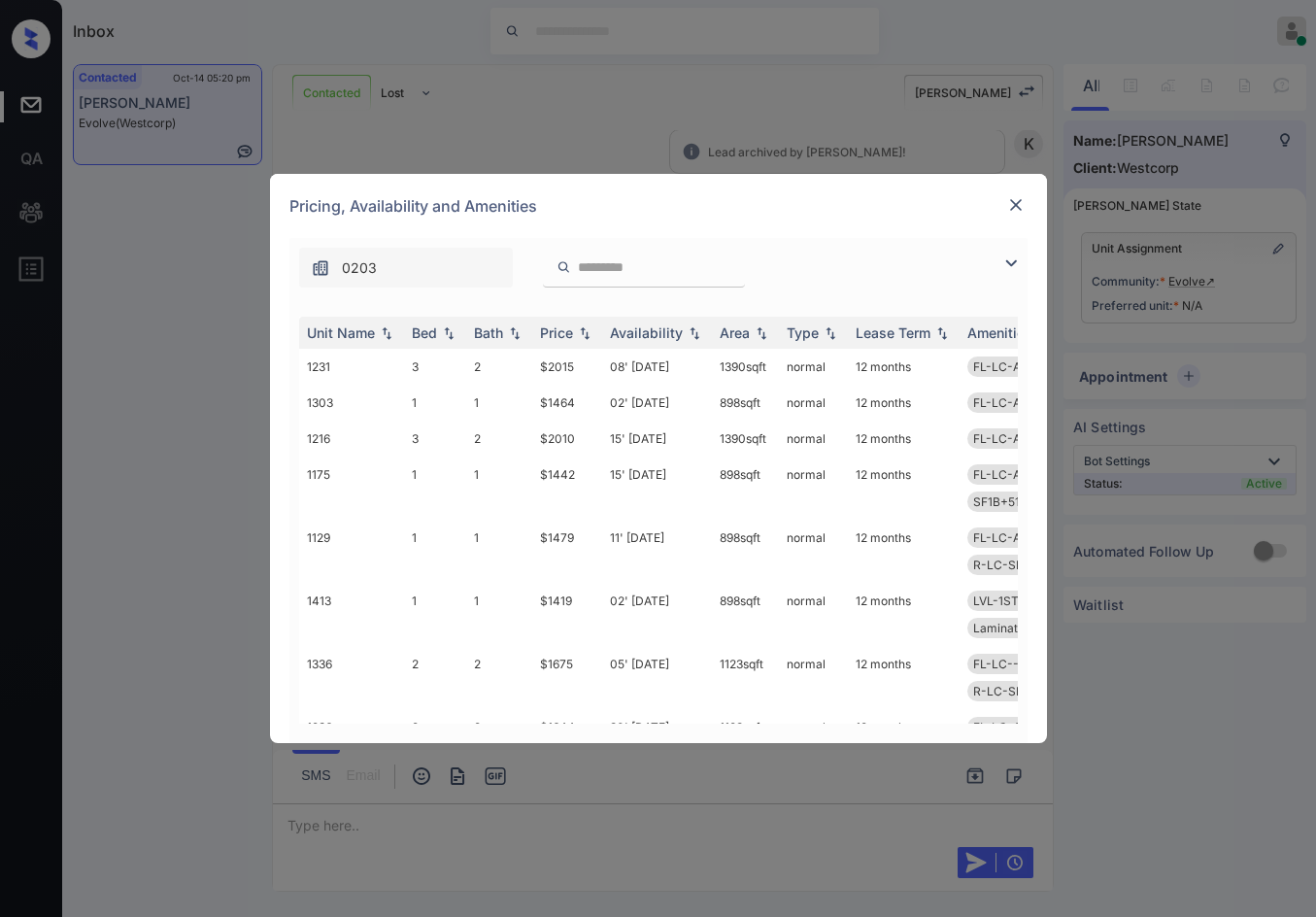
click at [1012, 268] on img at bounding box center [1010, 262] width 23 height 23
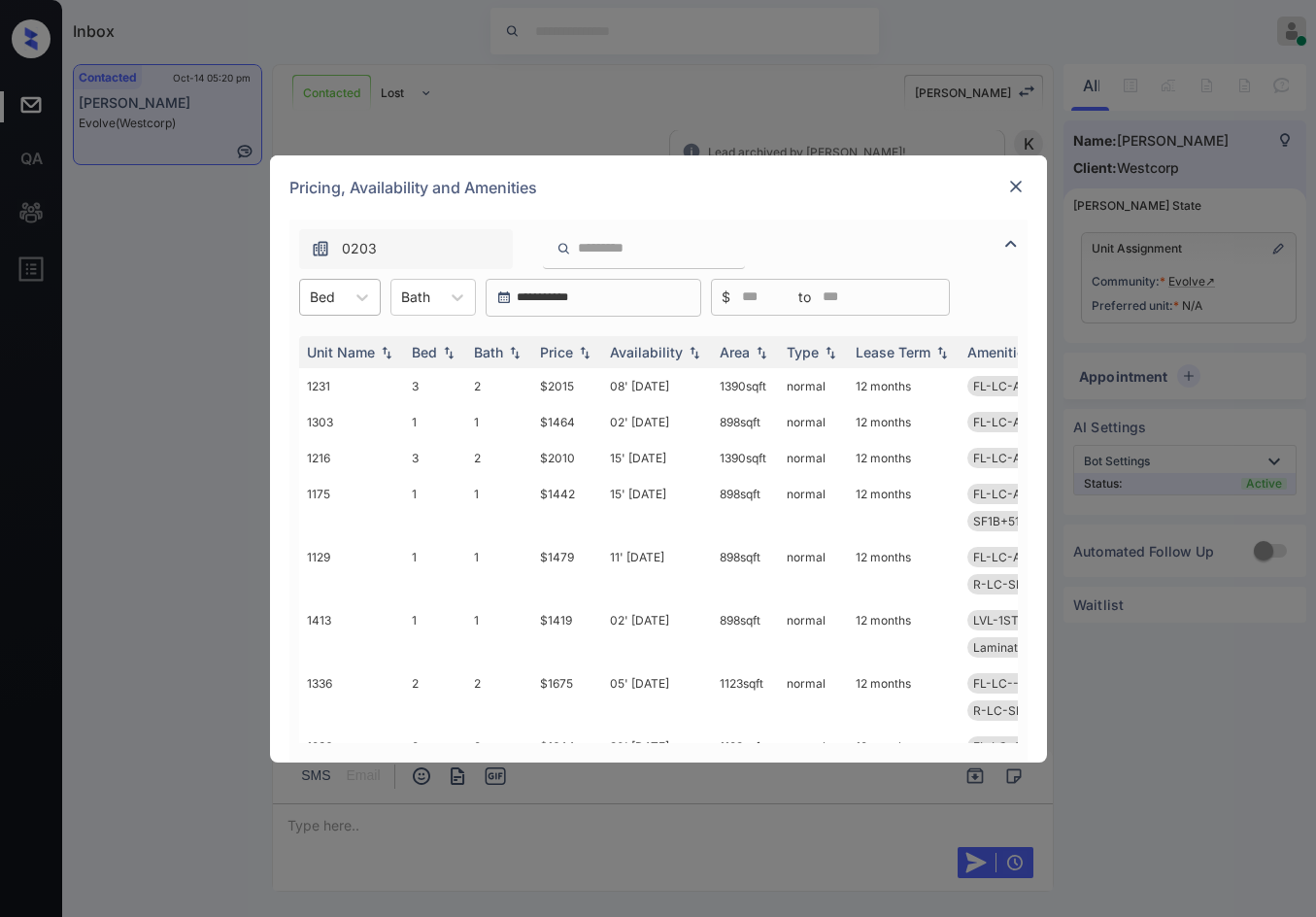
click at [304, 289] on div "Bed" at bounding box center [322, 297] width 45 height 28
click at [316, 338] on div "1" at bounding box center [339, 344] width 81 height 35
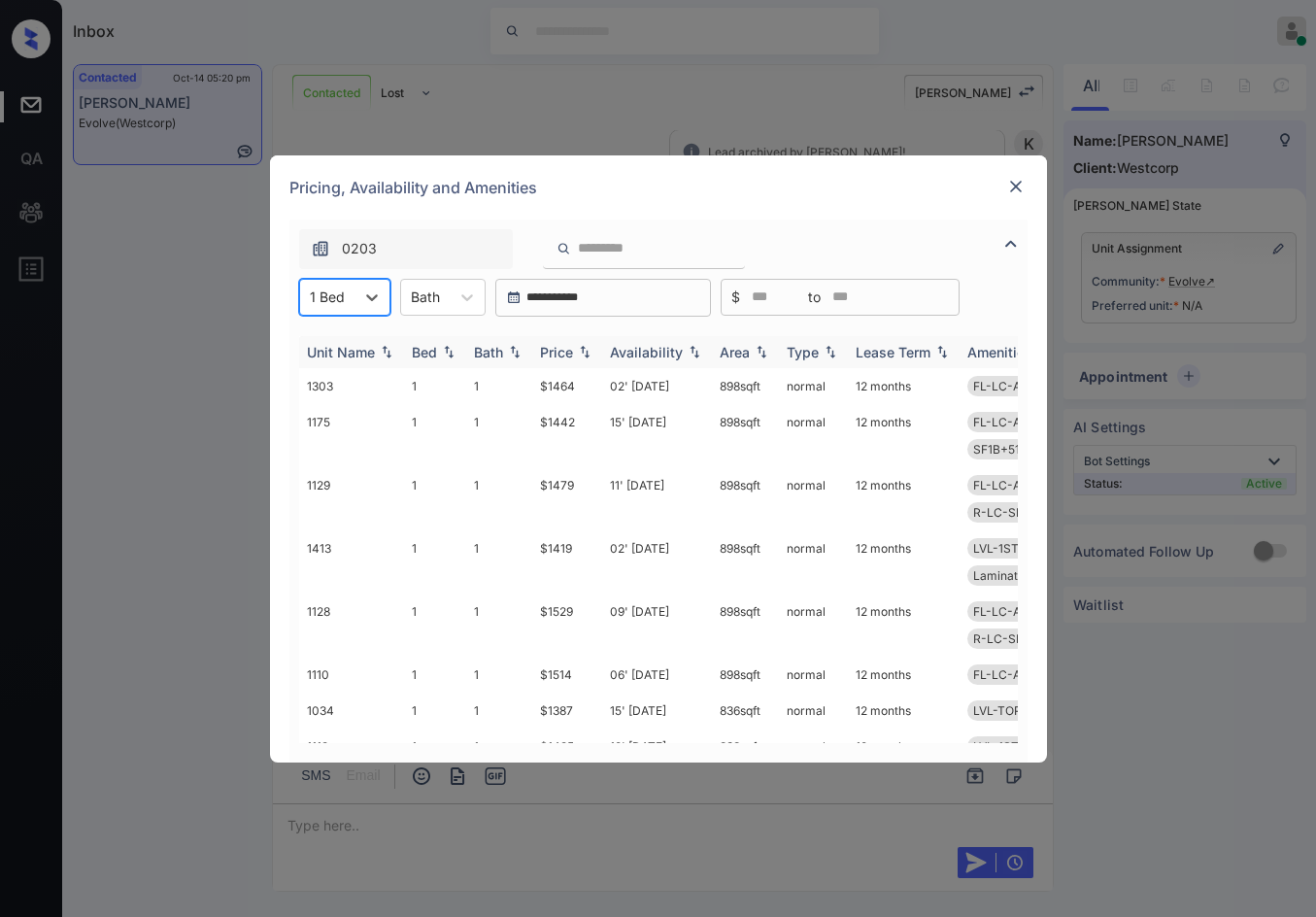
click at [590, 354] on img at bounding box center [585, 351] width 20 height 14
click at [592, 354] on img at bounding box center [585, 351] width 20 height 14
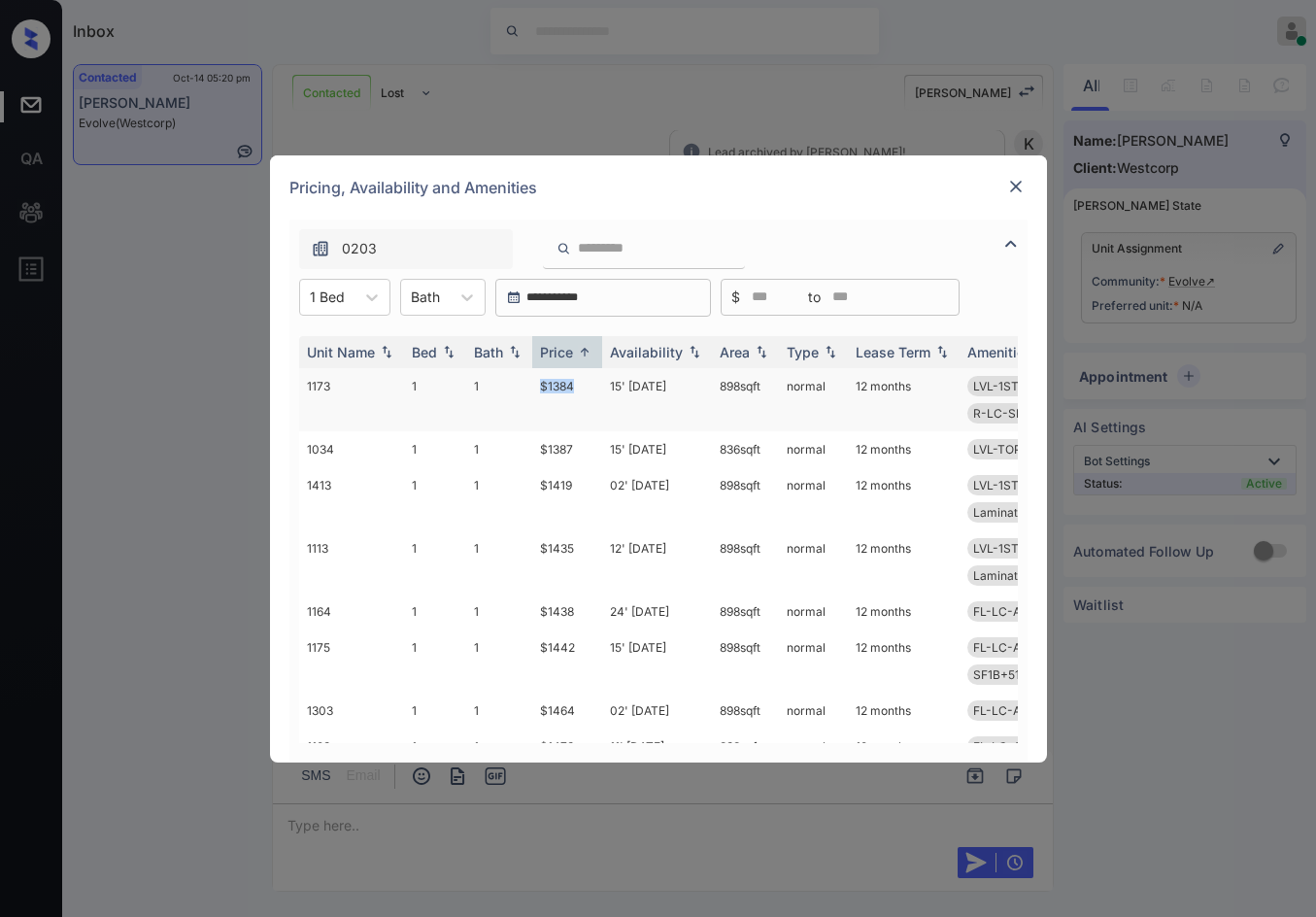
click at [589, 391] on td "$1384" at bounding box center [567, 400] width 69 height 64
copy td "$1384"
click at [584, 382] on td "$1384" at bounding box center [567, 400] width 69 height 64
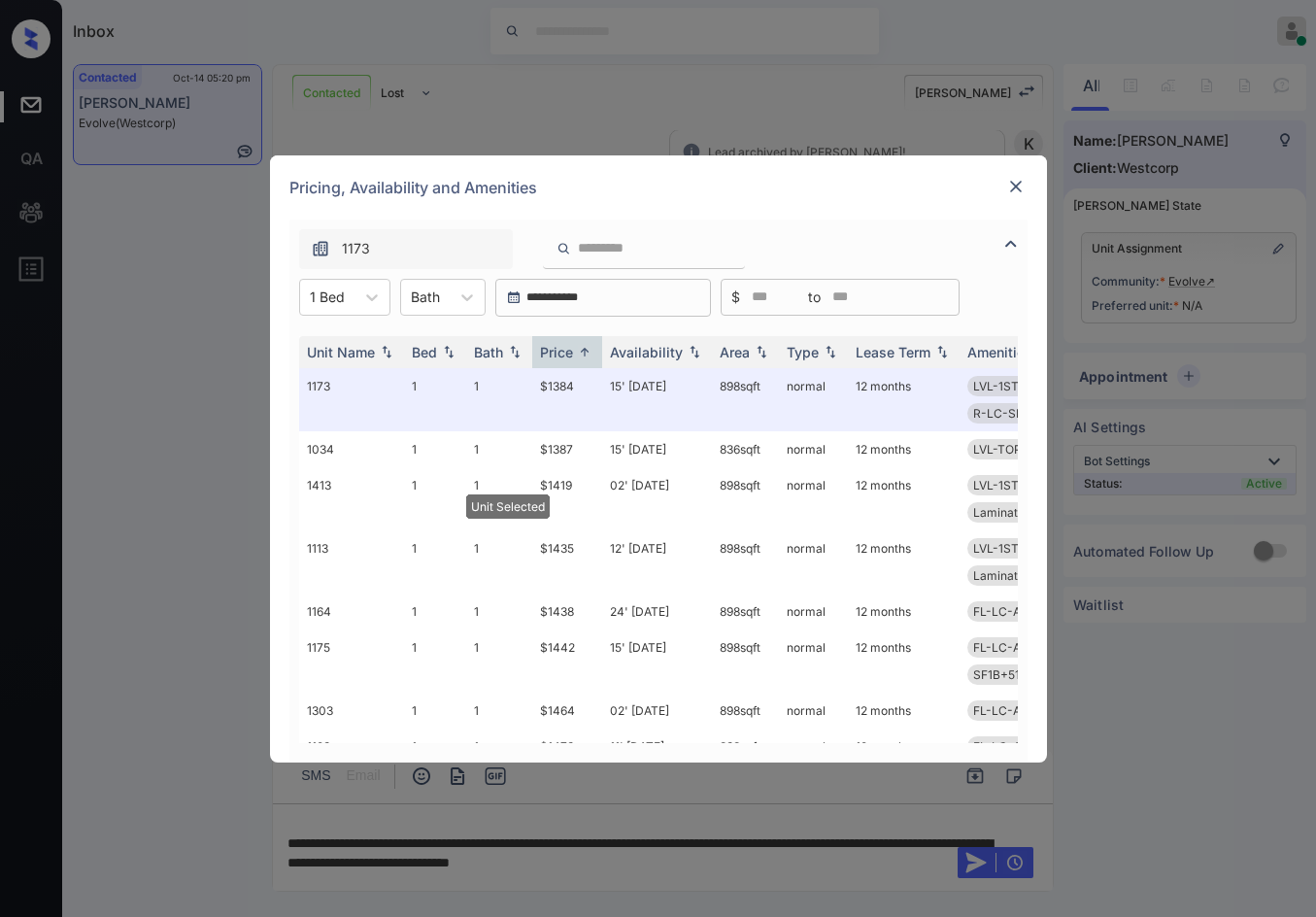
click at [1008, 188] on img at bounding box center [1016, 187] width 20 height 20
